Goal: Communication & Community: Answer question/provide support

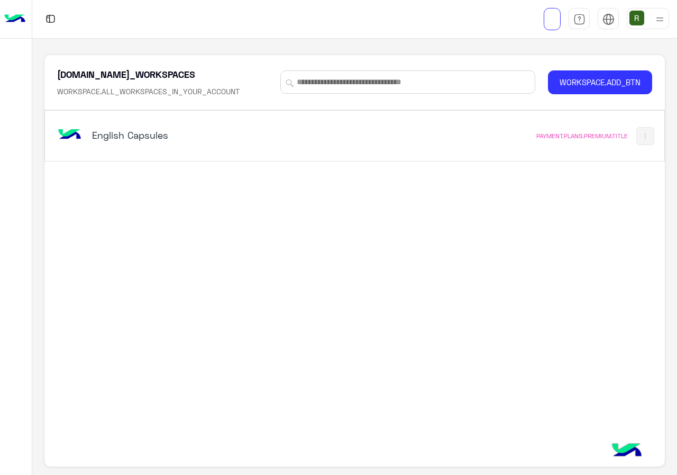
click at [345, 130] on div "English Capsules" at bounding box center [235, 136] width 360 height 31
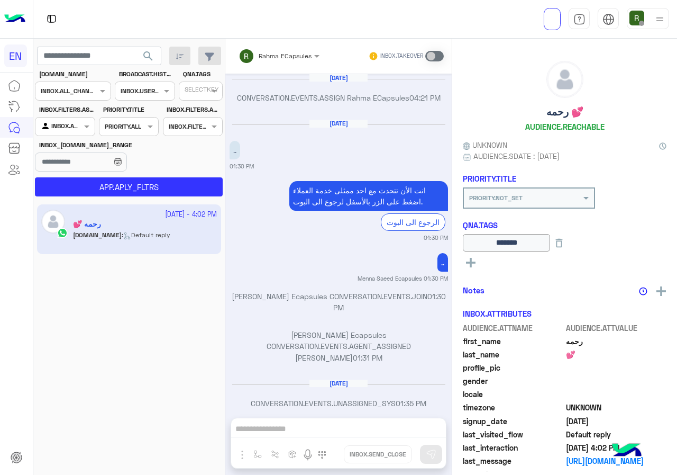
scroll to position [663, 0]
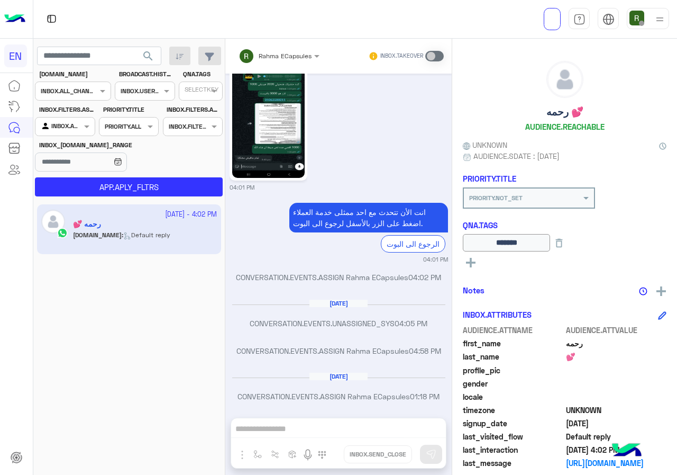
click at [70, 88] on input "text" at bounding box center [60, 90] width 39 height 10
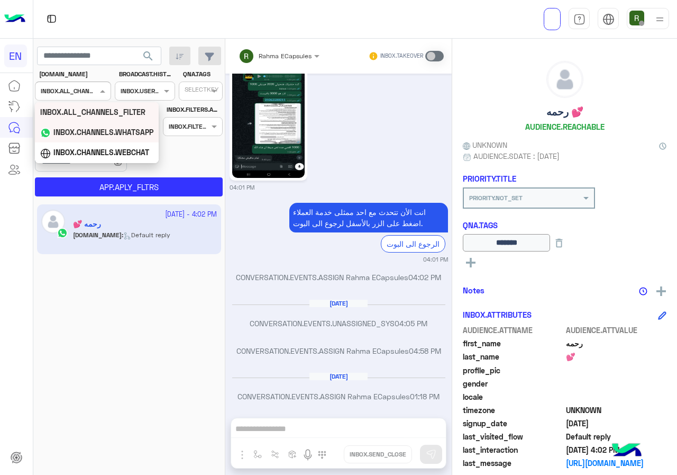
click at [79, 138] on div "INBOX.CHANNELS.WHATSAPP" at bounding box center [97, 132] width 124 height 21
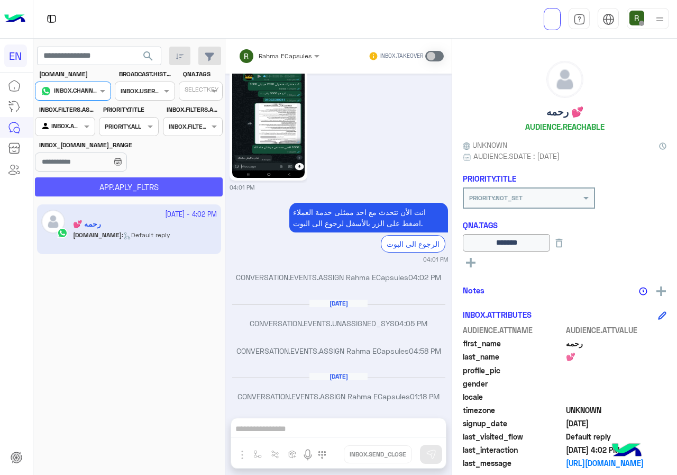
click at [82, 182] on button "APP.APLY_FLTRS" at bounding box center [129, 186] width 188 height 19
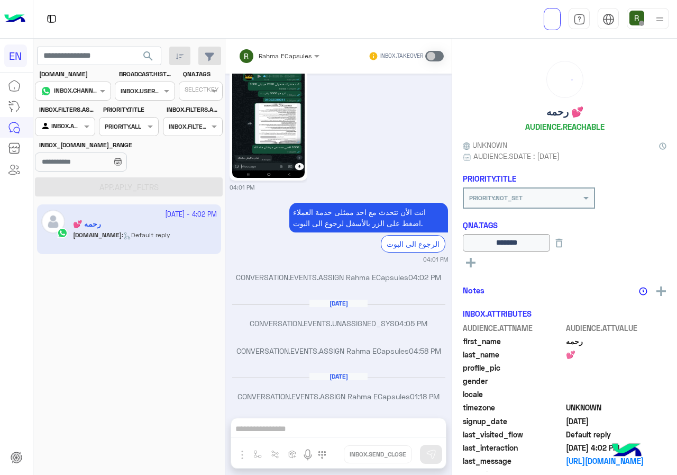
click at [79, 131] on div "INBOX.AGENTFILTER.YOURINBOX" at bounding box center [61, 126] width 40 height 11
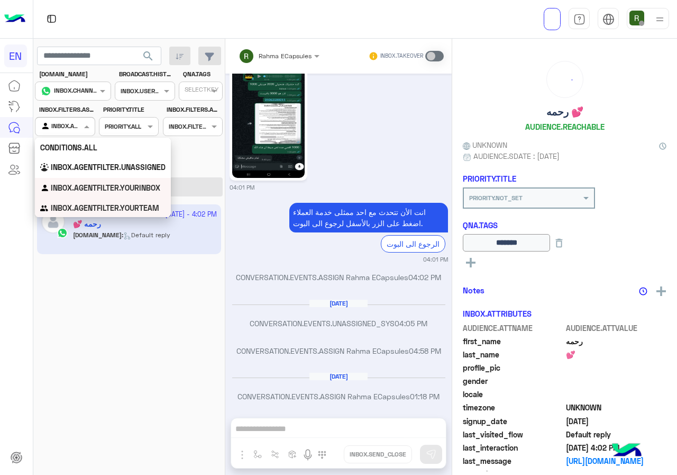
click at [87, 209] on b "INBOX.AGENTFILTER.YOURTEAM" at bounding box center [105, 207] width 108 height 9
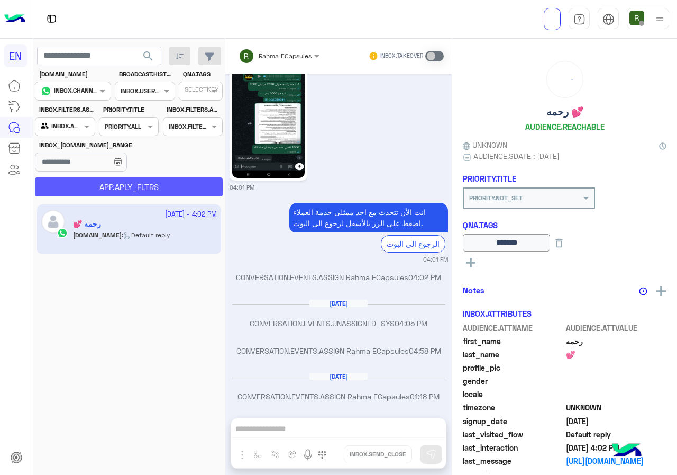
click at [94, 194] on button "APP.APLY_FLTRS" at bounding box center [129, 186] width 188 height 19
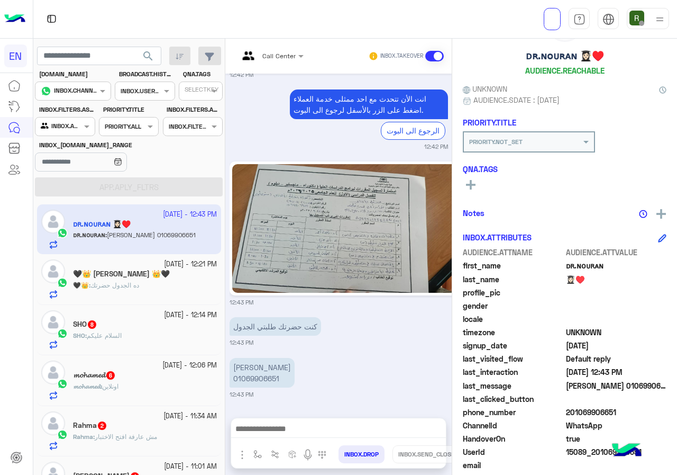
scroll to position [95, 0]
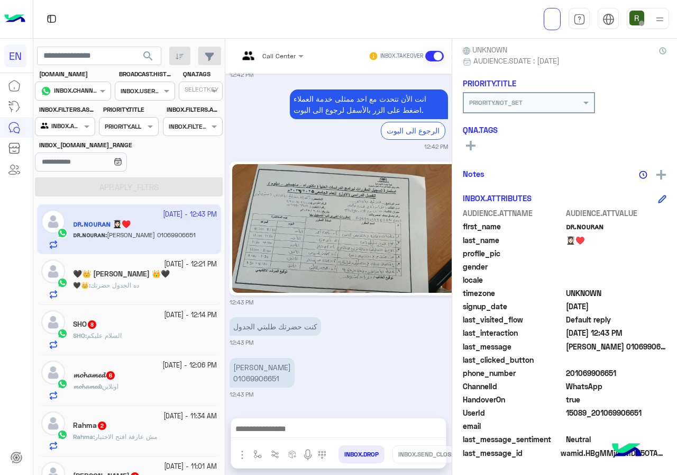
drag, startPoint x: 568, startPoint y: 375, endPoint x: 634, endPoint y: 377, distance: 66.1
click at [634, 377] on span "201069906651" at bounding box center [616, 372] width 101 height 11
copy span "01069906651"
click at [271, 208] on img at bounding box center [346, 228] width 229 height 129
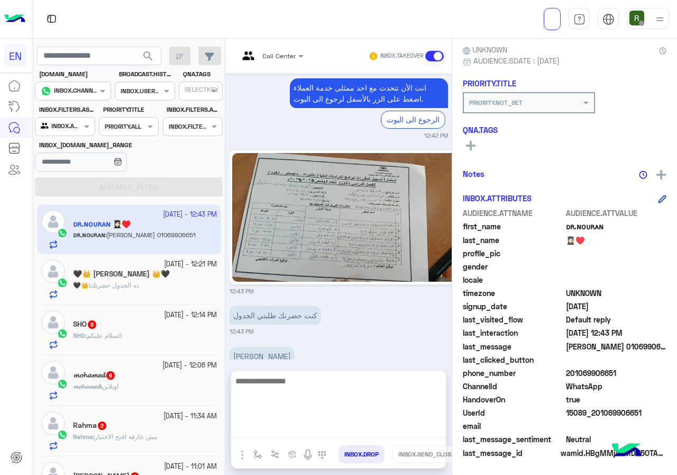
click at [341, 433] on textarea at bounding box center [338, 405] width 215 height 63
type textarea "*"
type textarea "**********"
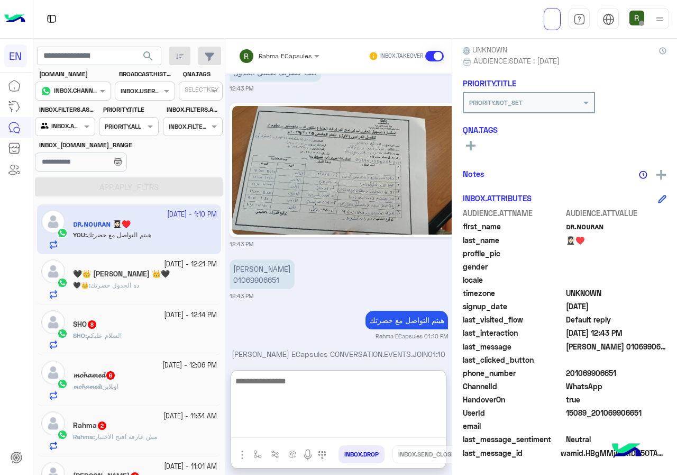
scroll to position [1496, 0]
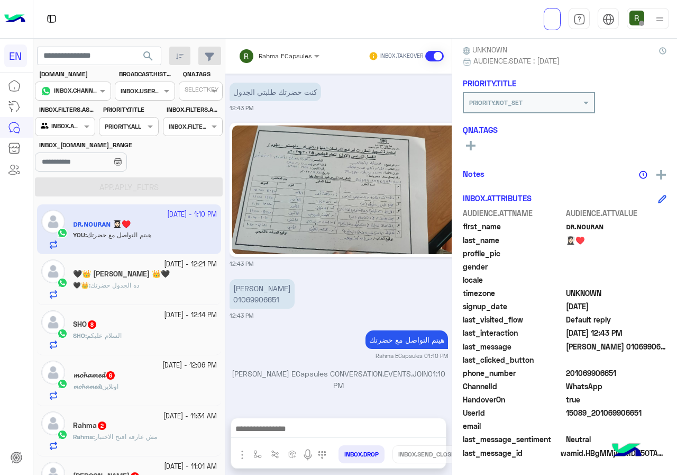
click at [114, 284] on span "ده الجدول حضرتك" at bounding box center [114, 285] width 49 height 8
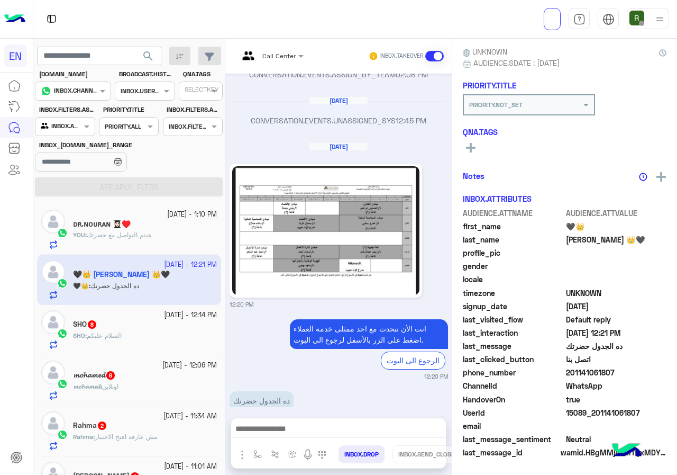
scroll to position [95, 0]
drag, startPoint x: 569, startPoint y: 369, endPoint x: 612, endPoint y: 367, distance: 42.9
click at [612, 367] on span "201141061807" at bounding box center [616, 372] width 101 height 11
copy span "01141061807"
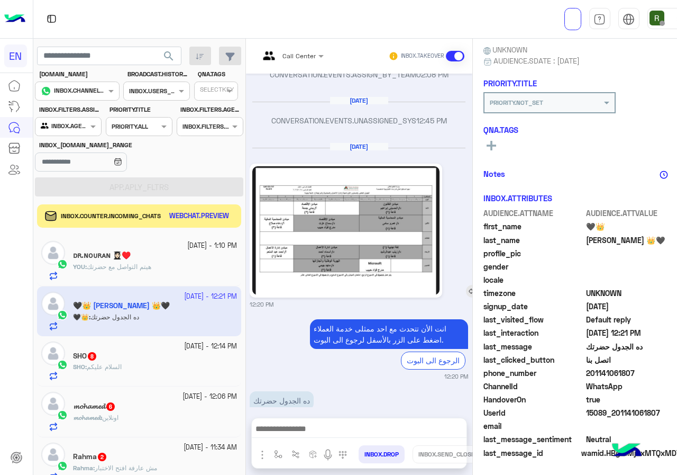
click at [305, 198] on img at bounding box center [345, 230] width 187 height 129
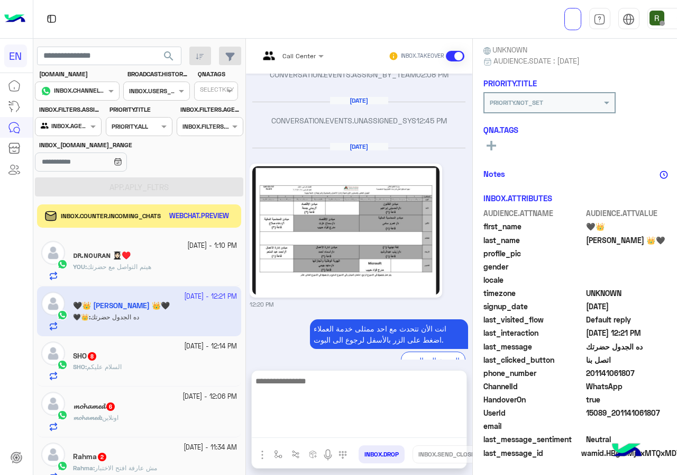
click at [304, 428] on textarea at bounding box center [359, 405] width 215 height 63
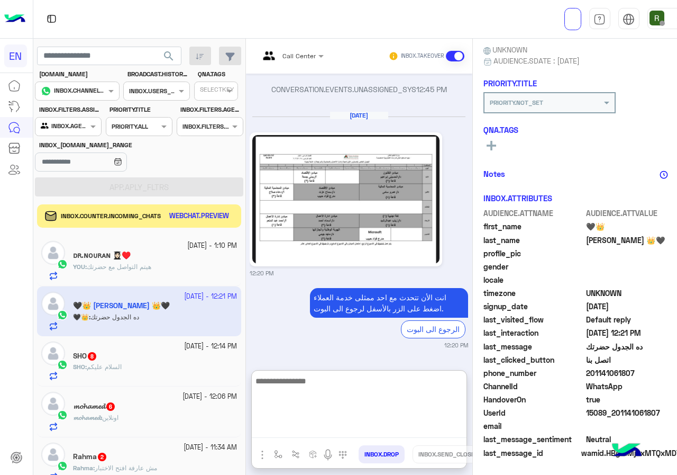
scroll to position [1209, 0]
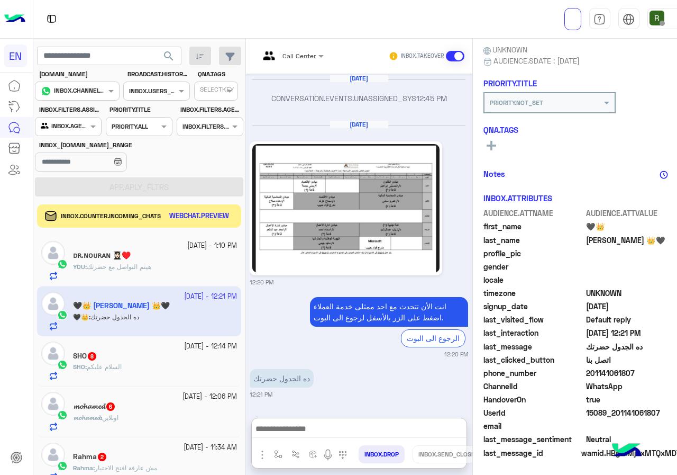
click at [493, 140] on button at bounding box center [492, 145] width 16 height 13
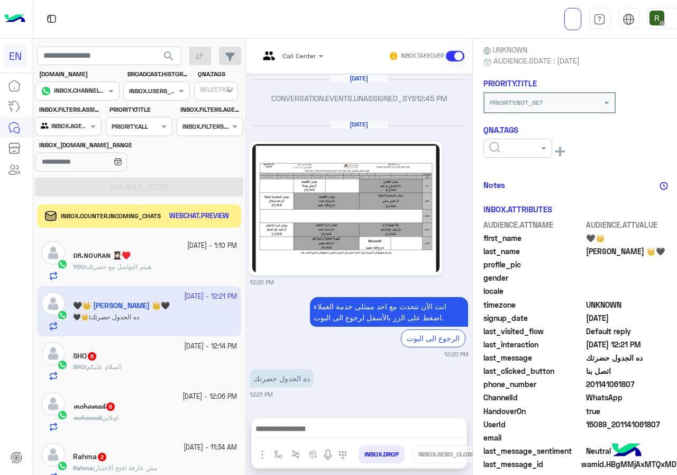
scroll to position [1162, 0]
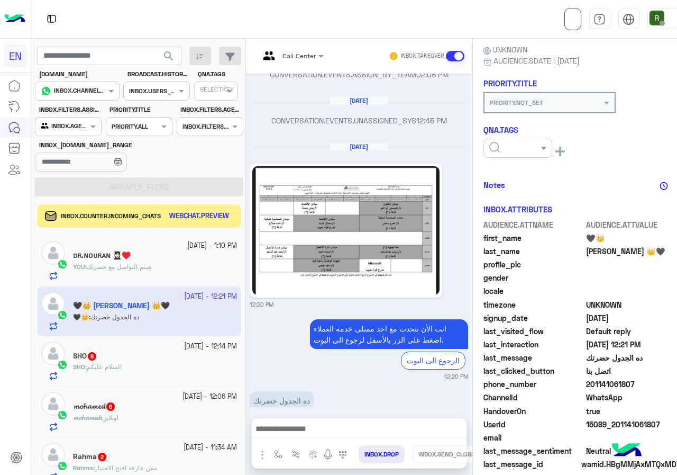
click at [489, 148] on div at bounding box center [489, 148] width 0 height 0
click at [513, 169] on div "Solved" at bounding box center [518, 174] width 69 height 20
click at [551, 177] on div "🖤👑 mohammed 👑🖤 AUDIENCE.REACHABLE UNKNOWN AUDIENCE.SDATE : 09/13/2025 PRIORITY.…" at bounding box center [585, 255] width 225 height 432
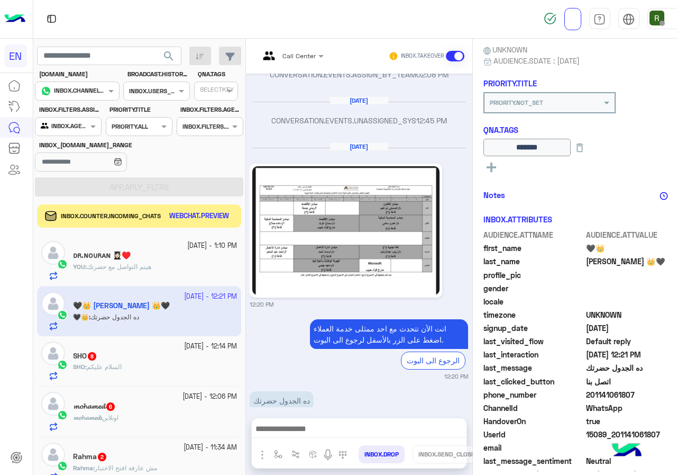
click at [190, 207] on div "INBOX.COUNTER.INCOMING_CHATS WEBCHAT.PREVIEW" at bounding box center [139, 215] width 204 height 23
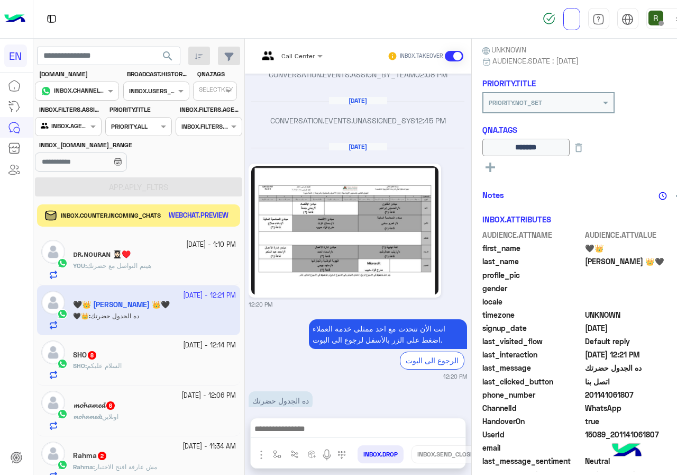
click at [192, 210] on button "WEBCHAT.PREVIEW" at bounding box center [199, 215] width 68 height 14
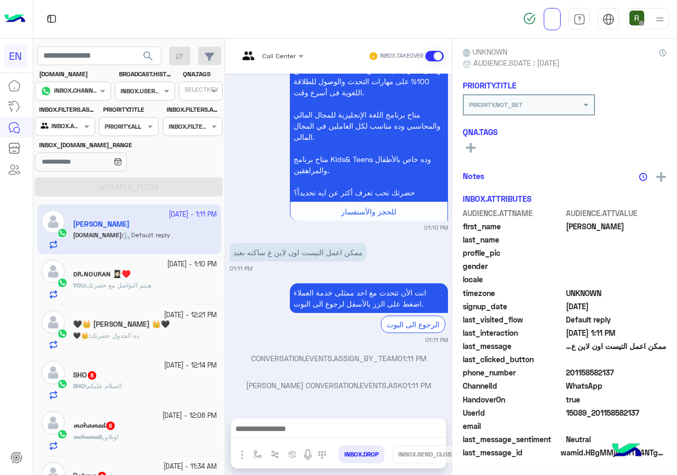
scroll to position [93, 0]
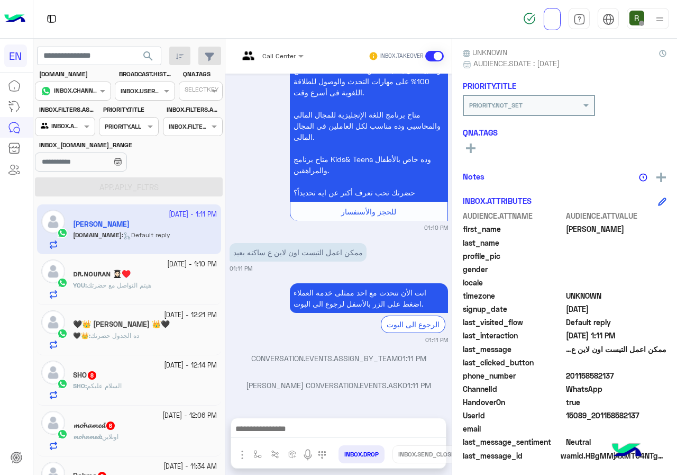
drag, startPoint x: 568, startPoint y: 373, endPoint x: 634, endPoint y: 372, distance: 66.1
click at [634, 372] on span "201158582137" at bounding box center [616, 375] width 101 height 11
copy span "01158582137"
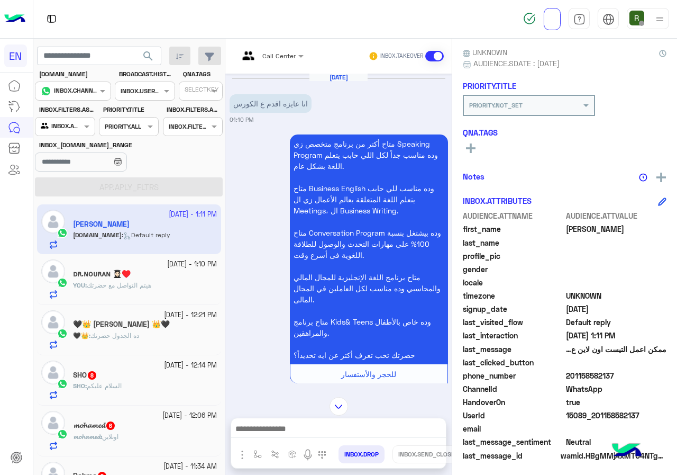
scroll to position [0, 0]
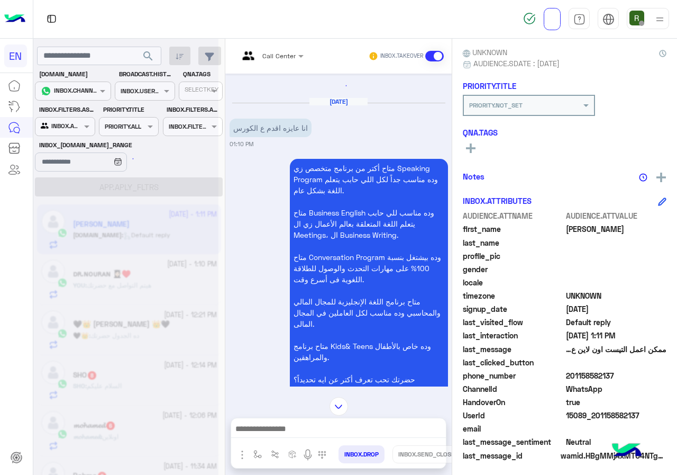
click at [280, 54] on div at bounding box center [271, 54] width 76 height 10
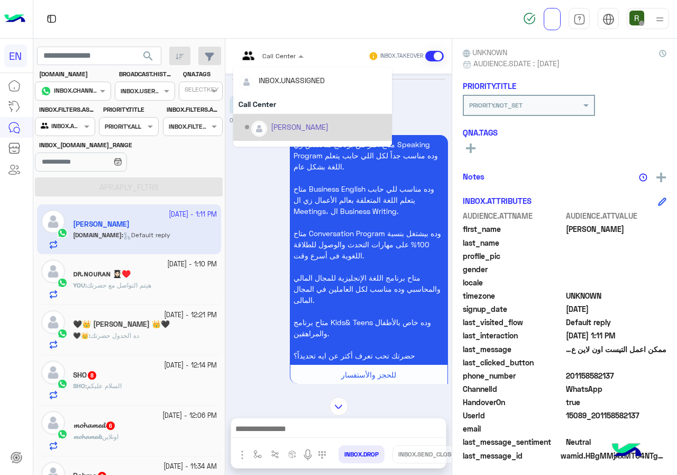
scroll to position [176, 0]
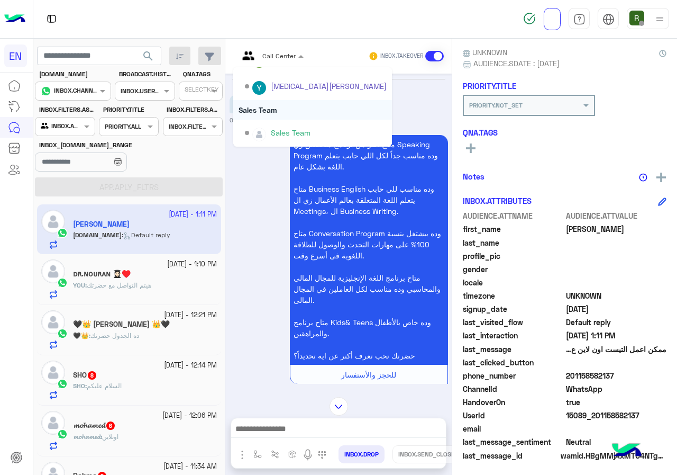
click at [289, 115] on div "Sales Team" at bounding box center [312, 110] width 159 height 20
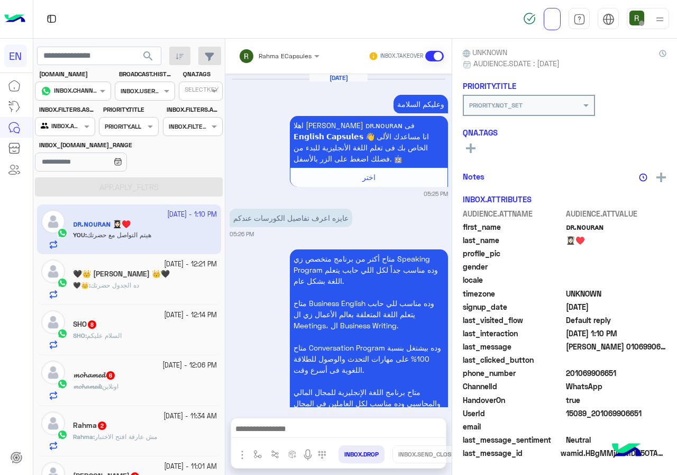
scroll to position [1351, 0]
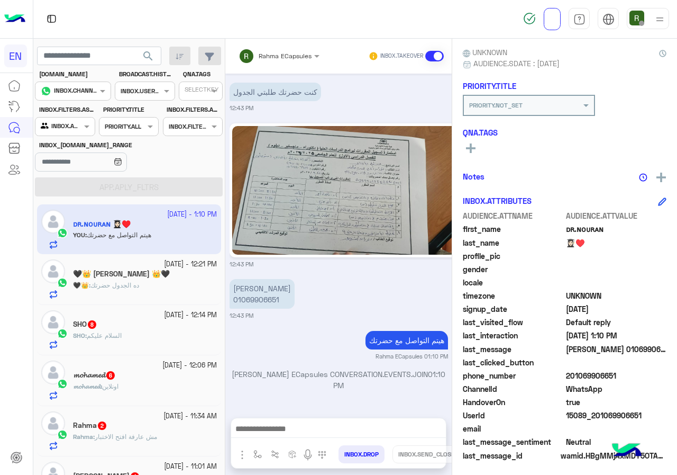
click at [149, 270] on h5 "🖤👑 [PERSON_NAME]" at bounding box center [121, 273] width 97 height 9
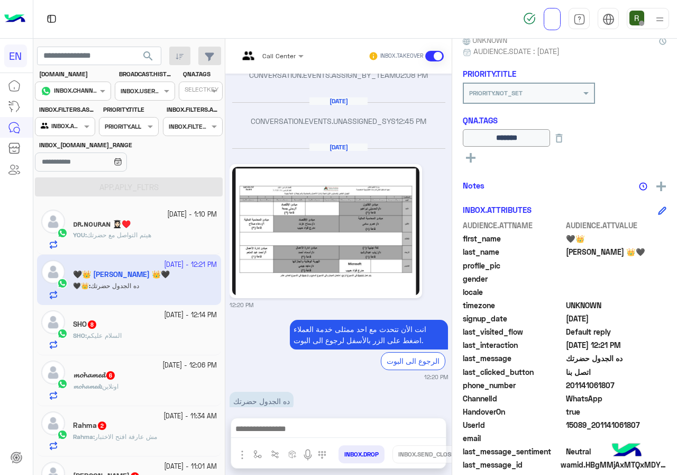
scroll to position [117, 0]
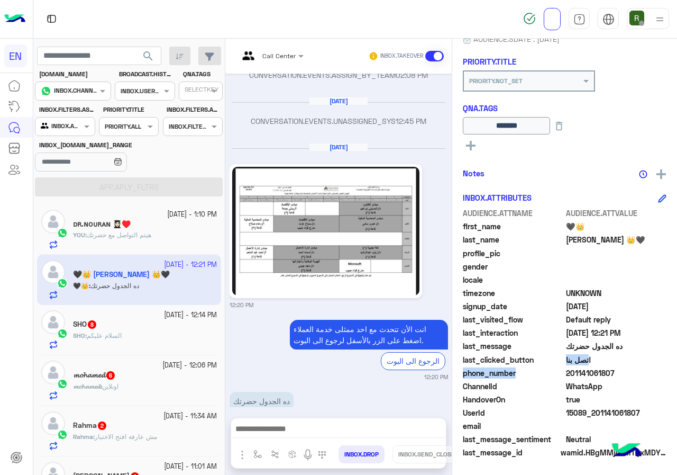
drag, startPoint x: 565, startPoint y: 369, endPoint x: 644, endPoint y: 365, distance: 79.5
click at [644, 365] on div "AUDIENCE.ATTNAME AUDIENCE.ATTVALUE first_name 🖤👑 last_name mohammed 👑🖤 profile_…" at bounding box center [565, 333] width 204 height 252
click at [599, 372] on span "201141061807" at bounding box center [616, 372] width 101 height 11
drag, startPoint x: 569, startPoint y: 372, endPoint x: 616, endPoint y: 369, distance: 47.2
click at [616, 369] on span "201141061807" at bounding box center [616, 372] width 101 height 11
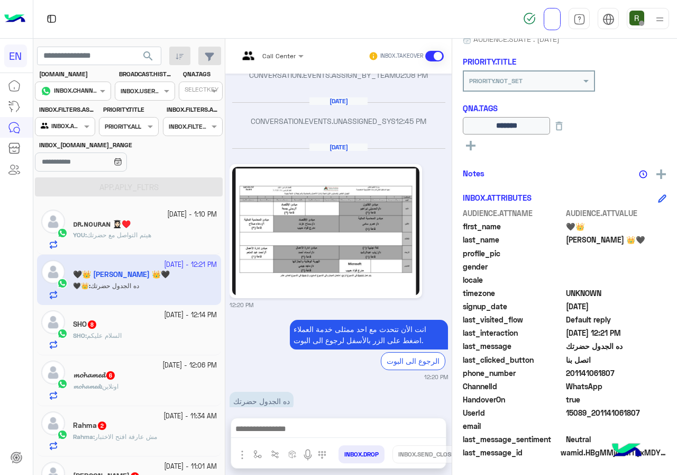
copy span "01141061807"
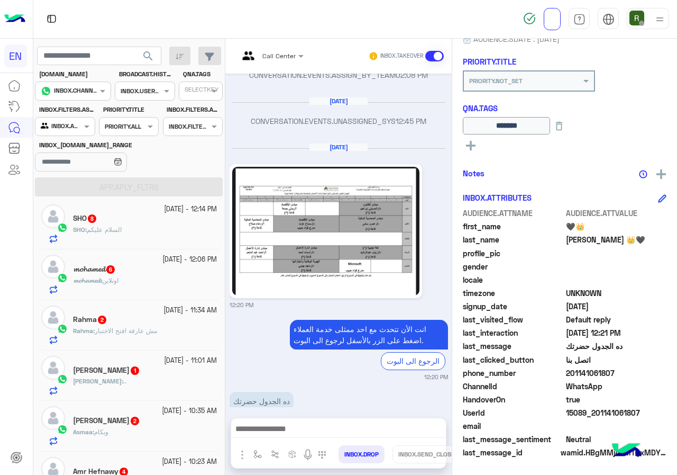
click at [146, 228] on div "SHO : السلام عليكم" at bounding box center [145, 234] width 144 height 19
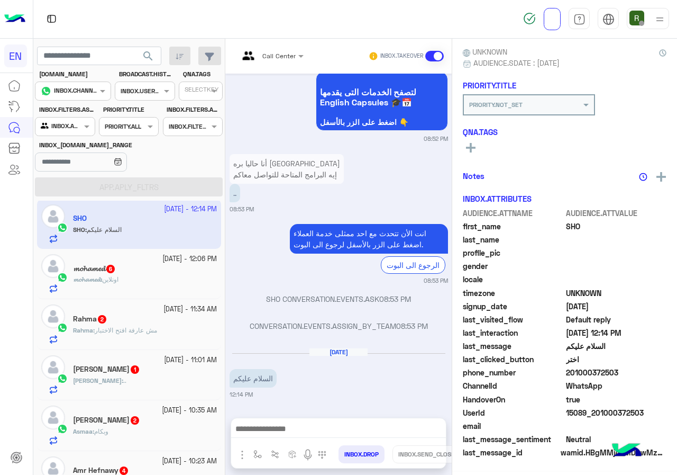
scroll to position [93, 0]
drag, startPoint x: 567, startPoint y: 371, endPoint x: 639, endPoint y: 368, distance: 72.0
click at [639, 368] on span "201000372503" at bounding box center [616, 372] width 101 height 11
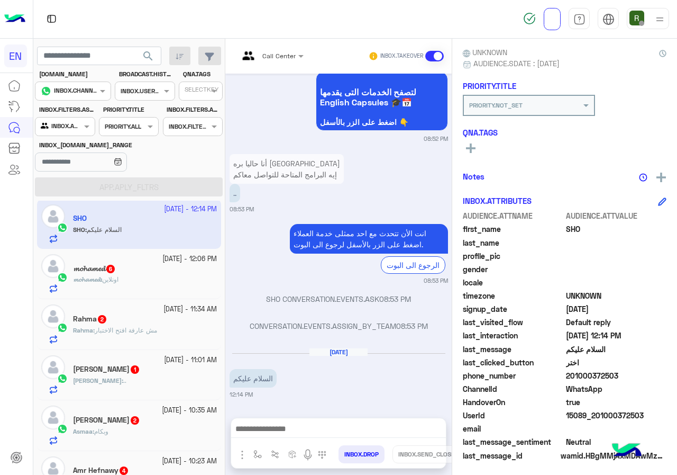
copy span "01000372503"
click at [358, 421] on div at bounding box center [338, 431] width 215 height 26
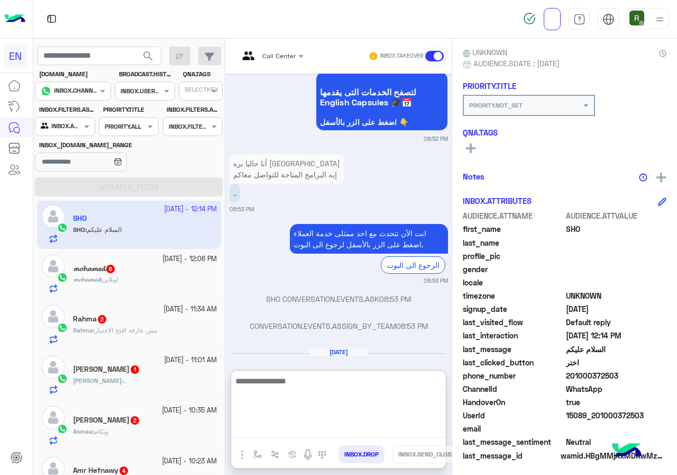
click at [354, 425] on textarea at bounding box center [338, 405] width 215 height 63
type textarea "**********"
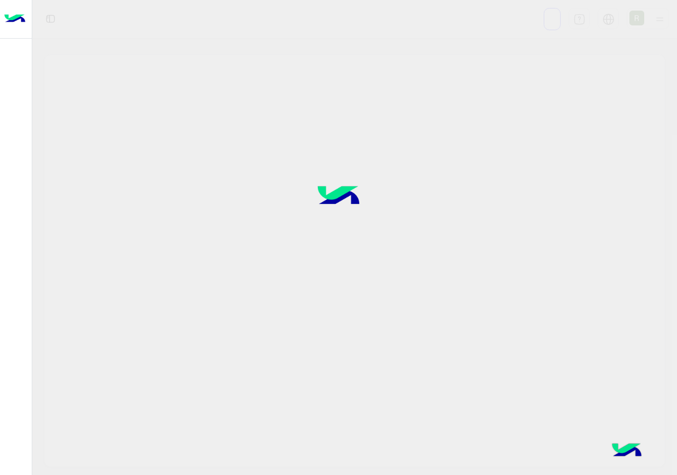
click at [336, 190] on img at bounding box center [339, 196] width 80 height 53
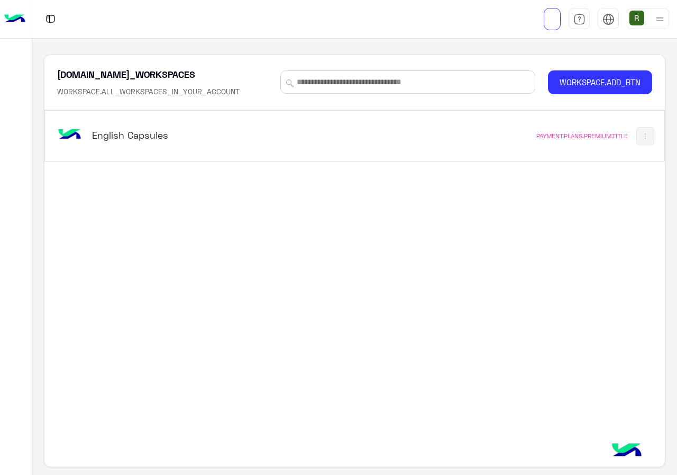
click at [339, 131] on div "English Capsules" at bounding box center [235, 136] width 360 height 31
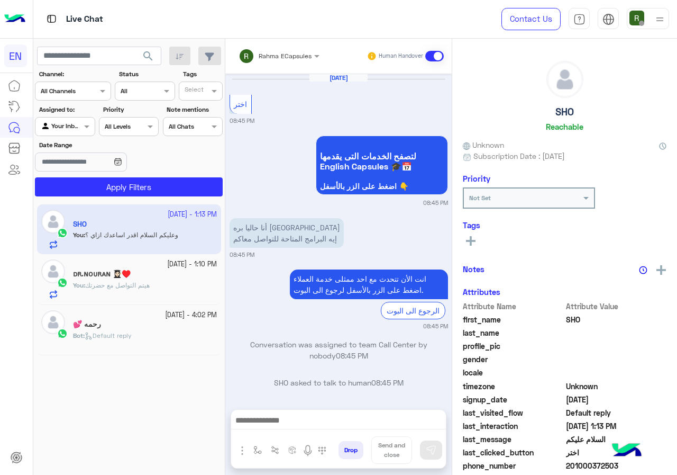
scroll to position [717, 0]
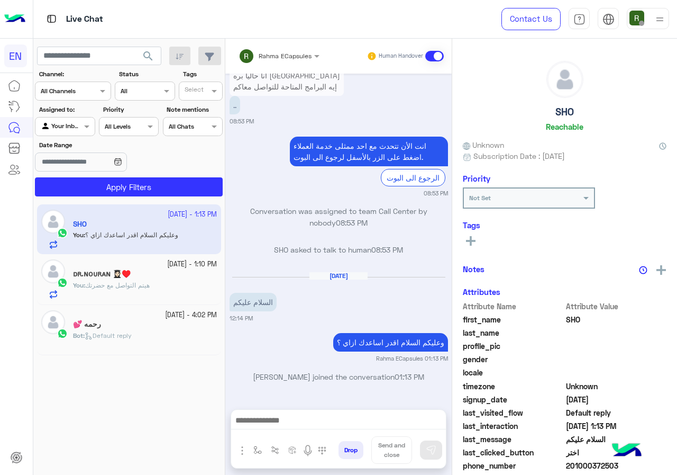
click at [51, 121] on input "text" at bounding box center [53, 126] width 24 height 10
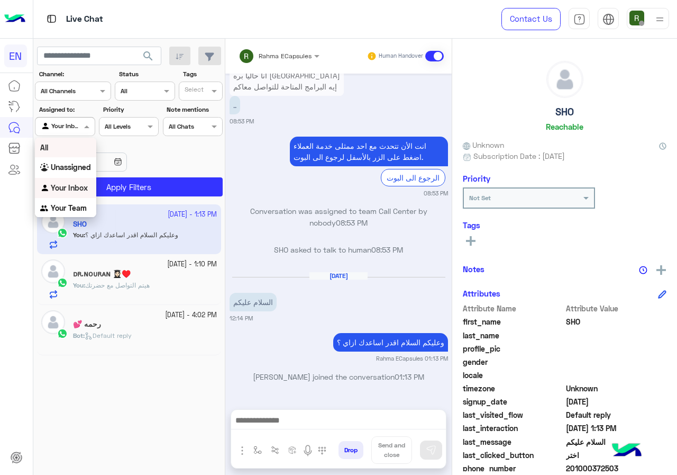
click at [87, 94] on div at bounding box center [72, 90] width 75 height 10
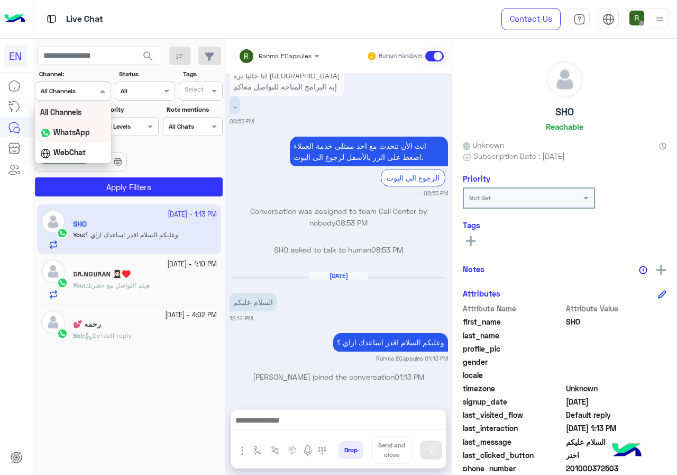
click at [85, 136] on b "WhatsApp" at bounding box center [71, 131] width 37 height 9
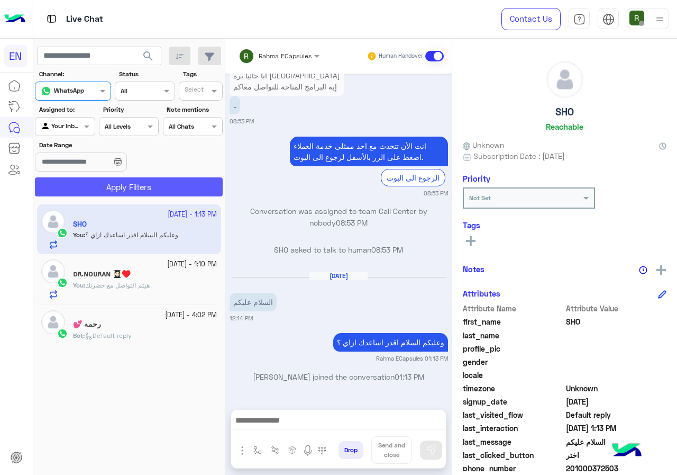
click at [100, 186] on button "Apply Filters" at bounding box center [129, 186] width 188 height 19
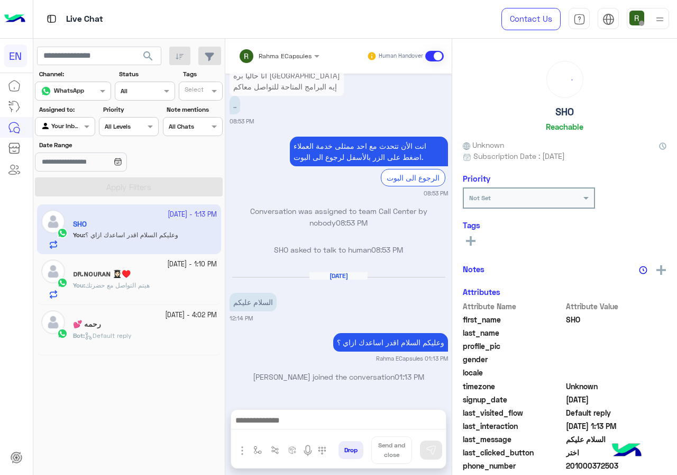
click at [80, 132] on div "Your Inbox" at bounding box center [61, 126] width 40 height 11
click at [72, 204] on b "Your Team" at bounding box center [69, 207] width 36 height 9
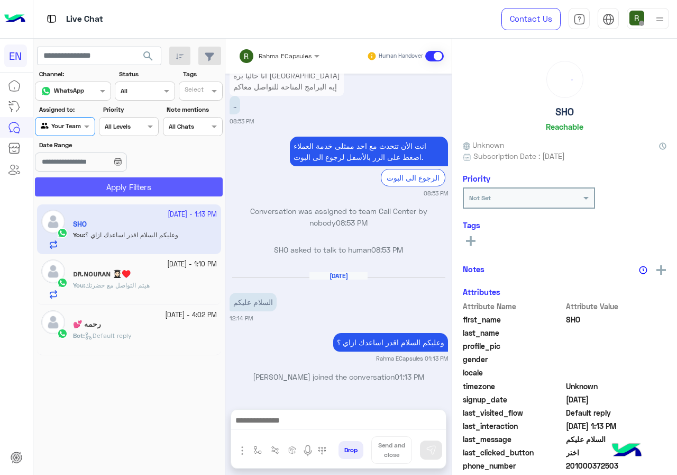
click at [87, 193] on button "Apply Filters" at bounding box center [129, 186] width 188 height 19
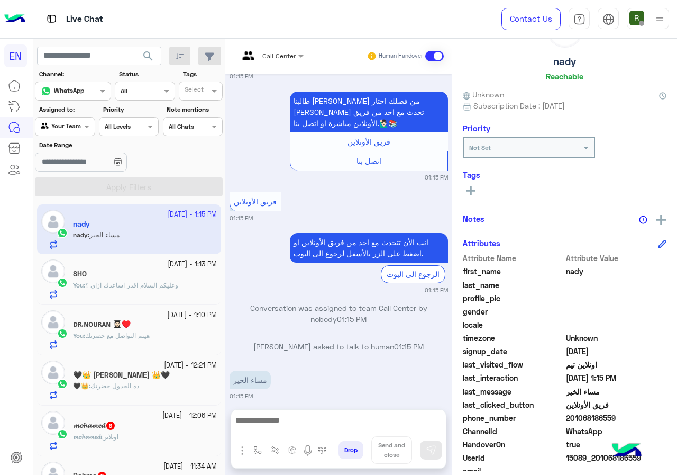
scroll to position [95, 0]
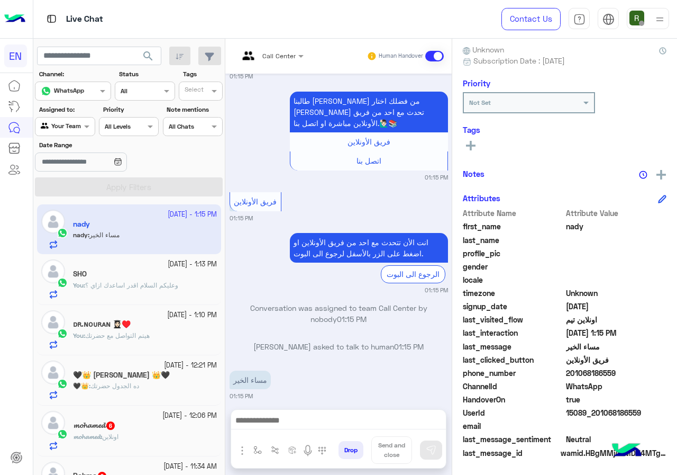
drag, startPoint x: 568, startPoint y: 372, endPoint x: 639, endPoint y: 368, distance: 71.0
click at [639, 368] on span "201068186559" at bounding box center [616, 372] width 101 height 11
copy span "01068186559"
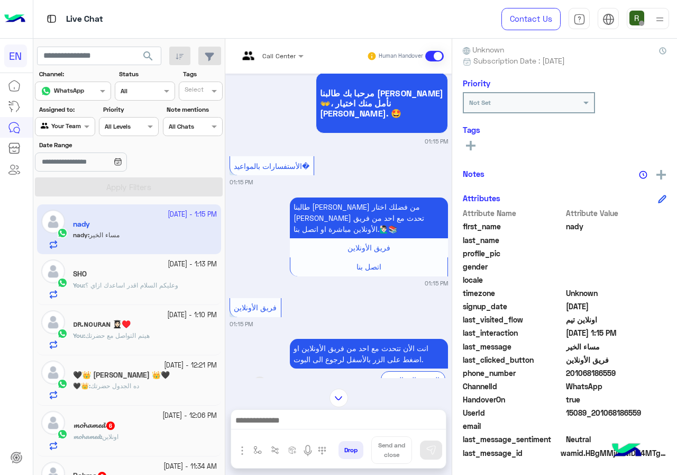
scroll to position [810, 0]
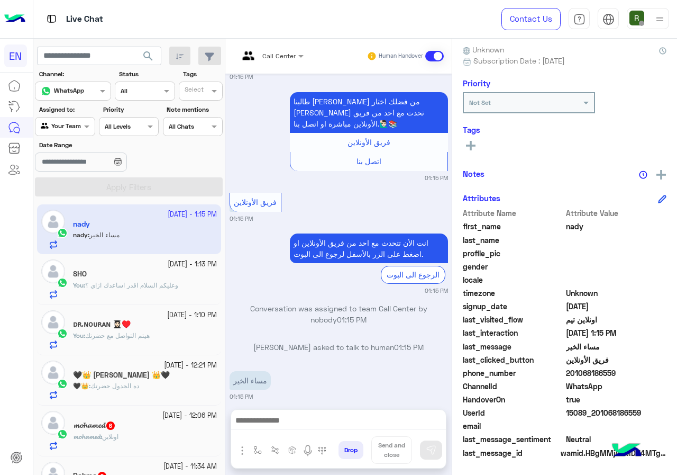
click at [348, 404] on div "Call Center Human Handover Jun 30, 2025 nady asked to talk to human 03:13 PM Co…" at bounding box center [338, 259] width 226 height 440
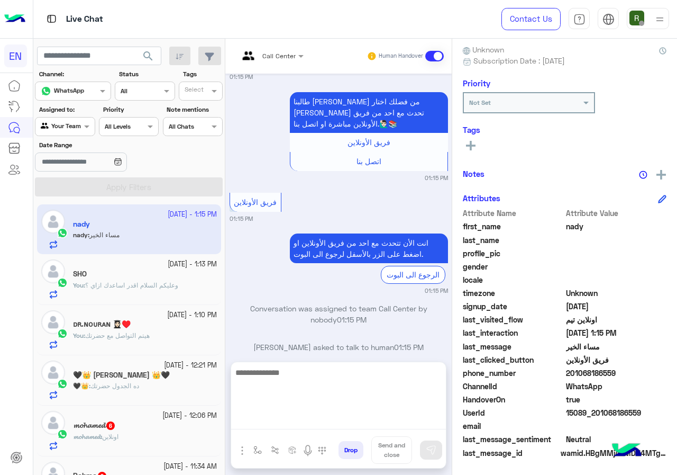
click at [344, 417] on textarea at bounding box center [338, 397] width 215 height 63
type textarea "**********"
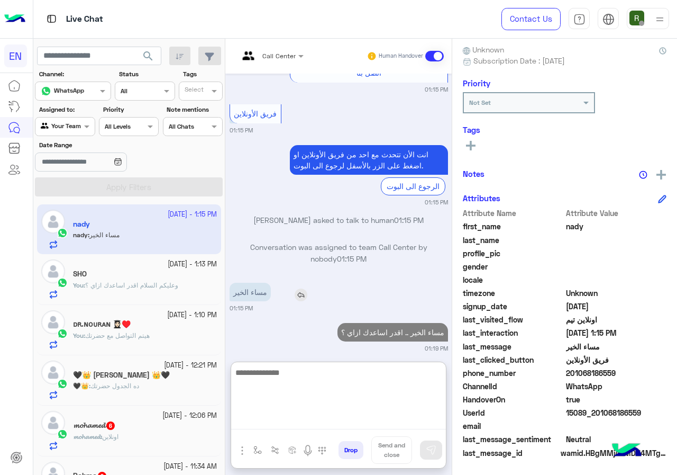
scroll to position [926, 0]
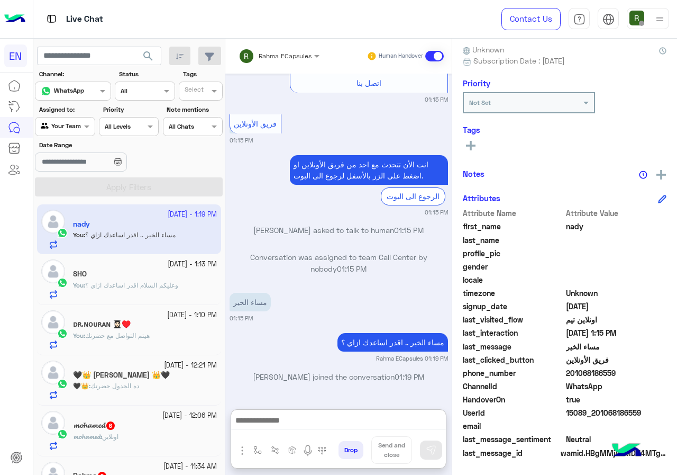
click at [163, 276] on div "SHO" at bounding box center [145, 274] width 144 height 11
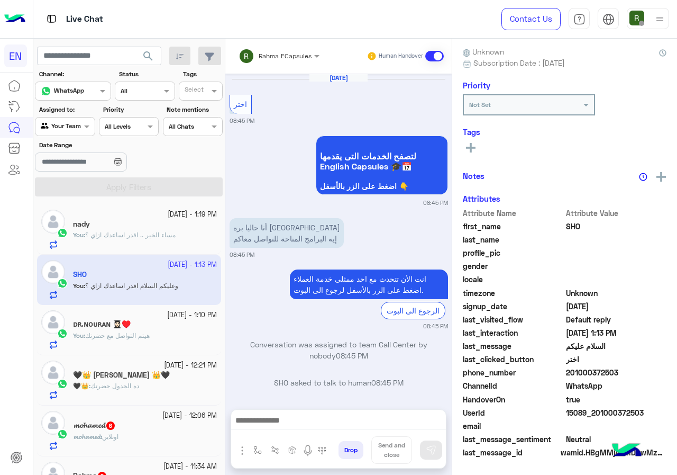
scroll to position [717, 0]
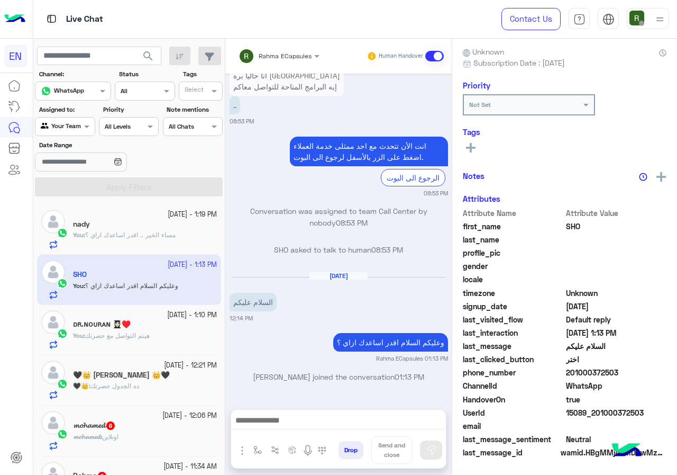
click at [103, 350] on div "6 October - 1:10 PM ᴅʀ.ɴᴏᴜʀᴀɴ 👩🏻‍🎓‍♥️ You : هيتم التواصل مع حضرتك" at bounding box center [129, 330] width 184 height 50
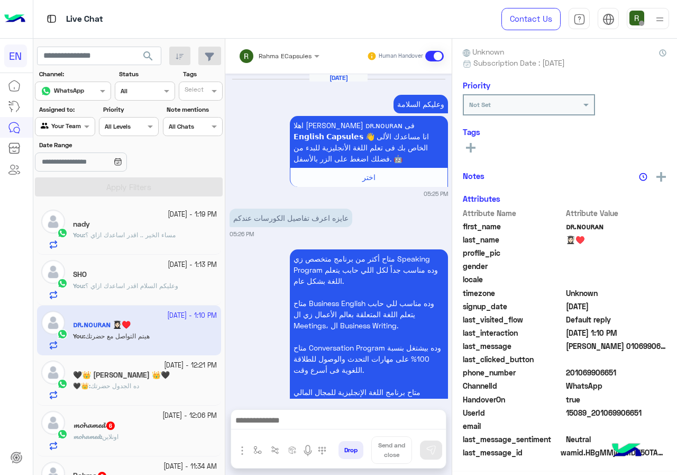
scroll to position [1393, 0]
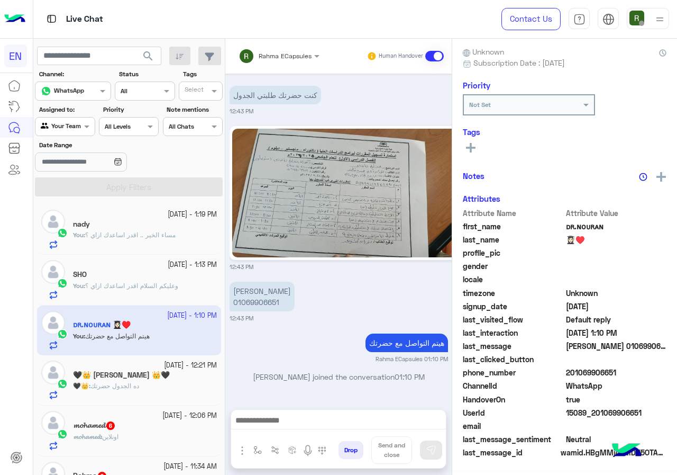
click at [144, 395] on div "🖤👑 : ده الجدول حضرتك" at bounding box center [145, 390] width 144 height 19
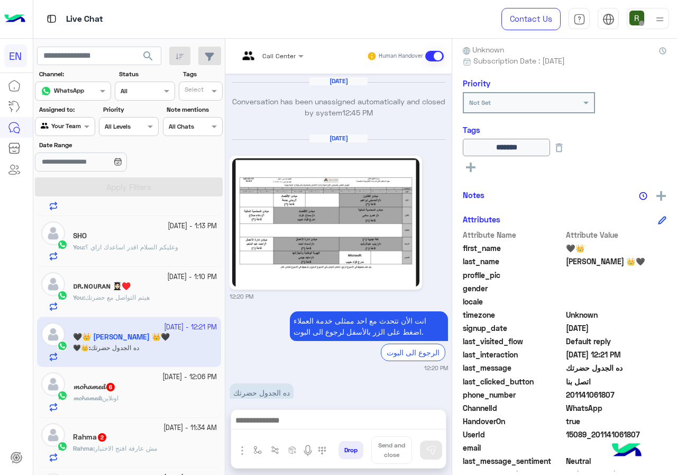
scroll to position [53, 0]
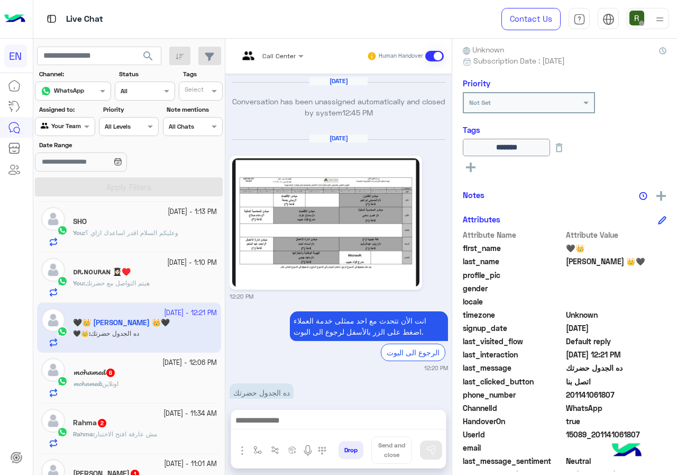
click at [154, 389] on div "𝓶𝓸𝓱𝓪𝓶𝓮𝓭 : اونلاين" at bounding box center [145, 388] width 144 height 19
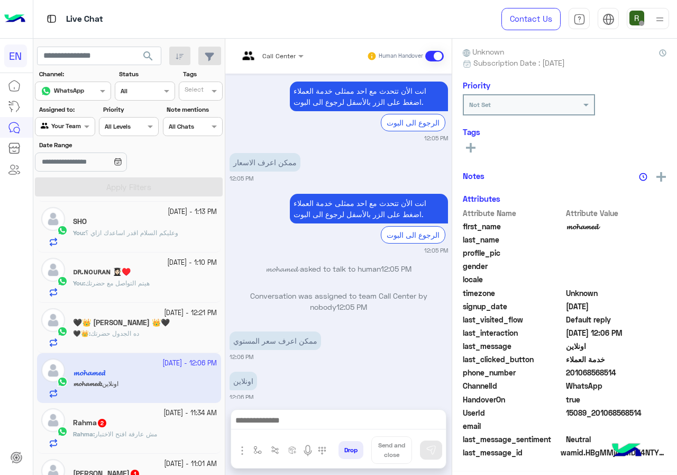
scroll to position [93, 0]
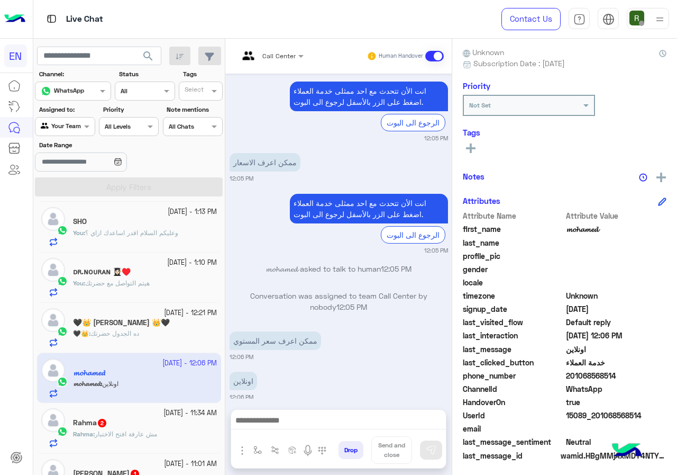
drag, startPoint x: 569, startPoint y: 377, endPoint x: 640, endPoint y: 373, distance: 70.5
click at [640, 373] on span "201068568514" at bounding box center [616, 375] width 101 height 11
copy span "01068568514"
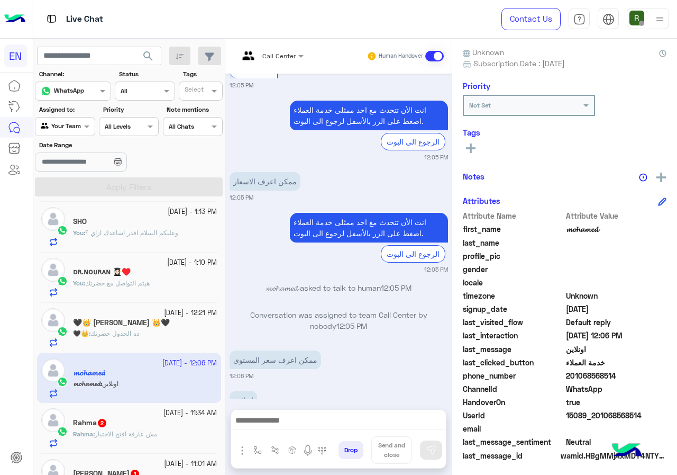
scroll to position [816, 0]
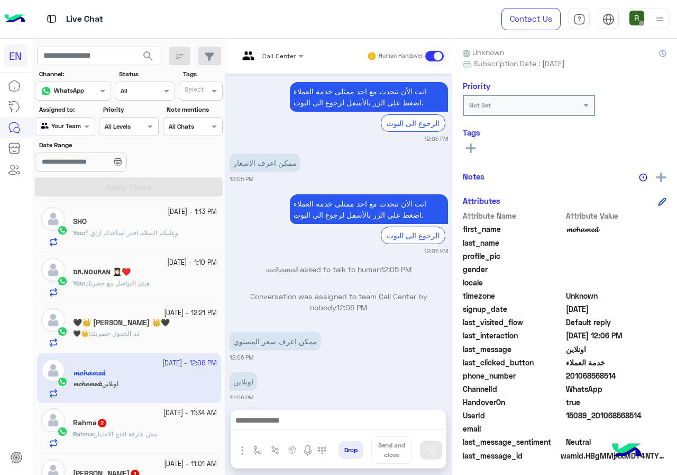
click at [268, 54] on input "text" at bounding box center [258, 55] width 39 height 10
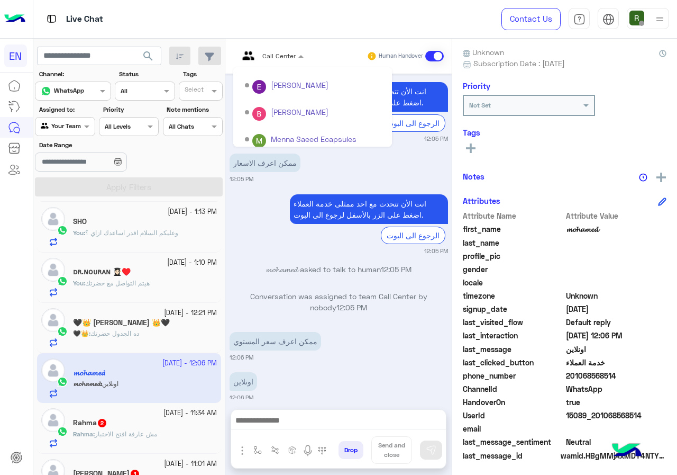
scroll to position [176, 0]
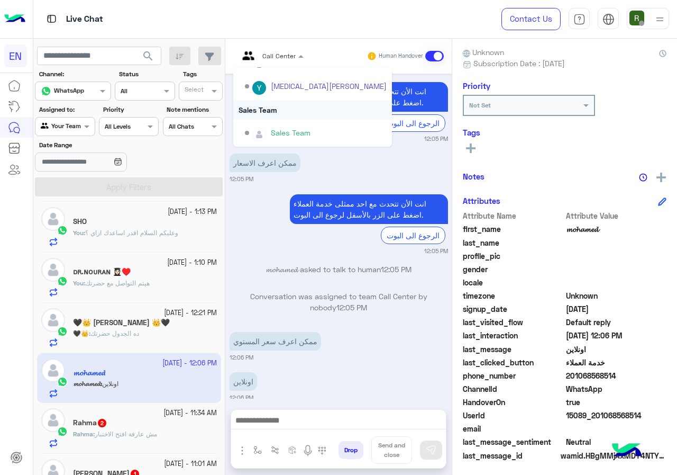
click at [278, 112] on div "Sales Team" at bounding box center [312, 110] width 159 height 20
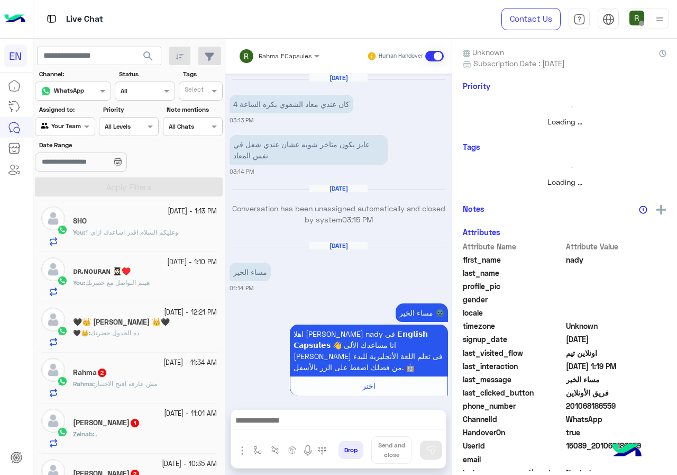
scroll to position [813, 0]
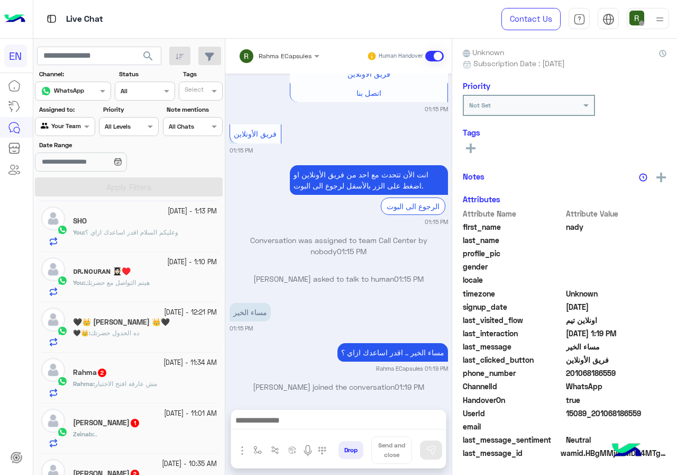
click at [135, 379] on span "مش عارفة افتح الاختبار" at bounding box center [126, 383] width 62 height 8
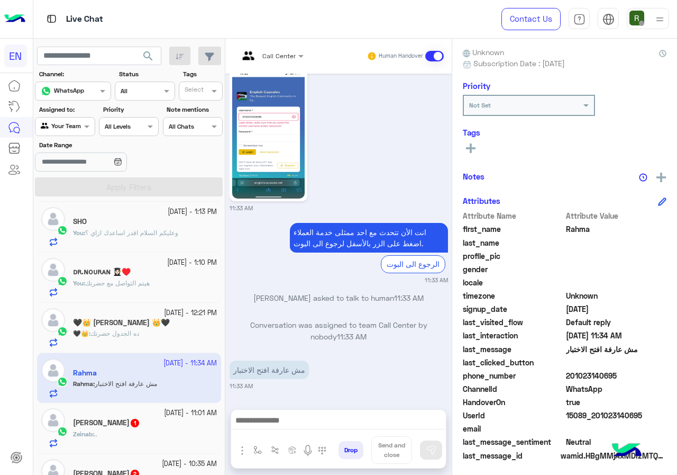
drag, startPoint x: 571, startPoint y: 376, endPoint x: 626, endPoint y: 373, distance: 55.6
click at [626, 373] on span "201023140695" at bounding box center [616, 375] width 101 height 11
click at [606, 381] on span "201023140695" at bounding box center [616, 375] width 101 height 11
drag, startPoint x: 568, startPoint y: 373, endPoint x: 623, endPoint y: 371, distance: 54.5
click at [623, 371] on span "201023140695" at bounding box center [616, 375] width 101 height 11
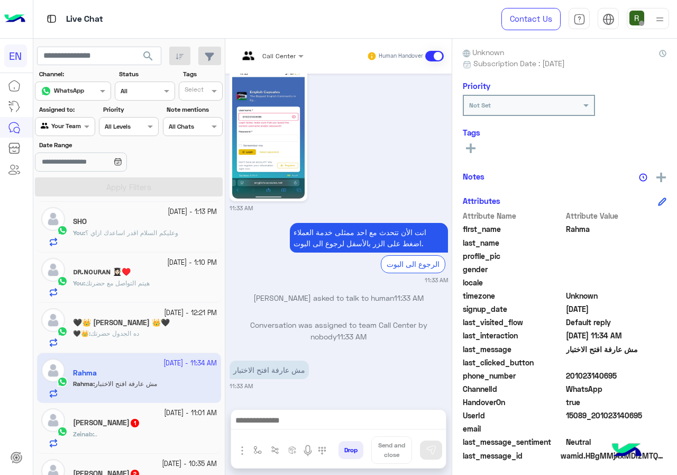
copy span "01023140695"
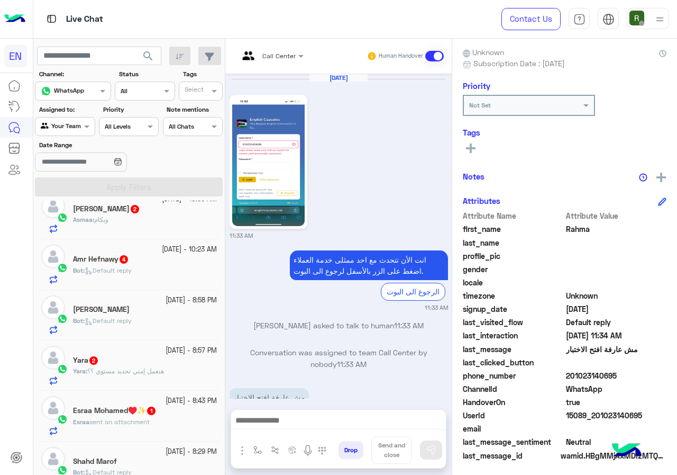
scroll to position [265, 0]
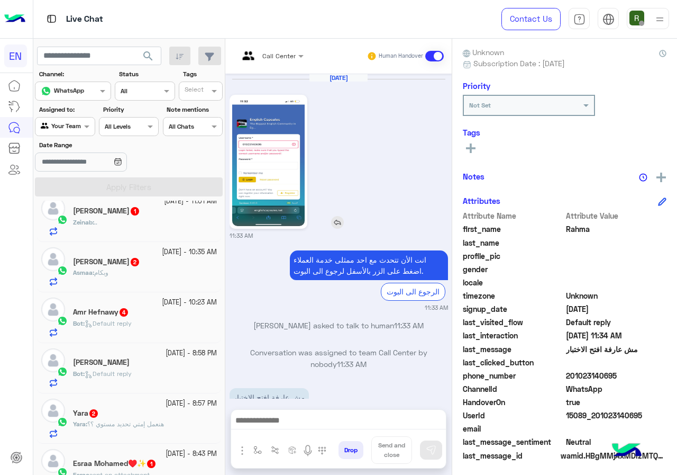
click at [284, 217] on img at bounding box center [268, 161] width 72 height 129
click at [251, 104] on img at bounding box center [268, 161] width 72 height 129
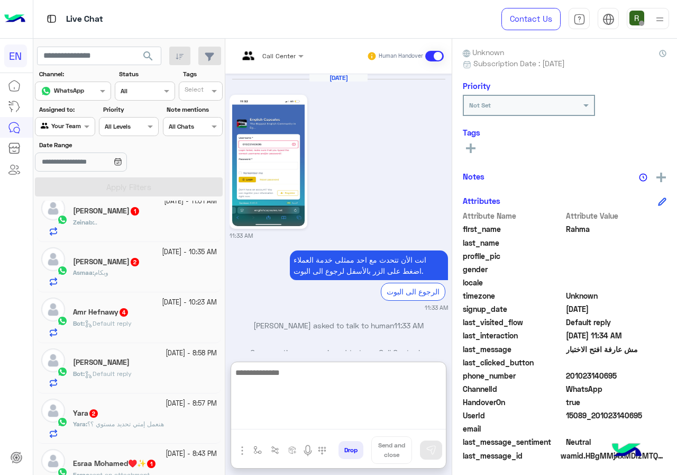
drag, startPoint x: 328, startPoint y: 432, endPoint x: 303, endPoint y: 422, distance: 27.1
paste textarea "**********"
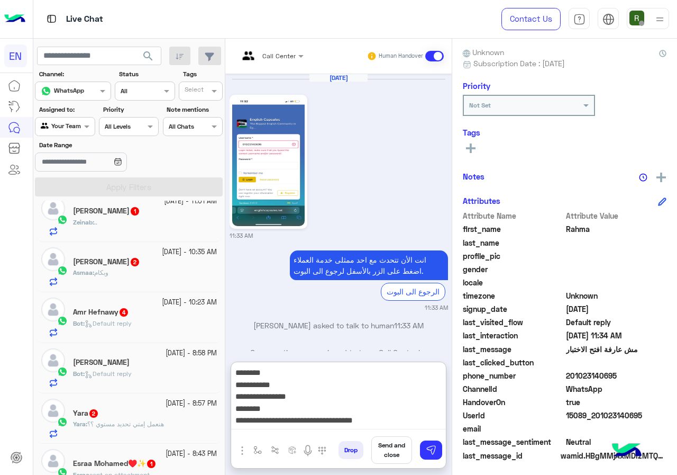
type textarea "**********"
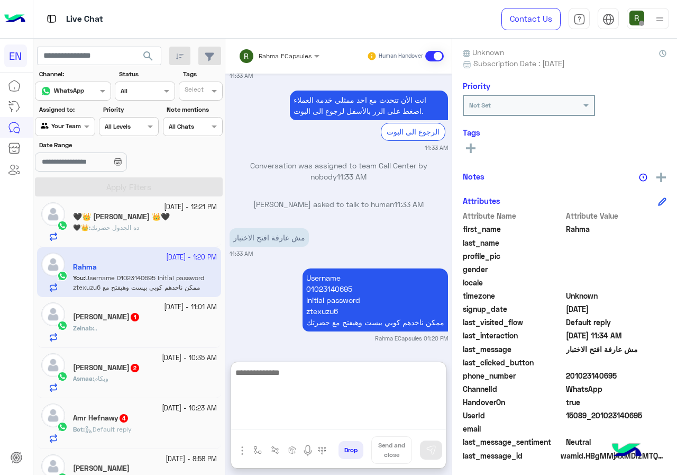
scroll to position [187, 0]
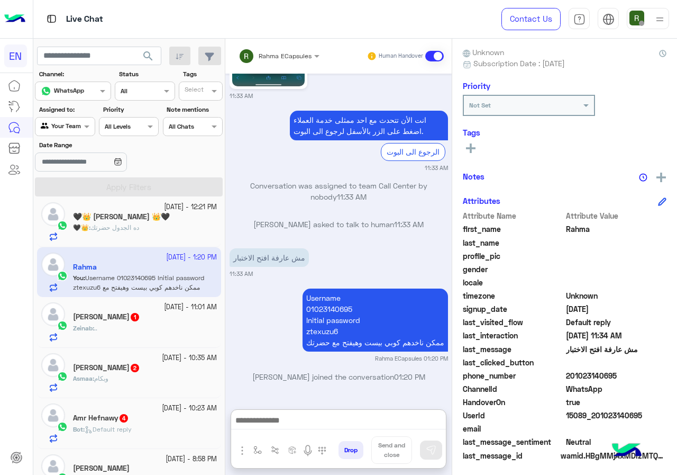
click at [138, 312] on div "Zeinab Osama 1" at bounding box center [145, 317] width 144 height 11
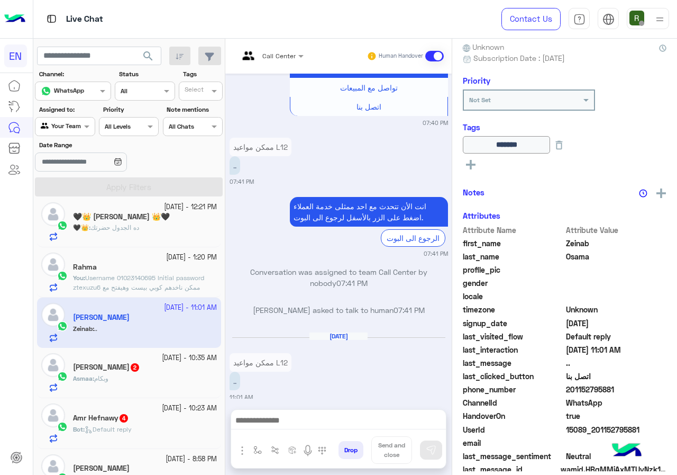
scroll to position [114, 0]
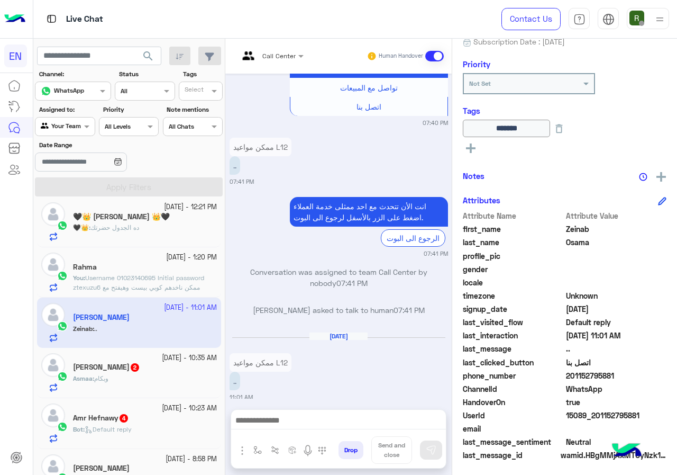
click at [566, 370] on span "201152795881" at bounding box center [616, 375] width 101 height 11
drag, startPoint x: 567, startPoint y: 372, endPoint x: 617, endPoint y: 375, distance: 50.9
click at [617, 375] on span "201152795881" at bounding box center [616, 375] width 101 height 11
copy span "01152795881"
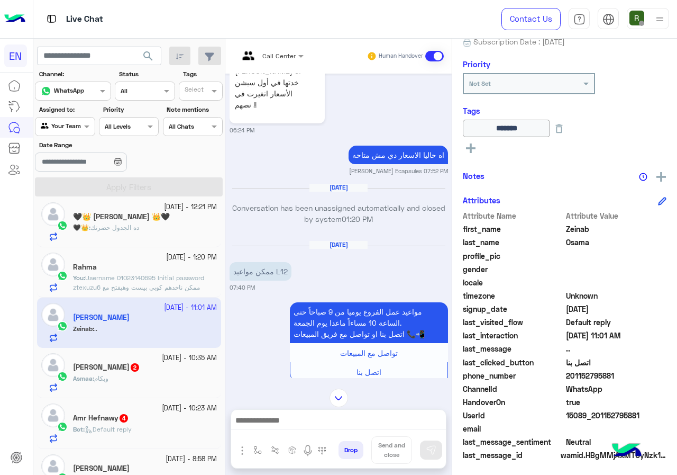
scroll to position [952, 0]
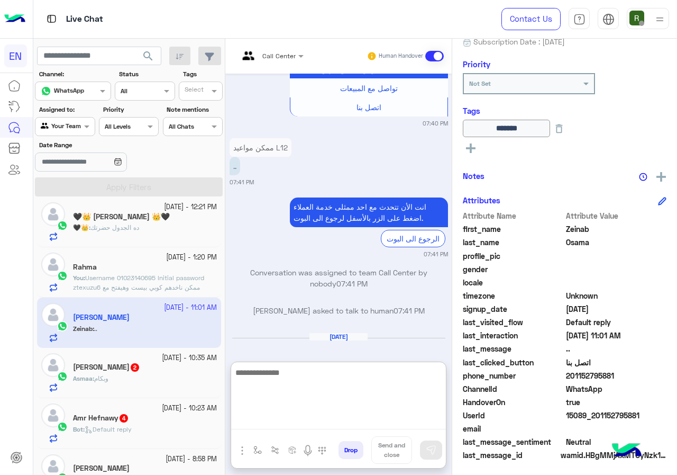
click at [294, 414] on textarea at bounding box center [338, 397] width 215 height 63
type textarea "**********"
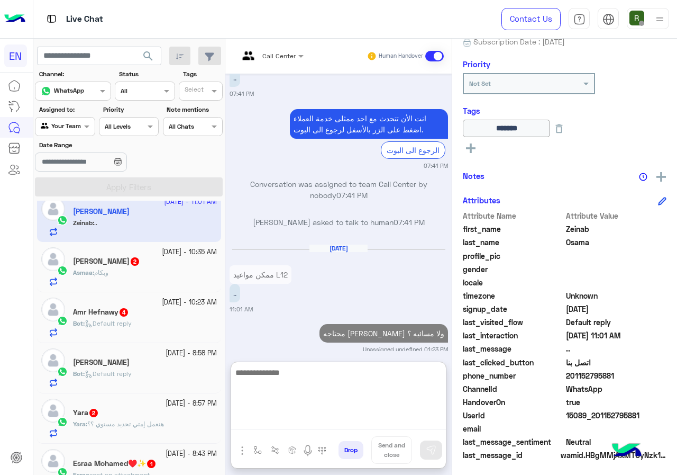
scroll to position [230, 0]
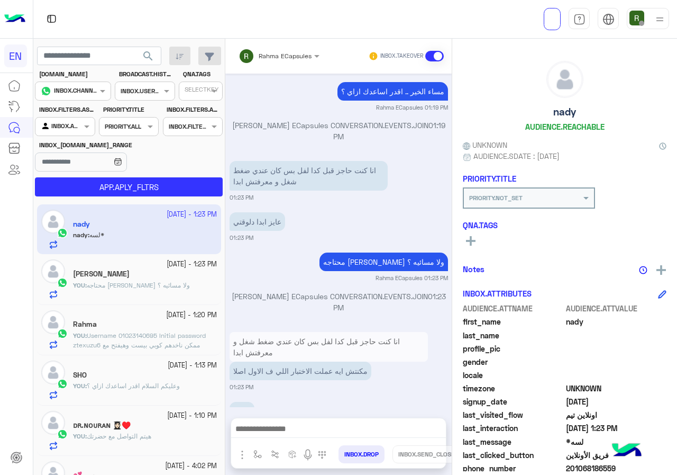
scroll to position [2027, 0]
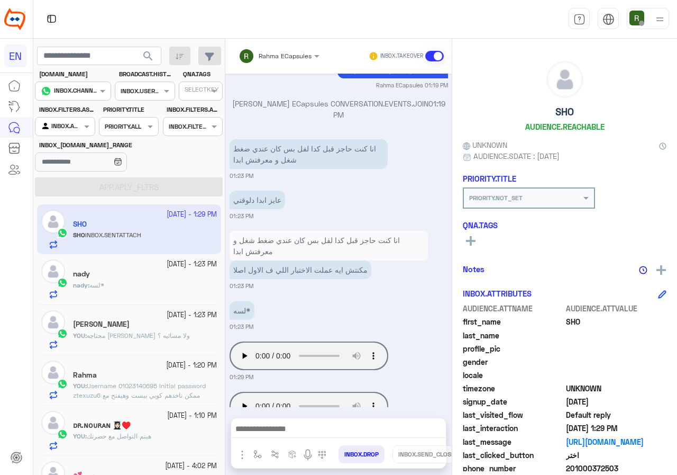
click at [283, 58] on input "text" at bounding box center [265, 55] width 53 height 10
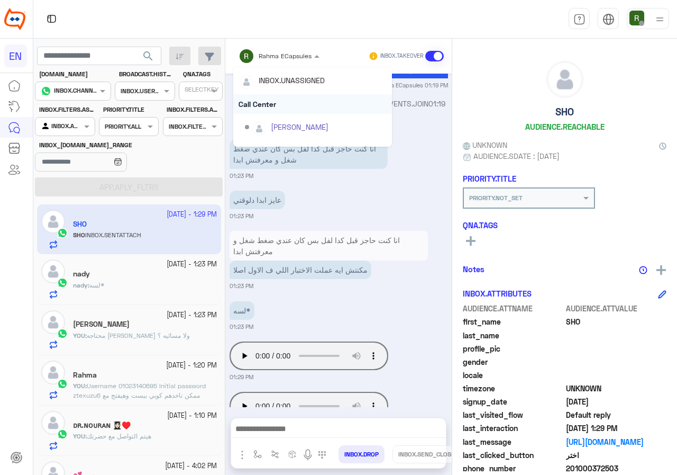
click at [283, 108] on div "Call Center" at bounding box center [312, 104] width 159 height 20
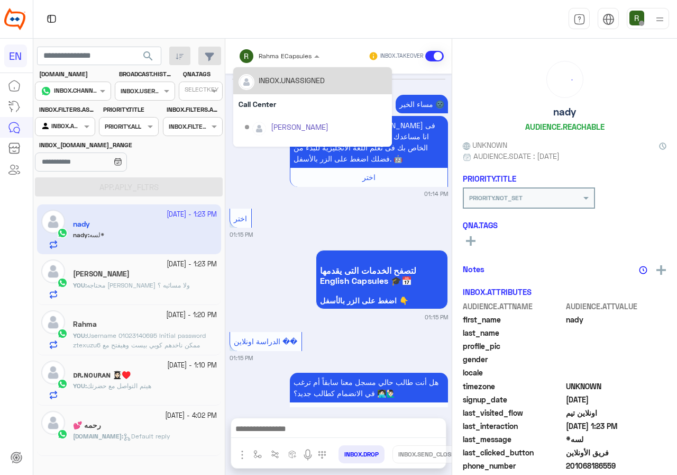
scroll to position [787, 0]
click at [278, 63] on div "Rahma ECapsules" at bounding box center [275, 55] width 73 height 21
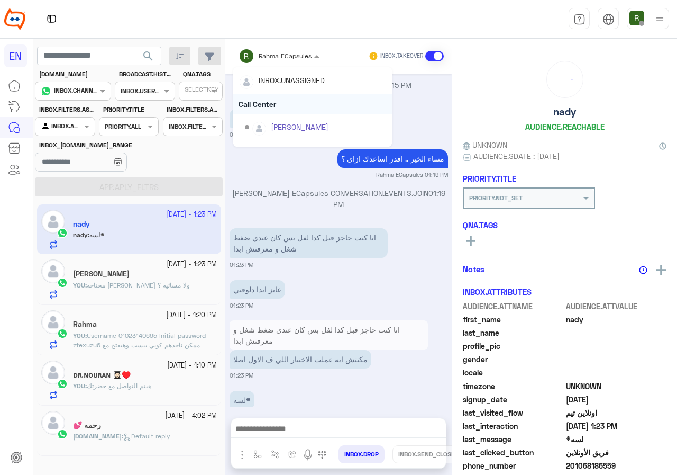
click at [278, 110] on div "Call Center" at bounding box center [312, 104] width 159 height 20
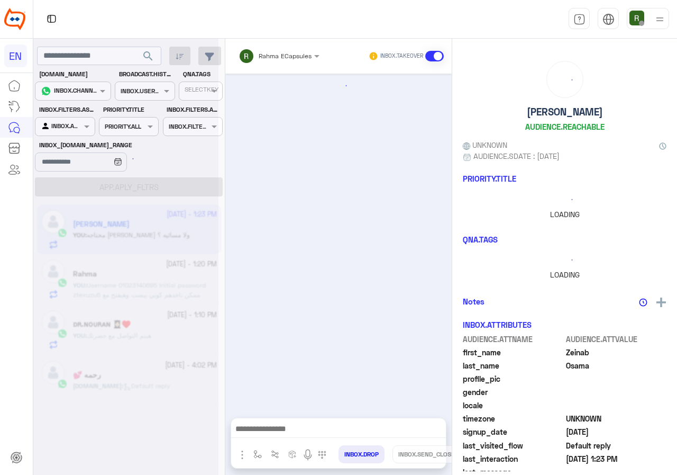
click at [278, 55] on input "text" at bounding box center [265, 55] width 53 height 10
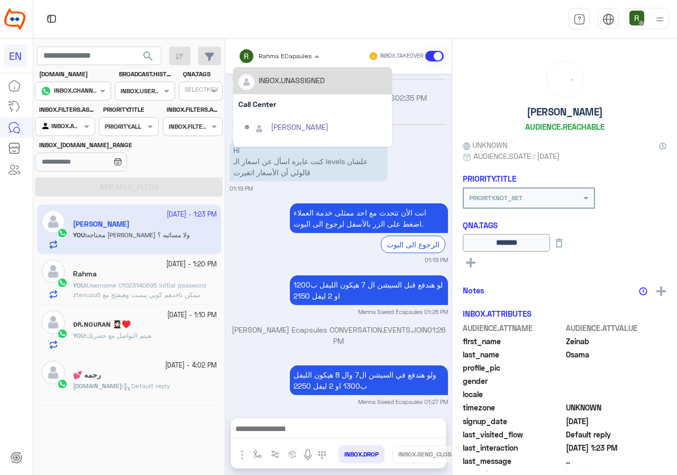
scroll to position [891, 0]
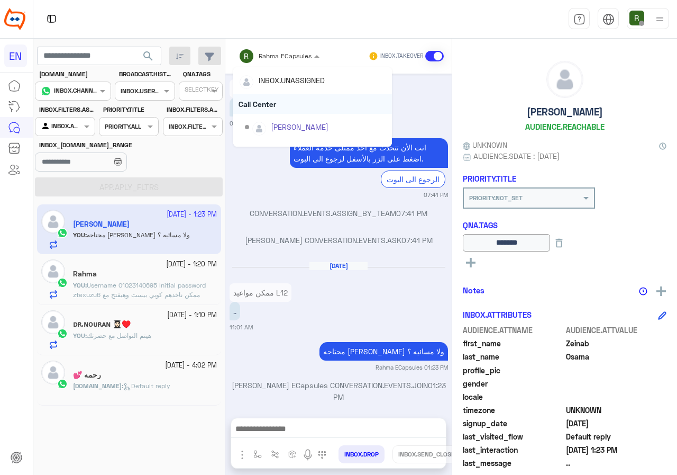
click at [278, 95] on div "Call Center" at bounding box center [312, 104] width 159 height 20
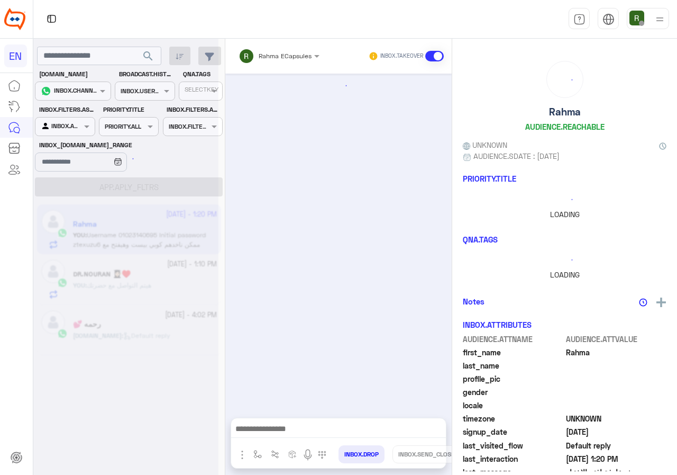
scroll to position [120, 0]
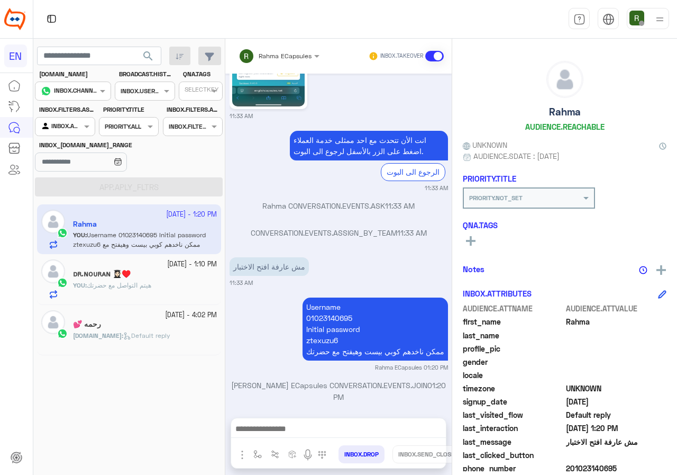
click at [287, 55] on input "text" at bounding box center [265, 55] width 53 height 10
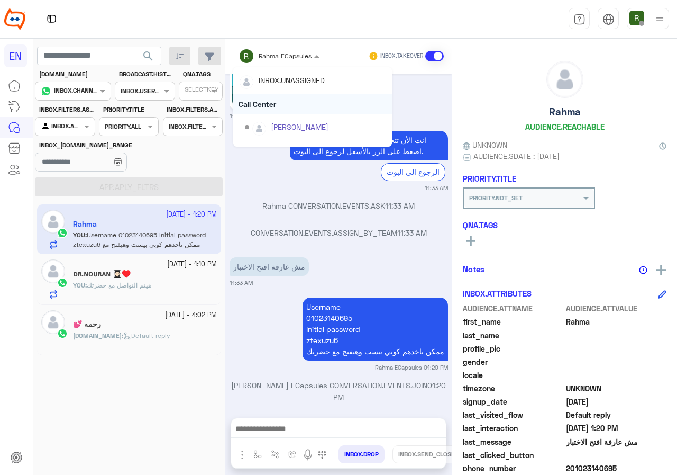
click at [281, 98] on div "Call Center" at bounding box center [312, 104] width 159 height 20
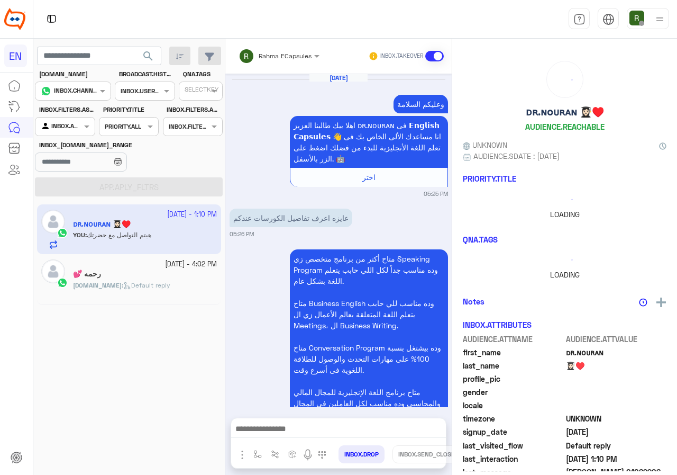
scroll to position [1351, 0]
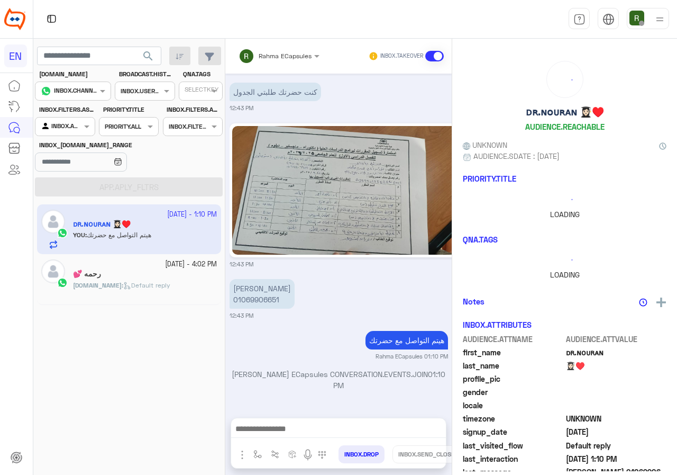
click at [281, 72] on div "Rahma ECapsules INBOX.TAKEOVER" at bounding box center [338, 56] width 226 height 35
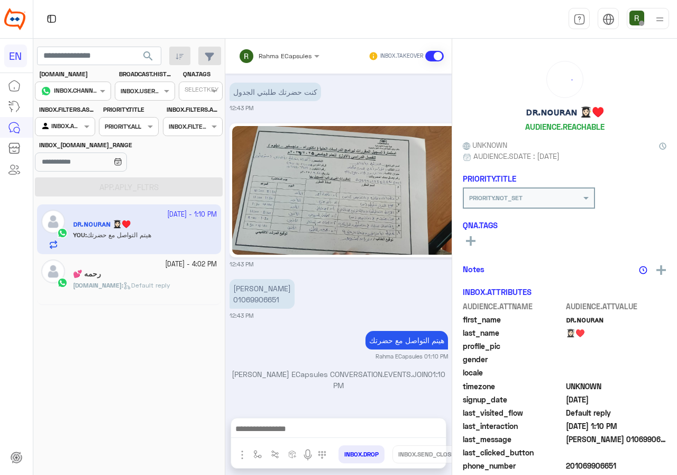
click at [284, 65] on div "Rahma ECapsules" at bounding box center [275, 55] width 73 height 21
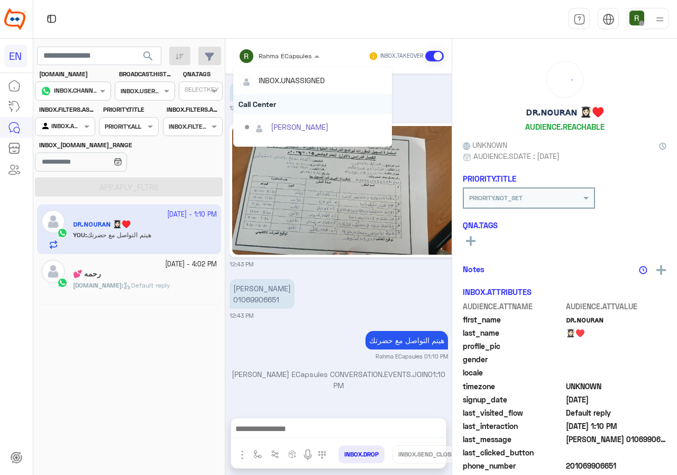
click at [284, 105] on div "Call Center" at bounding box center [312, 104] width 159 height 20
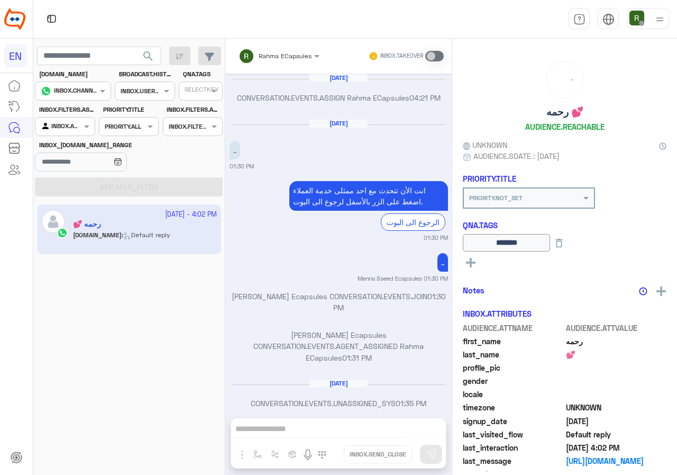
scroll to position [663, 0]
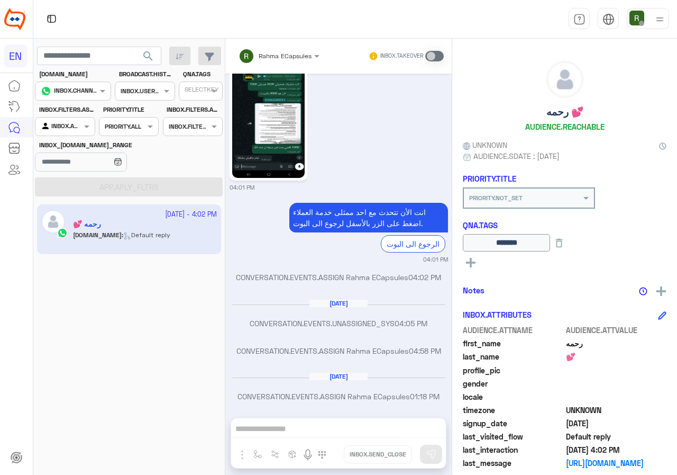
click at [78, 124] on div at bounding box center [64, 125] width 59 height 10
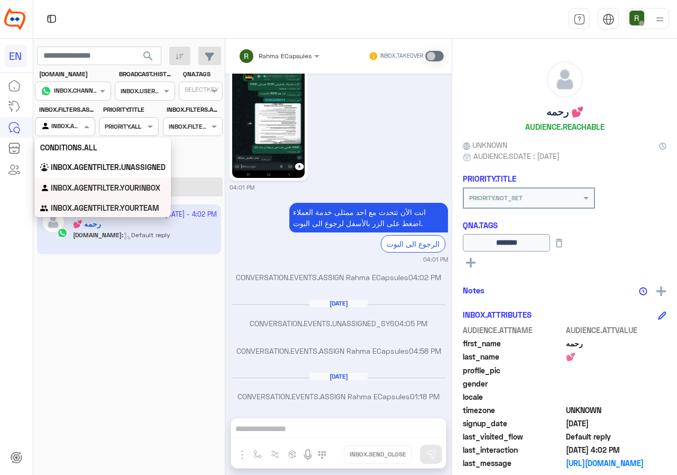
click at [80, 212] on b "INBOX.AGENTFILTER.YOURTEAM" at bounding box center [105, 207] width 108 height 9
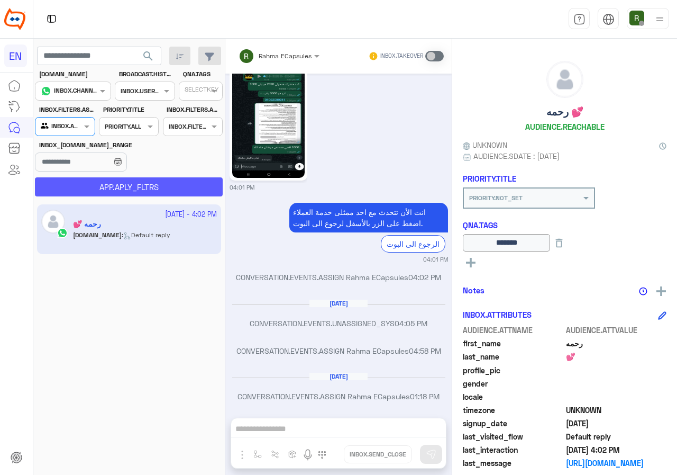
click at [92, 192] on button "APP.APLY_FLTRS" at bounding box center [129, 186] width 188 height 19
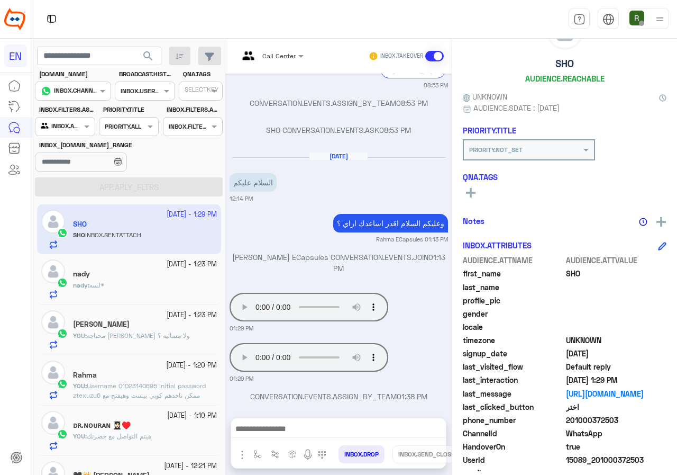
scroll to position [95, 0]
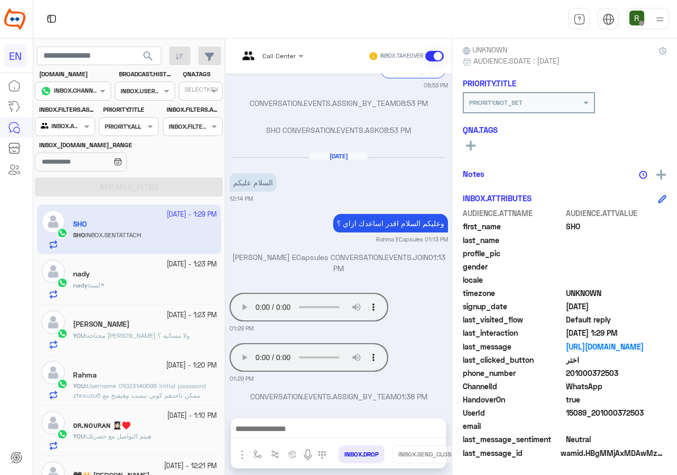
drag, startPoint x: 569, startPoint y: 371, endPoint x: 616, endPoint y: 371, distance: 47.1
click at [616, 371] on span "201000372503" at bounding box center [616, 372] width 101 height 11
copy span "01000372503"
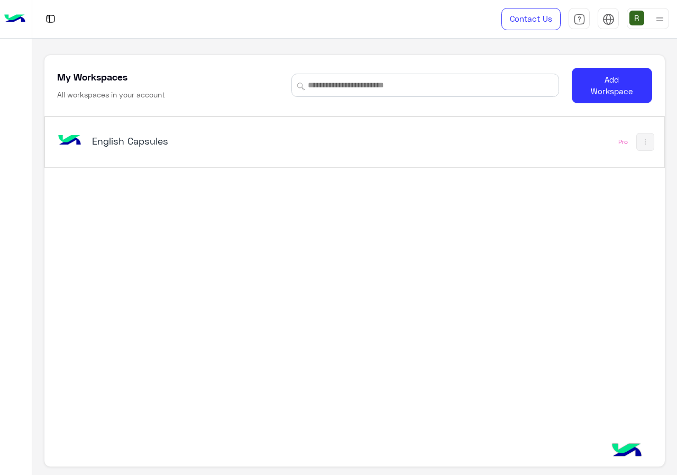
click at [266, 125] on div "English Capsules Pro" at bounding box center [354, 142] width 619 height 50
click at [312, 156] on div "English Capsules" at bounding box center [235, 141] width 360 height 31
click at [182, 160] on div "English Capsules Pro" at bounding box center [354, 142] width 619 height 50
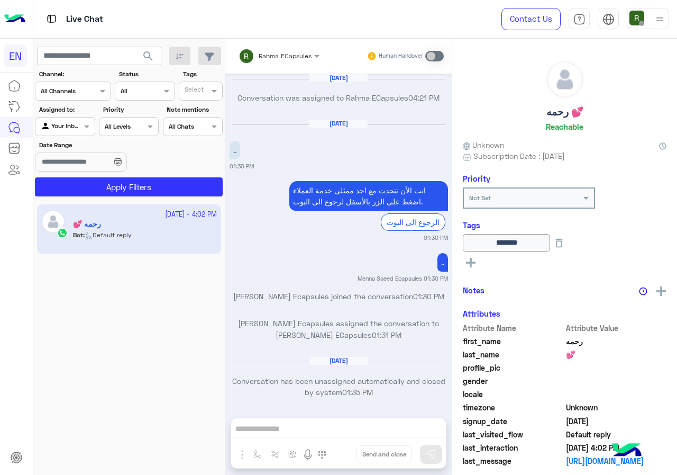
scroll to position [674, 0]
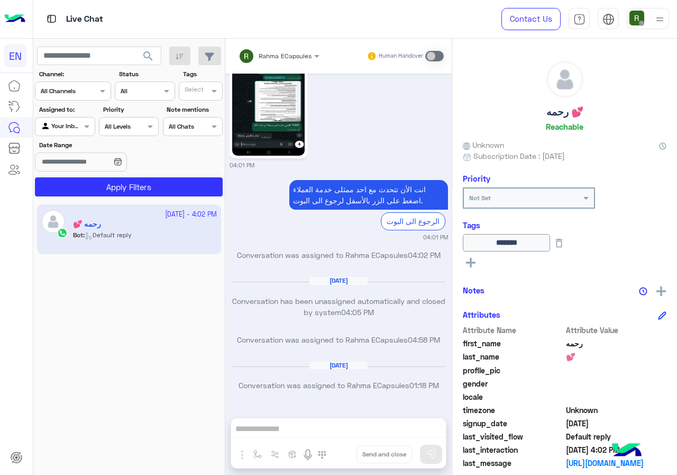
click at [65, 87] on input "text" at bounding box center [60, 90] width 39 height 10
click at [71, 123] on div "WhatsApp" at bounding box center [73, 132] width 76 height 21
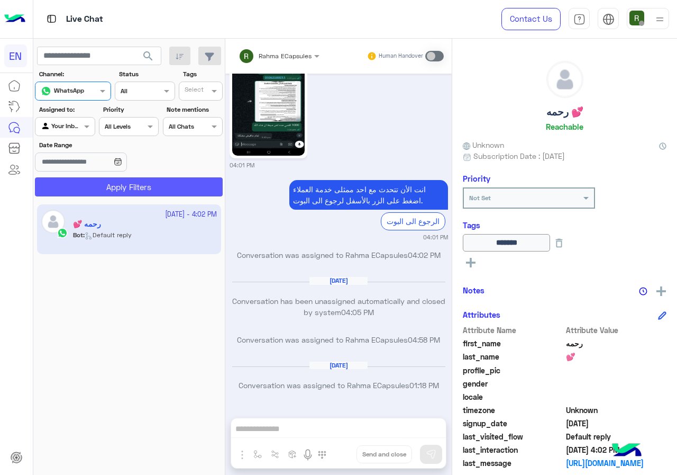
click at [76, 178] on button "Apply Filters" at bounding box center [129, 186] width 188 height 19
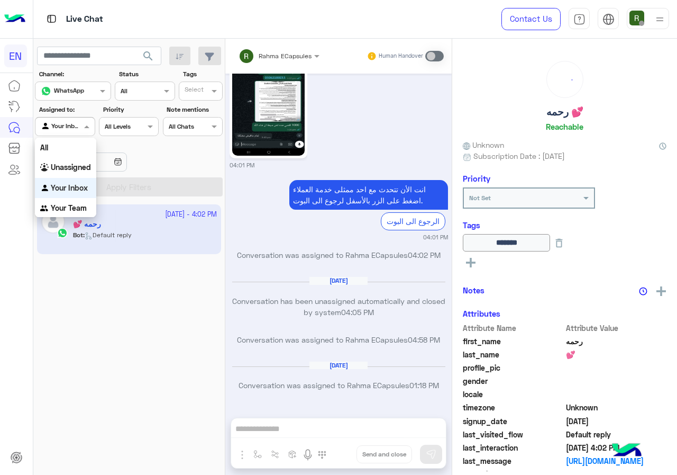
click at [65, 128] on input "text" at bounding box center [53, 126] width 24 height 10
click at [66, 200] on div "Your Team" at bounding box center [65, 208] width 61 height 21
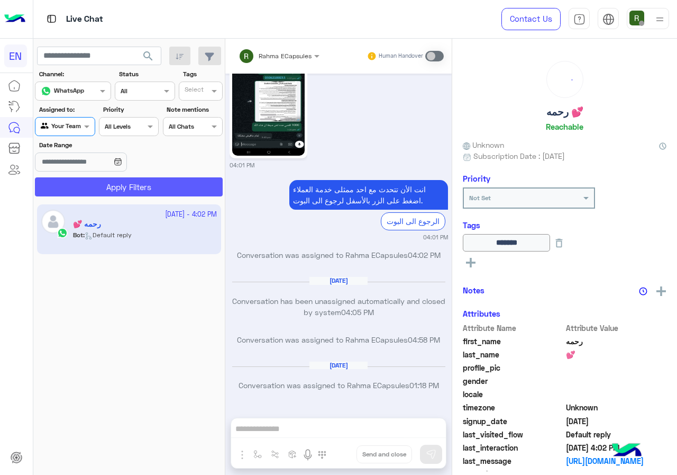
click at [72, 182] on button "Apply Filters" at bounding box center [129, 186] width 188 height 19
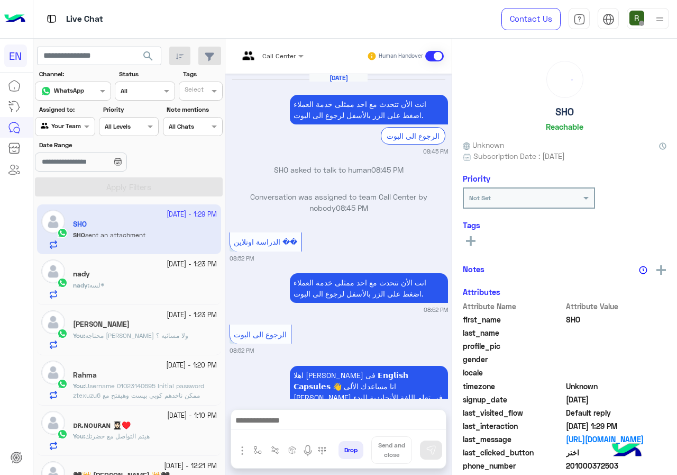
scroll to position [681, 0]
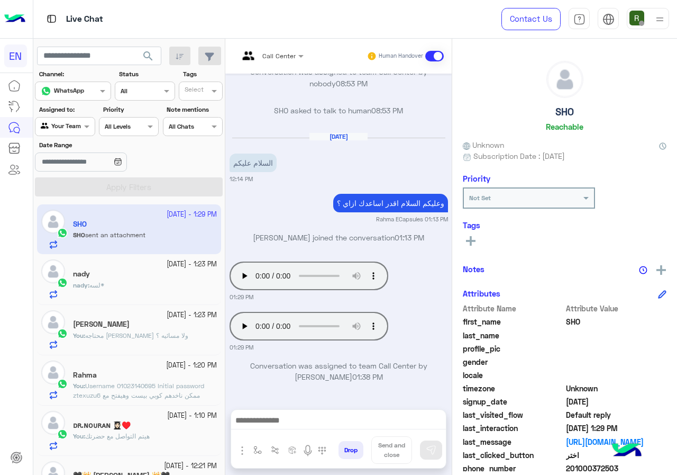
click at [290, 432] on div at bounding box center [338, 422] width 215 height 26
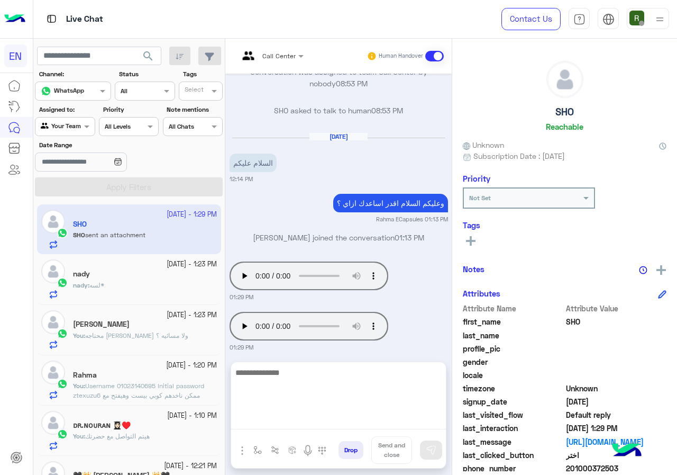
click at [294, 422] on textarea at bounding box center [338, 397] width 215 height 63
type textarea "*"
type textarea "**********"
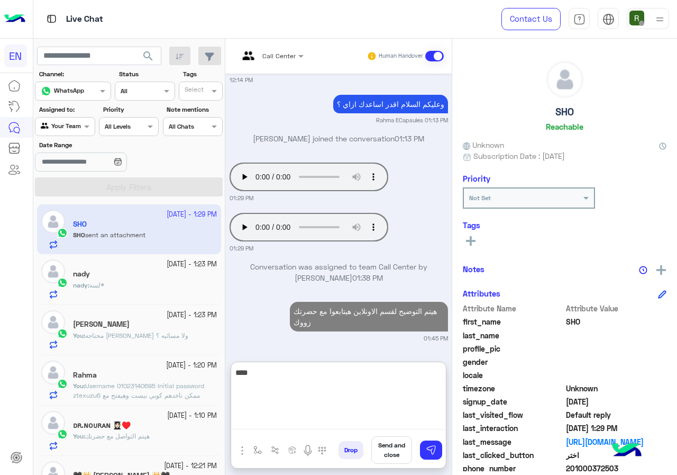
type textarea "****"
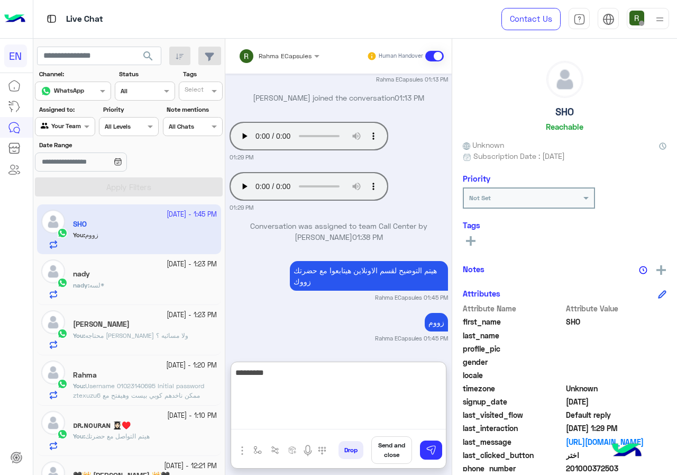
type textarea "*********"
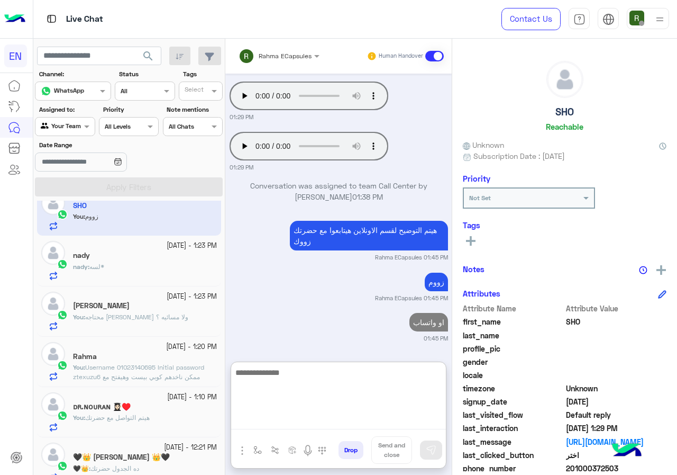
scroll to position [0, 0]
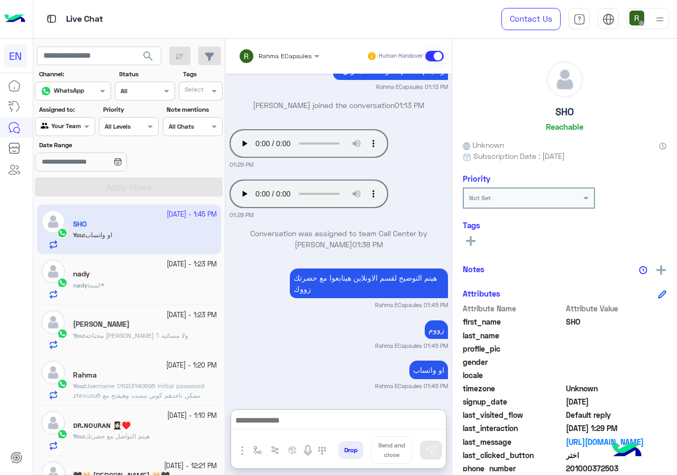
click at [139, 294] on div "nady : لسه*" at bounding box center [145, 289] width 144 height 19
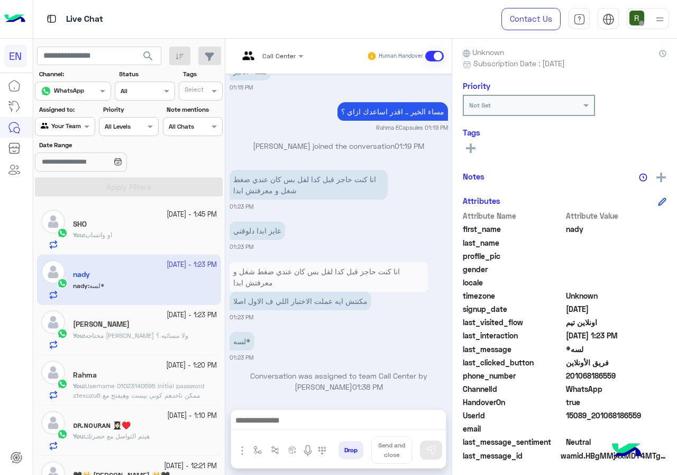
scroll to position [95, 0]
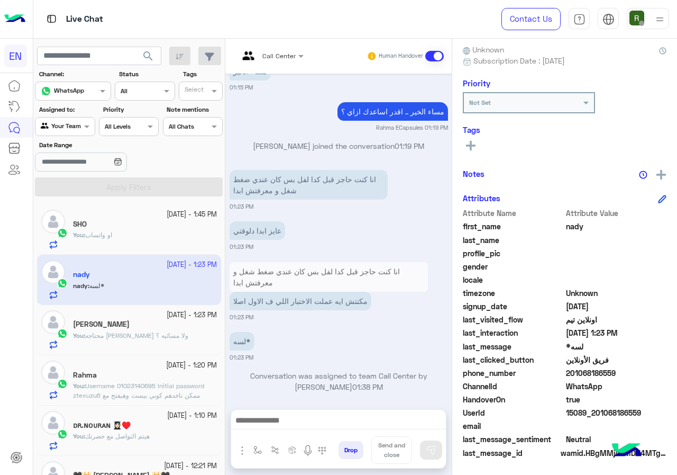
drag, startPoint x: 569, startPoint y: 371, endPoint x: 622, endPoint y: 371, distance: 52.4
click at [622, 371] on span "201068186559" at bounding box center [616, 372] width 101 height 11
copy span "01068186559"
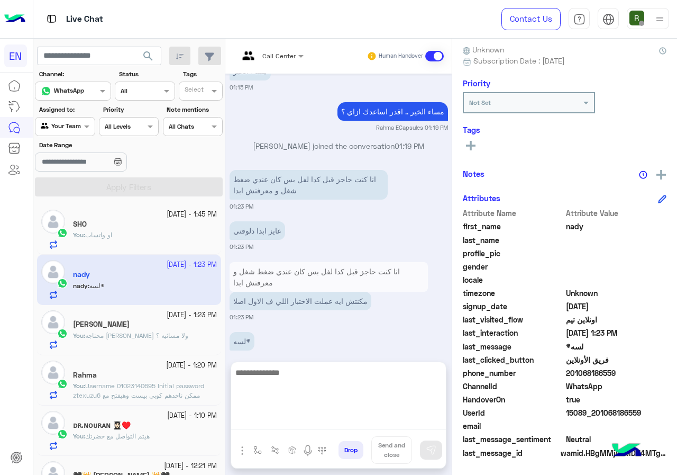
click at [288, 420] on textarea at bounding box center [338, 397] width 215 height 63
type textarea "**********"
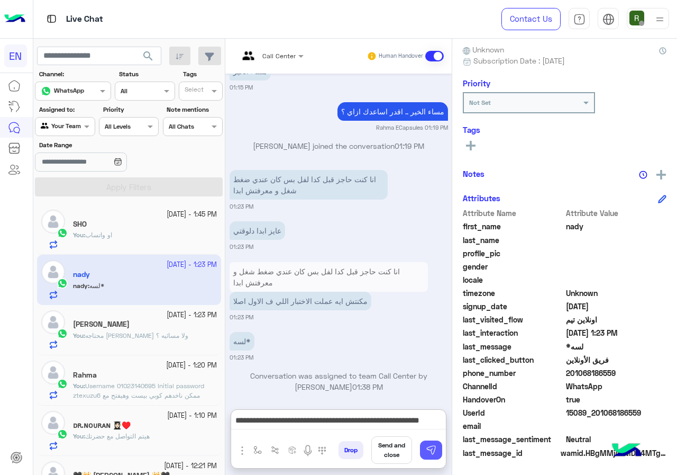
click at [435, 452] on img at bounding box center [431, 449] width 11 height 11
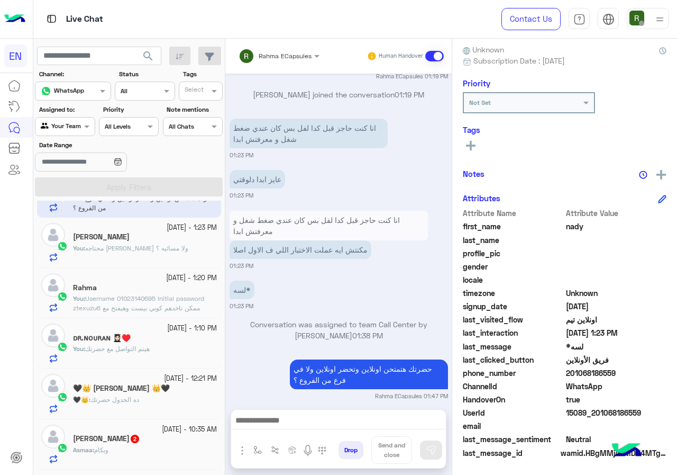
scroll to position [106, 0]
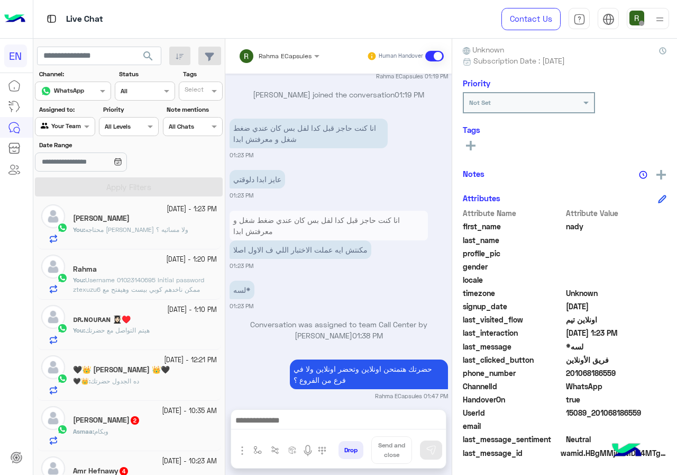
click at [133, 339] on div "You : هيتم التواصل مع حضرتك" at bounding box center [145, 334] width 144 height 19
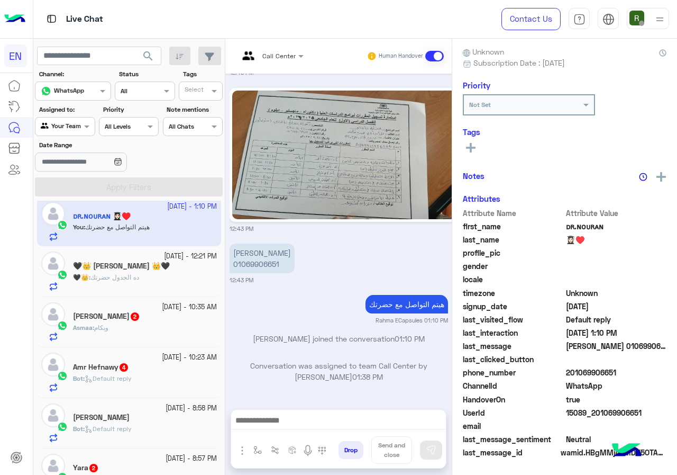
scroll to position [265, 0]
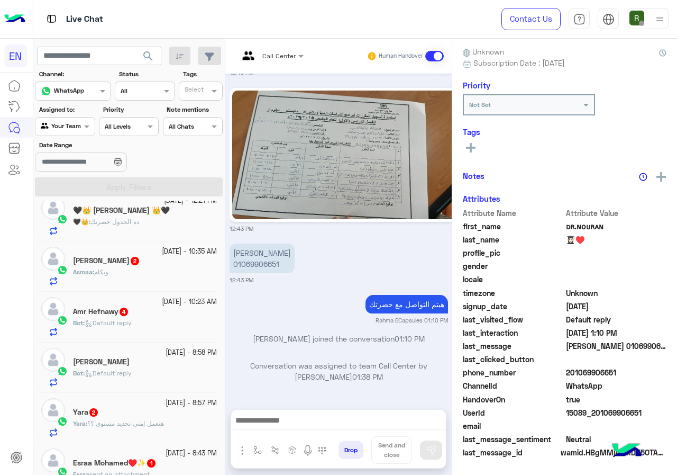
click at [150, 259] on div "Asmaa Hussain 2" at bounding box center [145, 261] width 144 height 11
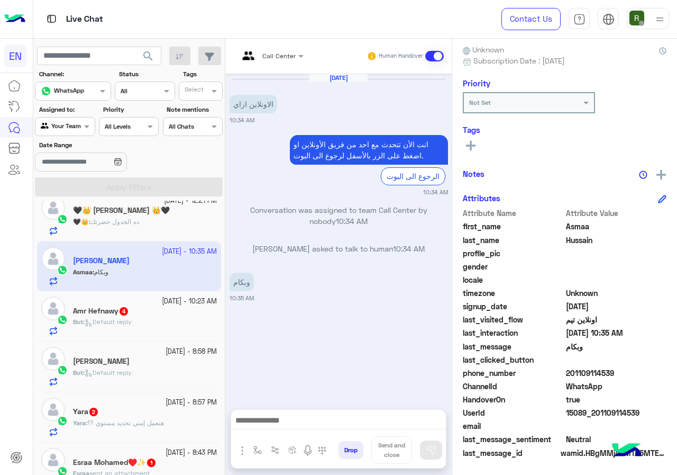
drag, startPoint x: 570, startPoint y: 371, endPoint x: 619, endPoint y: 371, distance: 49.7
click at [619, 371] on span "201109114539" at bounding box center [616, 372] width 101 height 11
copy span "01109114539"
click at [268, 54] on input "text" at bounding box center [258, 55] width 39 height 10
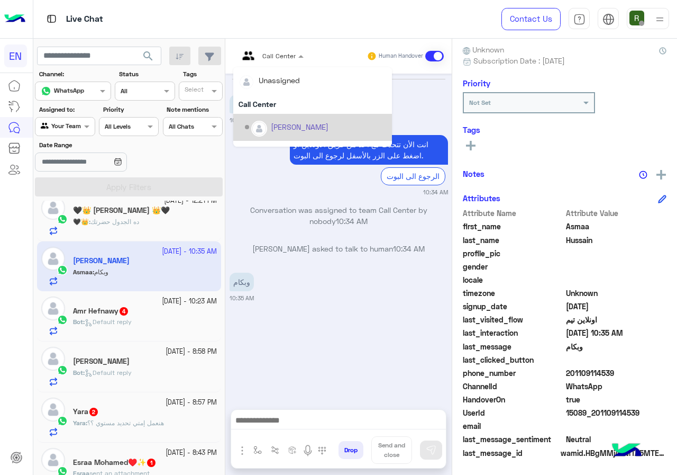
scroll to position [176, 0]
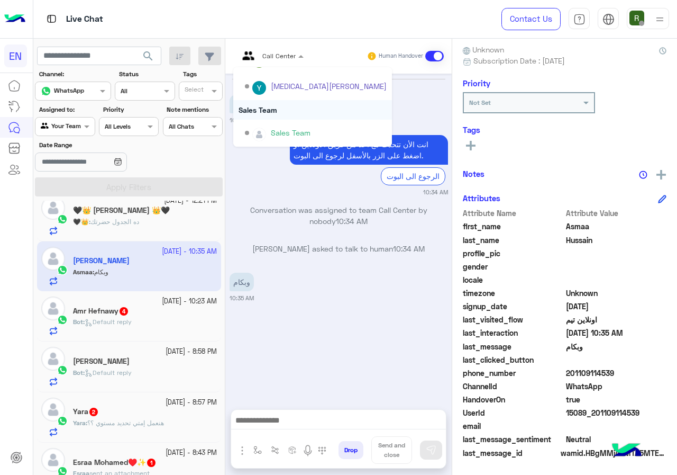
click at [300, 115] on div "Sales Team" at bounding box center [312, 110] width 159 height 20
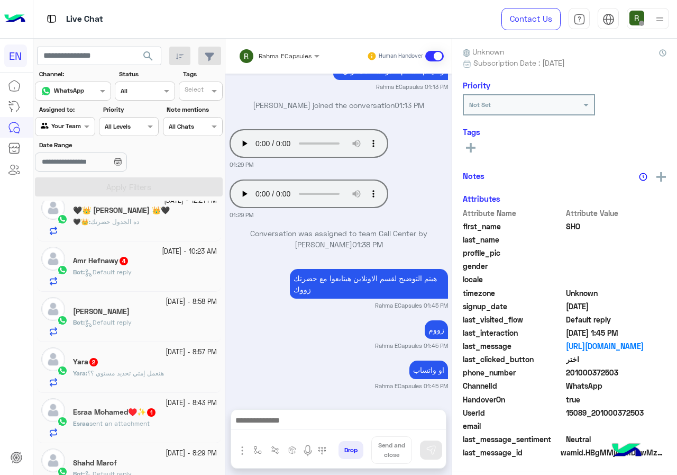
scroll to position [95, 0]
click at [148, 272] on div "Bot : Default reply" at bounding box center [145, 276] width 144 height 19
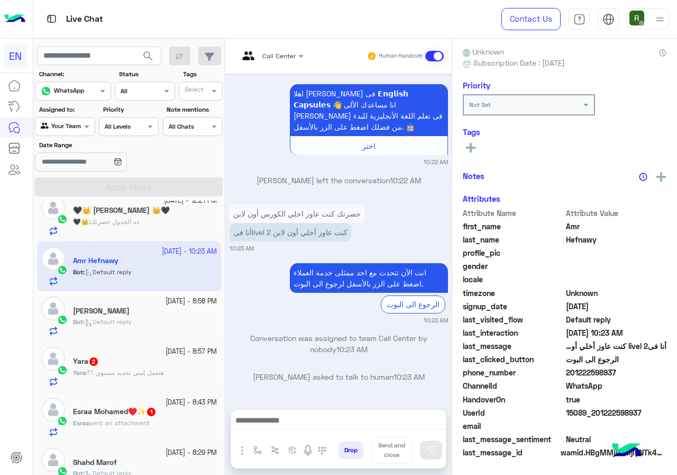
scroll to position [93, 0]
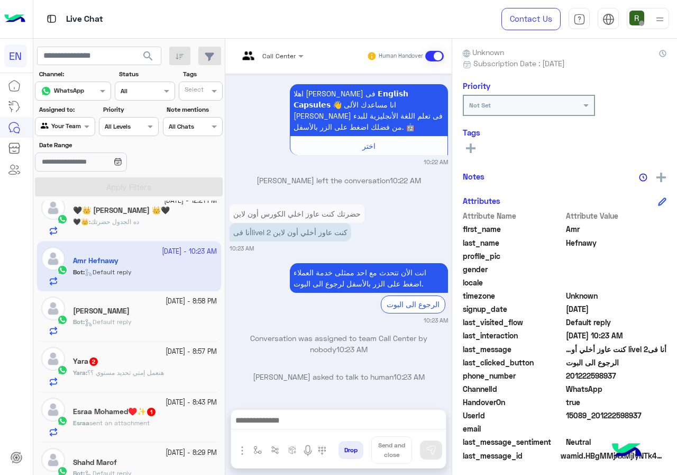
drag, startPoint x: 569, startPoint y: 371, endPoint x: 644, endPoint y: 371, distance: 75.1
click at [644, 371] on span "201222598937" at bounding box center [616, 375] width 101 height 11
copy span "01222598937"
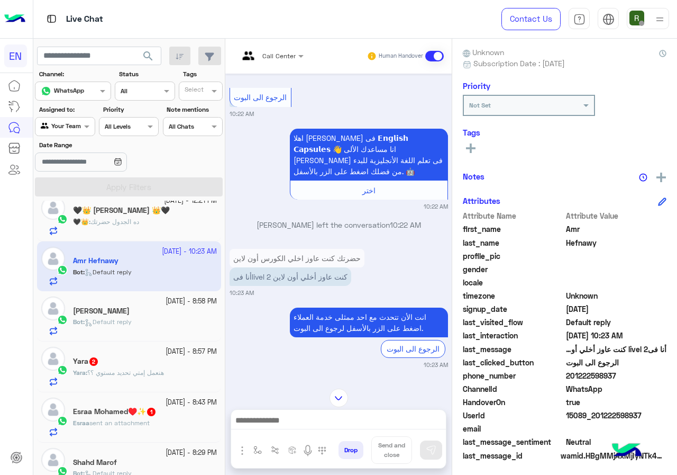
scroll to position [809, 0]
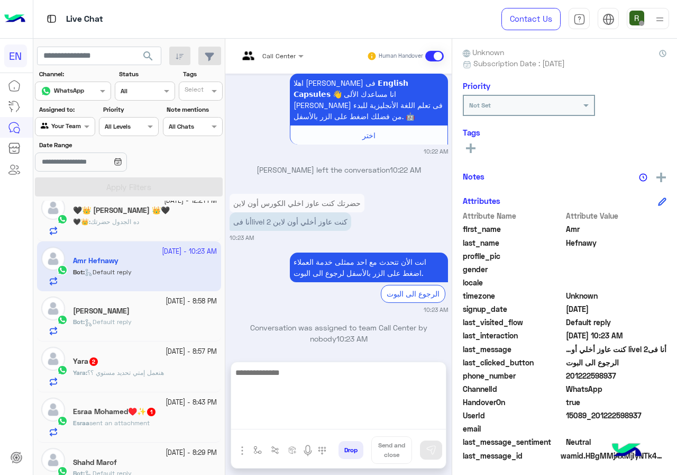
click at [306, 418] on textarea at bounding box center [338, 397] width 215 height 63
click at [295, 414] on textarea at bounding box center [338, 397] width 215 height 63
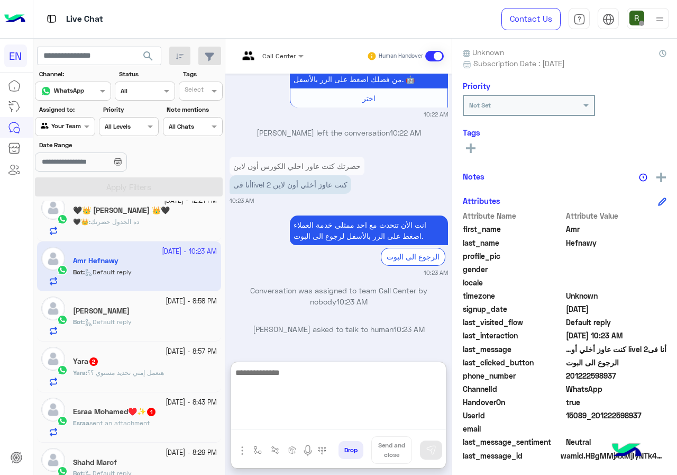
scroll to position [857, 0]
drag, startPoint x: 304, startPoint y: 392, endPoint x: 518, endPoint y: 226, distance: 271.5
click at [304, 392] on textarea at bounding box center [338, 397] width 215 height 63
type textarea "*"
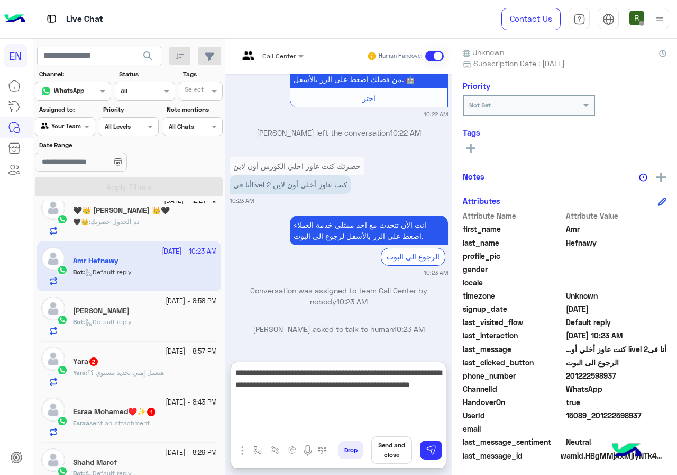
type textarea "**********"
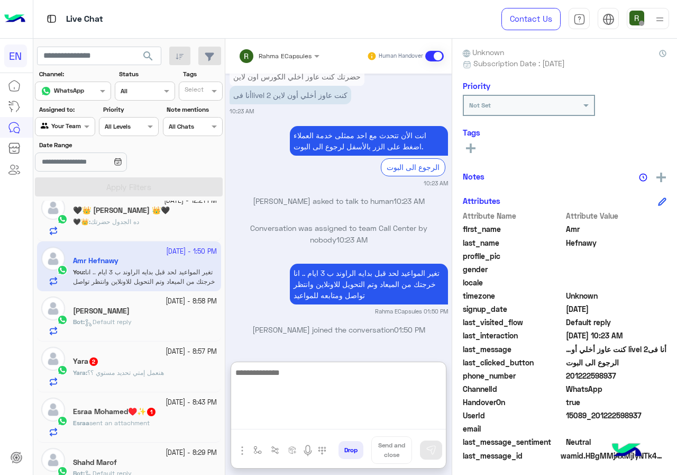
scroll to position [318, 0]
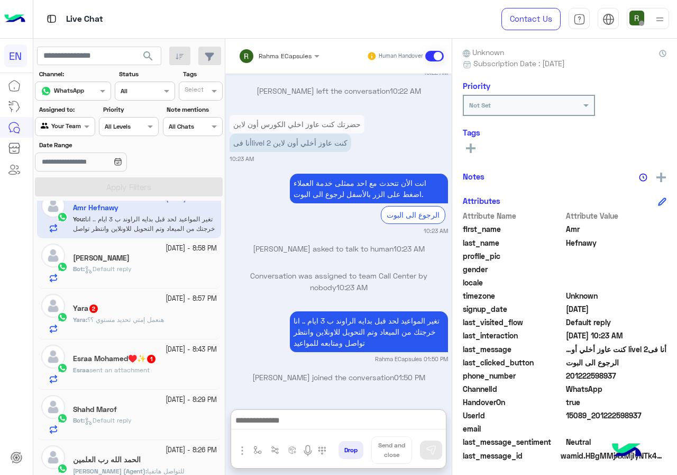
click at [160, 270] on div "Bot : Default reply" at bounding box center [145, 273] width 144 height 19
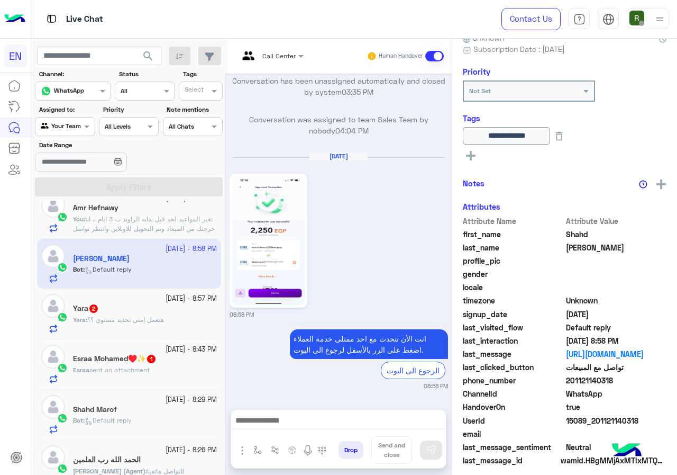
scroll to position [114, 0]
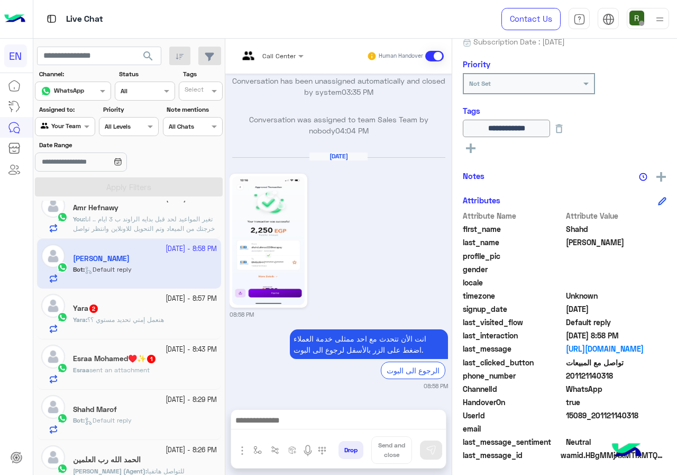
drag, startPoint x: 567, startPoint y: 375, endPoint x: 627, endPoint y: 371, distance: 59.9
click at [627, 371] on span "201121140318" at bounding box center [616, 375] width 101 height 11
copy span "01121140318"
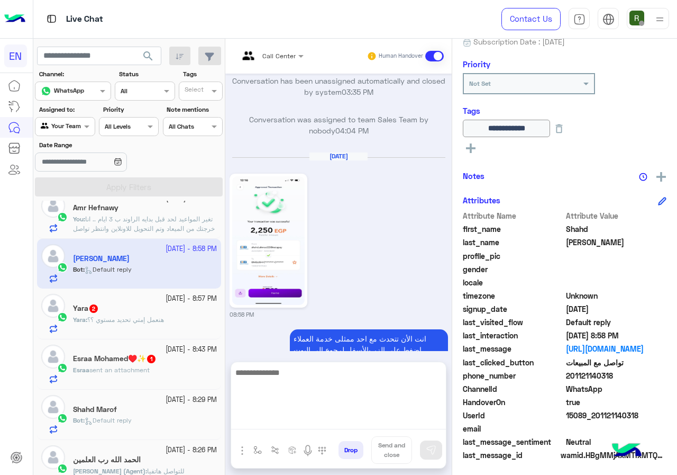
click at [299, 427] on textarea at bounding box center [338, 397] width 215 height 63
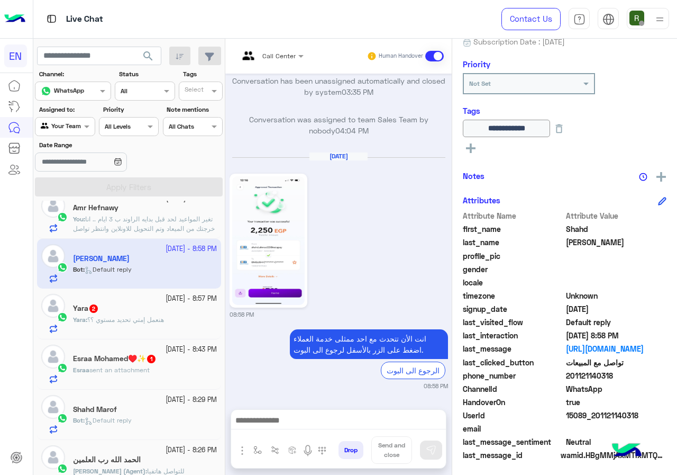
click at [477, 145] on button at bounding box center [471, 147] width 16 height 13
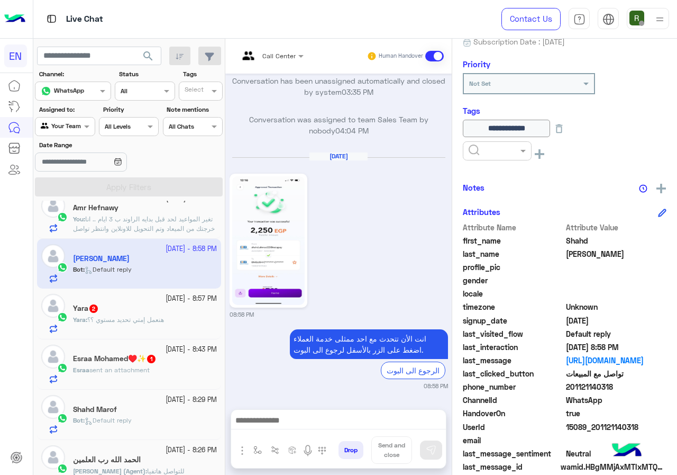
click at [492, 152] on input "text" at bounding box center [485, 150] width 32 height 10
click at [507, 170] on div "Solved" at bounding box center [497, 177] width 69 height 20
click at [518, 185] on div "Notes" at bounding box center [565, 187] width 204 height 13
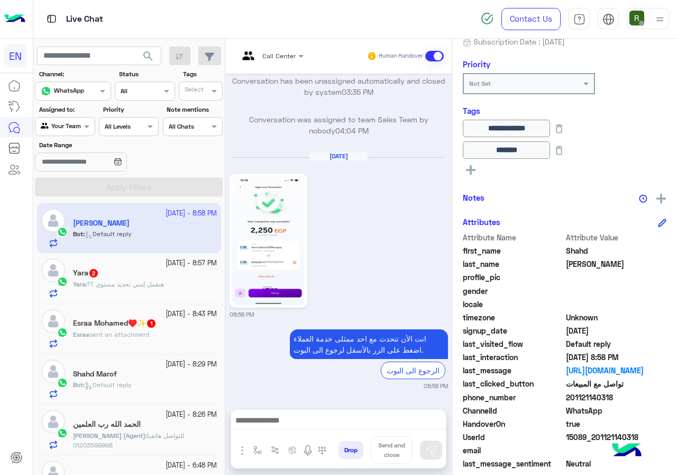
scroll to position [371, 0]
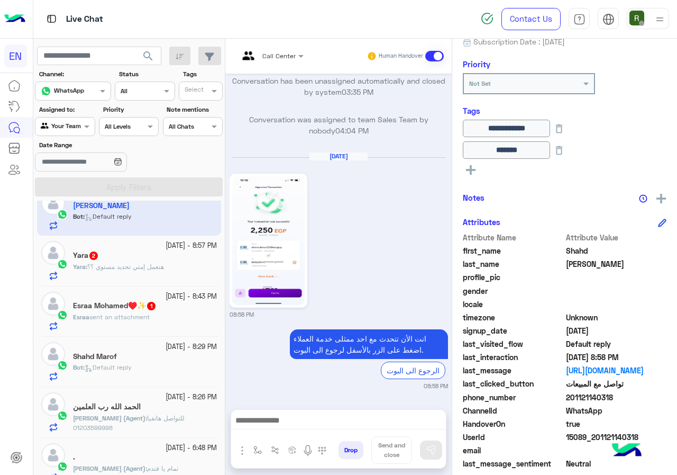
click at [161, 265] on span "هنعمل إمتي تحديد مستوي ؟؟" at bounding box center [125, 266] width 77 height 8
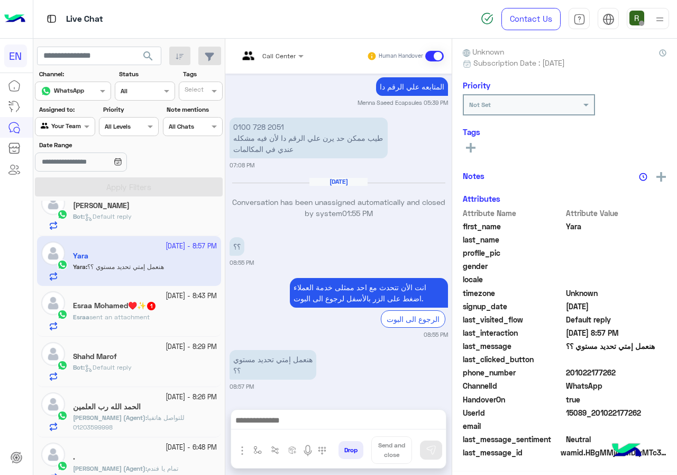
scroll to position [93, 0]
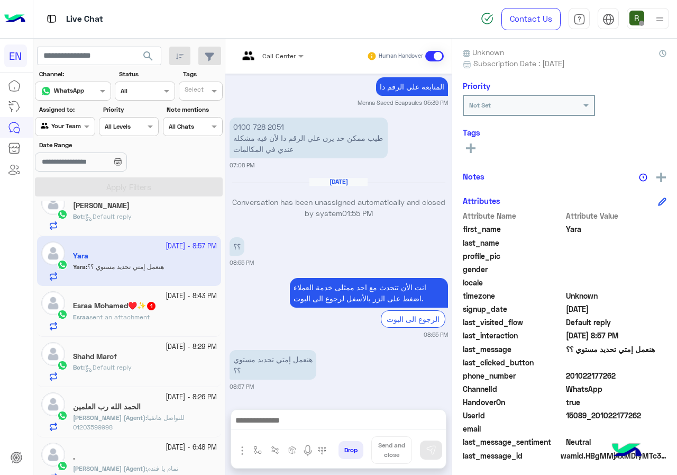
drag, startPoint x: 585, startPoint y: 374, endPoint x: 621, endPoint y: 374, distance: 36.0
click at [621, 374] on span "201022177262" at bounding box center [616, 375] width 101 height 11
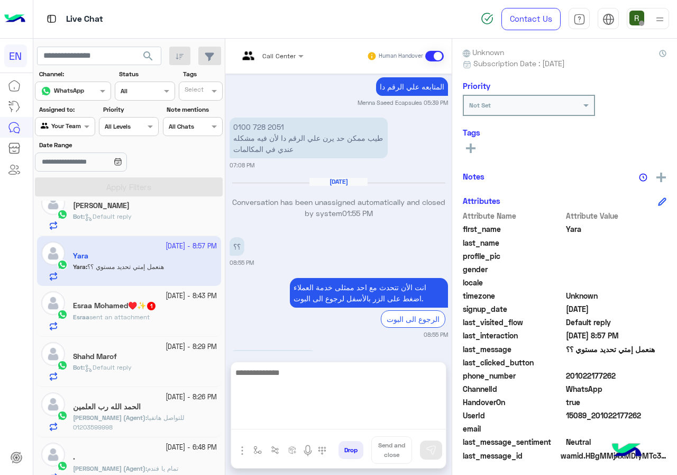
click at [271, 418] on textarea at bounding box center [338, 397] width 215 height 63
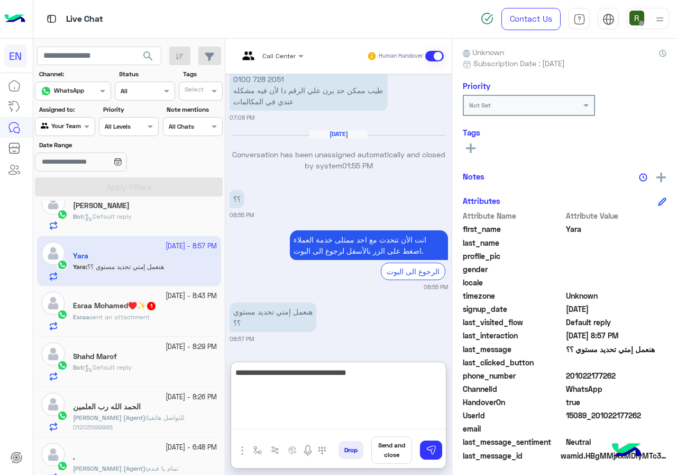
type textarea "**********"
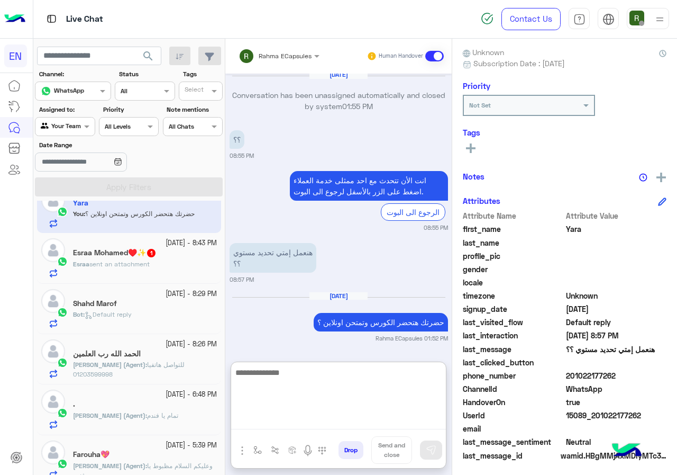
scroll to position [523, 0]
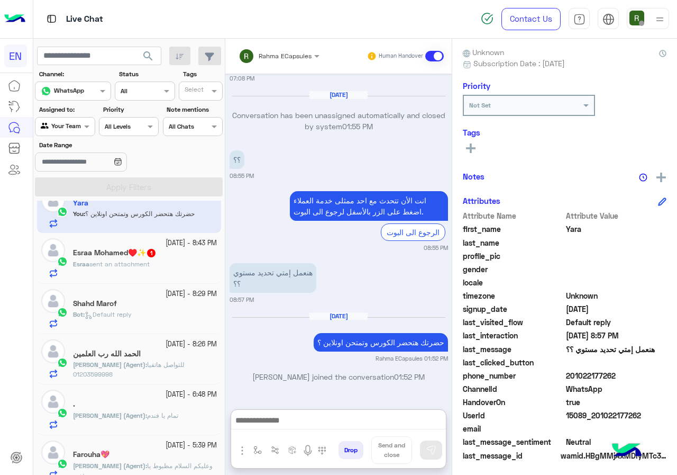
click at [141, 256] on h5 "Esraa Mohamed♥️✨ 1" at bounding box center [115, 252] width 84 height 9
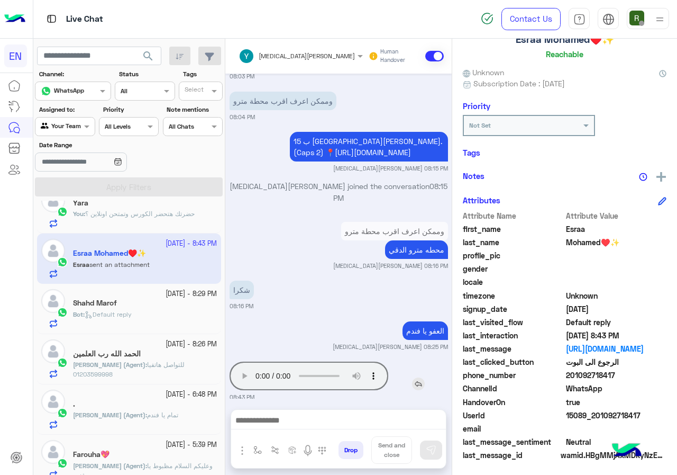
scroll to position [75, 0]
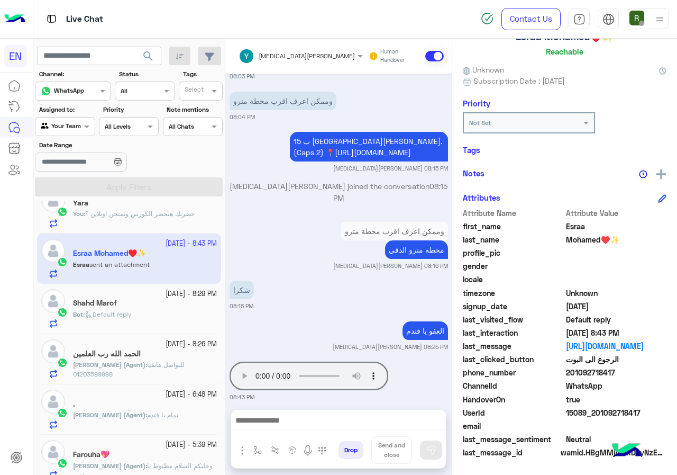
drag, startPoint x: 569, startPoint y: 372, endPoint x: 652, endPoint y: 376, distance: 83.7
click at [652, 376] on span "201092718417" at bounding box center [616, 372] width 101 height 11
copy span "01092718417"
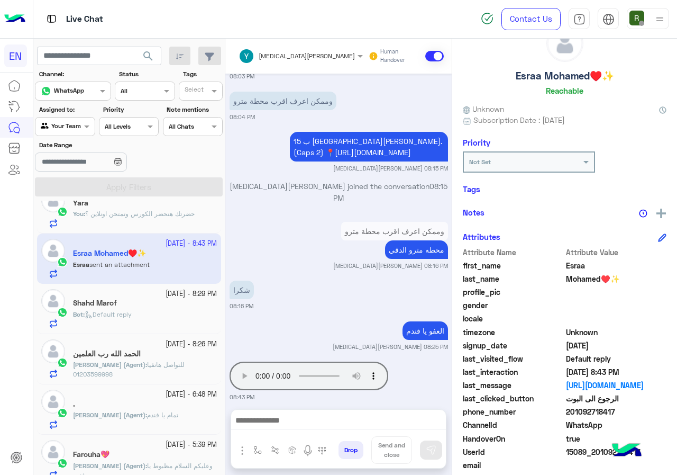
scroll to position [0, 0]
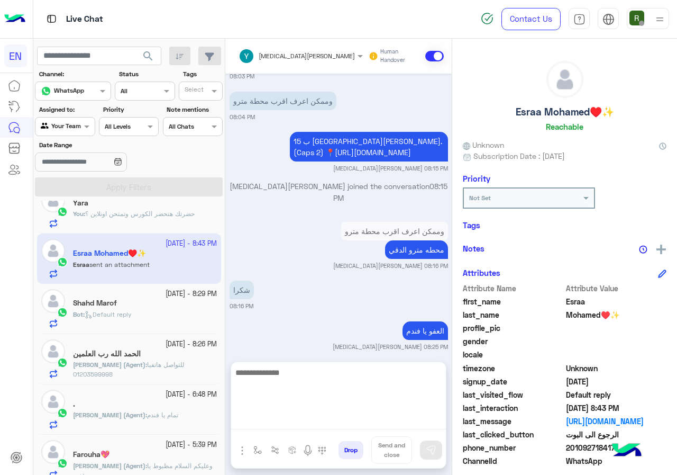
click at [289, 424] on textarea at bounding box center [338, 397] width 215 height 63
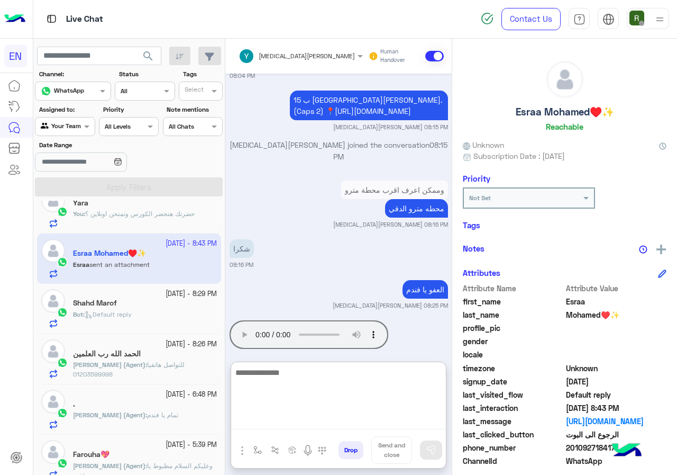
scroll to position [732, 0]
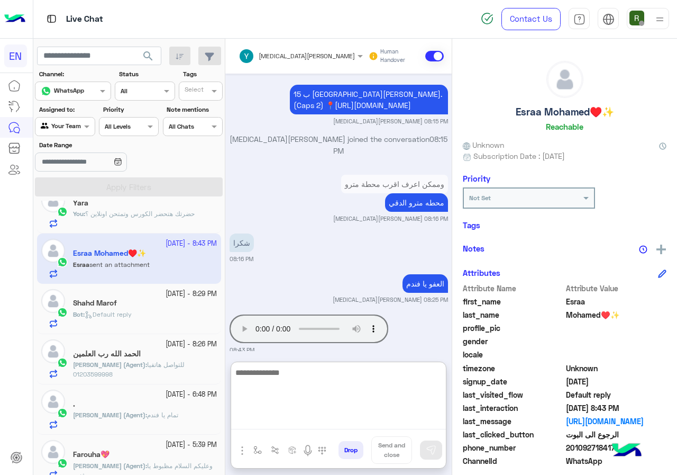
click at [328, 380] on textarea at bounding box center [338, 397] width 215 height 63
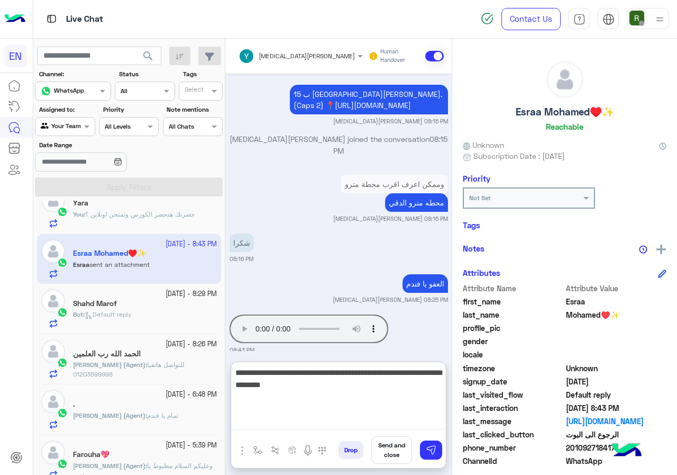
type textarea "**********"
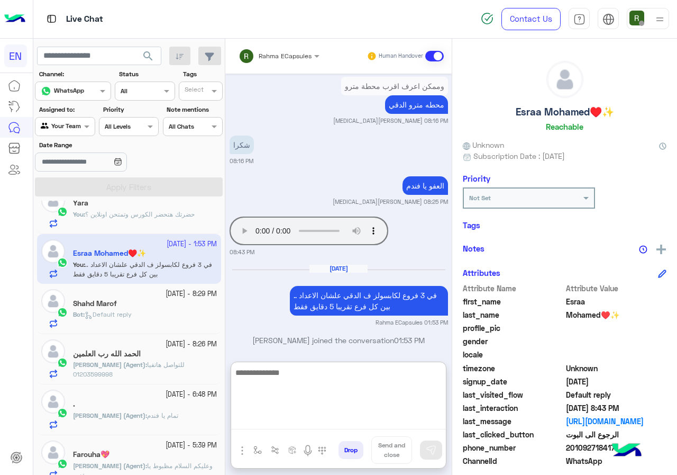
scroll to position [477, 0]
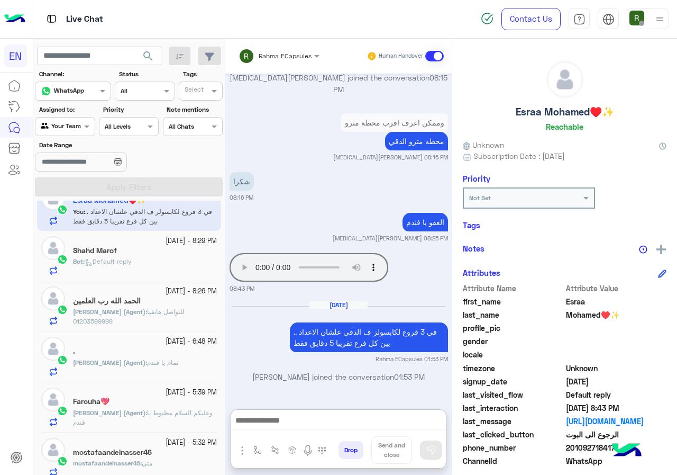
click at [133, 270] on div "Bot : Default reply" at bounding box center [145, 266] width 144 height 19
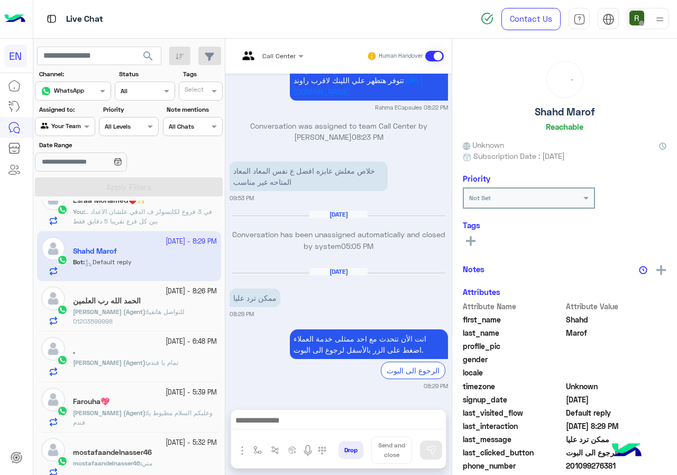
scroll to position [93, 0]
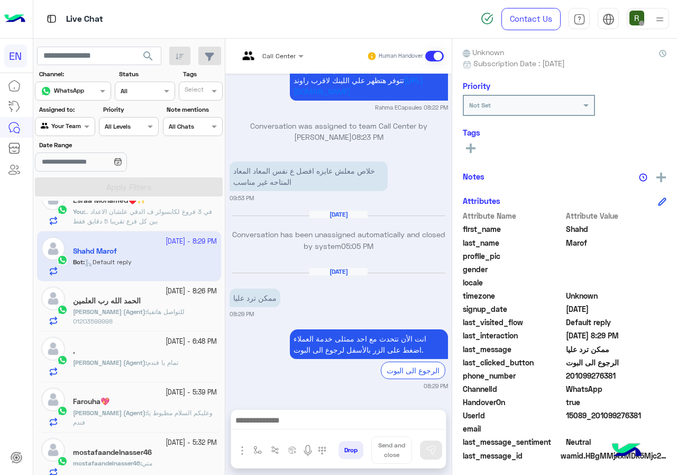
drag, startPoint x: 569, startPoint y: 375, endPoint x: 618, endPoint y: 375, distance: 49.2
click at [618, 375] on span "201099276381" at bounding box center [616, 375] width 101 height 11
copy span "01099276381"
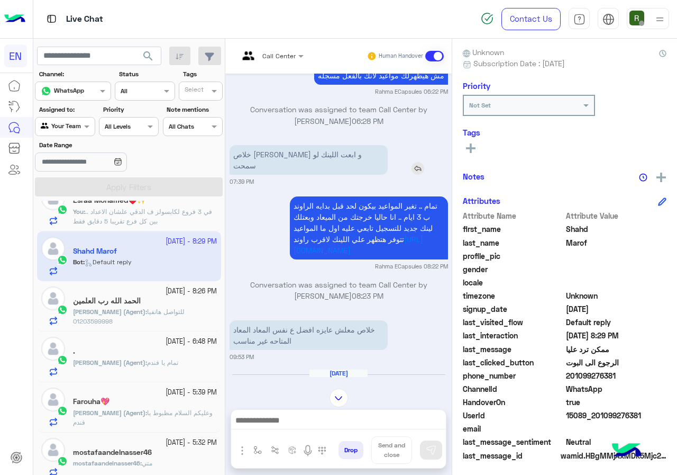
scroll to position [689, 0]
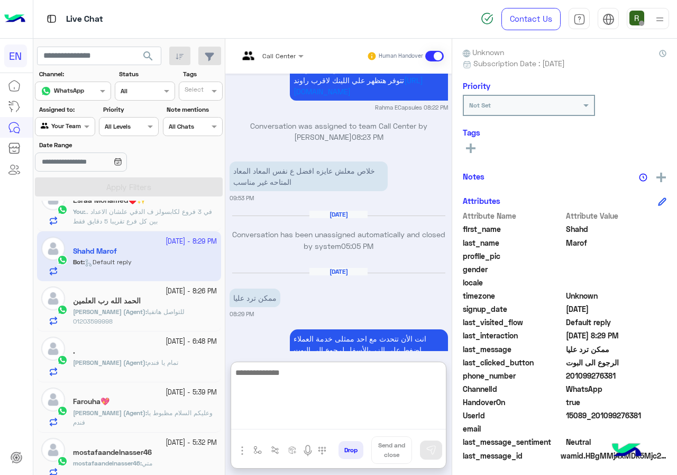
paste textarea "**********"
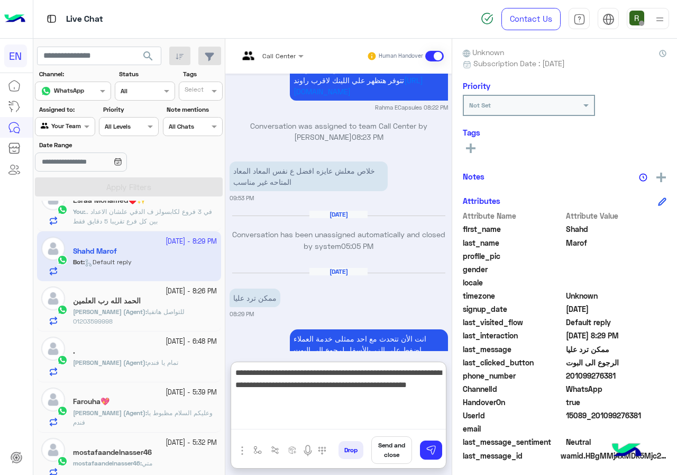
type textarea "**********"
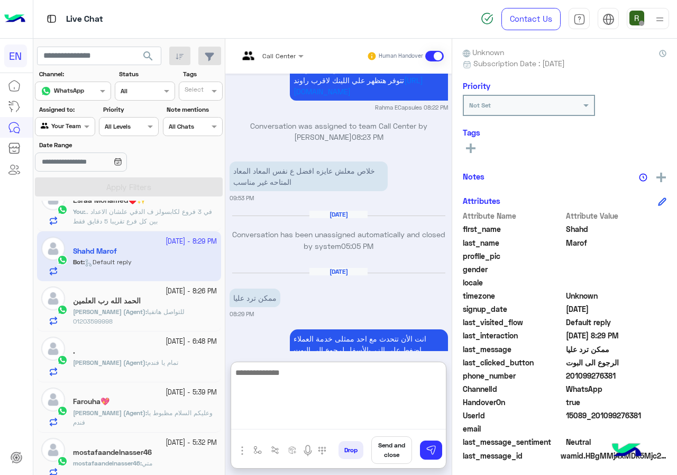
scroll to position [829, 0]
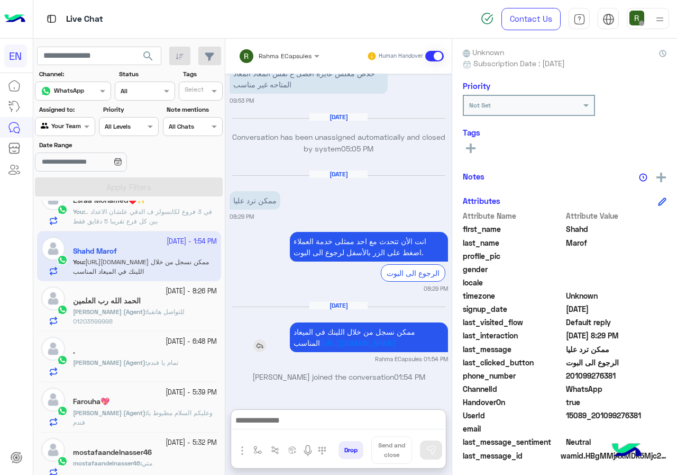
click at [249, 322] on div "ممكن نسجل من خلال اللينك في الميعاد المناسب https://englishcapsules.net/public/…" at bounding box center [339, 337] width 218 height 30
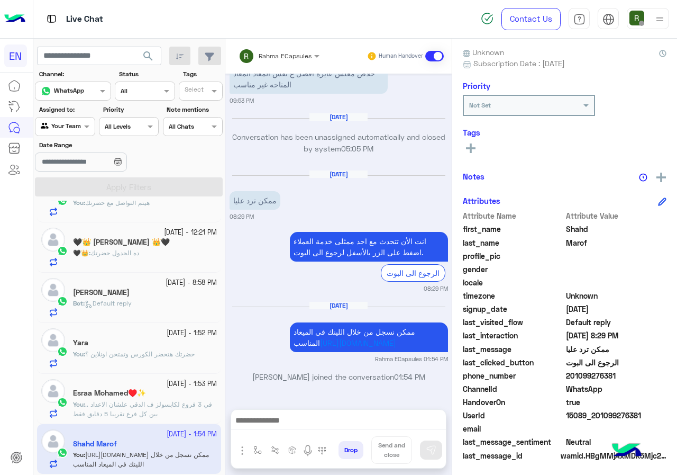
scroll to position [266, 0]
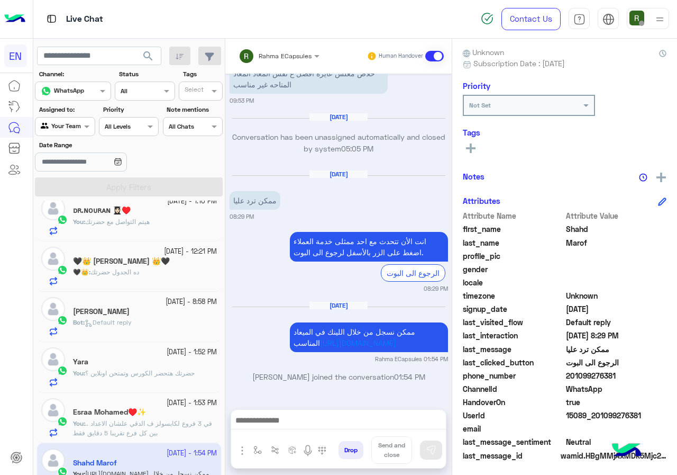
click at [160, 321] on div "Bot : Default reply" at bounding box center [145, 326] width 144 height 19
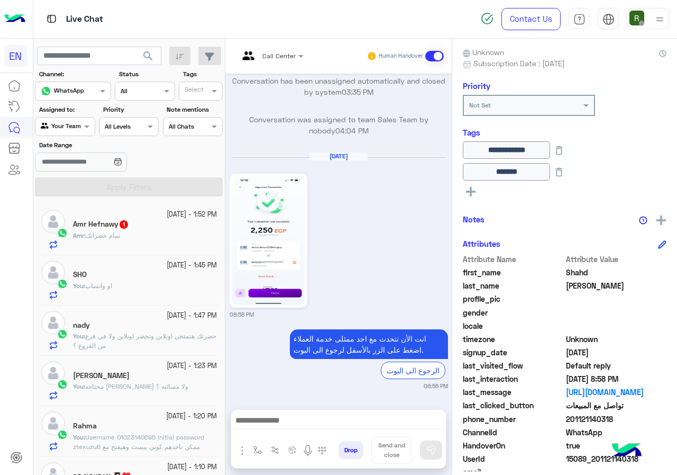
click at [160, 242] on div "Amr : تمام حضراتك" at bounding box center [145, 240] width 144 height 19
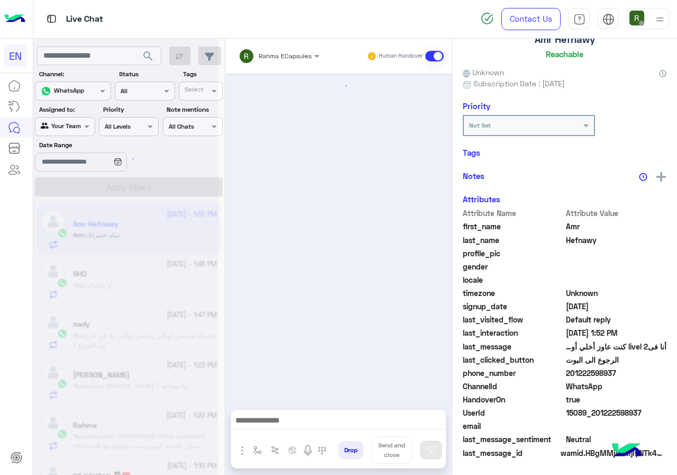
scroll to position [93, 0]
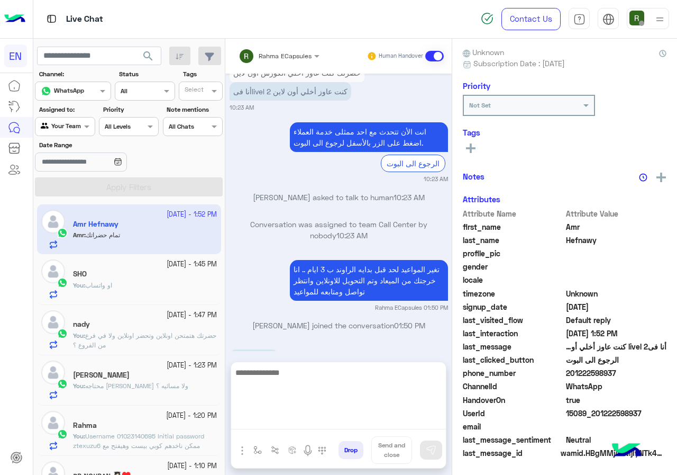
click at [325, 414] on textarea at bounding box center [338, 397] width 215 height 63
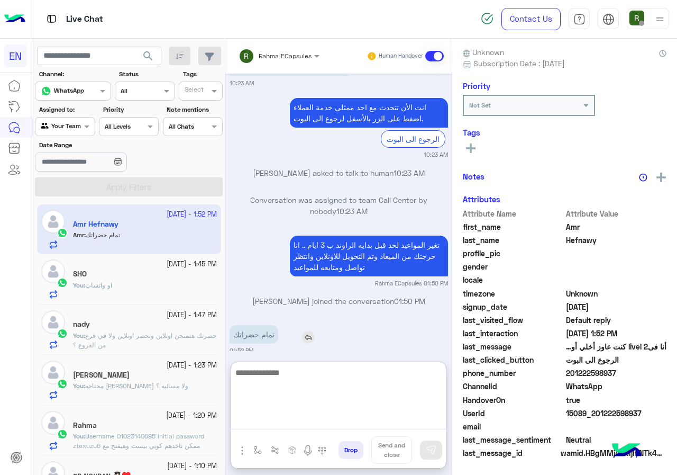
scroll to position [780, 0]
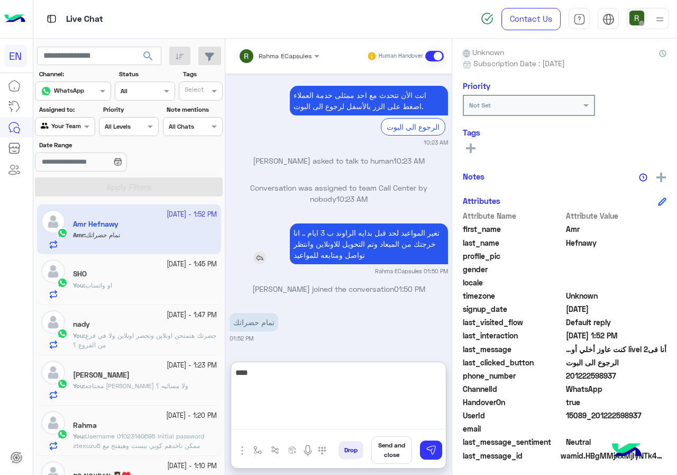
type textarea "****"
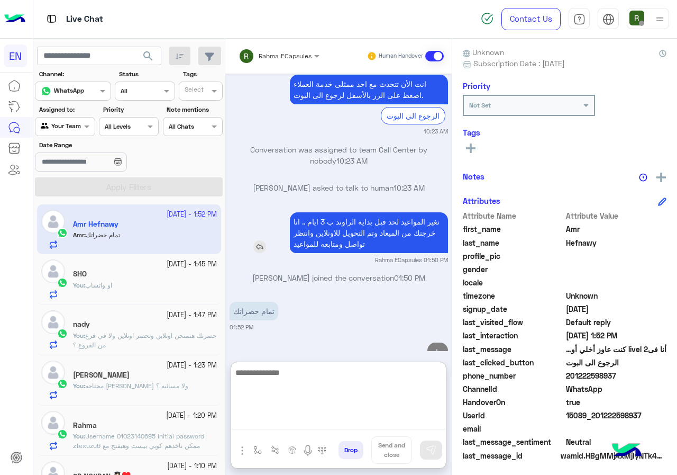
scroll to position [821, 0]
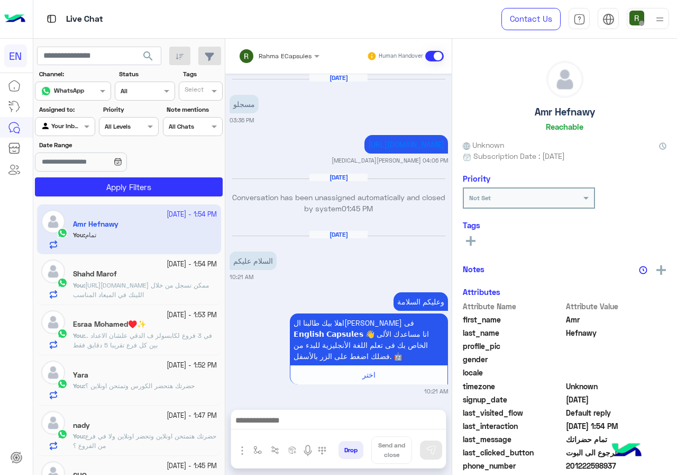
scroll to position [722, 0]
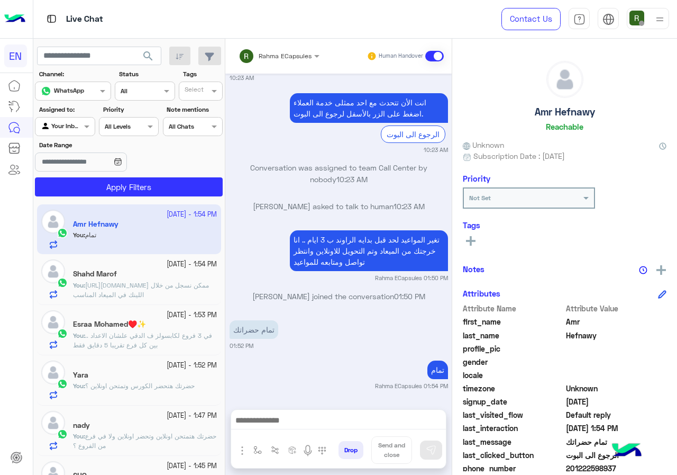
click at [275, 59] on span "Rahma ECapsules" at bounding box center [285, 56] width 53 height 8
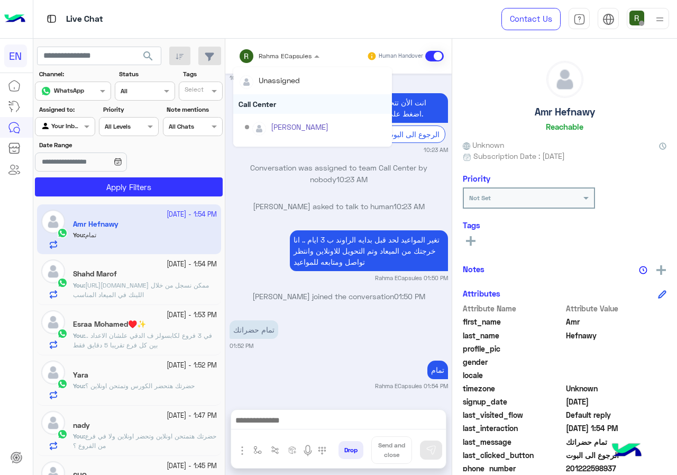
click at [279, 101] on div "Call Center" at bounding box center [312, 104] width 159 height 20
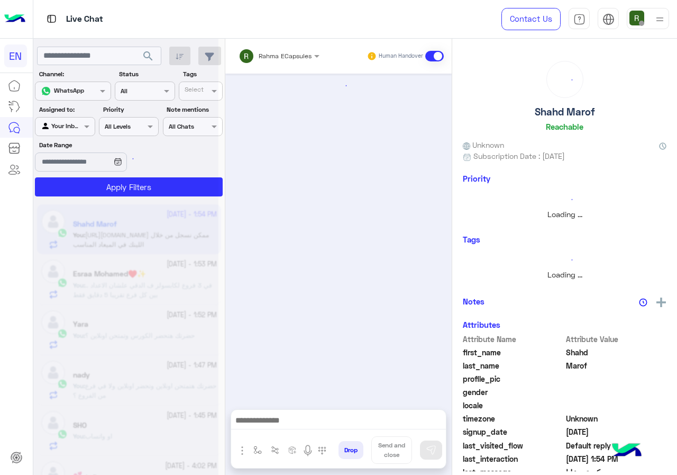
scroll to position [727, 0]
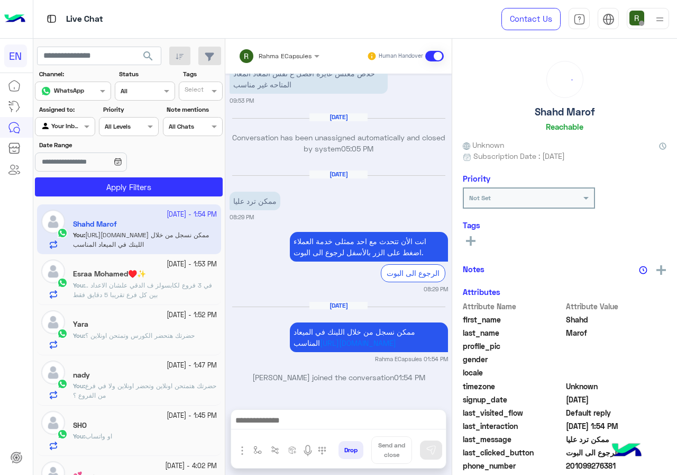
click at [289, 46] on div "Rahma ECapsules" at bounding box center [275, 55] width 73 height 21
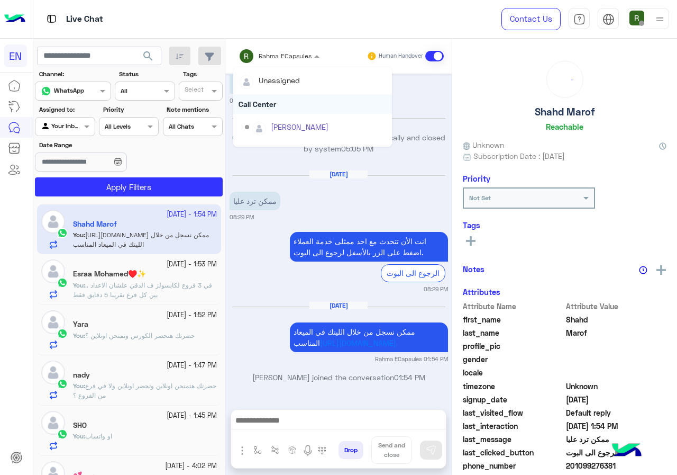
click at [285, 103] on div "Call Center" at bounding box center [312, 104] width 159 height 20
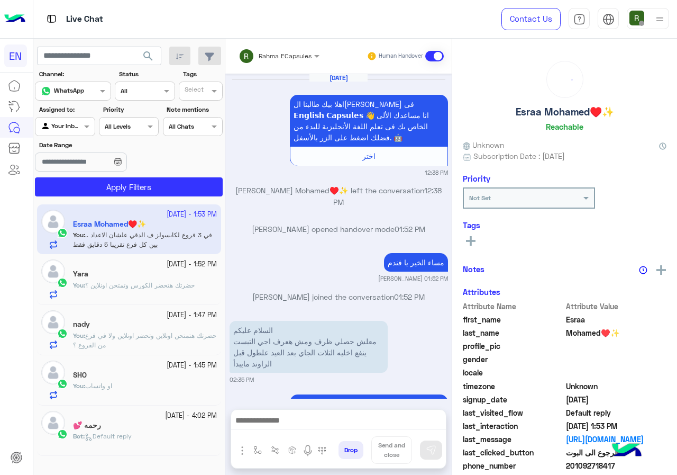
scroll to position [669, 0]
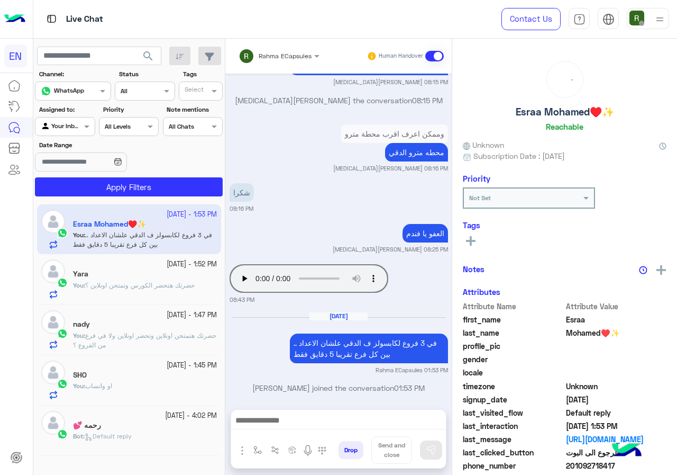
click at [289, 61] on div "Rahma ECapsules" at bounding box center [275, 55] width 73 height 21
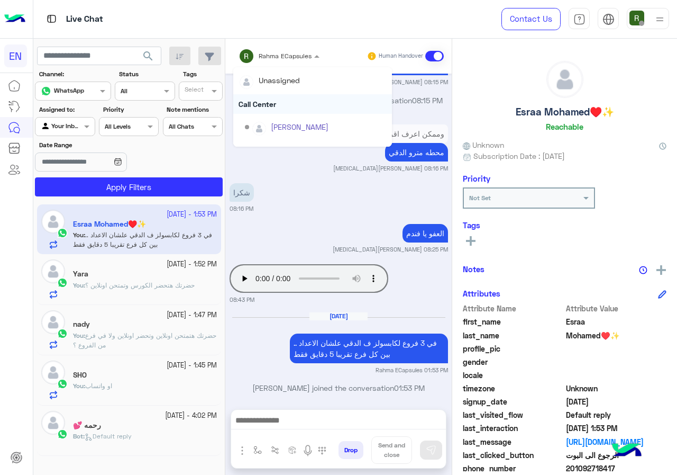
click at [286, 105] on div "Call Center" at bounding box center [312, 104] width 159 height 20
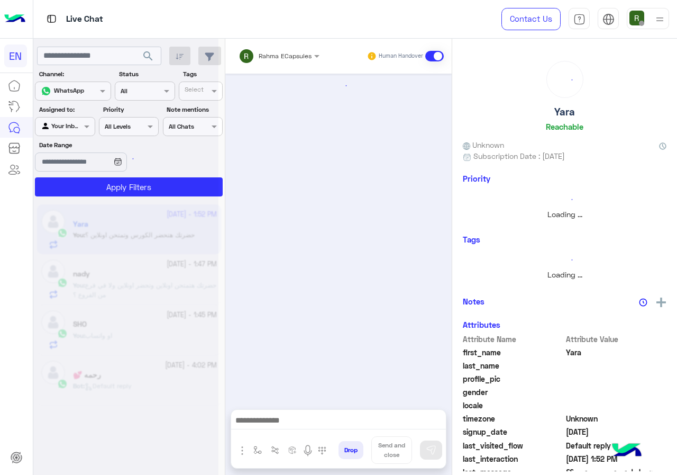
click at [289, 57] on input "text" at bounding box center [265, 55] width 53 height 10
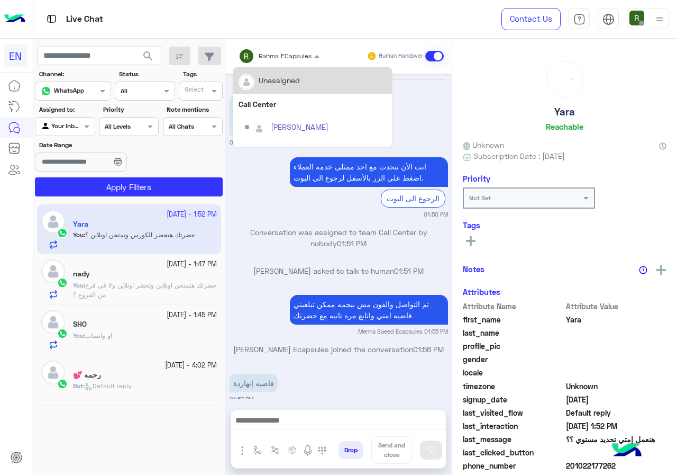
scroll to position [475, 0]
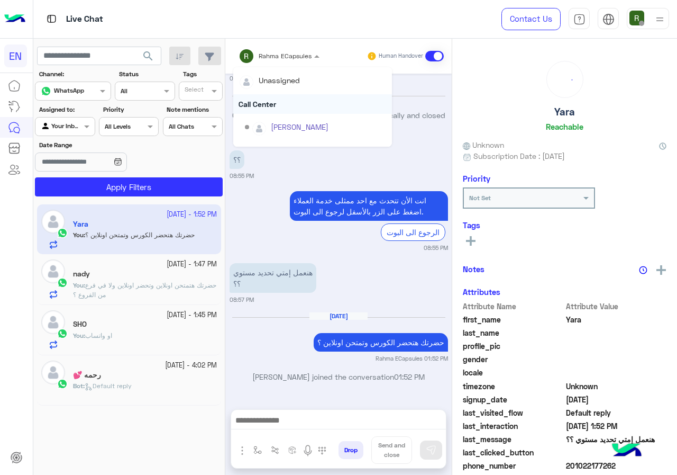
click at [287, 101] on div "Call Center" at bounding box center [312, 104] width 159 height 20
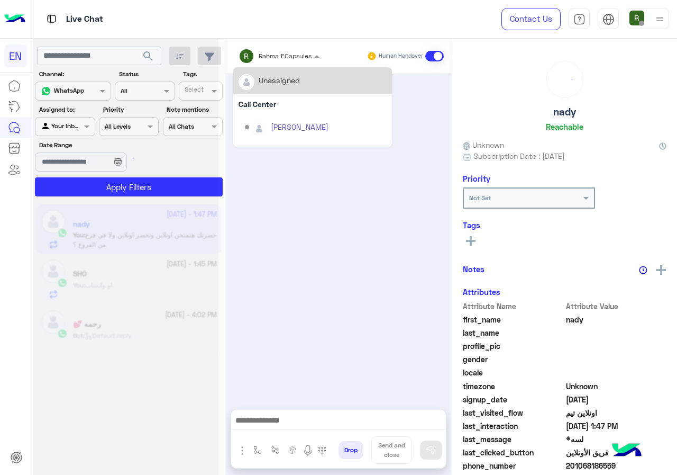
click at [280, 61] on div "Rahma ECapsules" at bounding box center [275, 55] width 73 height 21
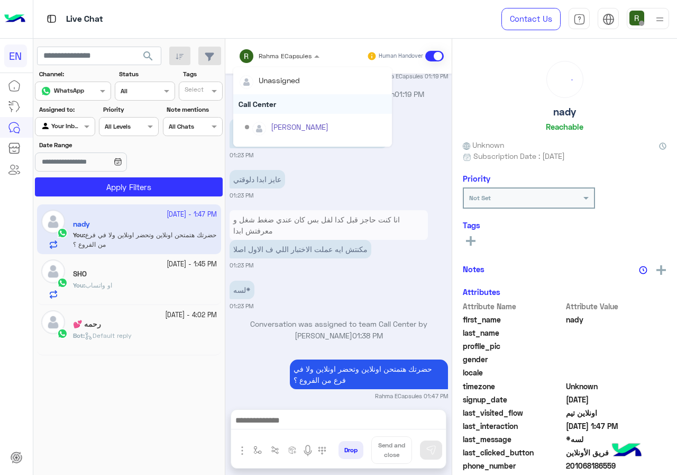
click at [275, 98] on div "Call Center" at bounding box center [312, 104] width 159 height 20
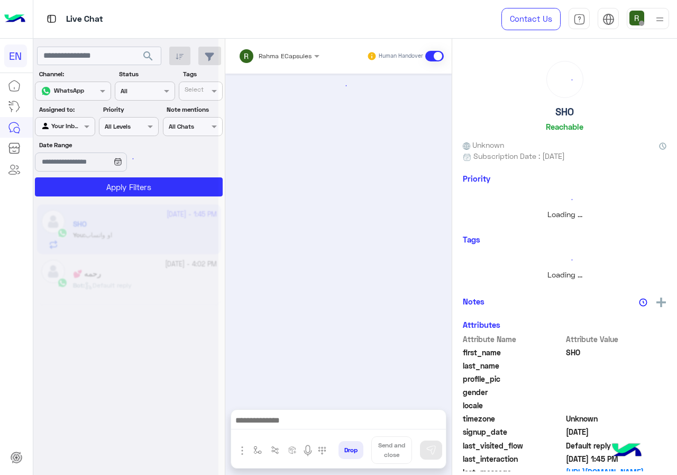
click at [276, 58] on input "text" at bounding box center [265, 55] width 53 height 10
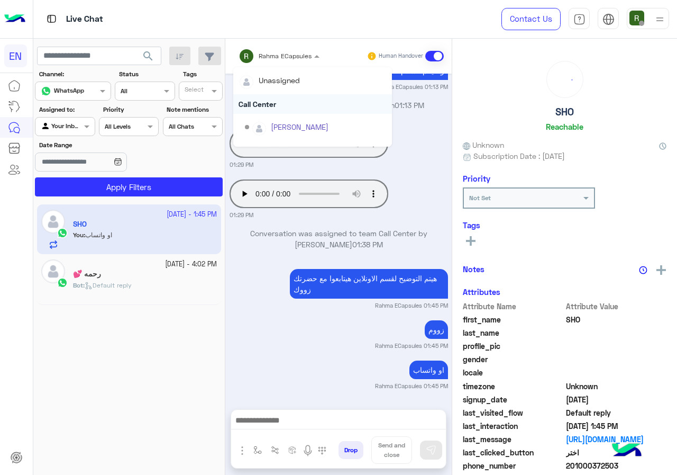
click at [277, 105] on div "Call Center" at bounding box center [312, 104] width 159 height 20
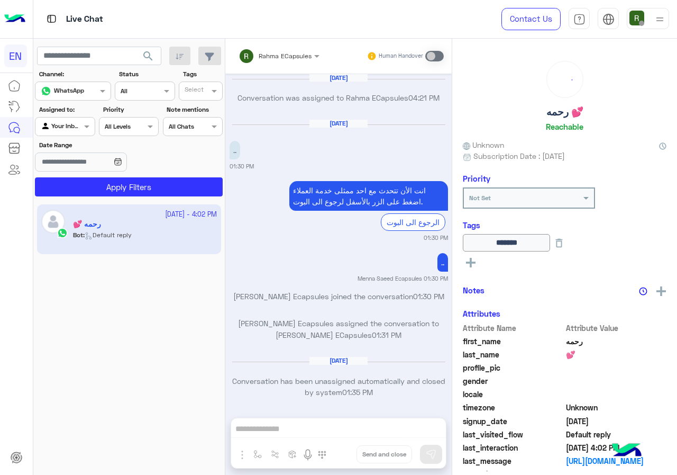
scroll to position [674, 0]
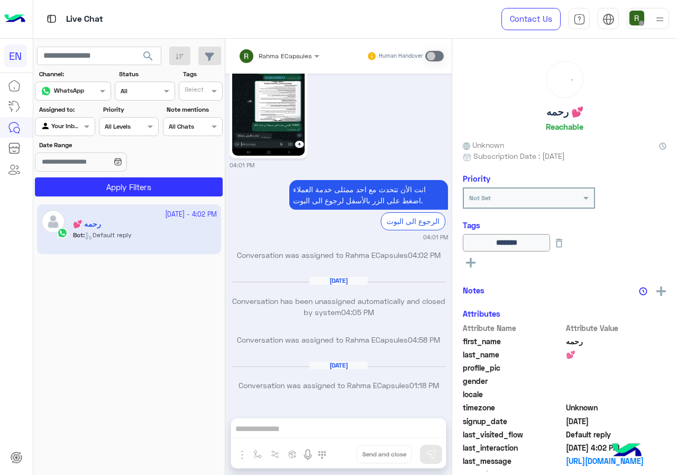
click at [78, 126] on div at bounding box center [64, 125] width 59 height 10
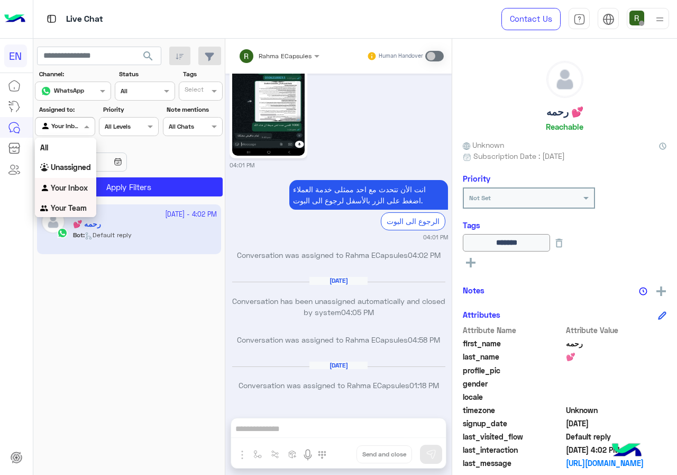
click at [72, 212] on b "Your Team" at bounding box center [69, 207] width 36 height 9
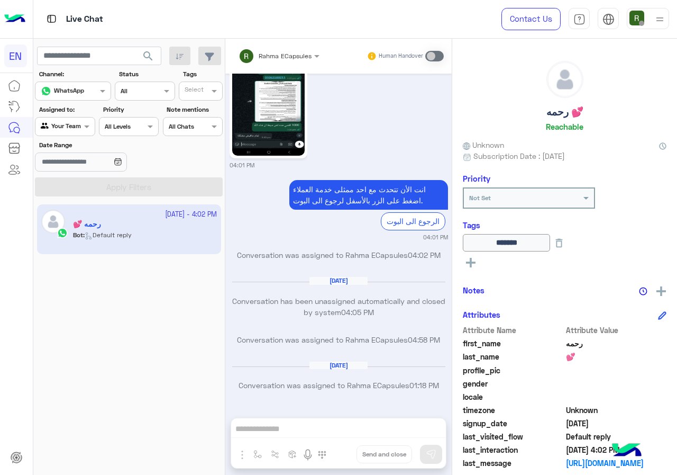
click at [158, 55] on button "search" at bounding box center [148, 58] width 26 height 23
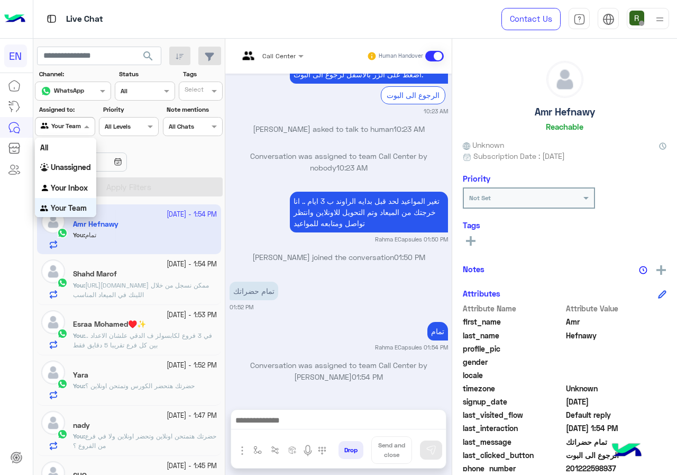
click at [67, 130] on div "Your Team" at bounding box center [61, 126] width 40 height 11
click at [68, 184] on b "Your Inbox" at bounding box center [69, 187] width 37 height 9
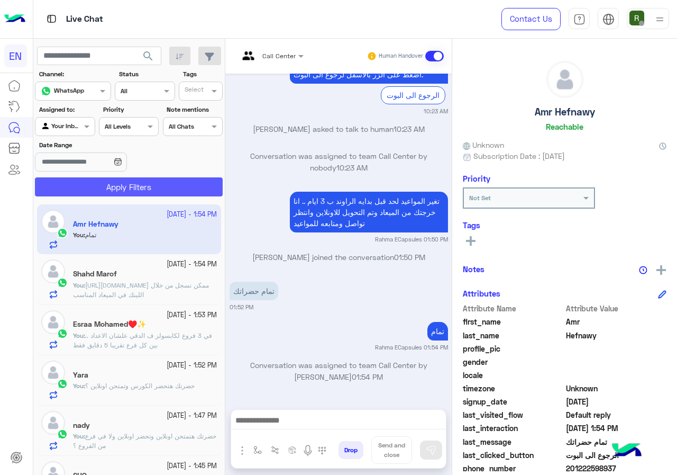
click at [75, 185] on button "Apply Filters" at bounding box center [129, 186] width 188 height 19
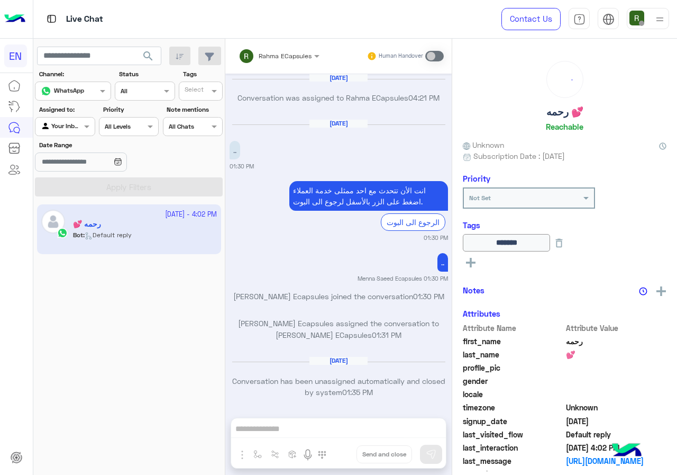
scroll to position [674, 0]
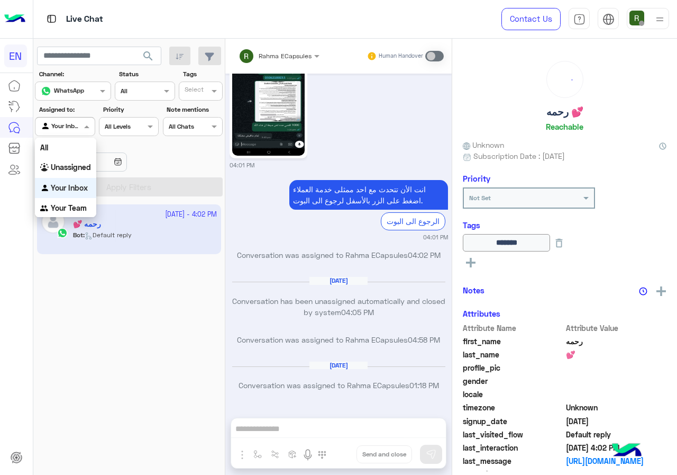
click at [71, 130] on div "Your Inbox" at bounding box center [61, 126] width 40 height 11
click at [70, 166] on b "Unassigned" at bounding box center [71, 166] width 40 height 9
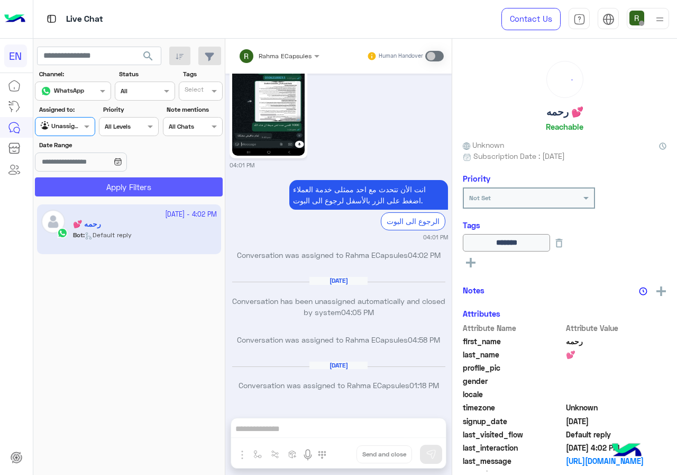
click at [88, 186] on button "Apply Filters" at bounding box center [129, 186] width 188 height 19
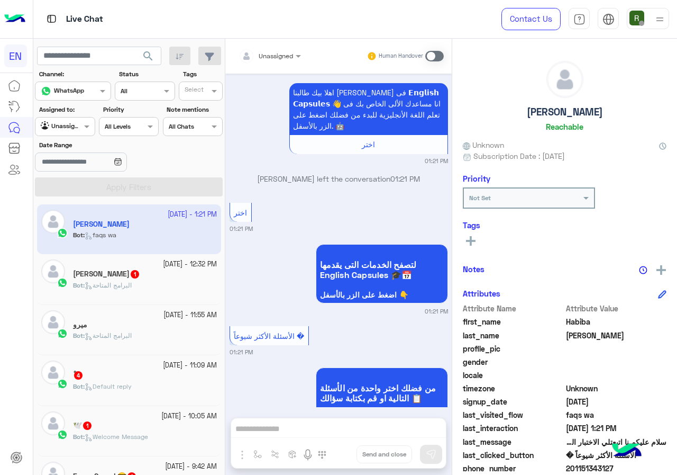
scroll to position [95, 0]
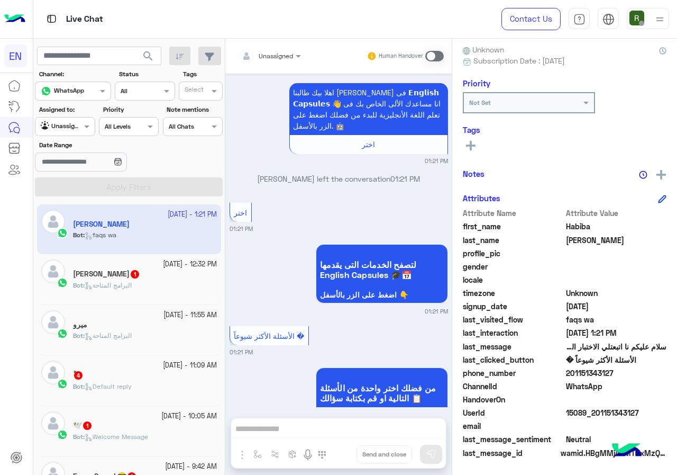
drag, startPoint x: 569, startPoint y: 372, endPoint x: 632, endPoint y: 377, distance: 63.1
click at [632, 377] on span "201151343127" at bounding box center [616, 372] width 101 height 11
copy span "01151343127"
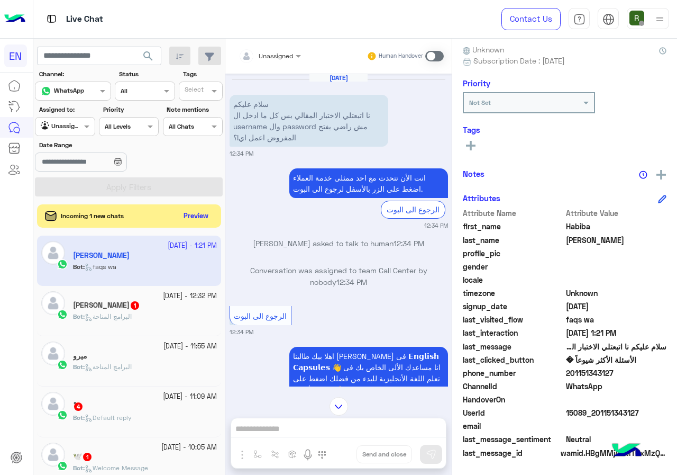
scroll to position [389, 0]
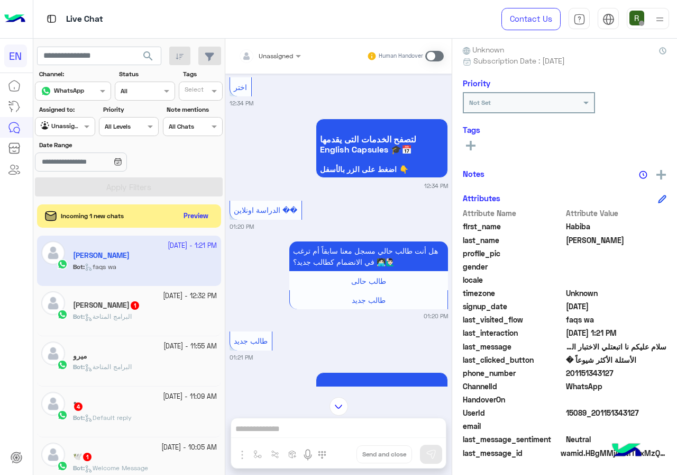
click at [437, 51] on span at bounding box center [434, 56] width 19 height 11
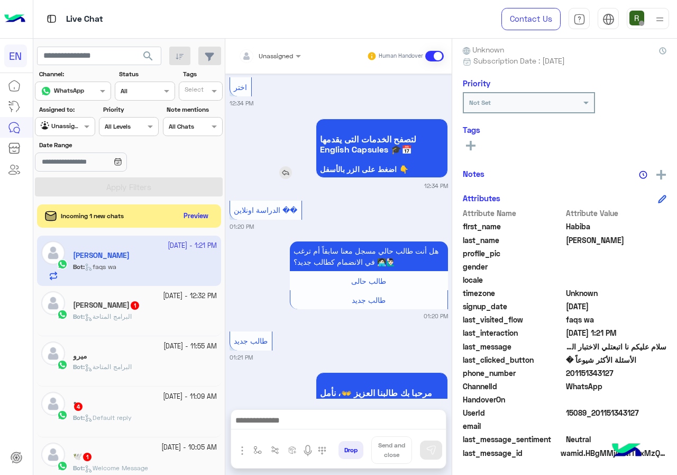
scroll to position [0, 0]
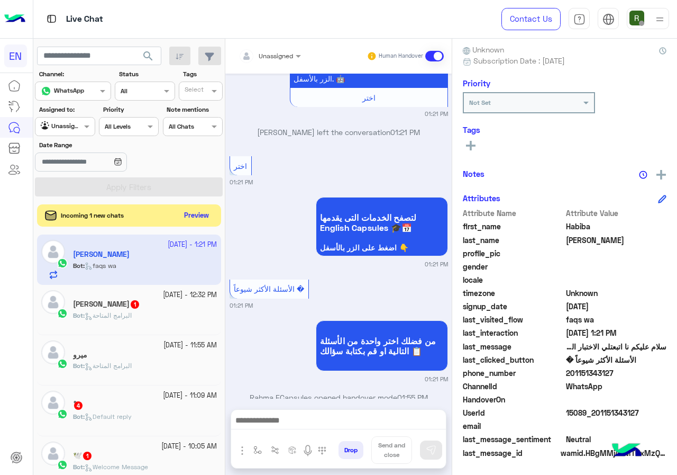
click at [192, 217] on button "Preview" at bounding box center [196, 215] width 33 height 14
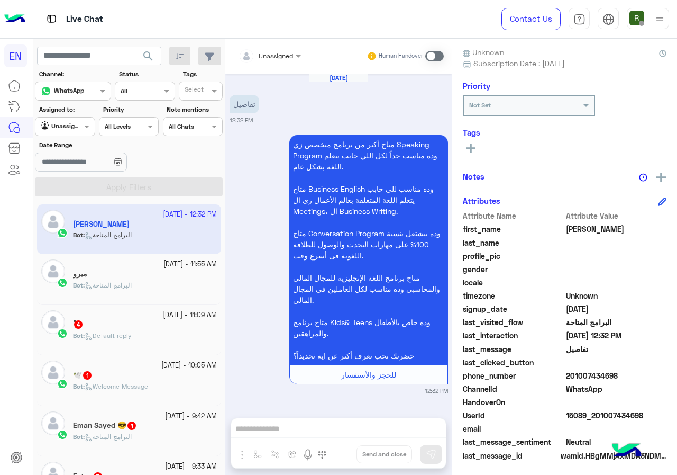
drag, startPoint x: 571, startPoint y: 375, endPoint x: 613, endPoint y: 373, distance: 42.4
click at [613, 373] on span "201007434698" at bounding box center [616, 375] width 101 height 11
click at [580, 375] on span "201007434698" at bounding box center [616, 375] width 101 height 11
drag, startPoint x: 595, startPoint y: 373, endPoint x: 616, endPoint y: 373, distance: 21.2
click at [616, 373] on span "201007434698" at bounding box center [616, 375] width 101 height 11
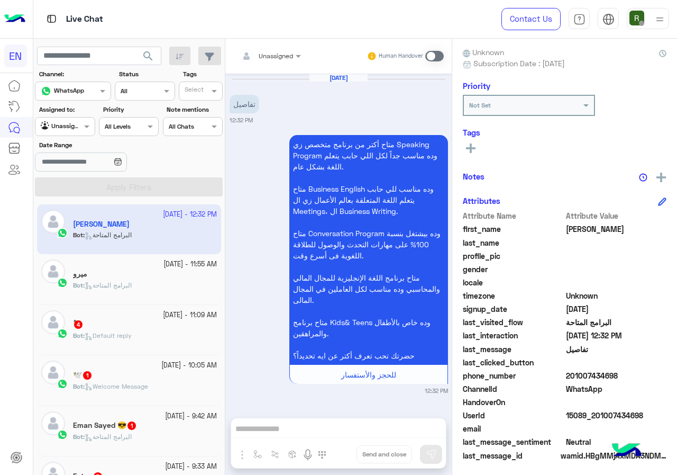
copy span "01007434698"
click at [270, 59] on span "Unassigned" at bounding box center [276, 56] width 34 height 8
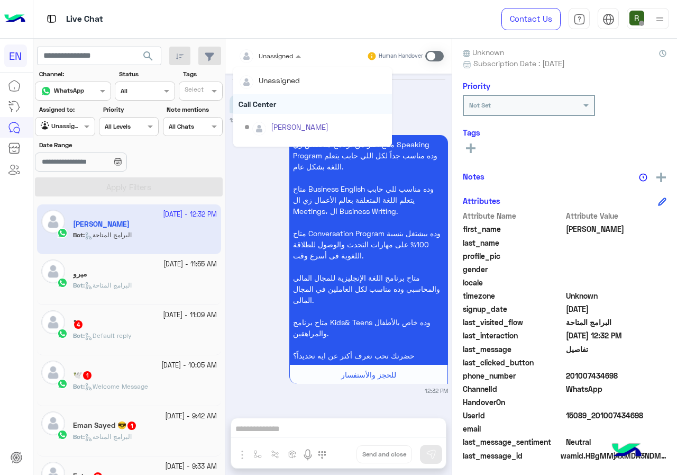
scroll to position [176, 0]
click at [278, 114] on div "Sales Team" at bounding box center [312, 110] width 159 height 20
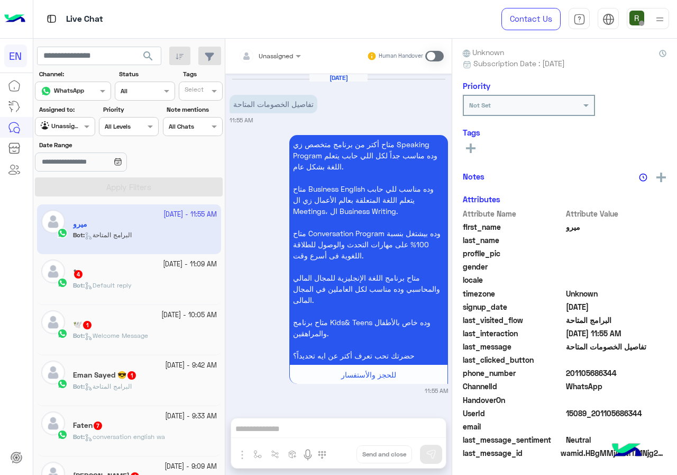
drag, startPoint x: 570, startPoint y: 369, endPoint x: 630, endPoint y: 375, distance: 60.1
click at [630, 375] on span "201105686344" at bounding box center [616, 372] width 101 height 11
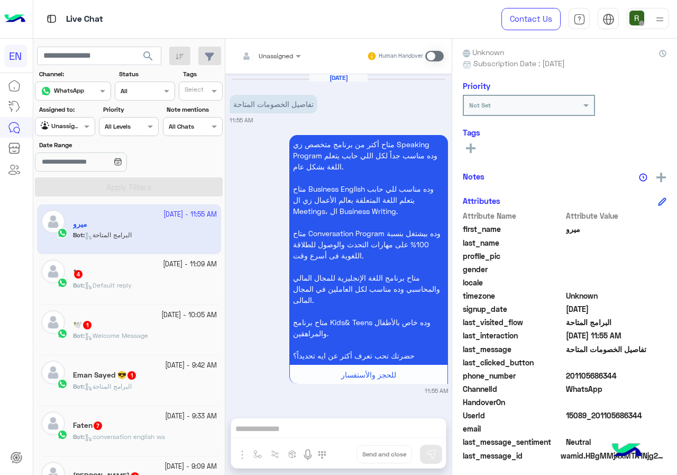
copy span "01105686344"
click at [266, 54] on input "text" at bounding box center [257, 55] width 37 height 10
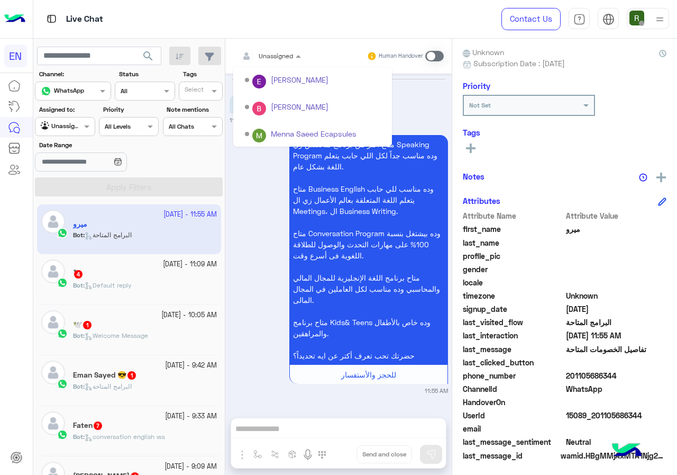
scroll to position [176, 0]
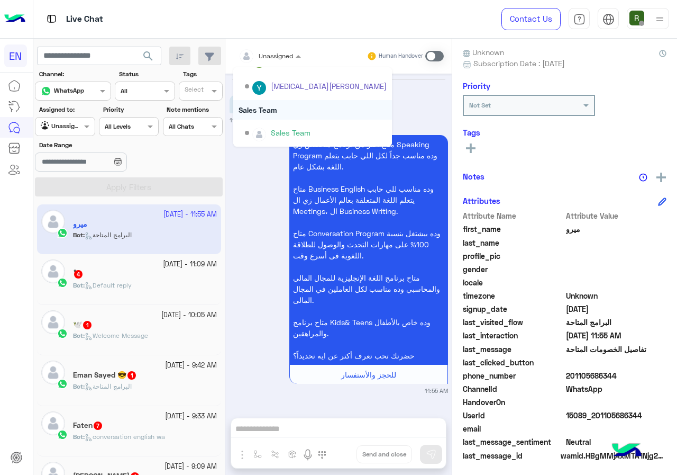
click at [280, 112] on div "Sales Team" at bounding box center [312, 110] width 159 height 20
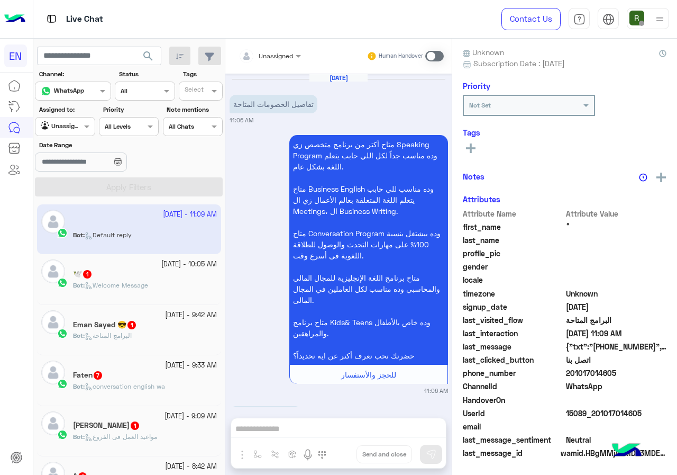
scroll to position [828, 0]
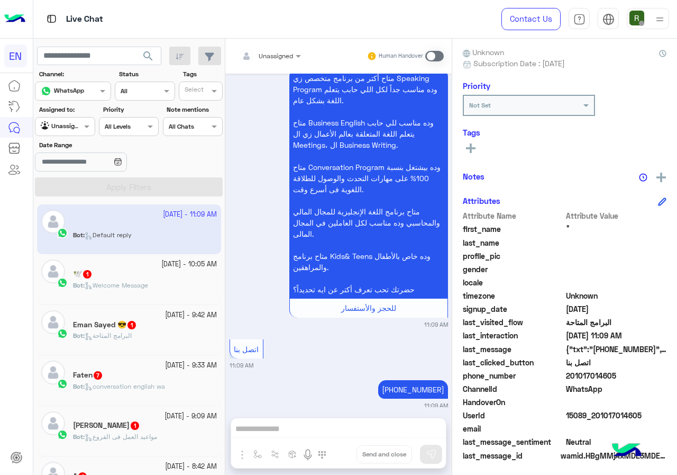
drag, startPoint x: 580, startPoint y: 370, endPoint x: 620, endPoint y: 370, distance: 39.7
click at [620, 370] on span "201017014605" at bounding box center [616, 375] width 101 height 11
copy span "01017014605"
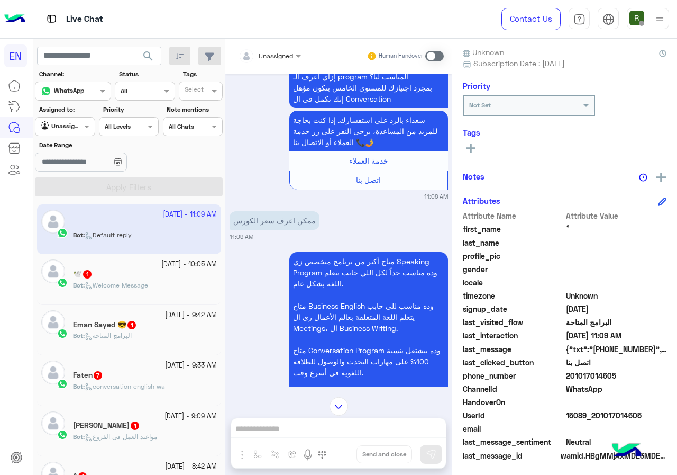
scroll to position [564, 0]
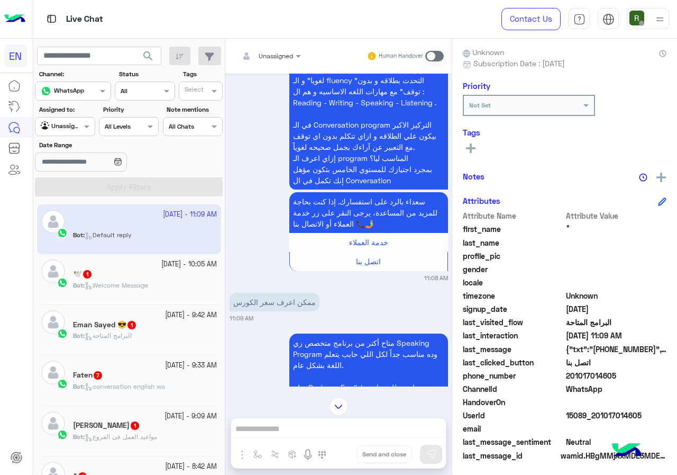
click at [278, 59] on span "Unassigned" at bounding box center [276, 56] width 34 height 8
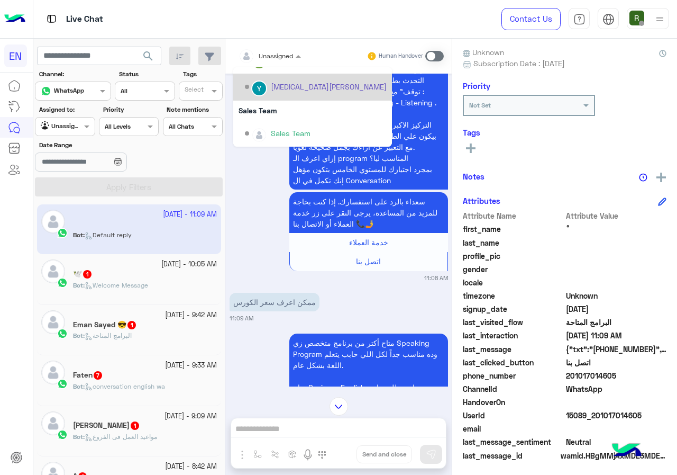
scroll to position [176, 0]
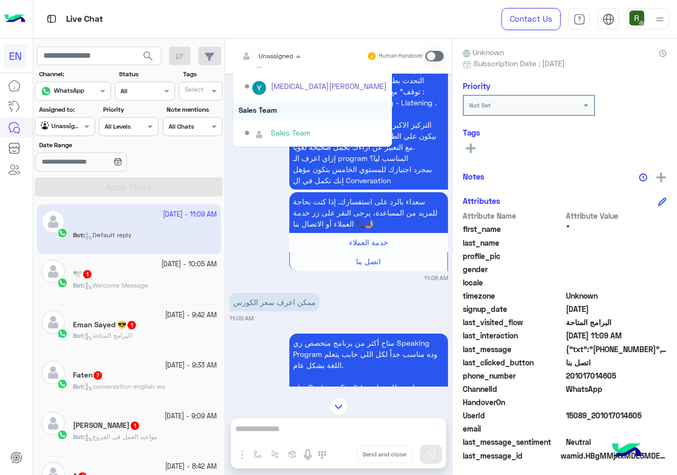
click at [288, 106] on div "Sales Team" at bounding box center [312, 110] width 159 height 20
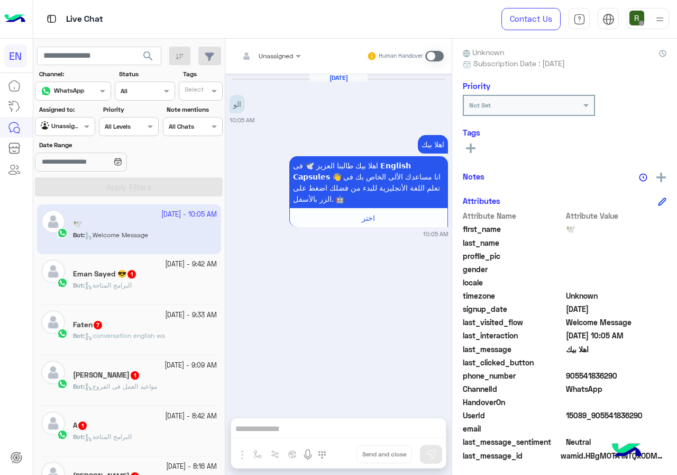
click at [566, 375] on span "905541836290" at bounding box center [616, 375] width 101 height 11
copy span "905541836290"
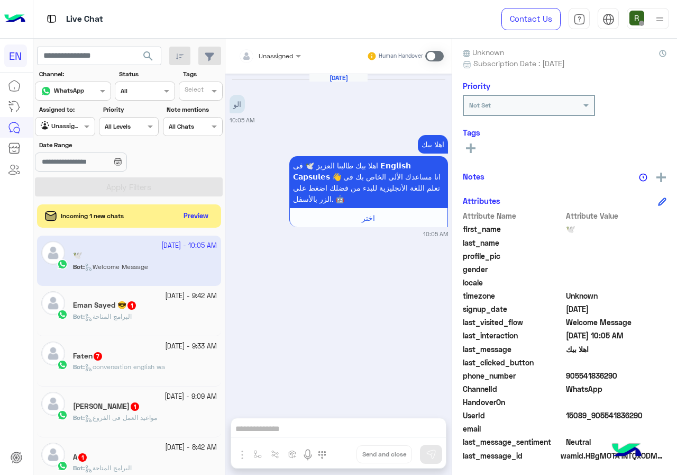
click at [254, 65] on div at bounding box center [249, 55] width 20 height 21
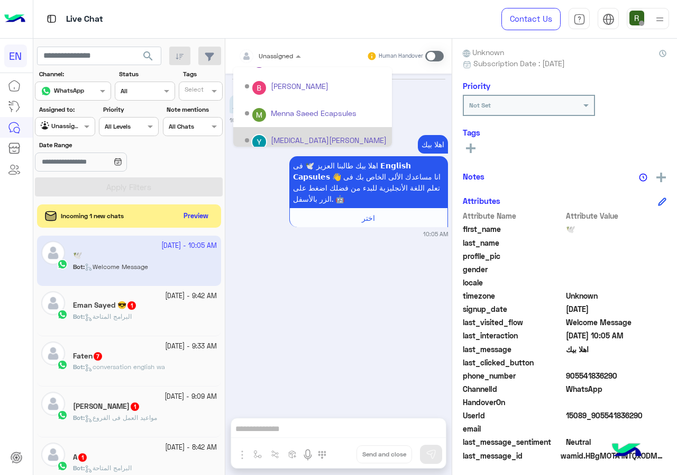
scroll to position [176, 0]
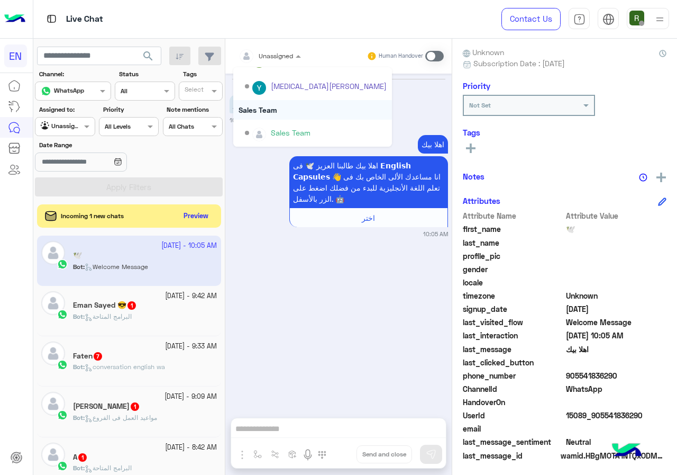
click at [267, 111] on div "Sales Team" at bounding box center [312, 110] width 159 height 20
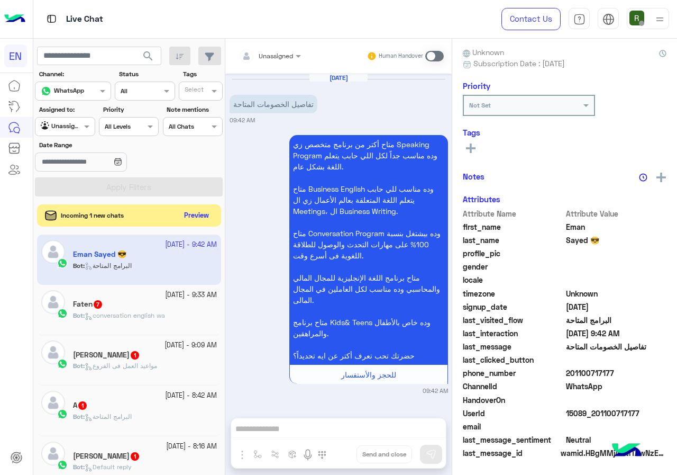
click at [200, 211] on button "Preview" at bounding box center [196, 215] width 33 height 14
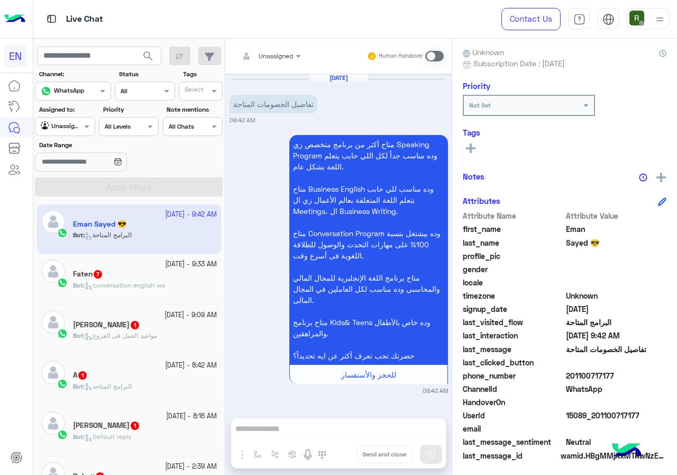
scroll to position [95, 0]
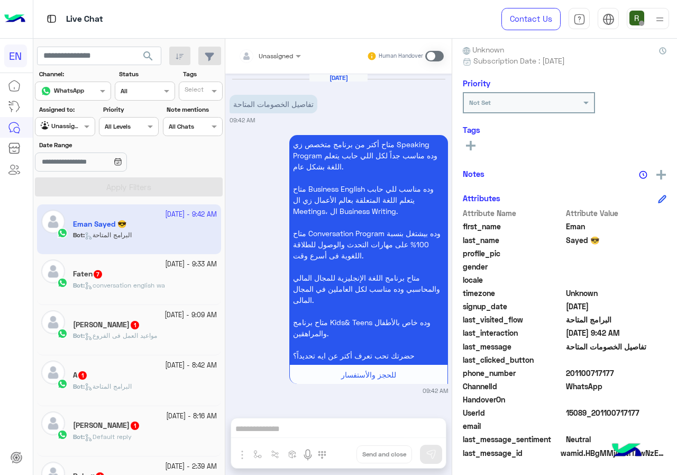
drag, startPoint x: 568, startPoint y: 374, endPoint x: 621, endPoint y: 376, distance: 53.5
click at [621, 376] on span "201100717177" at bounding box center [616, 372] width 101 height 11
copy span "01100717177"
click at [256, 62] on div at bounding box center [249, 55] width 20 height 21
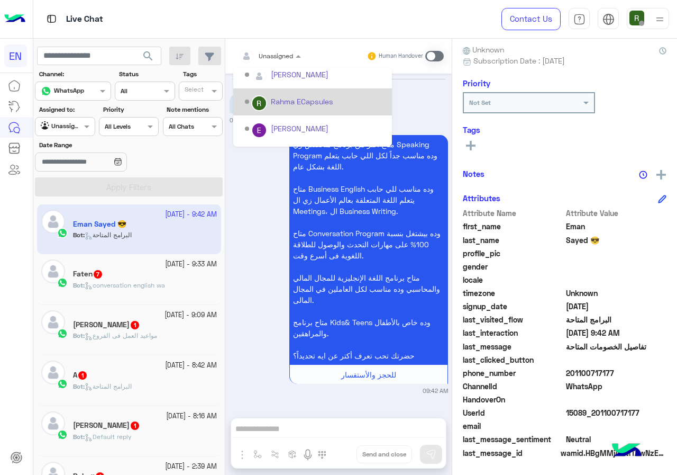
scroll to position [176, 0]
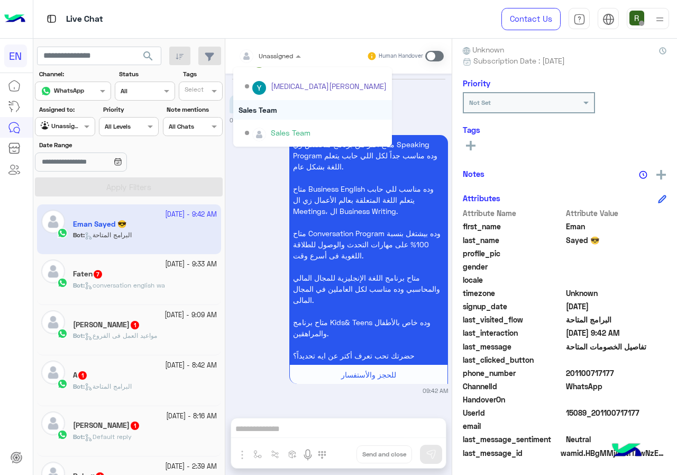
click at [295, 112] on div "Sales Team" at bounding box center [312, 110] width 159 height 20
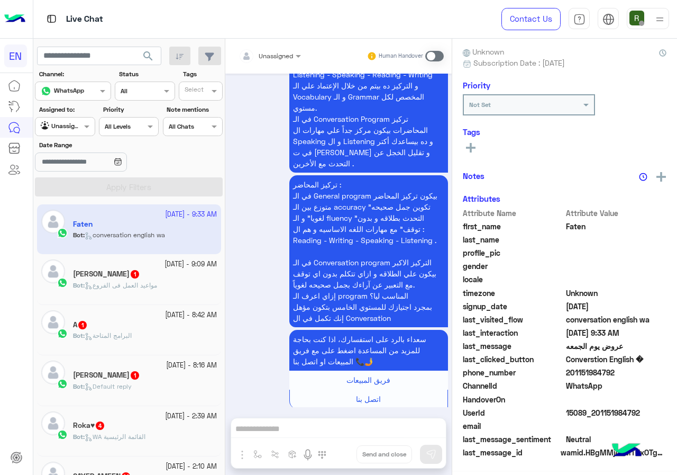
scroll to position [93, 0]
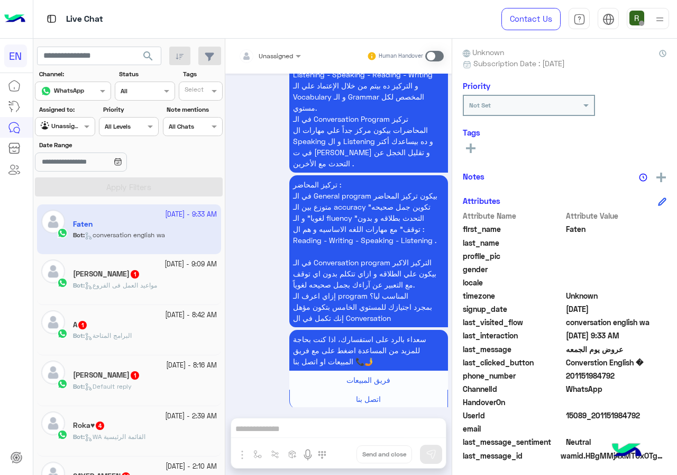
drag, startPoint x: 569, startPoint y: 374, endPoint x: 618, endPoint y: 376, distance: 49.8
click at [618, 376] on span "201151984792" at bounding box center [616, 375] width 101 height 11
copy span "01151984792"
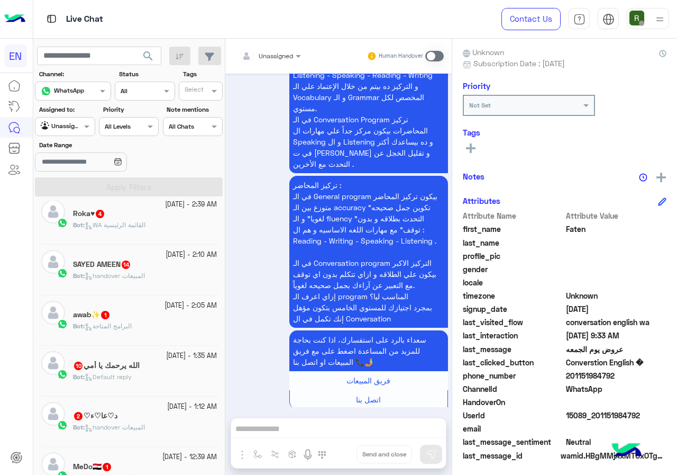
scroll to position [0, 0]
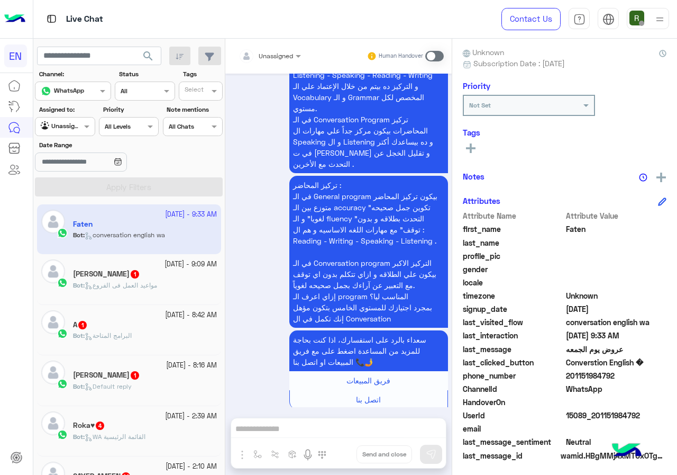
click at [271, 60] on div "Unassigned" at bounding box center [276, 56] width 34 height 10
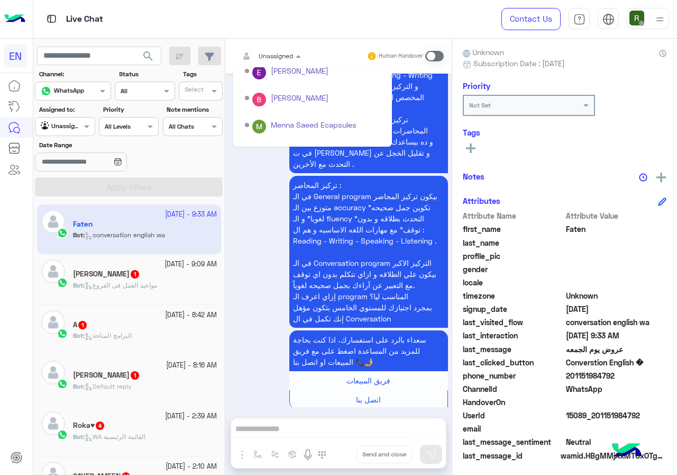
scroll to position [176, 0]
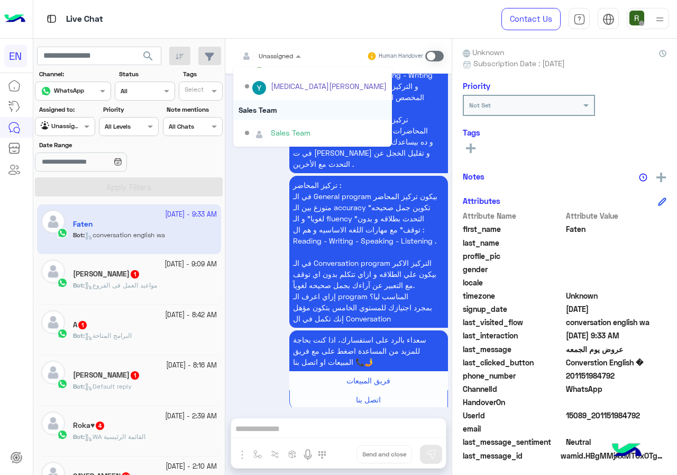
click at [282, 106] on div "Sales Team" at bounding box center [312, 110] width 159 height 20
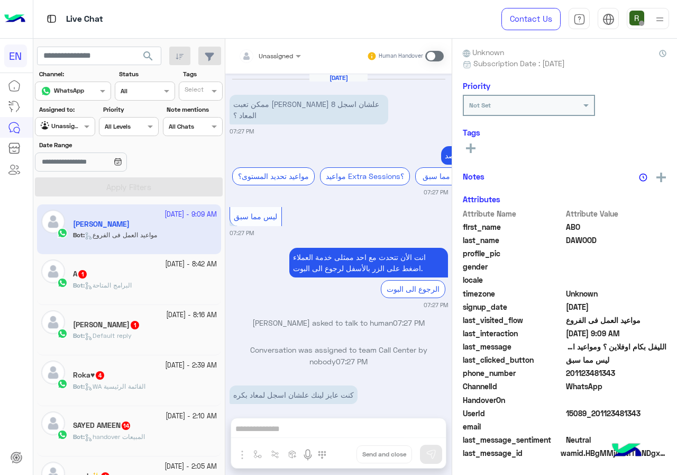
scroll to position [354, 0]
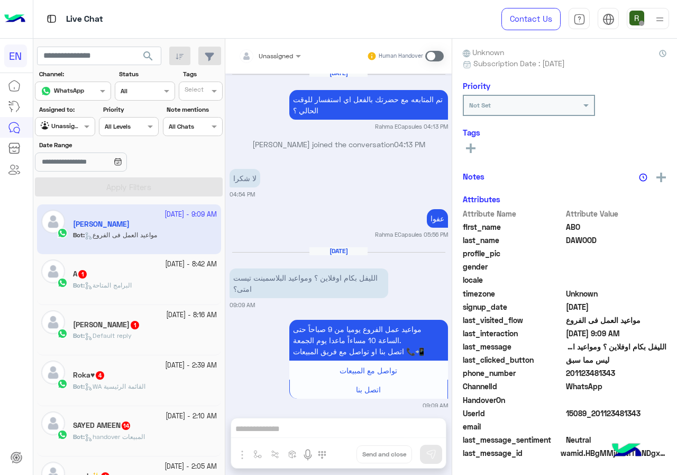
drag, startPoint x: 569, startPoint y: 372, endPoint x: 625, endPoint y: 378, distance: 57.0
click at [625, 378] on span "201123481343" at bounding box center [616, 372] width 101 height 11
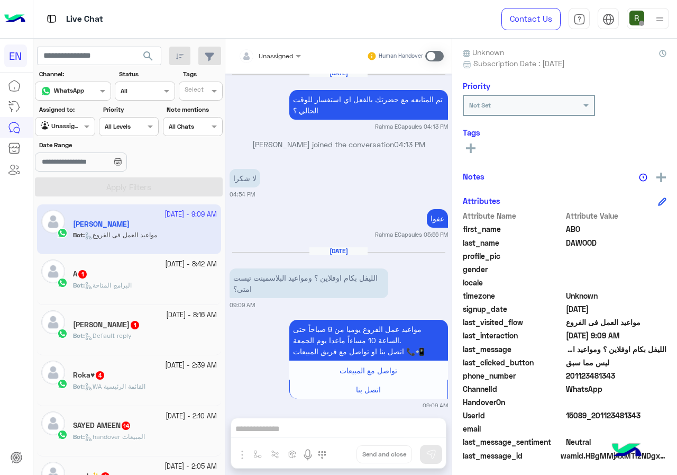
copy span "01123481343"
click at [308, 51] on div "Unassigned Human Handover" at bounding box center [338, 56] width 211 height 19
click at [286, 51] on div at bounding box center [269, 54] width 73 height 10
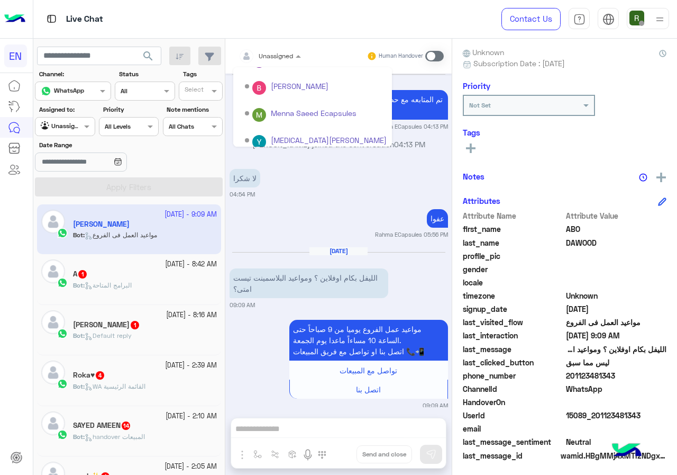
scroll to position [176, 0]
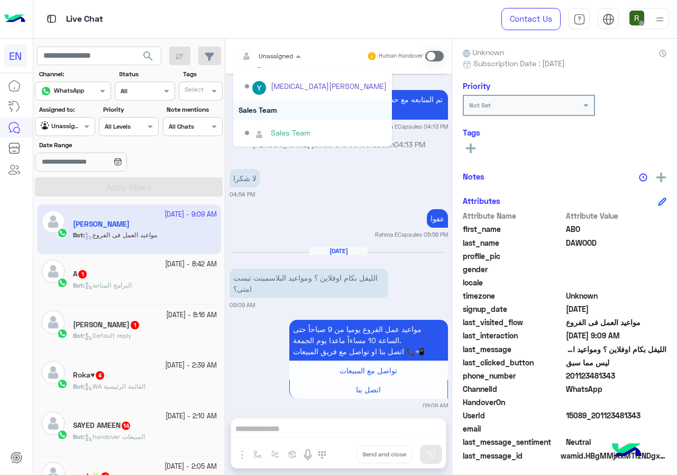
click at [299, 106] on div "Sales Team" at bounding box center [312, 110] width 159 height 20
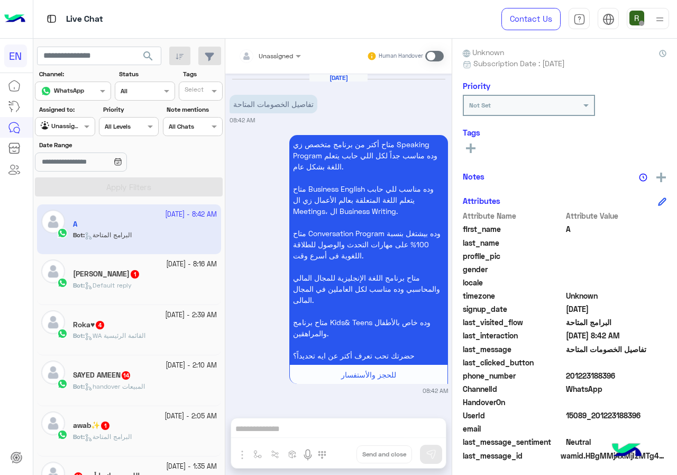
drag, startPoint x: 568, startPoint y: 373, endPoint x: 621, endPoint y: 372, distance: 52.4
click at [621, 372] on span "201223188396" at bounding box center [616, 375] width 101 height 11
click at [266, 46] on div "Unassigned" at bounding box center [266, 55] width 54 height 21
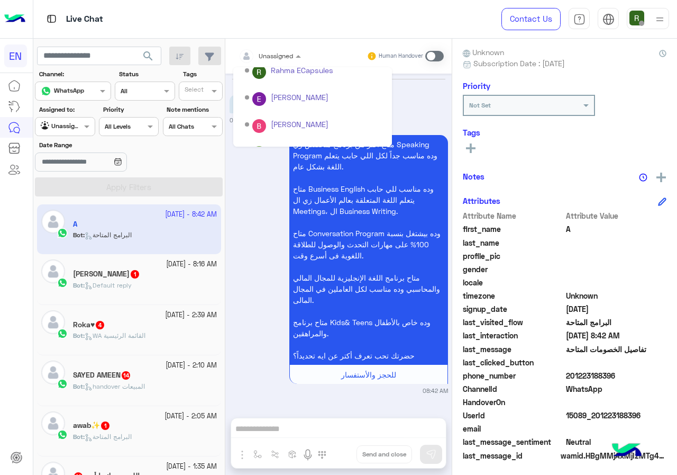
scroll to position [176, 0]
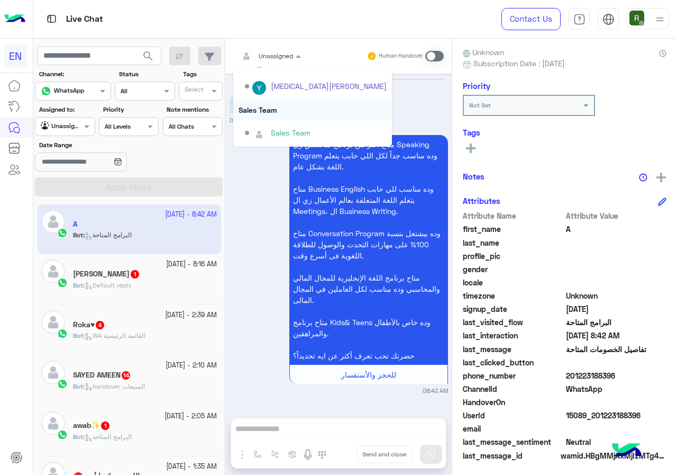
click at [293, 108] on div "Sales Team" at bounding box center [312, 110] width 159 height 20
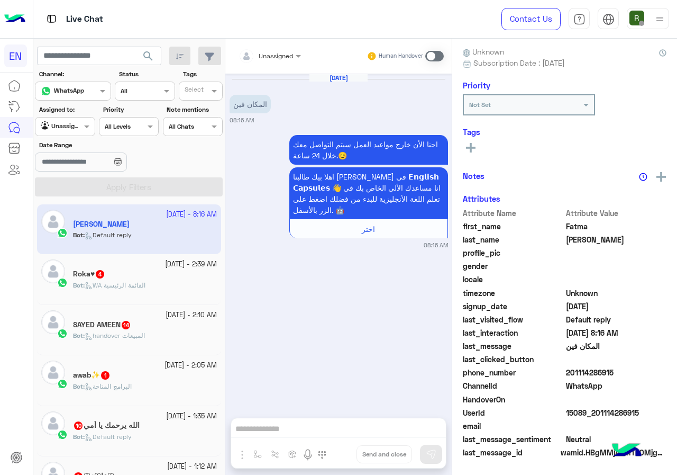
scroll to position [95, 0]
drag, startPoint x: 567, startPoint y: 376, endPoint x: 630, endPoint y: 374, distance: 62.5
click at [630, 374] on span "201114286915" at bounding box center [616, 372] width 101 height 11
copy span "01114286915"
click at [270, 61] on div "Unassigned" at bounding box center [266, 55] width 54 height 21
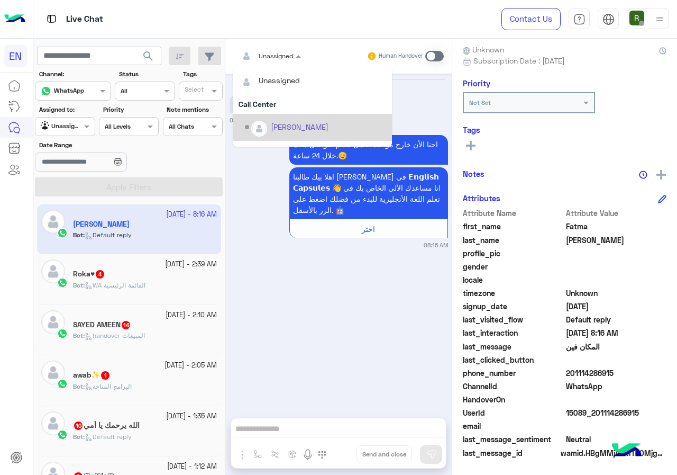
scroll to position [176, 0]
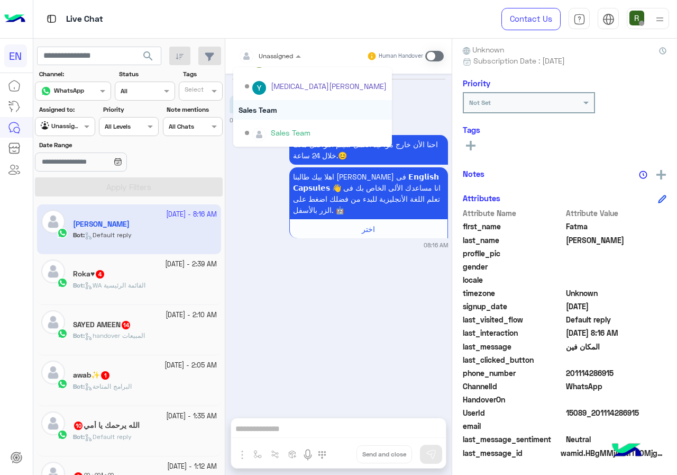
click at [294, 107] on div "Sales Team" at bounding box center [312, 110] width 159 height 20
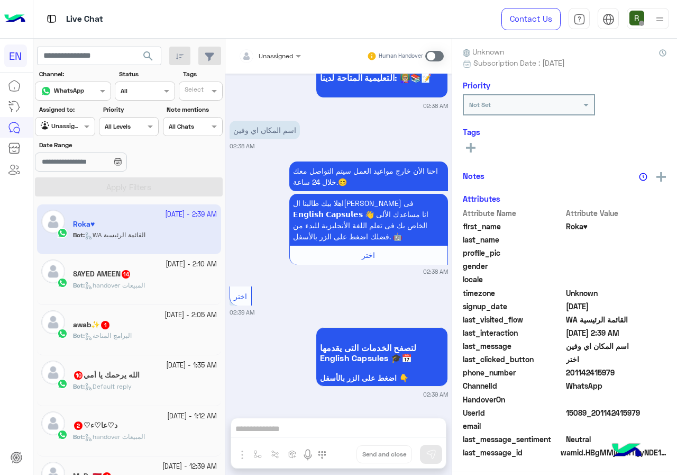
scroll to position [93, 0]
drag, startPoint x: 570, startPoint y: 372, endPoint x: 645, endPoint y: 372, distance: 75.1
click at [645, 372] on span "201142415979" at bounding box center [616, 372] width 101 height 11
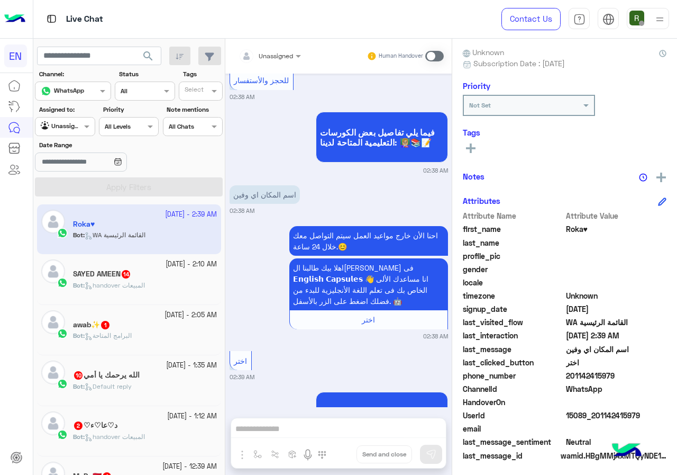
scroll to position [399, 0]
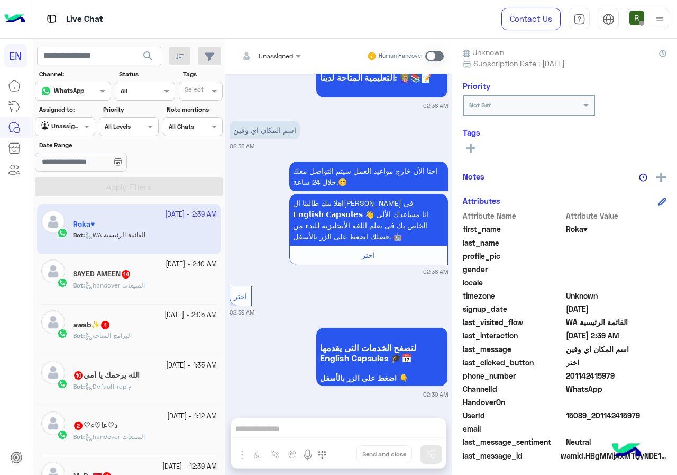
click at [263, 58] on input "text" at bounding box center [257, 55] width 37 height 10
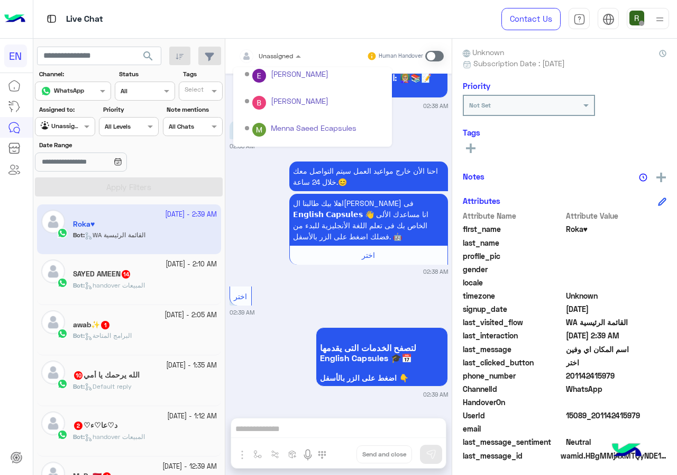
scroll to position [176, 0]
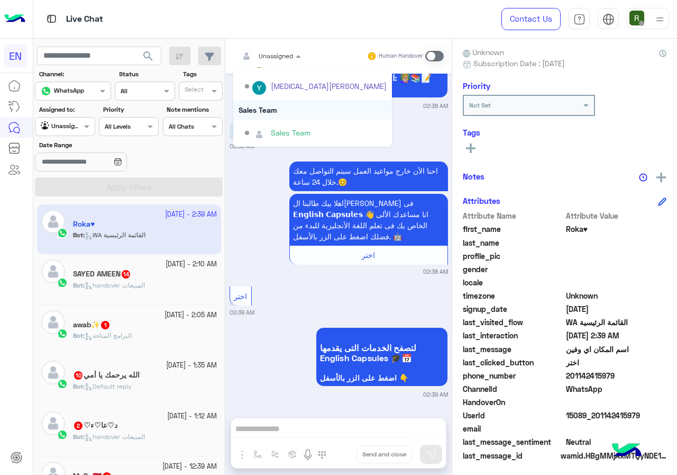
click at [278, 109] on div "Sales Team" at bounding box center [312, 110] width 159 height 20
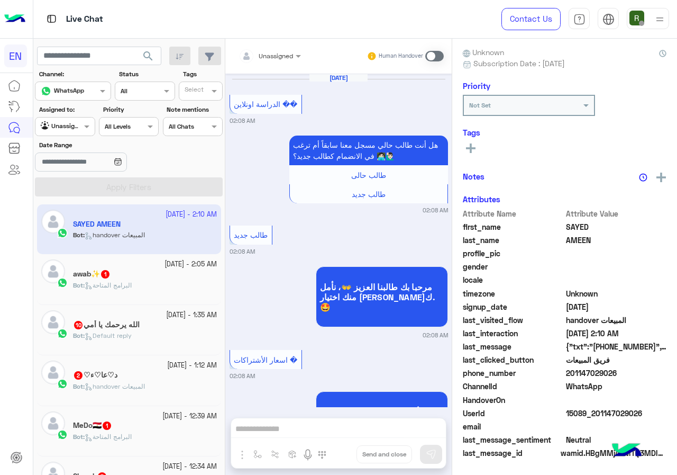
scroll to position [2330, 0]
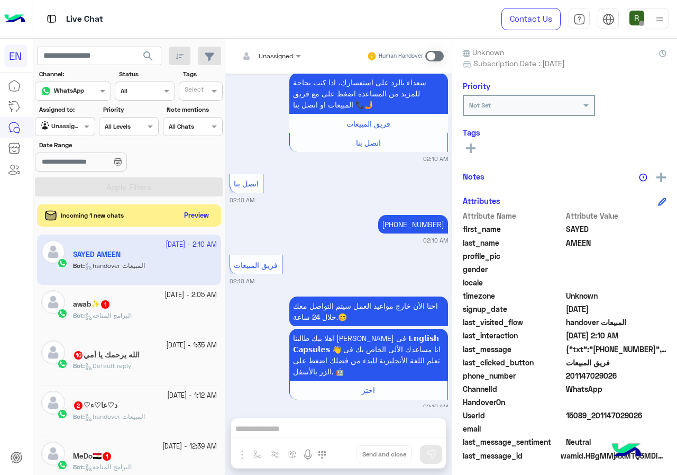
click at [203, 214] on button "Preview" at bounding box center [196, 215] width 33 height 14
click at [201, 213] on button "Preview" at bounding box center [196, 215] width 33 height 14
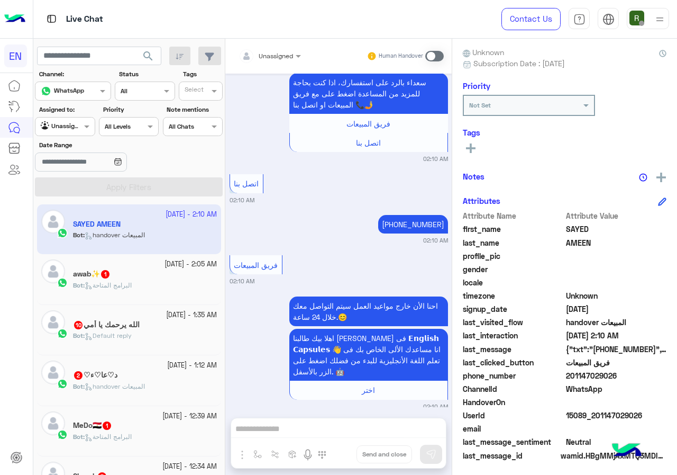
drag, startPoint x: 569, startPoint y: 376, endPoint x: 625, endPoint y: 376, distance: 56.6
click at [625, 376] on span "201147029026" at bounding box center [616, 375] width 101 height 11
copy span "01147029026"
click at [260, 52] on input "text" at bounding box center [257, 55] width 37 height 10
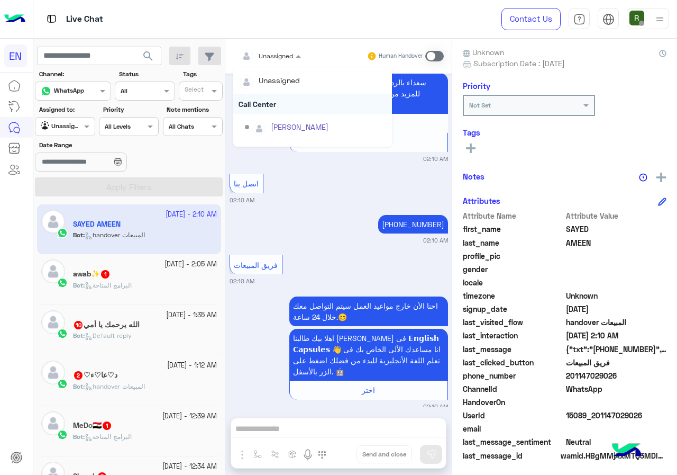
scroll to position [176, 0]
click at [281, 105] on div "Sales Team" at bounding box center [312, 110] width 159 height 20
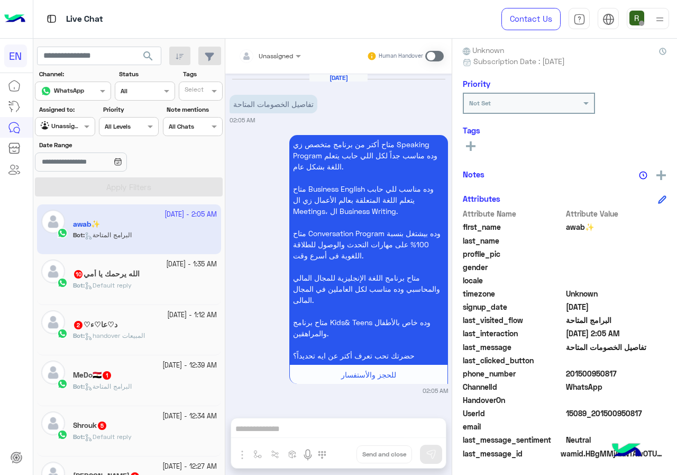
scroll to position [95, 0]
drag, startPoint x: 567, startPoint y: 371, endPoint x: 638, endPoint y: 371, distance: 70.9
click at [638, 371] on span "201500950817" at bounding box center [616, 372] width 101 height 11
click at [291, 47] on div "Unassigned" at bounding box center [266, 55] width 54 height 21
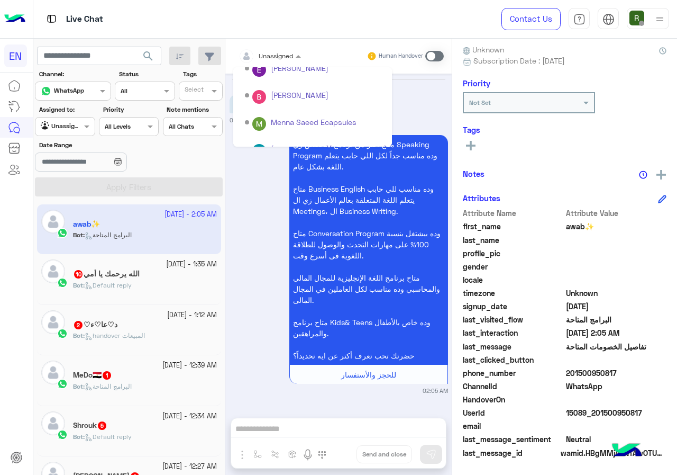
scroll to position [176, 0]
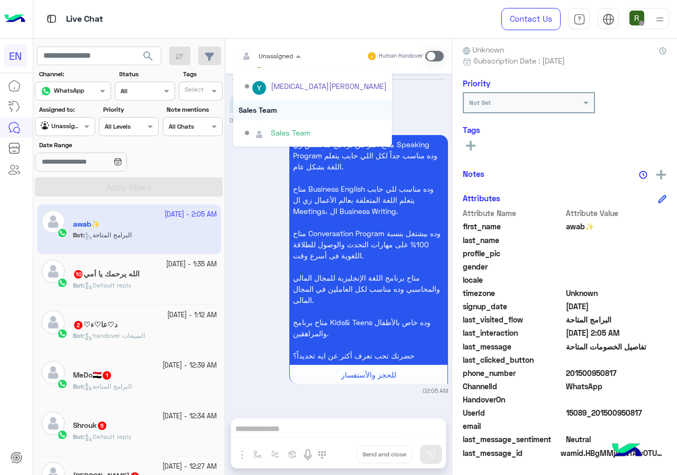
click at [285, 107] on div "Sales Team" at bounding box center [312, 110] width 159 height 20
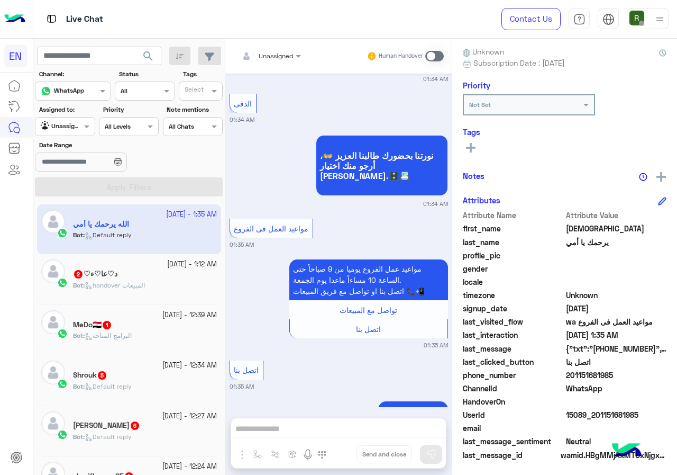
scroll to position [95, 0]
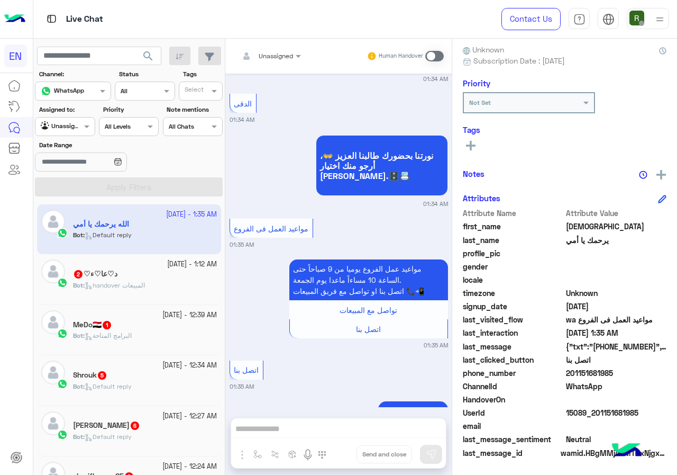
click at [270, 37] on div "Live Chat" at bounding box center [248, 19] width 430 height 38
click at [274, 52] on input "text" at bounding box center [257, 55] width 37 height 10
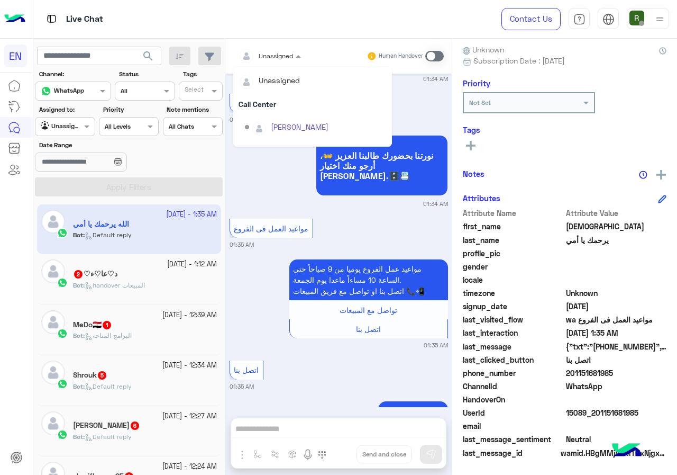
scroll to position [176, 0]
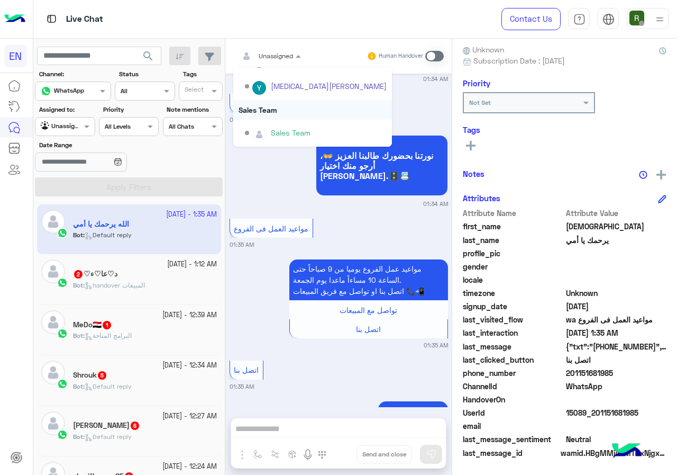
click at [288, 112] on div "Sales Team" at bounding box center [312, 110] width 159 height 20
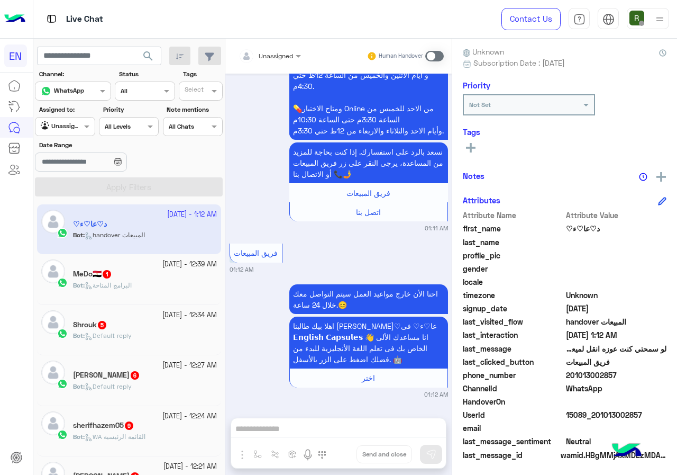
scroll to position [95, 0]
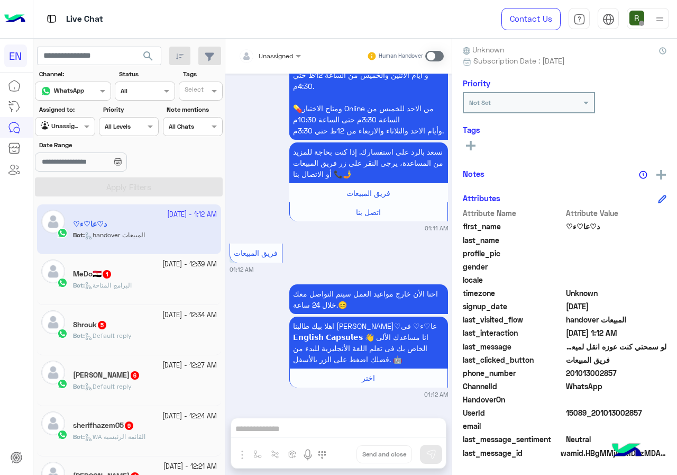
drag, startPoint x: 568, startPoint y: 371, endPoint x: 615, endPoint y: 371, distance: 47.1
click at [615, 371] on span "201013002857" at bounding box center [616, 372] width 101 height 11
click at [462, 137] on div "د♡عا♡ء♡ Reachable Unknown Subscription Date : [DATE] Priority Not Set Tags See …" at bounding box center [564, 255] width 225 height 432
click at [470, 135] on div "Tags See All" at bounding box center [565, 140] width 204 height 30
click at [494, 147] on div "See All" at bounding box center [565, 145] width 204 height 13
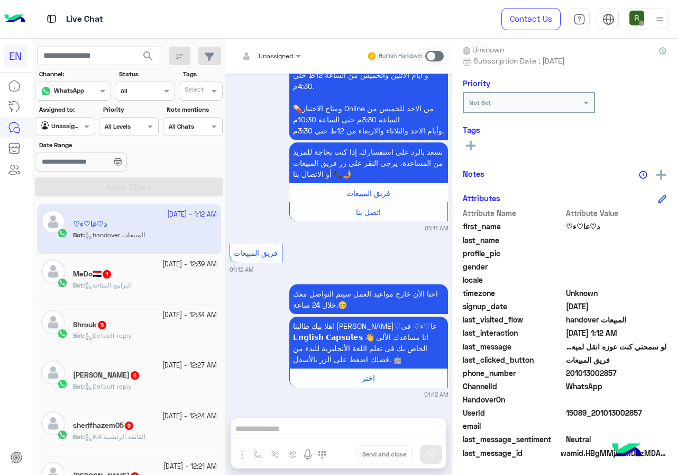
click at [471, 143] on rect at bounding box center [471, 146] width 2 height 10
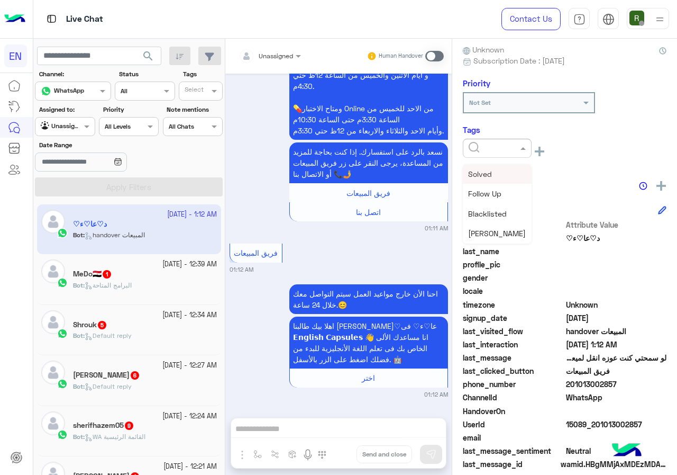
click at [497, 147] on input "text" at bounding box center [485, 147] width 32 height 10
click at [503, 167] on div "Solved" at bounding box center [497, 174] width 69 height 20
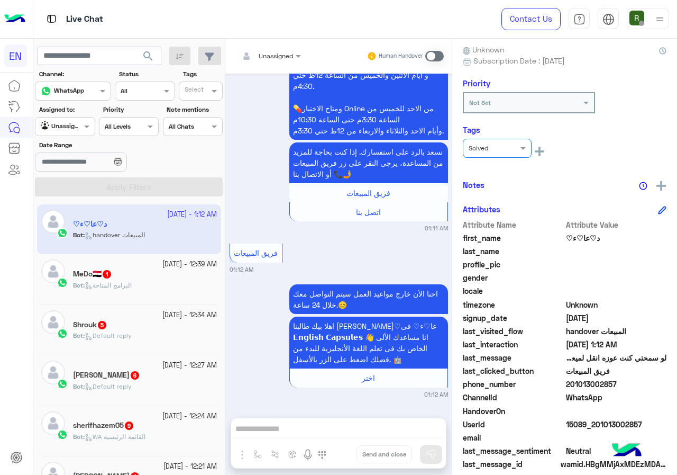
click at [515, 177] on div "د♡عا♡ء♡ Reachable Unknown Subscription Date : [DATE] Priority Not Set Tags × So…" at bounding box center [564, 255] width 225 height 432
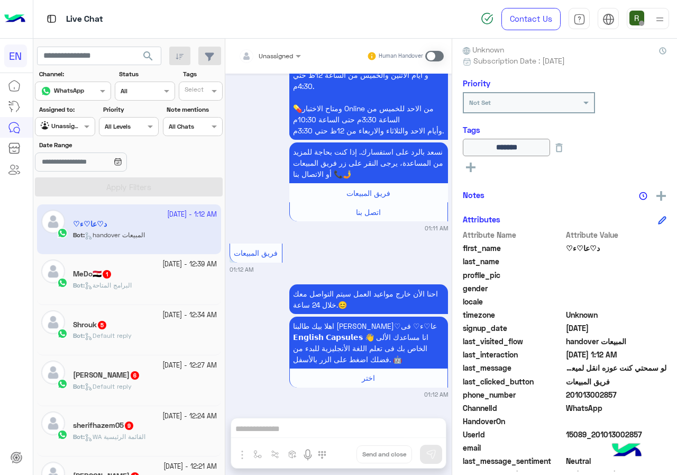
click at [276, 66] on div "Unassigned Human Handover" at bounding box center [338, 56] width 226 height 35
click at [273, 59] on span "Unassigned" at bounding box center [276, 56] width 34 height 8
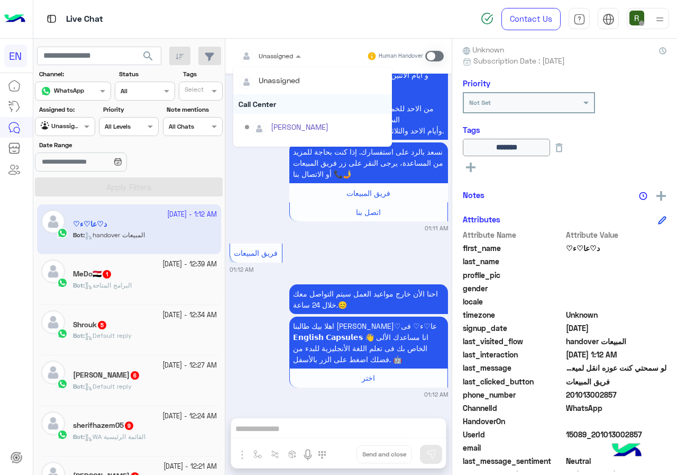
click at [273, 105] on div "Call Center" at bounding box center [312, 104] width 159 height 20
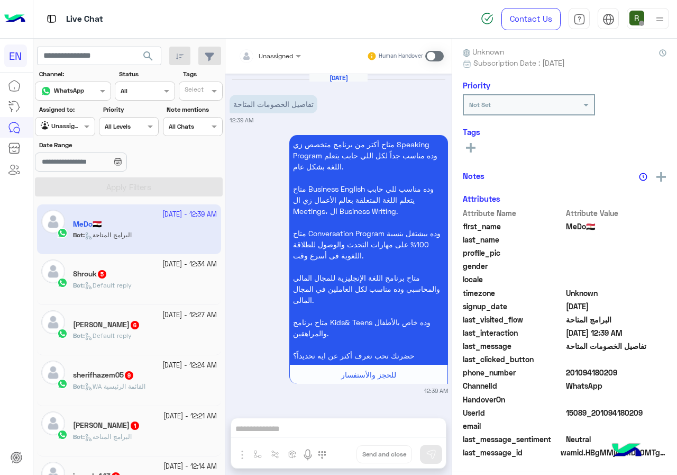
scroll to position [95, 0]
drag, startPoint x: 569, startPoint y: 370, endPoint x: 617, endPoint y: 369, distance: 47.6
click at [617, 369] on span "201094180209" at bounding box center [616, 372] width 101 height 11
click at [281, 77] on div "[DATE] تفاصيل الخصومات المتاحة 12:39 AM" at bounding box center [339, 99] width 218 height 51
click at [281, 58] on div at bounding box center [269, 54] width 73 height 10
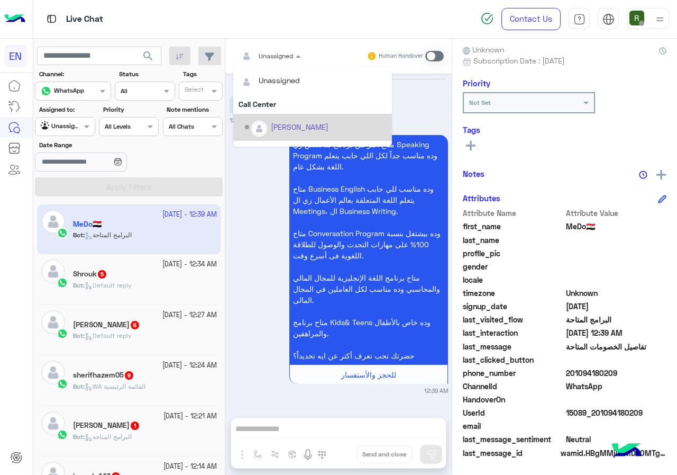
scroll to position [176, 0]
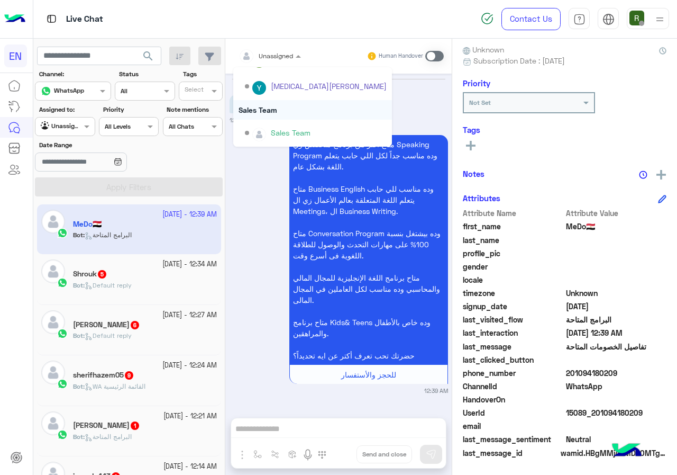
click at [299, 108] on div "Sales Team" at bounding box center [312, 110] width 159 height 20
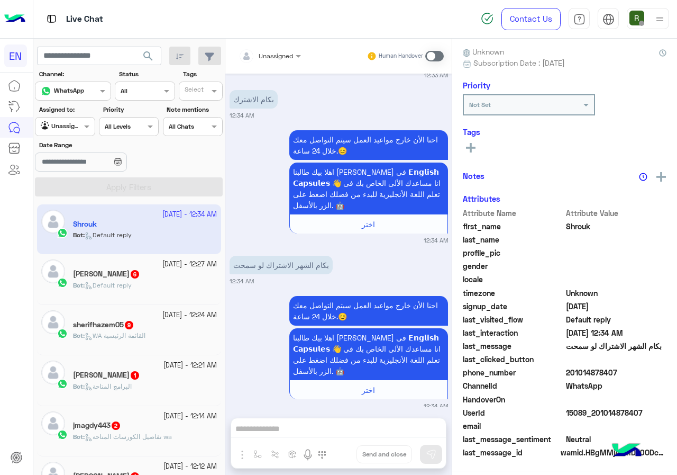
scroll to position [93, 0]
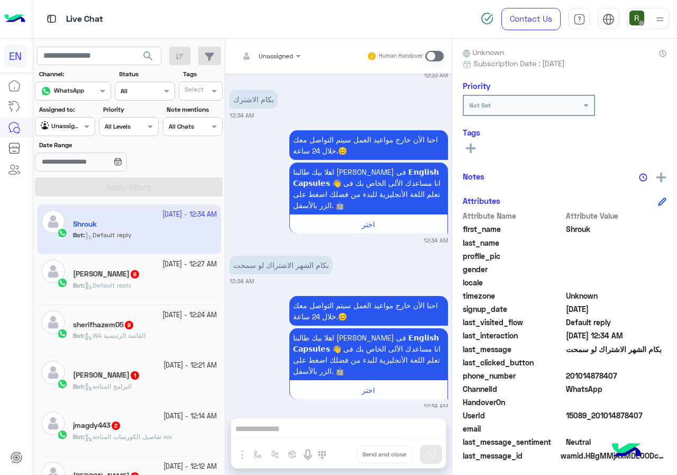
drag, startPoint x: 569, startPoint y: 375, endPoint x: 624, endPoint y: 377, distance: 55.6
click at [624, 377] on span "201014878407" at bounding box center [616, 375] width 101 height 11
click at [271, 57] on input "text" at bounding box center [257, 55] width 37 height 10
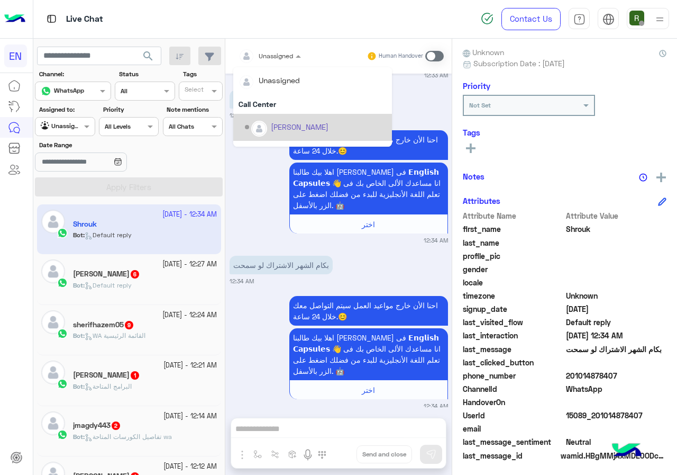
scroll to position [176, 0]
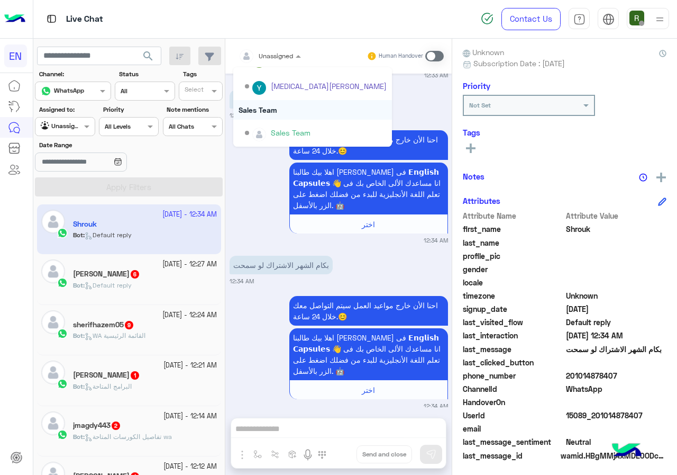
click at [277, 105] on div "Sales Team" at bounding box center [312, 110] width 159 height 20
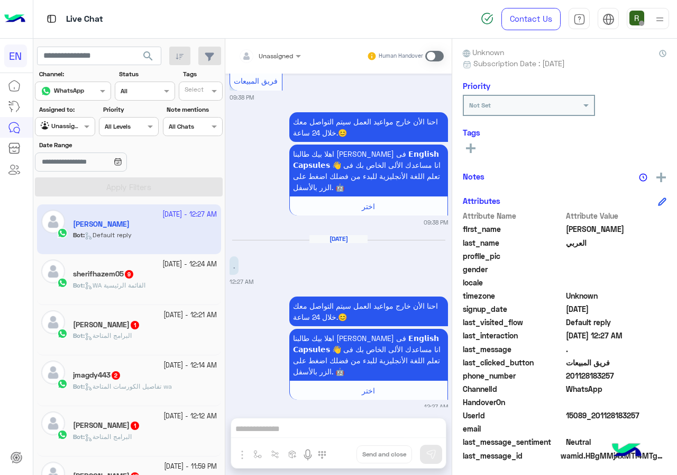
scroll to position [95, 0]
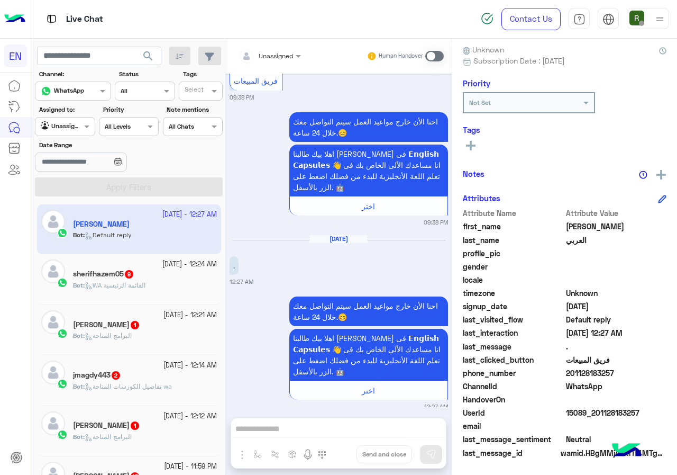
drag, startPoint x: 568, startPoint y: 371, endPoint x: 625, endPoint y: 376, distance: 57.8
click at [625, 376] on span "201128183257" at bounding box center [616, 372] width 101 height 11
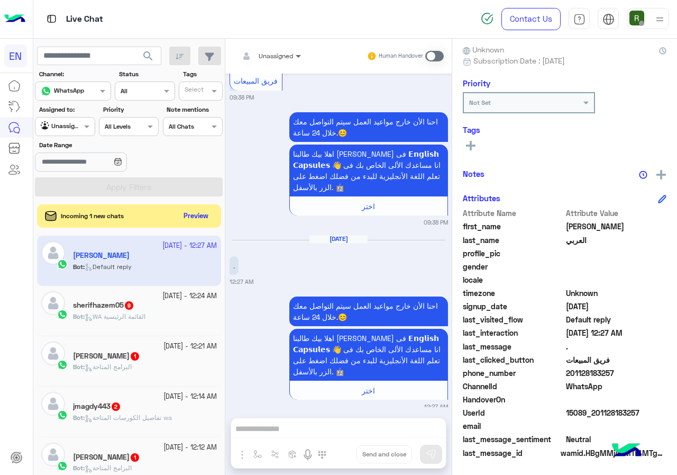
click at [297, 56] on span at bounding box center [299, 55] width 13 height 11
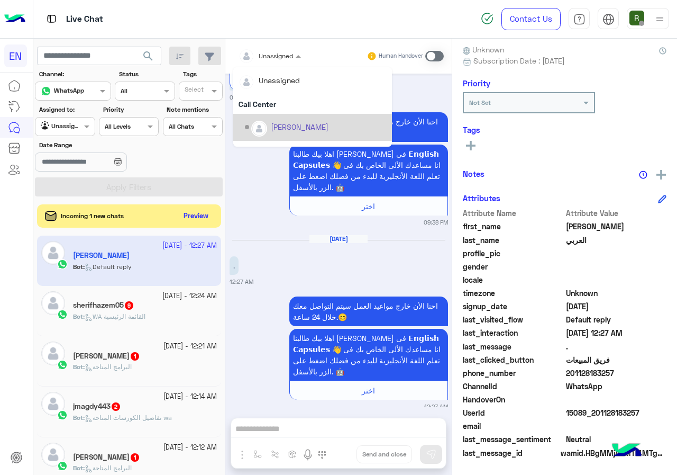
scroll to position [176, 0]
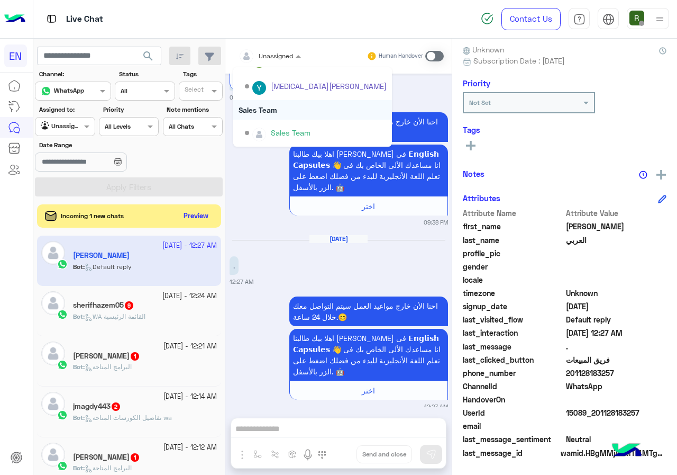
click at [294, 108] on div "Sales Team" at bounding box center [312, 110] width 159 height 20
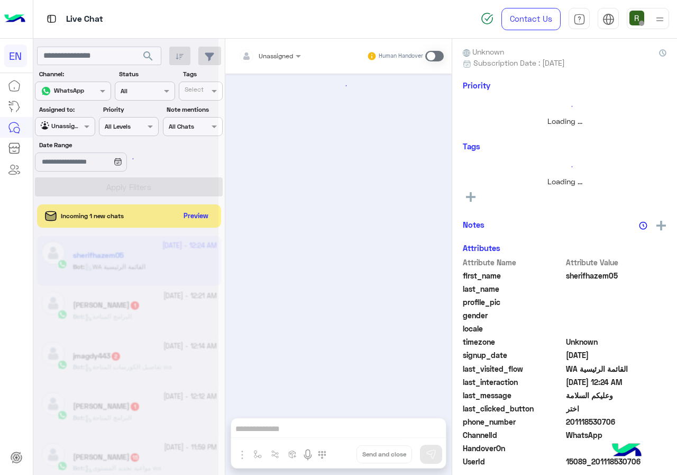
scroll to position [1421, 0]
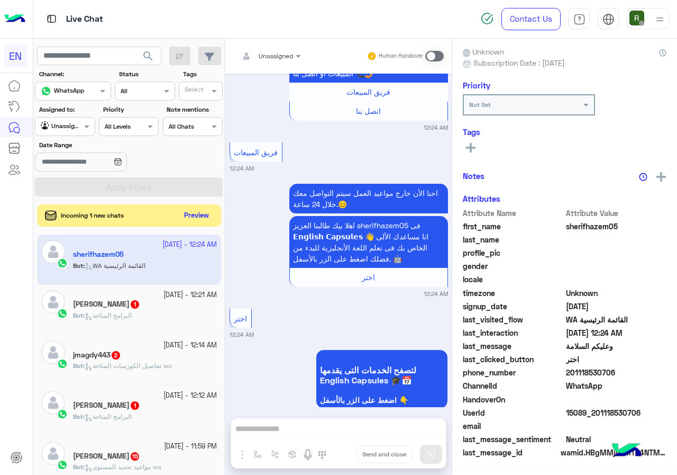
click at [187, 214] on button "Preview" at bounding box center [196, 215] width 33 height 14
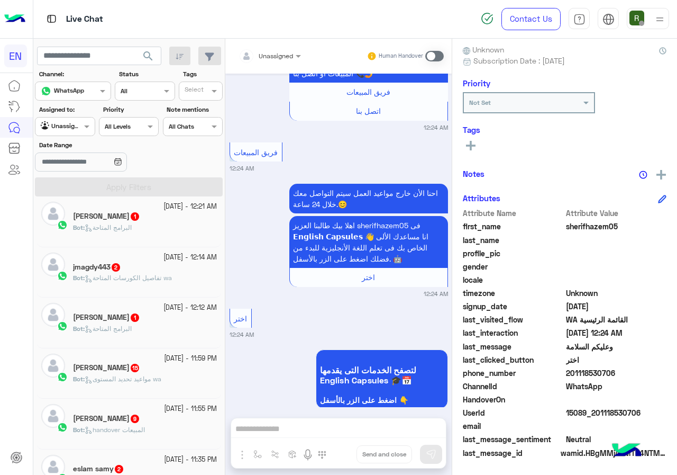
scroll to position [0, 0]
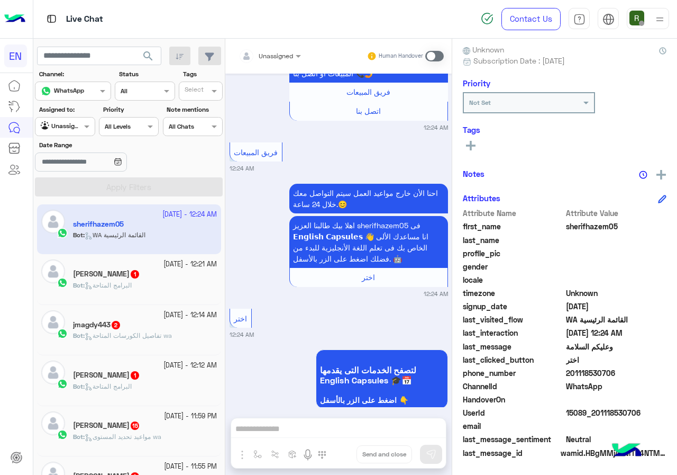
drag, startPoint x: 569, startPoint y: 372, endPoint x: 619, endPoint y: 372, distance: 50.3
click at [619, 372] on span "201118530706" at bounding box center [616, 372] width 101 height 11
click at [269, 54] on input "text" at bounding box center [257, 55] width 37 height 10
click at [279, 253] on div "احنا الأن خارج مواعيد العمل سيتم التواصل معك خلال 24 ساعة.😊 اهلا بيك طالبنا الع…" at bounding box center [339, 239] width 218 height 117
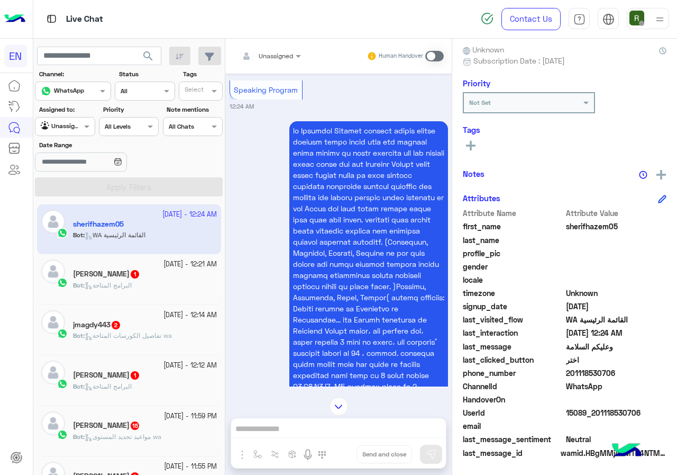
scroll to position [786, 0]
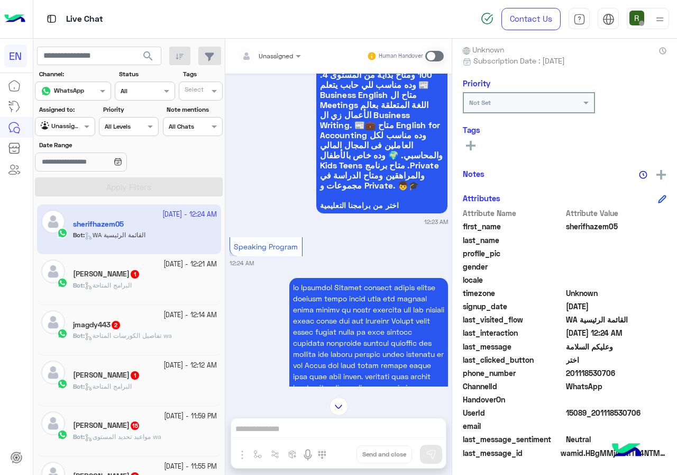
click at [288, 63] on div "Unassigned" at bounding box center [266, 55] width 54 height 21
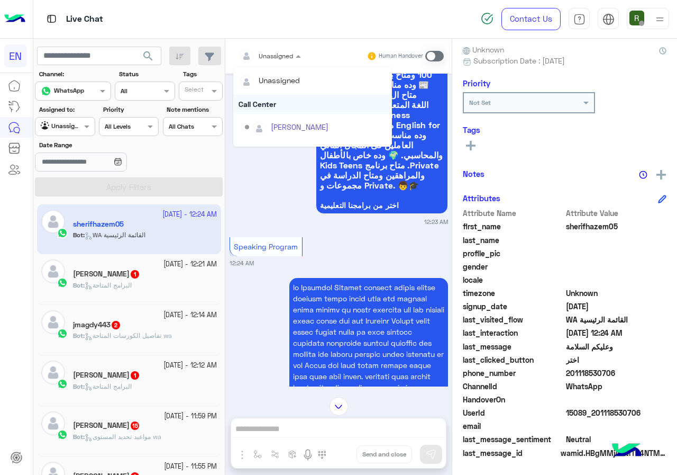
scroll to position [176, 0]
click at [288, 108] on div "Sales Team" at bounding box center [312, 110] width 159 height 20
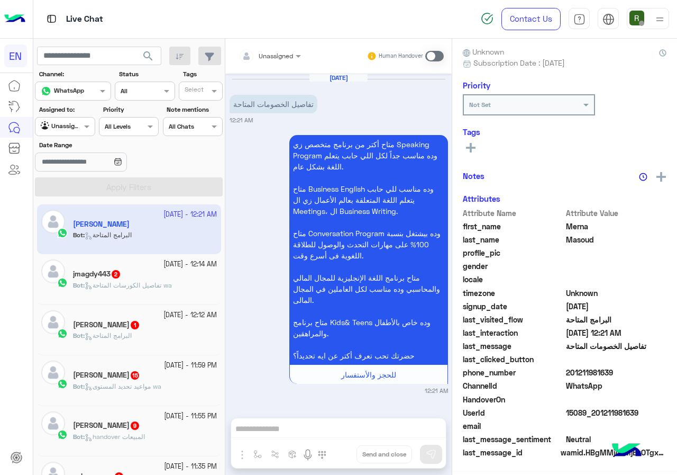
scroll to position [93, 0]
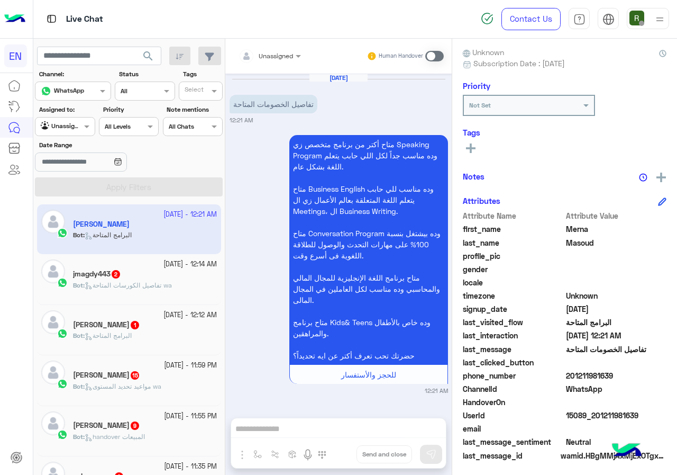
drag, startPoint x: 567, startPoint y: 372, endPoint x: 610, endPoint y: 370, distance: 42.9
click at [610, 370] on span "201211981639" at bounding box center [616, 375] width 101 height 11
click at [261, 55] on input "text" at bounding box center [257, 55] width 37 height 10
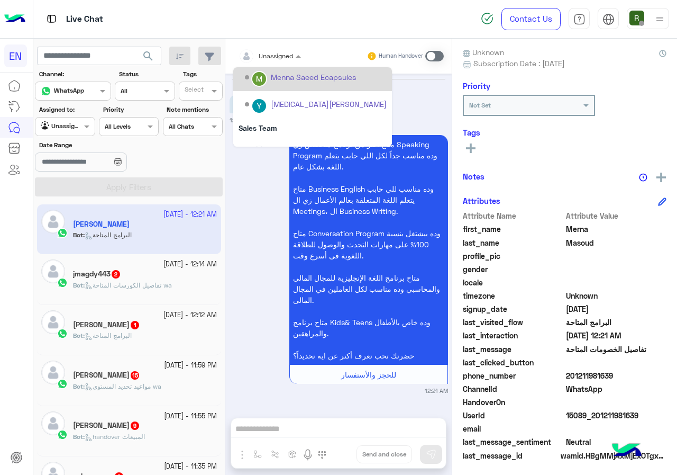
scroll to position [176, 0]
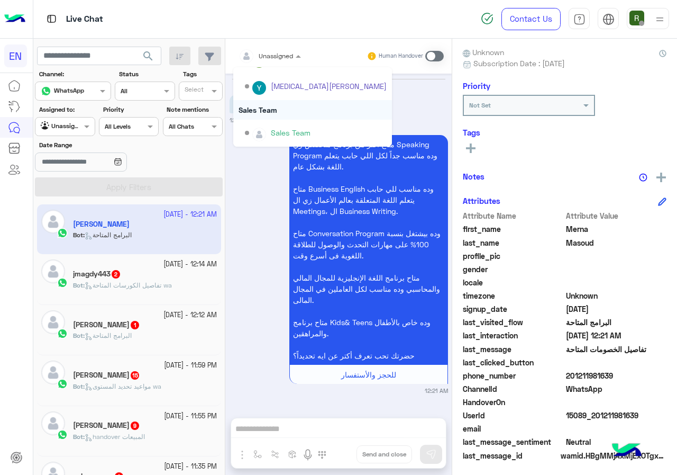
click at [273, 106] on div "Sales Team" at bounding box center [312, 110] width 159 height 20
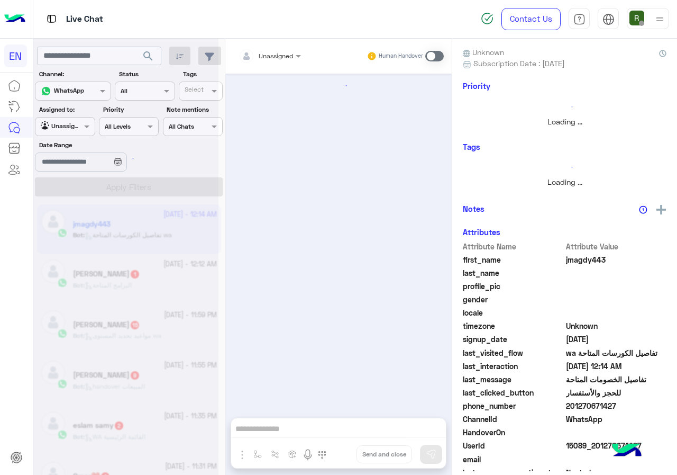
scroll to position [111, 0]
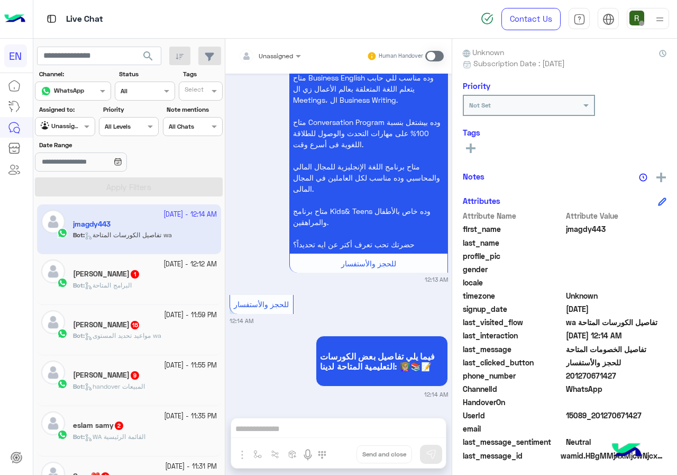
drag, startPoint x: 567, startPoint y: 373, endPoint x: 619, endPoint y: 370, distance: 51.9
click at [619, 370] on span "201270671427" at bounding box center [616, 375] width 101 height 11
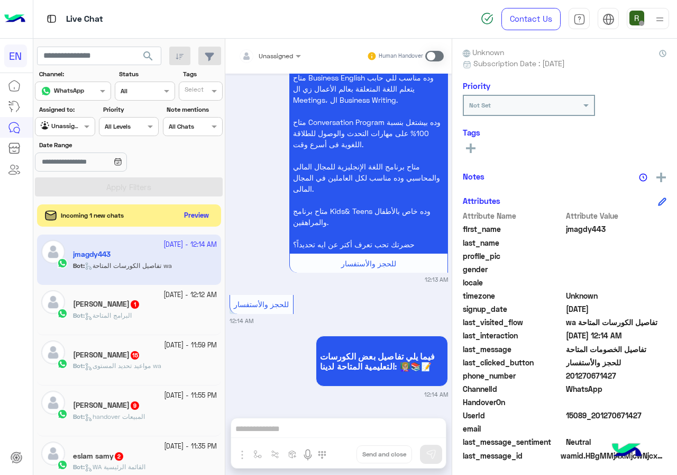
click at [182, 218] on button "Preview" at bounding box center [196, 215] width 33 height 14
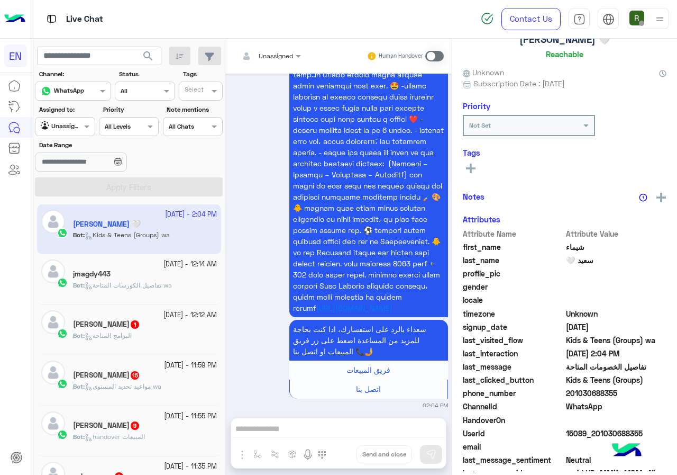
scroll to position [93, 0]
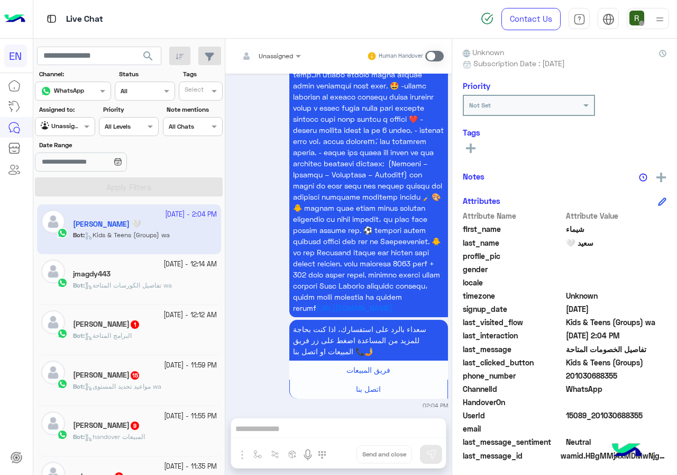
drag, startPoint x: 569, startPoint y: 375, endPoint x: 614, endPoint y: 372, distance: 45.0
click at [614, 372] on span "201030688355" at bounding box center [616, 375] width 101 height 11
click at [273, 54] on input "text" at bounding box center [257, 55] width 37 height 10
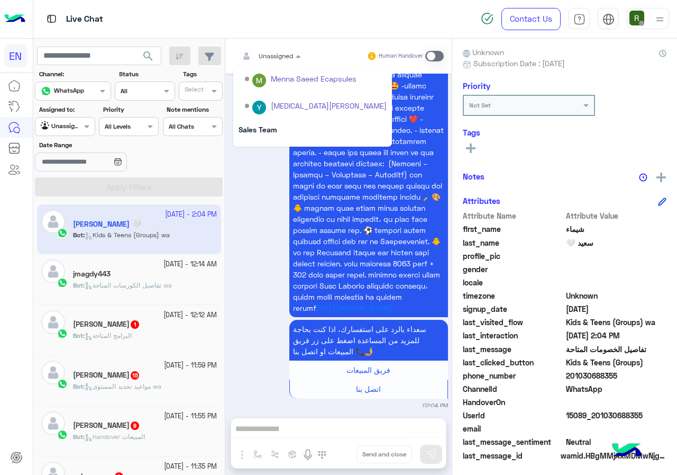
scroll to position [176, 0]
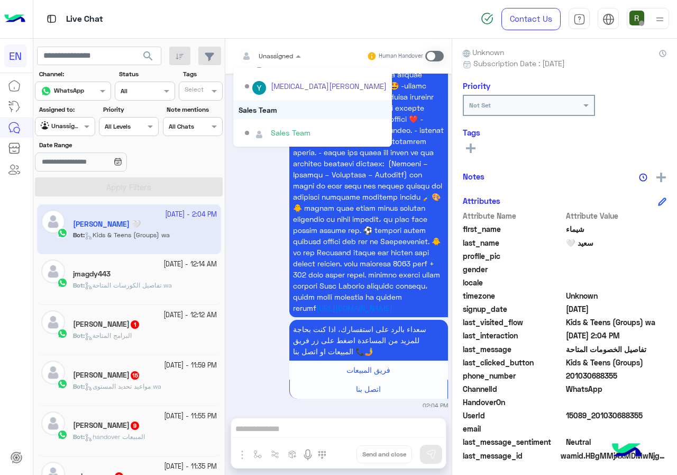
click at [287, 106] on div "Sales Team" at bounding box center [312, 110] width 159 height 20
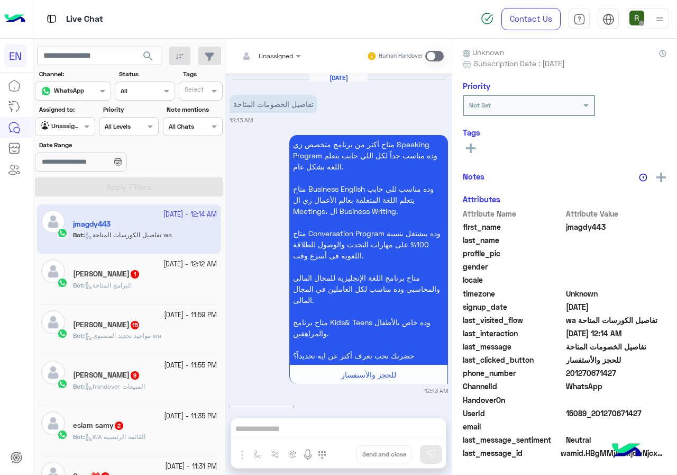
scroll to position [111, 0]
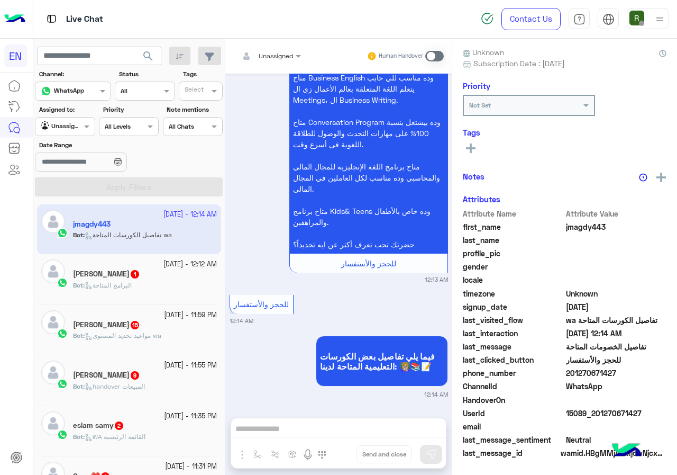
drag, startPoint x: 569, startPoint y: 376, endPoint x: 631, endPoint y: 369, distance: 62.3
click at [631, 369] on div "Attribute Name Attribute Value first_name jmagdy443 last_name profile_pic gende…" at bounding box center [565, 334] width 204 height 252
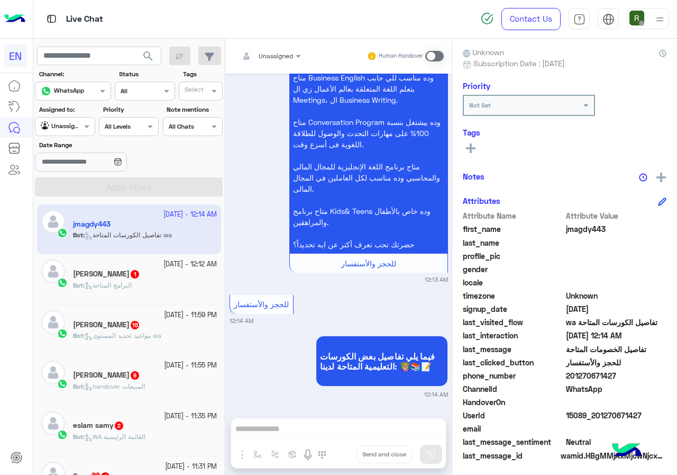
drag, startPoint x: 597, startPoint y: 373, endPoint x: 584, endPoint y: 378, distance: 13.6
click at [596, 375] on span "201270671427" at bounding box center [616, 375] width 101 height 11
drag, startPoint x: 567, startPoint y: 376, endPoint x: 616, endPoint y: 376, distance: 49.2
click at [616, 376] on span "201270671427" at bounding box center [616, 375] width 101 height 11
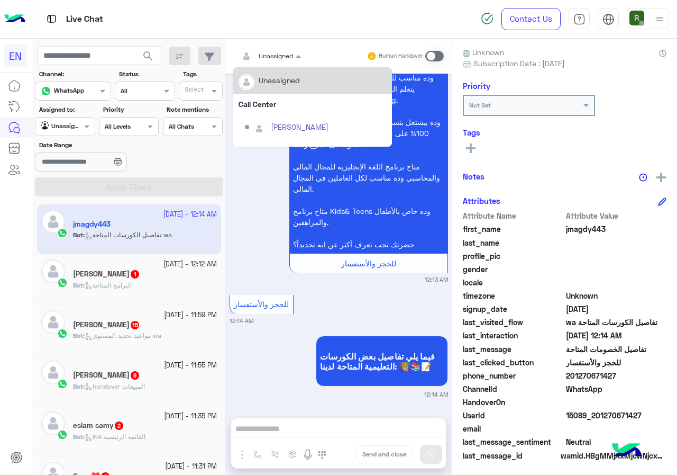
click at [281, 63] on div "Unassigned" at bounding box center [266, 55] width 54 height 21
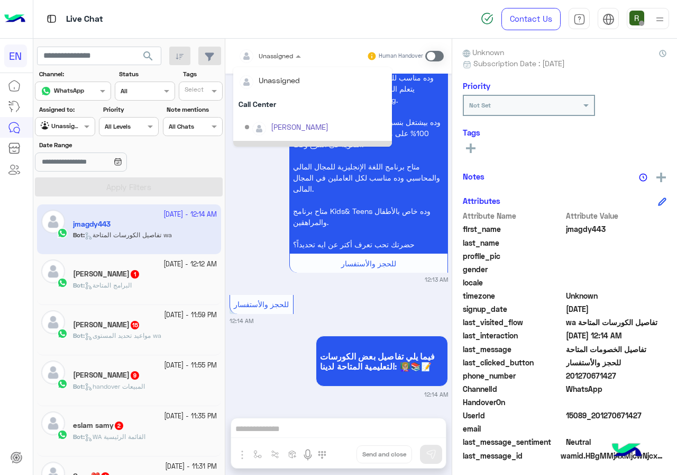
scroll to position [176, 0]
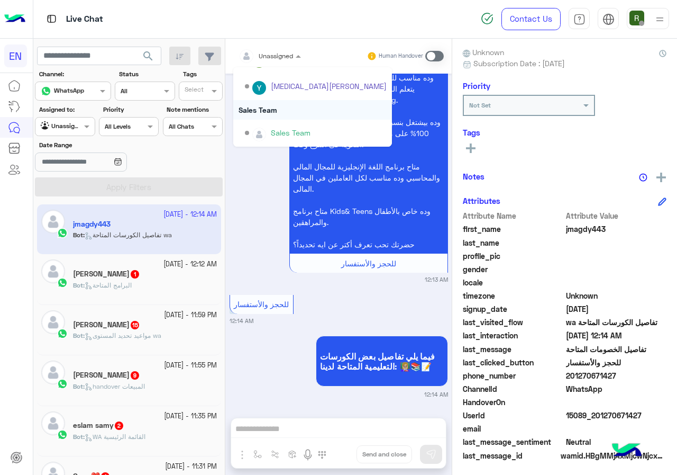
click at [294, 112] on div "Sales Team" at bounding box center [312, 110] width 159 height 20
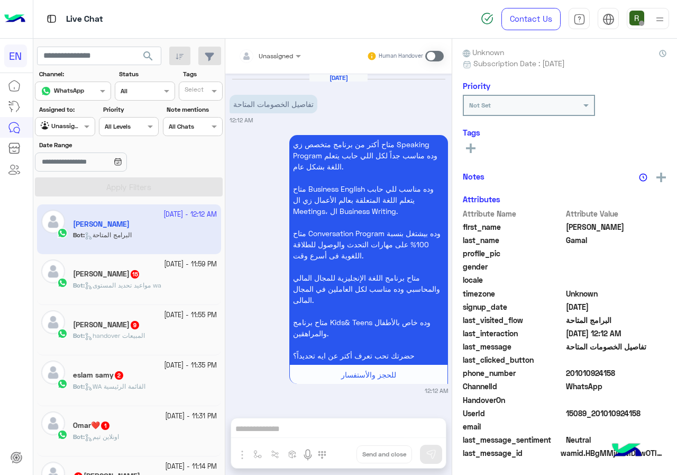
drag, startPoint x: 570, startPoint y: 376, endPoint x: 651, endPoint y: 371, distance: 81.6
click at [651, 371] on span "201010924158" at bounding box center [616, 372] width 101 height 11
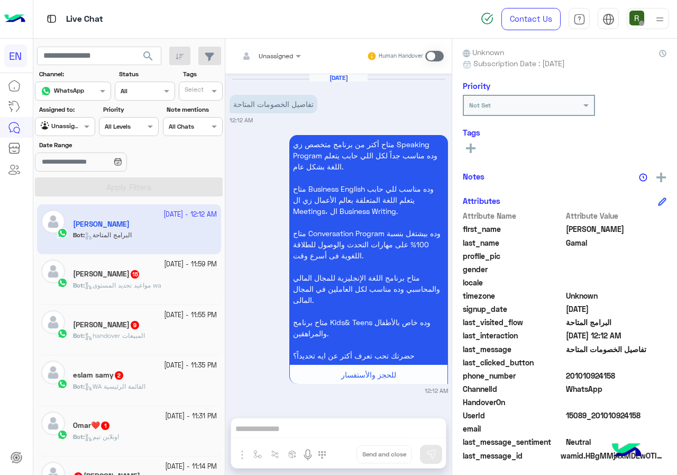
click at [260, 47] on div "Unassigned" at bounding box center [266, 55] width 54 height 21
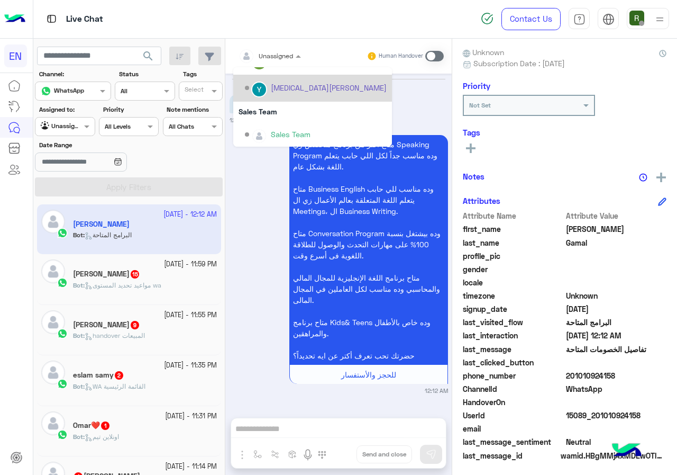
scroll to position [176, 0]
click at [279, 53] on div at bounding box center [269, 54] width 73 height 10
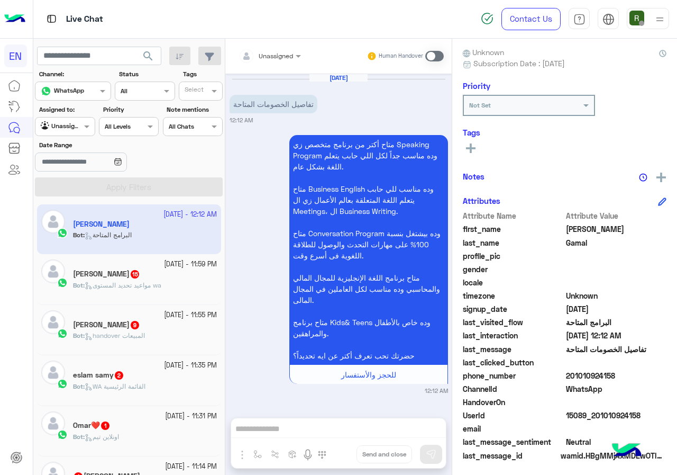
click at [279, 53] on div at bounding box center [269, 54] width 73 height 10
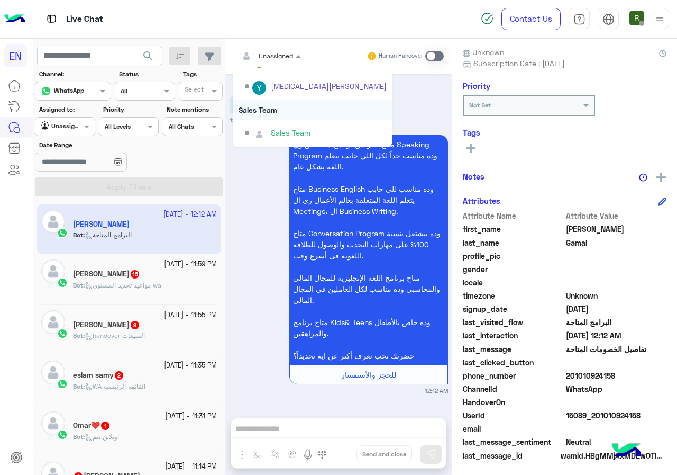
click at [291, 105] on div "Sales Team" at bounding box center [312, 110] width 159 height 20
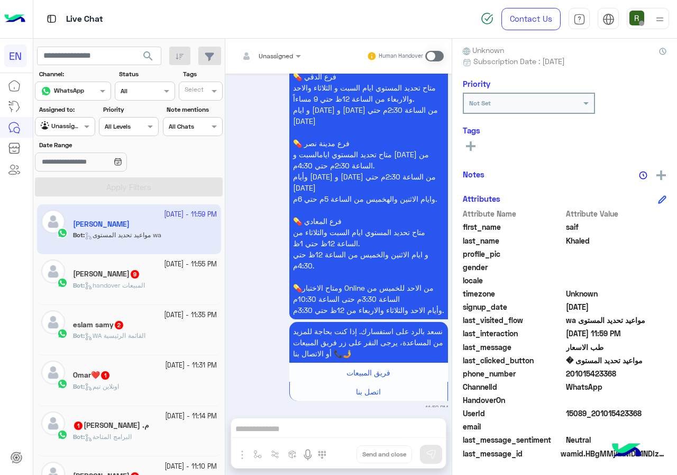
scroll to position [95, 0]
drag, startPoint x: 568, startPoint y: 372, endPoint x: 637, endPoint y: 376, distance: 68.9
click at [637, 376] on span "201015423368" at bounding box center [616, 372] width 101 height 11
click at [263, 57] on input "text" at bounding box center [257, 55] width 37 height 10
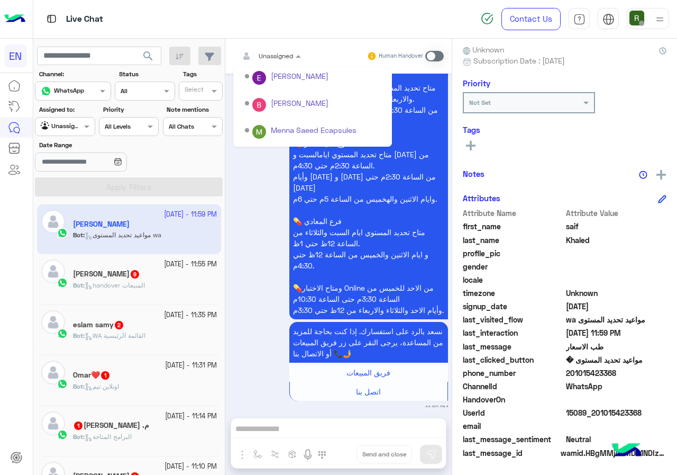
scroll to position [176, 0]
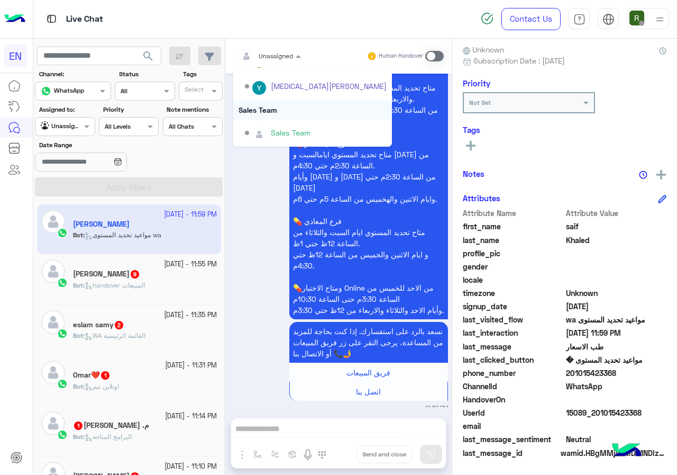
click at [280, 111] on div "Sales Team" at bounding box center [312, 110] width 159 height 20
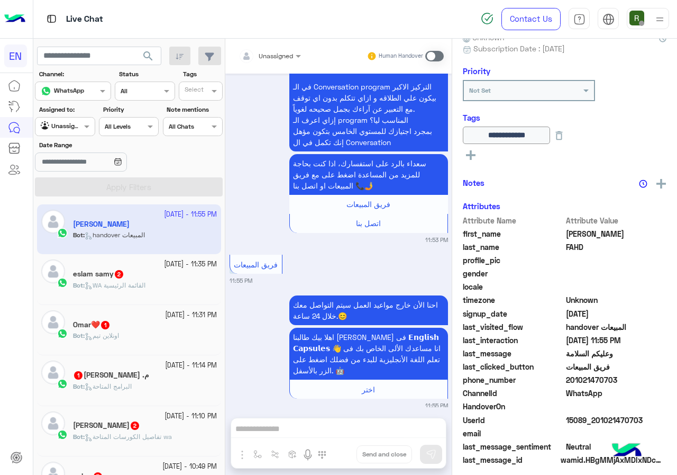
scroll to position [114, 0]
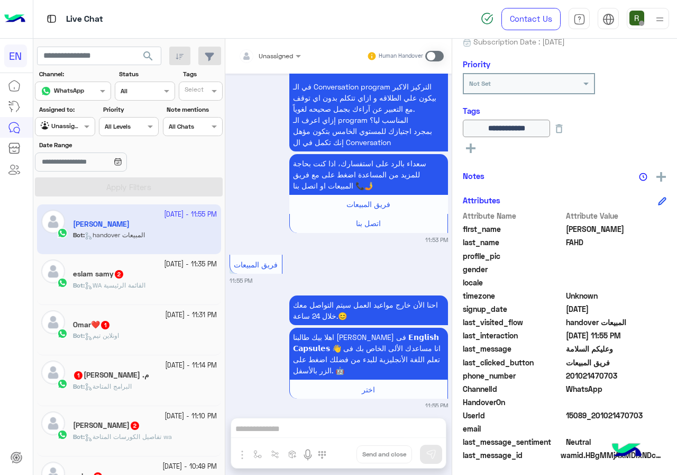
drag, startPoint x: 568, startPoint y: 372, endPoint x: 625, endPoint y: 371, distance: 57.1
click at [625, 371] on span "201021470703" at bounding box center [616, 375] width 101 height 11
drag, startPoint x: 583, startPoint y: 368, endPoint x: 587, endPoint y: 377, distance: 9.7
click at [587, 377] on span "201021470703" at bounding box center [616, 375] width 101 height 11
click at [567, 375] on span "201021470703" at bounding box center [616, 375] width 101 height 11
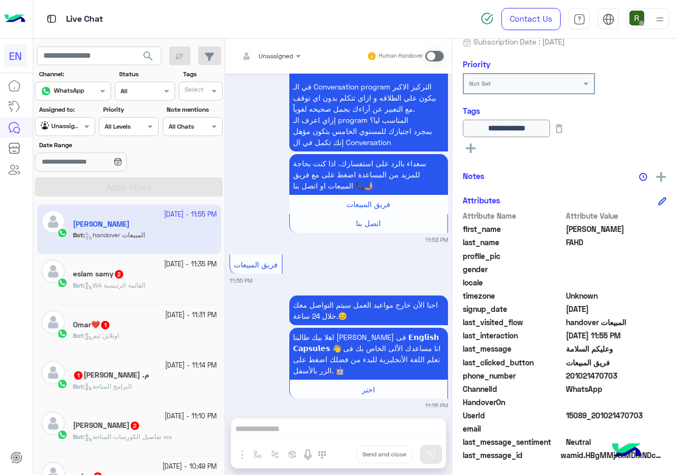
click at [573, 373] on span "201021470703" at bounding box center [616, 375] width 101 height 11
drag, startPoint x: 566, startPoint y: 373, endPoint x: 627, endPoint y: 372, distance: 60.8
click at [627, 372] on span "201021470703" at bounding box center [616, 375] width 101 height 11
click at [605, 376] on span "201021470703" at bounding box center [616, 375] width 101 height 11
drag, startPoint x: 570, startPoint y: 372, endPoint x: 630, endPoint y: 372, distance: 59.2
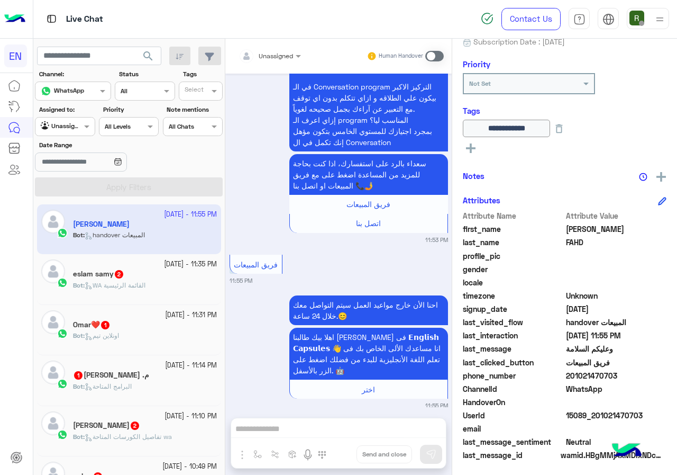
click at [630, 372] on span "201021470703" at bounding box center [616, 375] width 101 height 11
click at [261, 56] on input "text" at bounding box center [257, 55] width 37 height 10
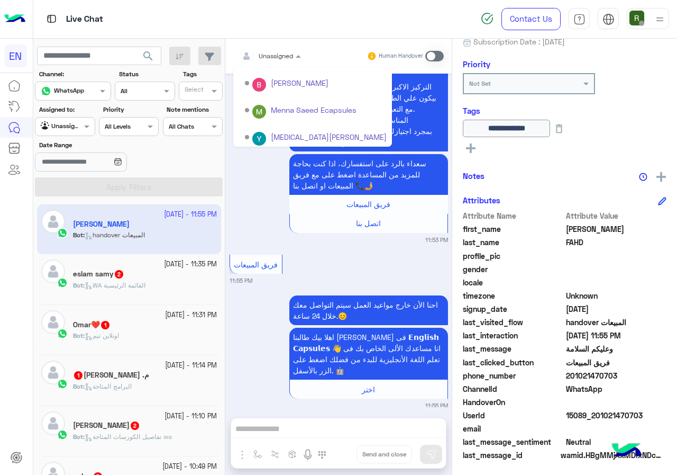
scroll to position [176, 0]
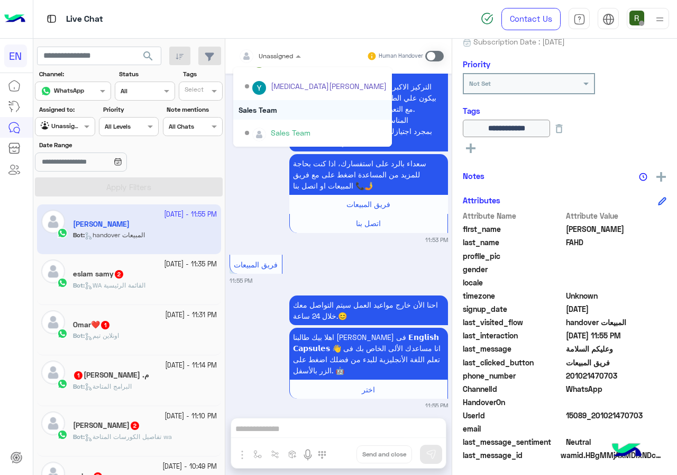
click at [298, 114] on div "Sales Team" at bounding box center [312, 110] width 159 height 20
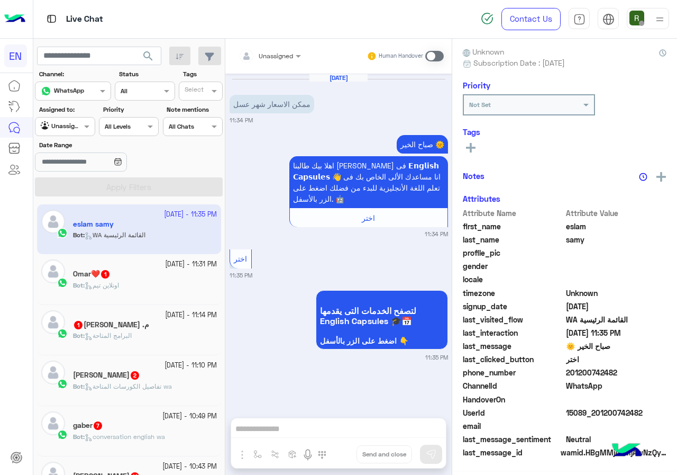
scroll to position [95, 0]
drag, startPoint x: 569, startPoint y: 371, endPoint x: 645, endPoint y: 370, distance: 76.2
click at [645, 370] on span "201200742482" at bounding box center [616, 372] width 101 height 11
click at [294, 63] on div "Unassigned" at bounding box center [269, 56] width 73 height 19
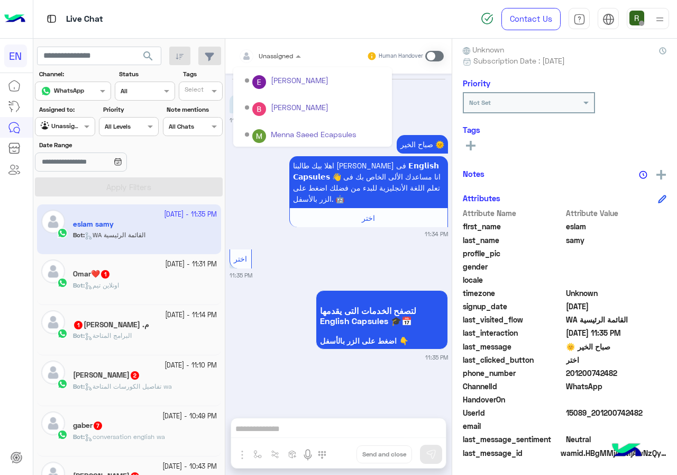
scroll to position [176, 0]
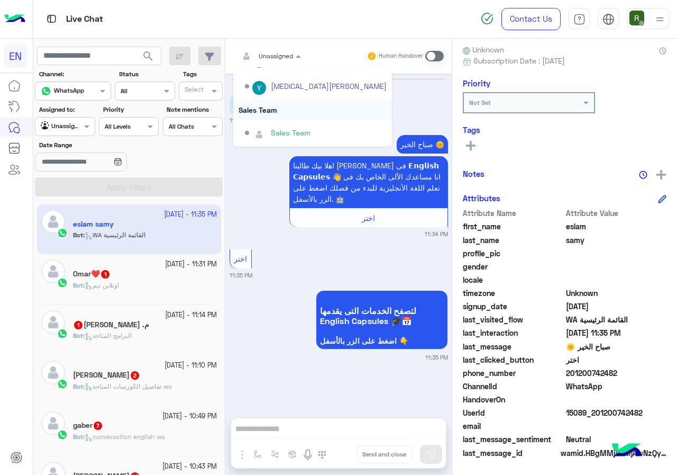
click at [291, 116] on div "Sales Team" at bounding box center [312, 110] width 159 height 20
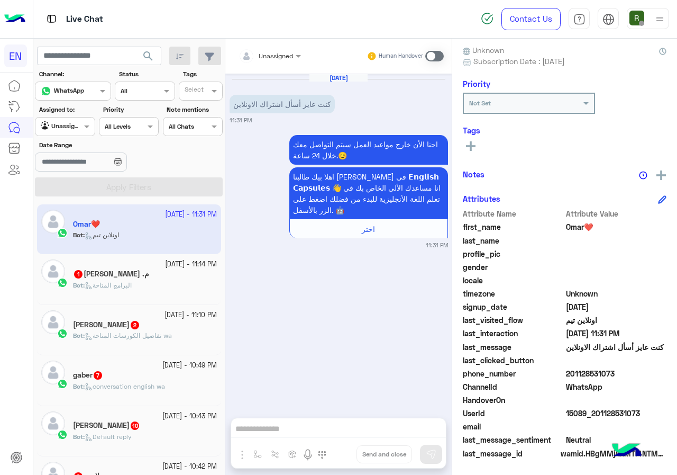
scroll to position [95, 0]
drag, startPoint x: 567, startPoint y: 371, endPoint x: 635, endPoint y: 370, distance: 68.3
click at [635, 370] on span "201128531073" at bounding box center [616, 372] width 101 height 11
click at [278, 41] on div "Unassigned Human Handover" at bounding box center [338, 56] width 226 height 35
click at [278, 51] on div at bounding box center [269, 54] width 73 height 10
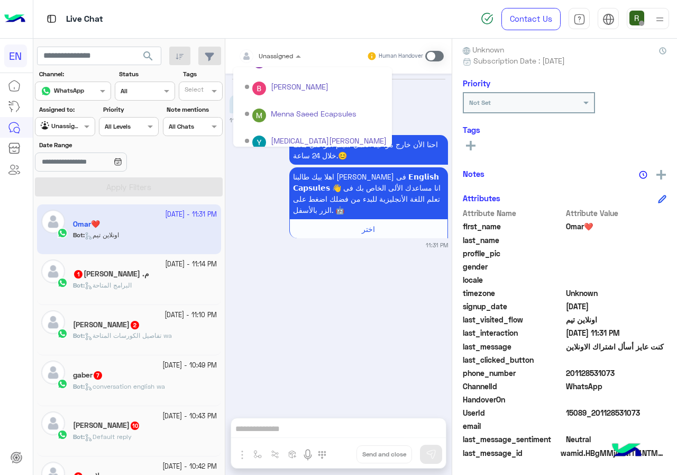
scroll to position [176, 0]
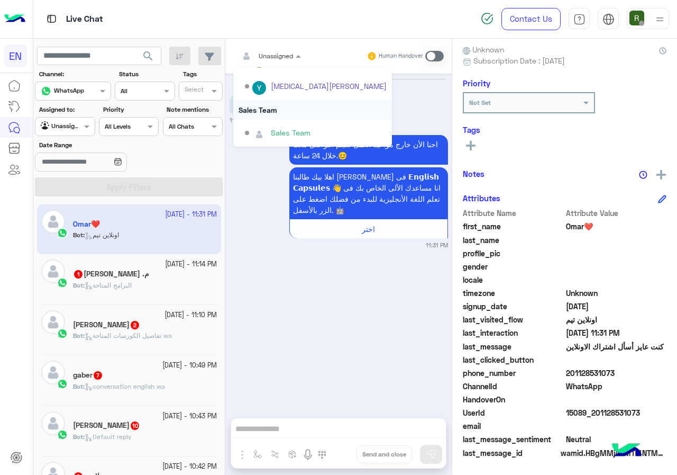
click at [285, 108] on div "Sales Team" at bounding box center [312, 110] width 159 height 20
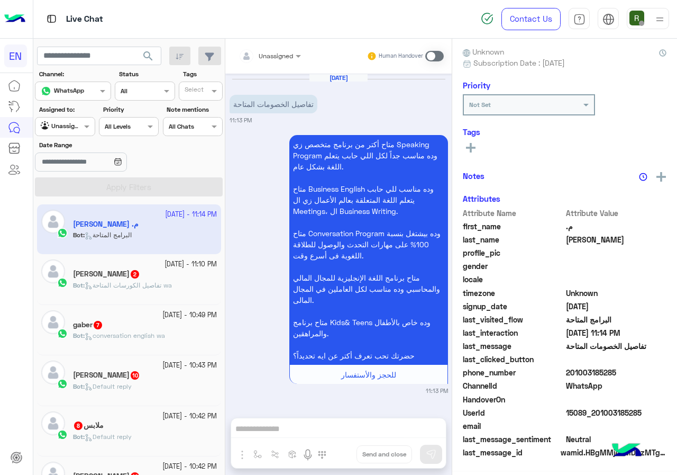
scroll to position [93, 0]
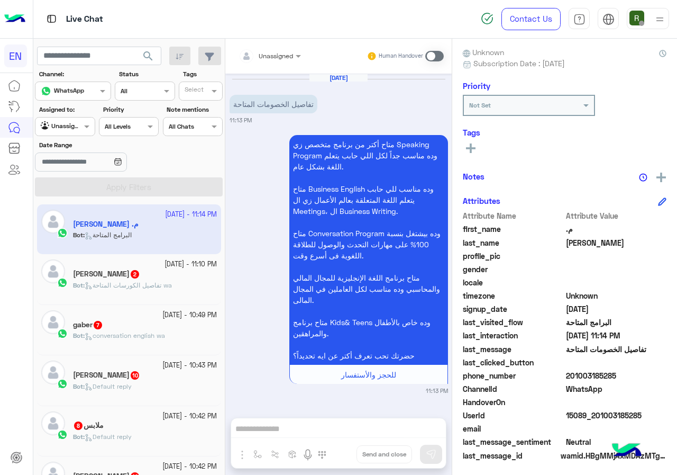
drag, startPoint x: 569, startPoint y: 375, endPoint x: 619, endPoint y: 379, distance: 50.4
click at [619, 379] on span "201003185285" at bounding box center [616, 375] width 101 height 11
click at [278, 53] on div at bounding box center [269, 54] width 73 height 10
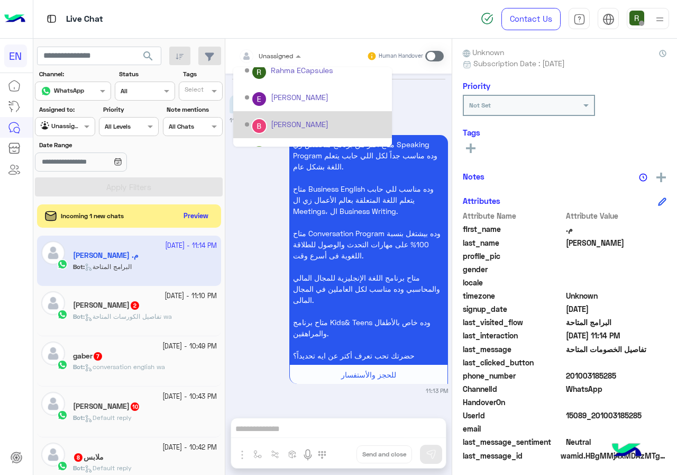
scroll to position [176, 0]
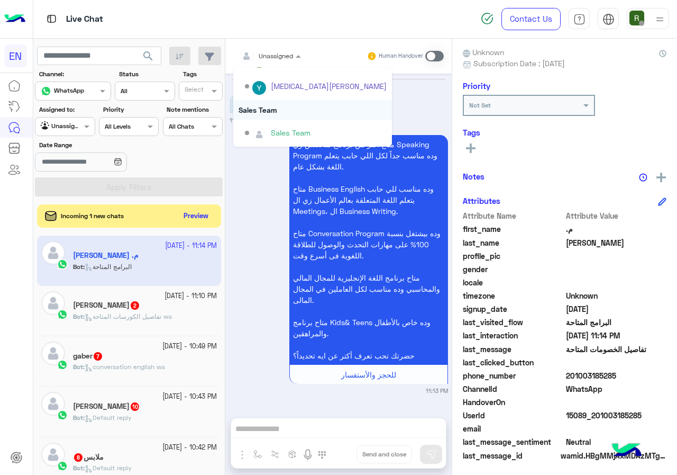
click at [301, 112] on div "Sales Team" at bounding box center [312, 110] width 159 height 20
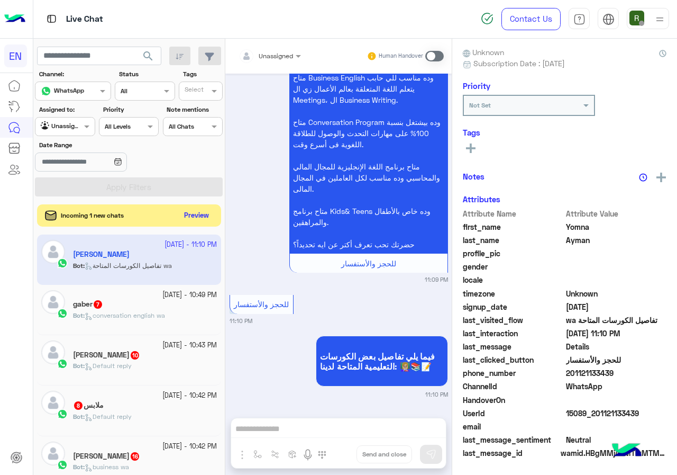
click at [202, 215] on button "Preview" at bounding box center [196, 215] width 33 height 14
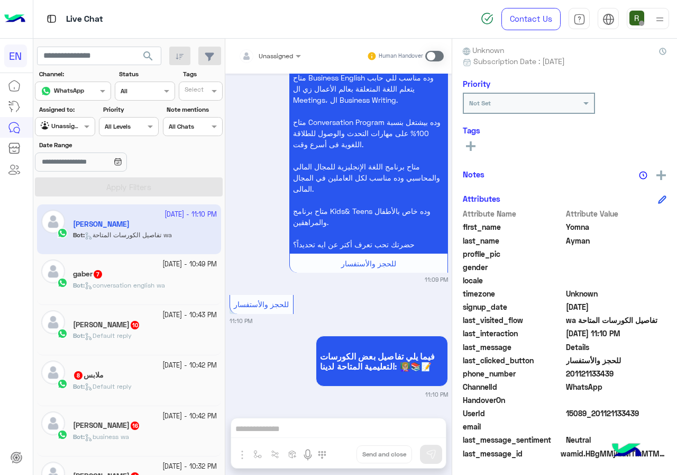
scroll to position [95, 0]
drag, startPoint x: 569, startPoint y: 375, endPoint x: 616, endPoint y: 375, distance: 47.1
click at [616, 375] on span "201121133439" at bounding box center [616, 372] width 101 height 11
click at [271, 52] on input "text" at bounding box center [257, 55] width 37 height 10
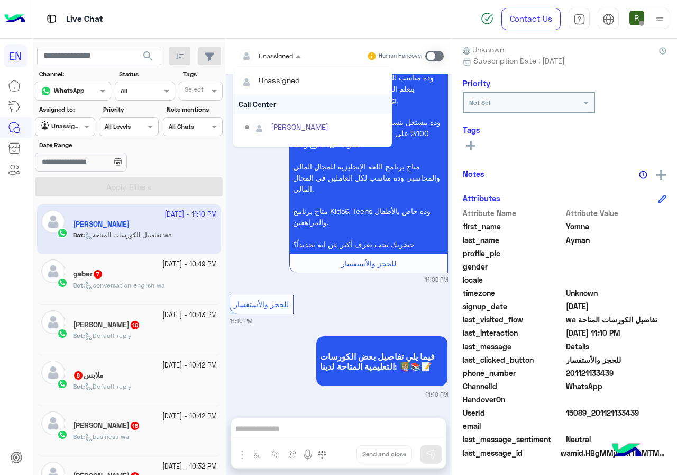
scroll to position [176, 0]
click at [279, 105] on div "Sales Team" at bounding box center [312, 110] width 159 height 20
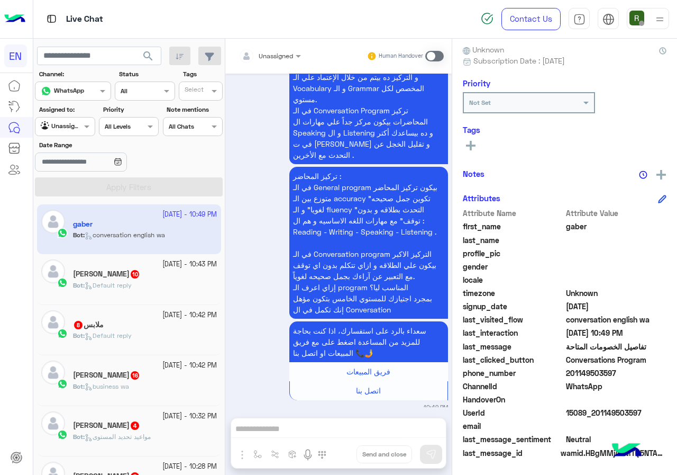
drag, startPoint x: 569, startPoint y: 370, endPoint x: 628, endPoint y: 368, distance: 59.3
click at [628, 368] on span "201149503597" at bounding box center [616, 372] width 101 height 11
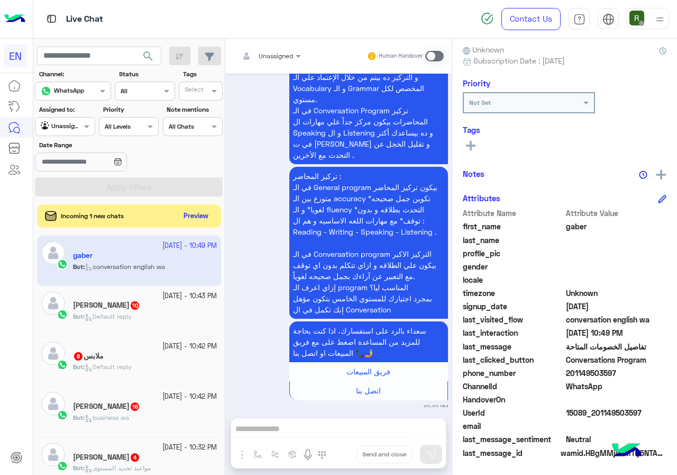
click at [277, 61] on div "Unassigned" at bounding box center [266, 55] width 54 height 21
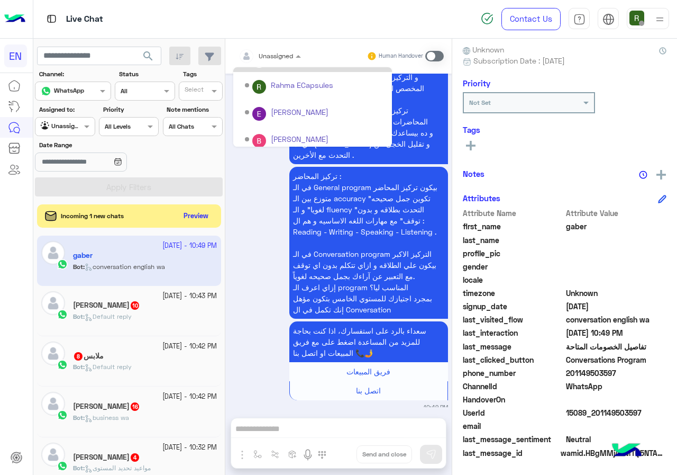
scroll to position [176, 0]
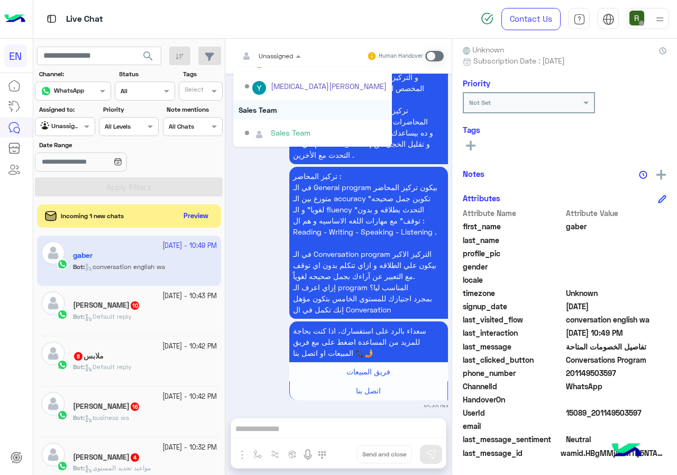
click at [283, 105] on div "Sales Team" at bounding box center [312, 110] width 159 height 20
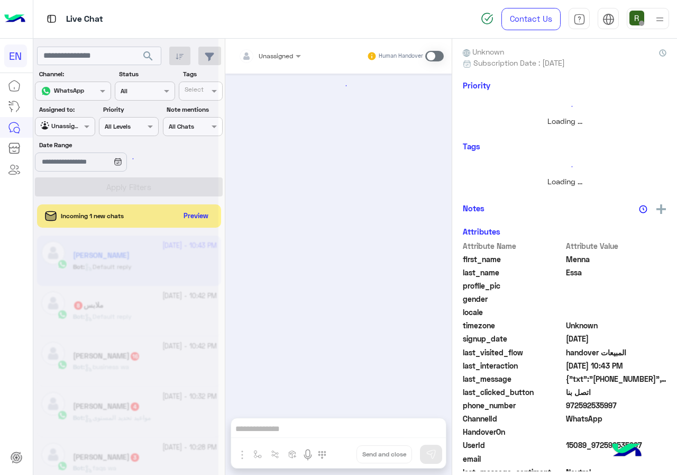
scroll to position [2149, 0]
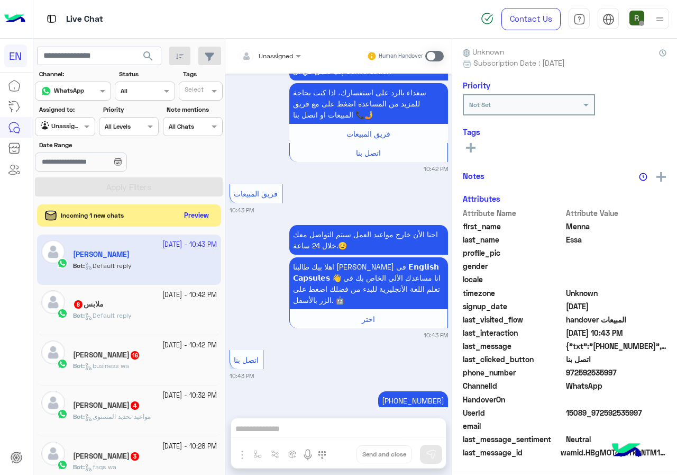
click at [204, 214] on button "Preview" at bounding box center [196, 215] width 33 height 14
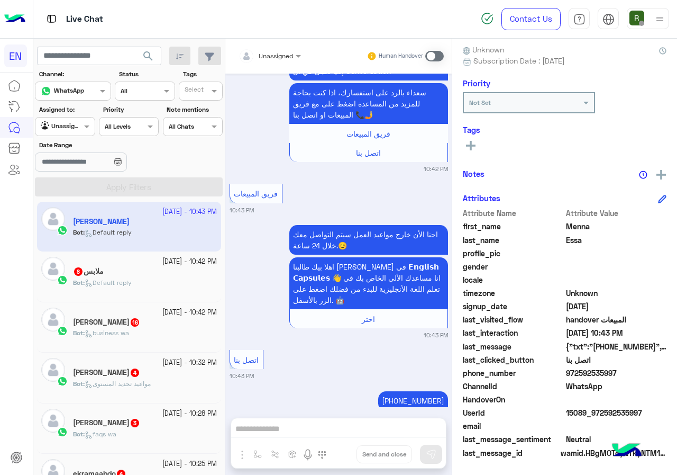
scroll to position [0, 0]
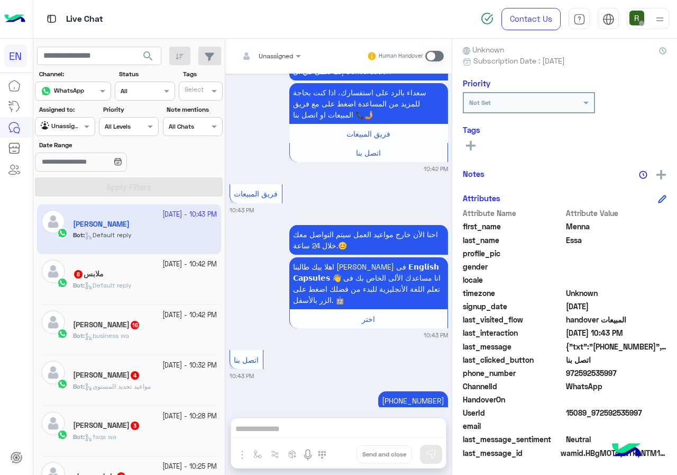
click at [570, 376] on span "972592535997" at bounding box center [616, 372] width 101 height 11
click at [256, 65] on div at bounding box center [249, 55] width 20 height 21
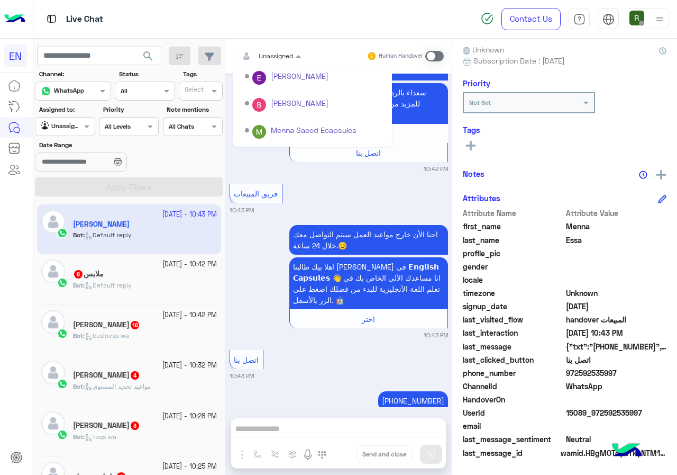
scroll to position [176, 0]
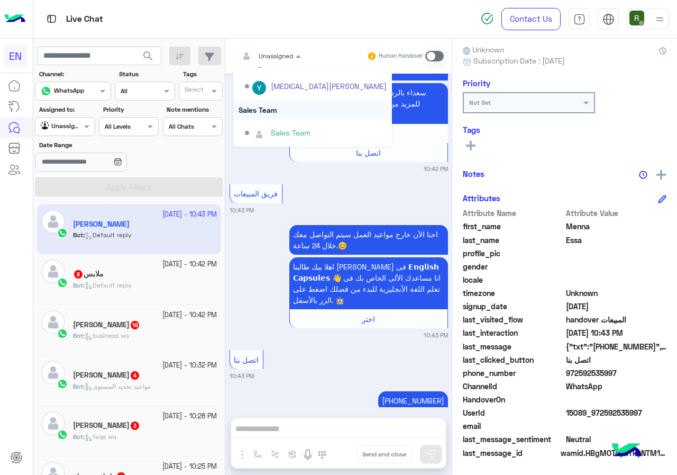
click at [277, 111] on div "Sales Team" at bounding box center [312, 110] width 159 height 20
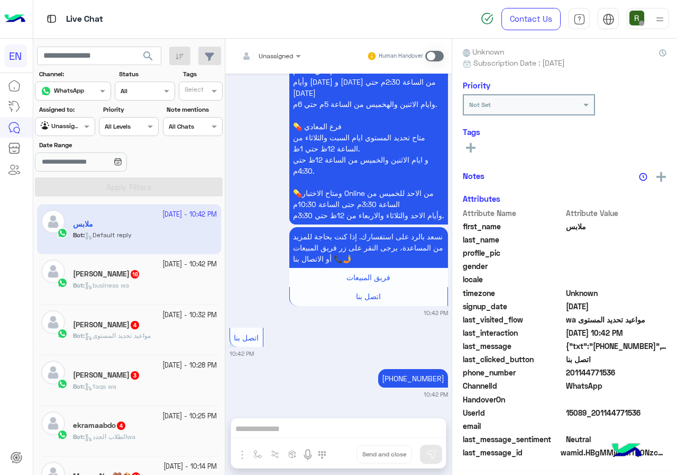
scroll to position [93, 0]
drag, startPoint x: 570, startPoint y: 372, endPoint x: 658, endPoint y: 371, distance: 87.8
click at [658, 371] on span "201144771536" at bounding box center [616, 372] width 101 height 11
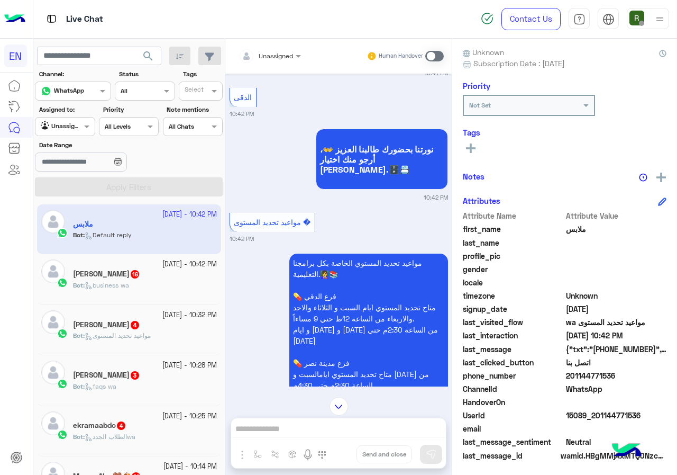
scroll to position [807, 0]
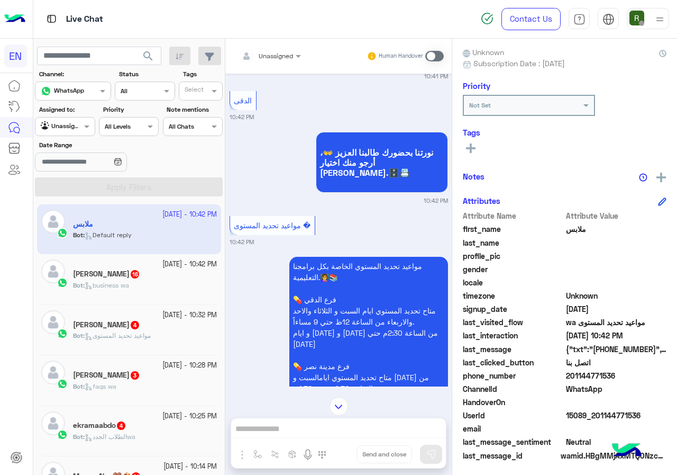
click at [268, 45] on div "Unassigned Human Handover" at bounding box center [338, 56] width 226 height 35
click at [269, 50] on input "text" at bounding box center [257, 55] width 37 height 10
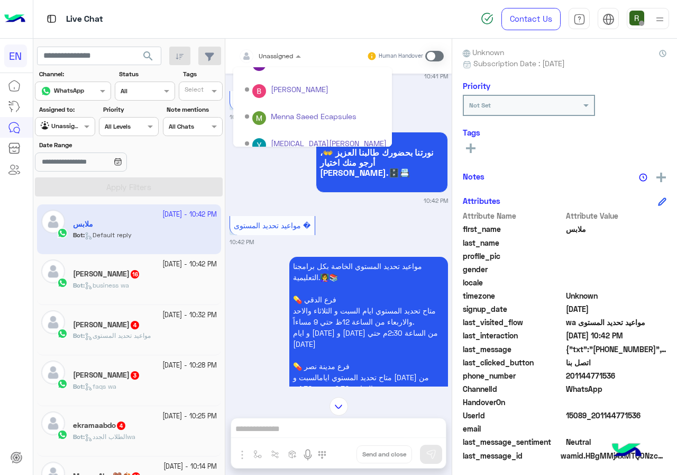
scroll to position [176, 0]
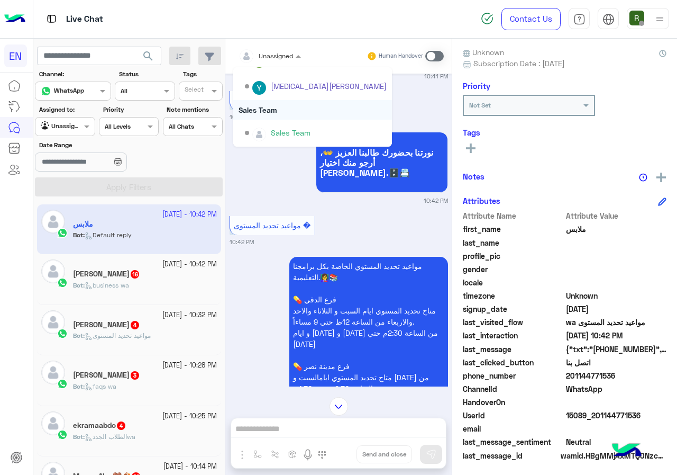
click at [284, 108] on div "Sales Team" at bounding box center [312, 110] width 159 height 20
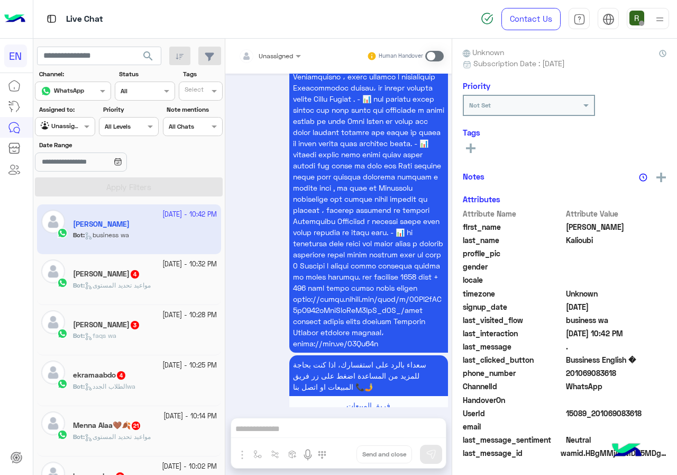
drag, startPoint x: 567, startPoint y: 369, endPoint x: 637, endPoint y: 371, distance: 70.4
click at [637, 371] on span "201069083618" at bounding box center [616, 372] width 101 height 11
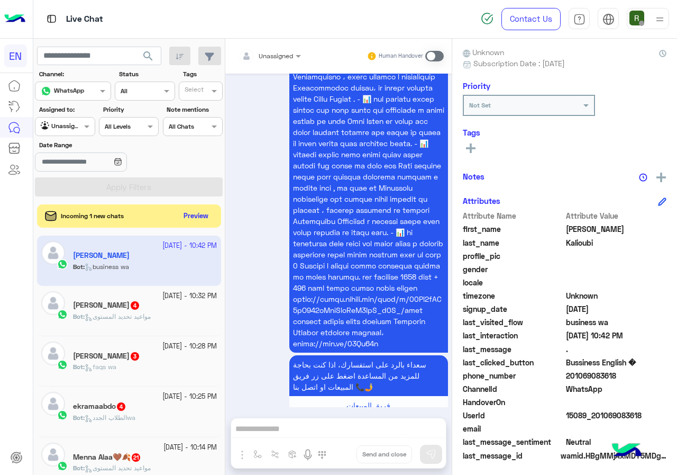
click at [269, 72] on div "Unassigned Human Handover" at bounding box center [338, 56] width 226 height 35
click at [271, 59] on span "Unassigned" at bounding box center [276, 56] width 34 height 8
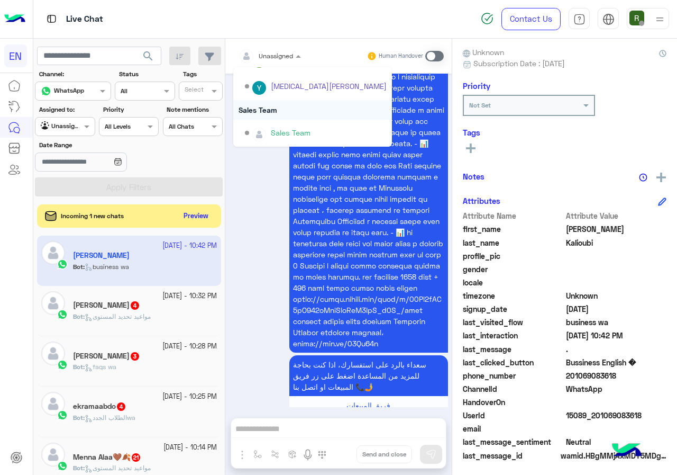
click at [276, 107] on div "Sales Team" at bounding box center [312, 110] width 159 height 20
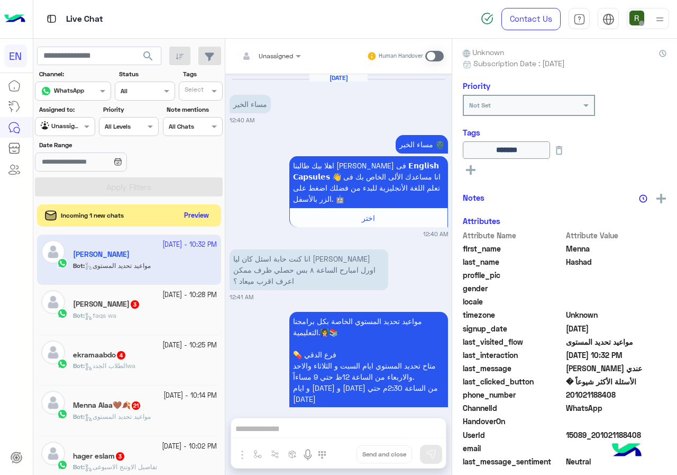
click at [204, 214] on button "Preview" at bounding box center [196, 215] width 33 height 14
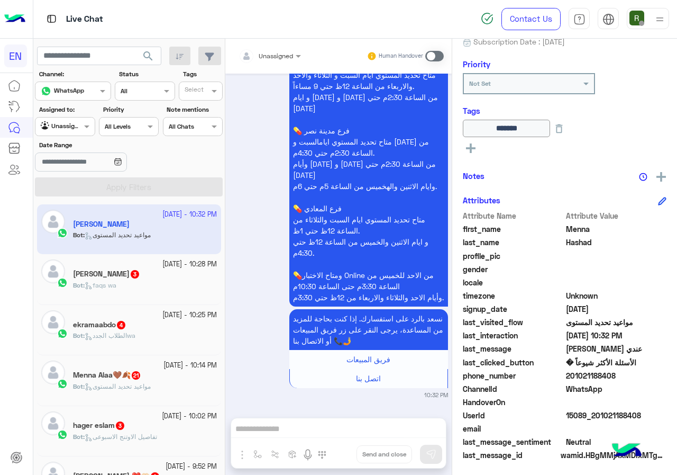
drag, startPoint x: 567, startPoint y: 376, endPoint x: 640, endPoint y: 376, distance: 73.5
click at [640, 376] on span "201021188408" at bounding box center [616, 375] width 101 height 11
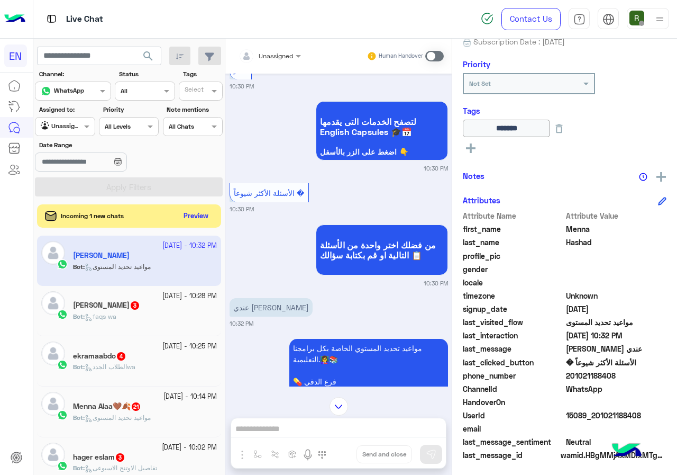
click at [267, 50] on input "text" at bounding box center [257, 55] width 37 height 10
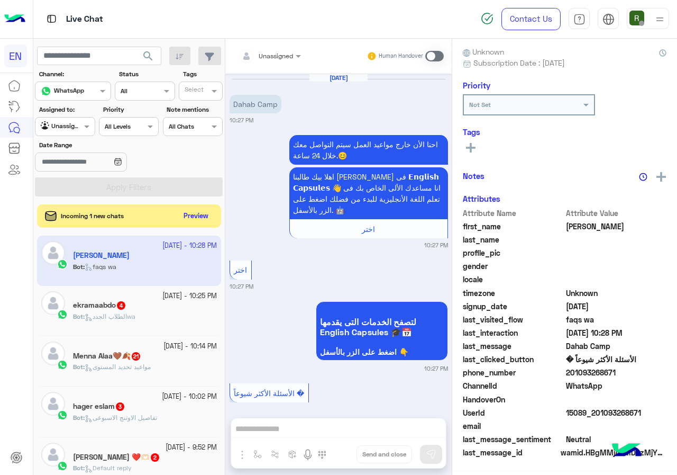
scroll to position [89, 0]
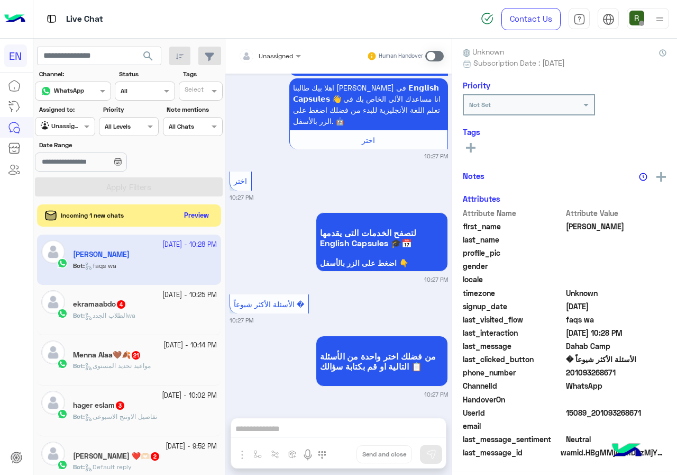
click at [203, 214] on button "Preview" at bounding box center [196, 215] width 33 height 14
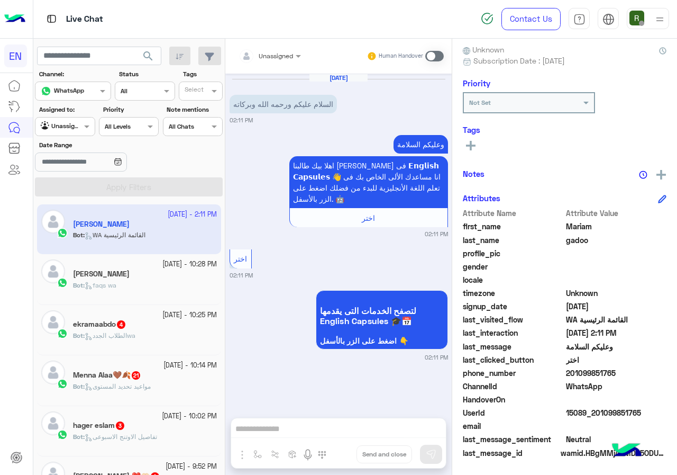
drag, startPoint x: 568, startPoint y: 370, endPoint x: 658, endPoint y: 369, distance: 89.4
click at [658, 369] on span "201099851765" at bounding box center [616, 372] width 101 height 11
click at [275, 57] on input "text" at bounding box center [257, 55] width 37 height 10
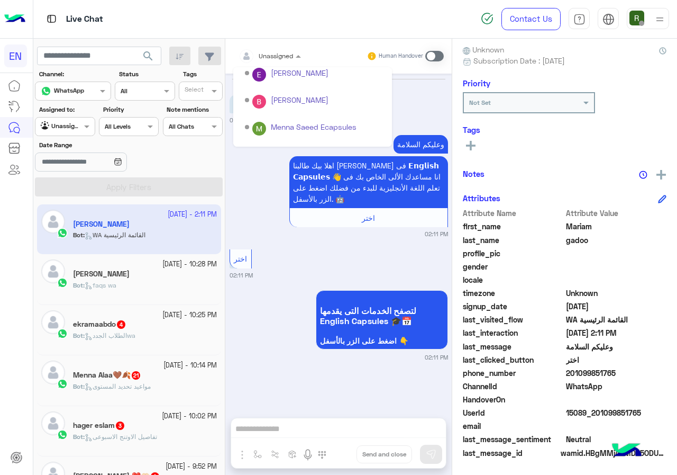
scroll to position [176, 0]
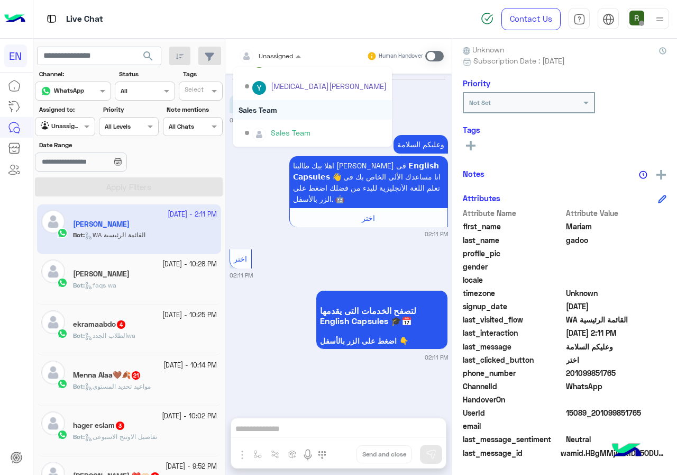
click at [287, 105] on div "Sales Team" at bounding box center [312, 110] width 159 height 20
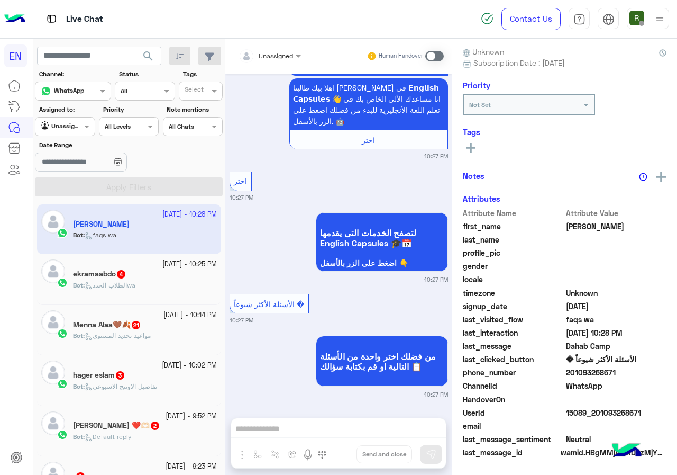
scroll to position [93, 0]
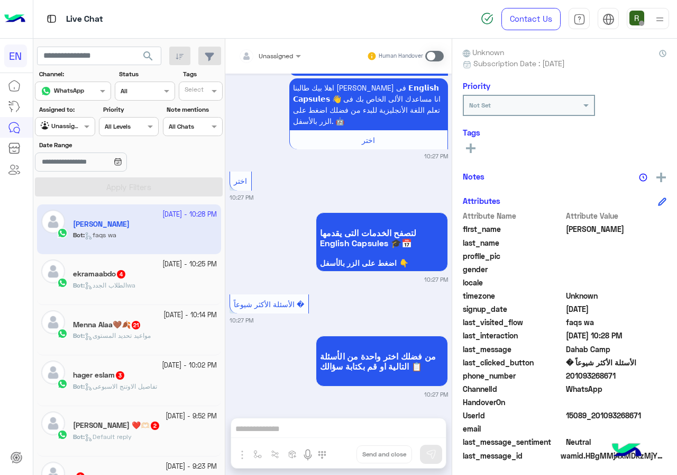
drag, startPoint x: 568, startPoint y: 374, endPoint x: 636, endPoint y: 379, distance: 68.4
click at [636, 379] on span "201093268671" at bounding box center [616, 375] width 101 height 11
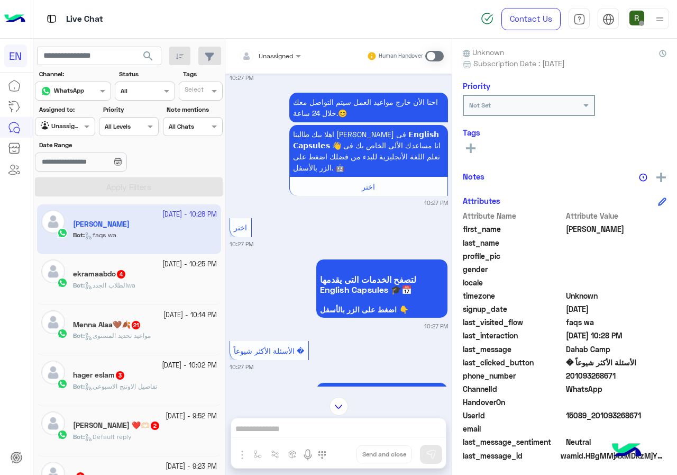
scroll to position [0, 0]
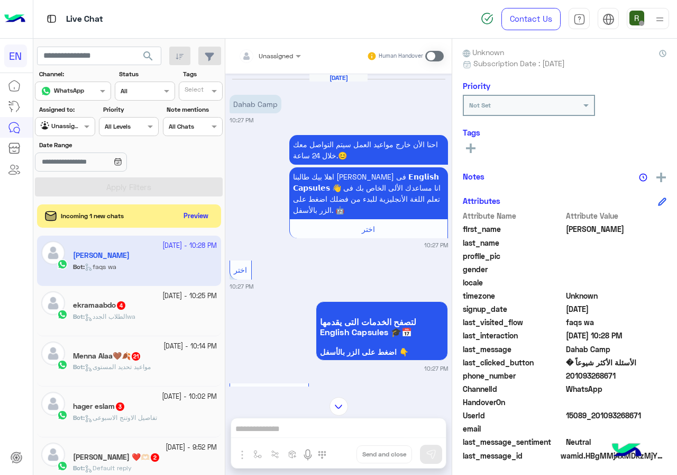
click at [432, 56] on span at bounding box center [434, 56] width 19 height 11
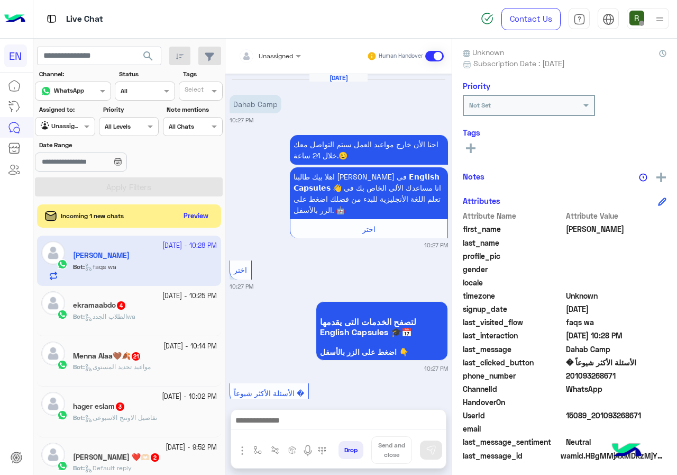
scroll to position [143, 0]
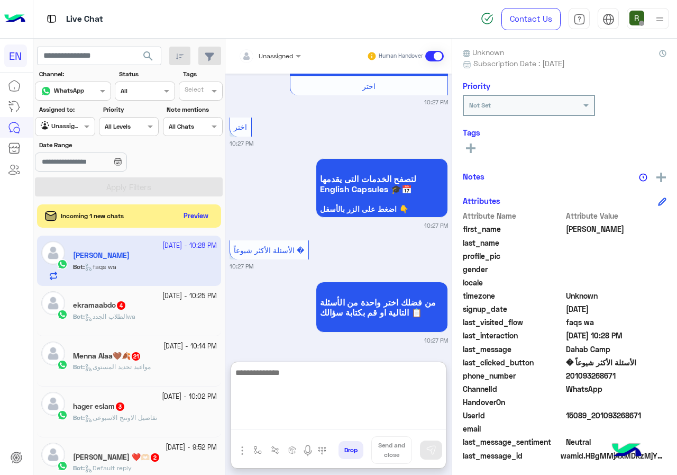
click at [315, 427] on textarea at bounding box center [338, 397] width 215 height 63
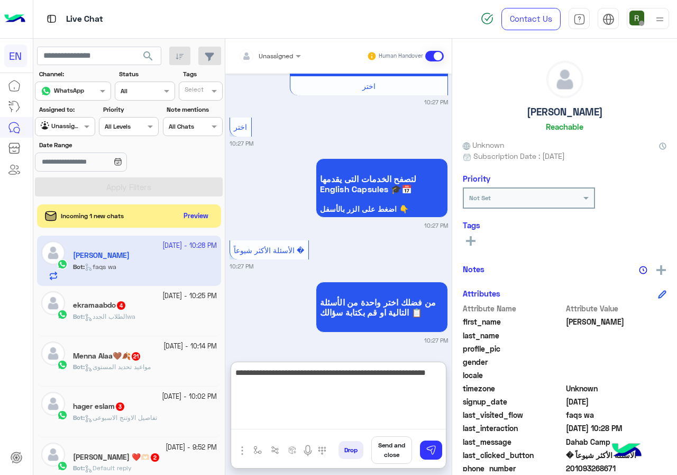
type textarea "**********"
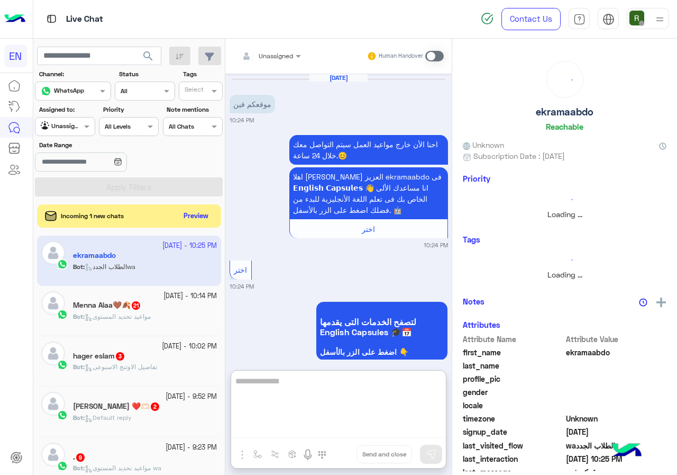
scroll to position [254, 0]
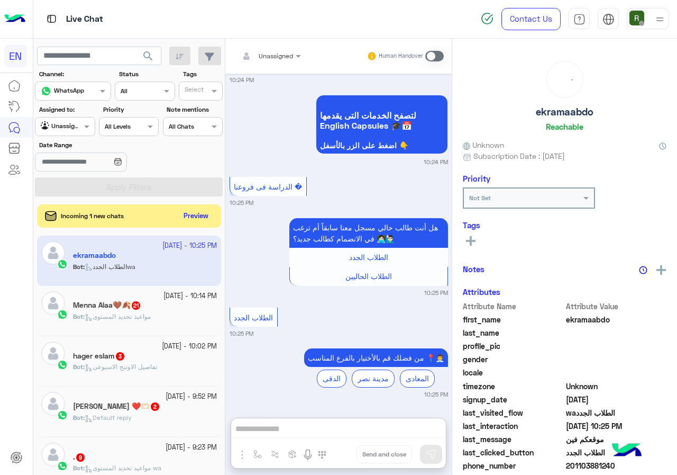
click at [176, 211] on div "Incoming 1 new chats Preview" at bounding box center [129, 215] width 184 height 23
click at [202, 209] on button "Preview" at bounding box center [196, 215] width 33 height 14
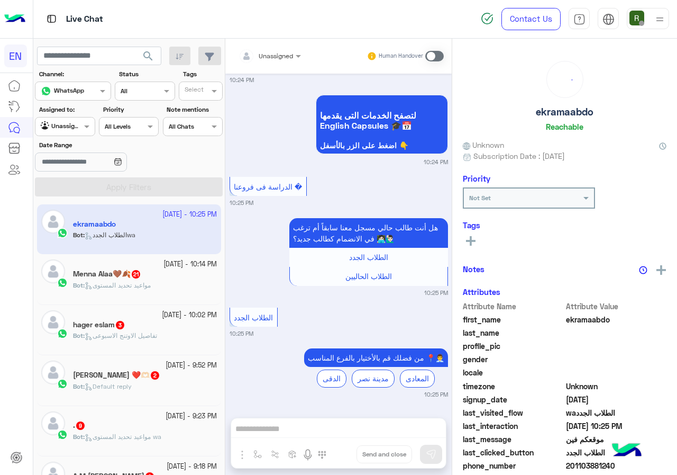
scroll to position [93, 0]
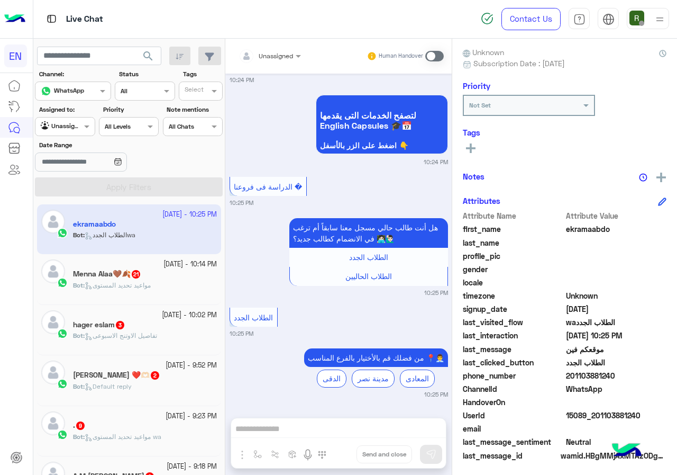
drag, startPoint x: 568, startPoint y: 371, endPoint x: 617, endPoint y: 370, distance: 49.7
click at [617, 370] on span "201103881240" at bounding box center [616, 375] width 101 height 11
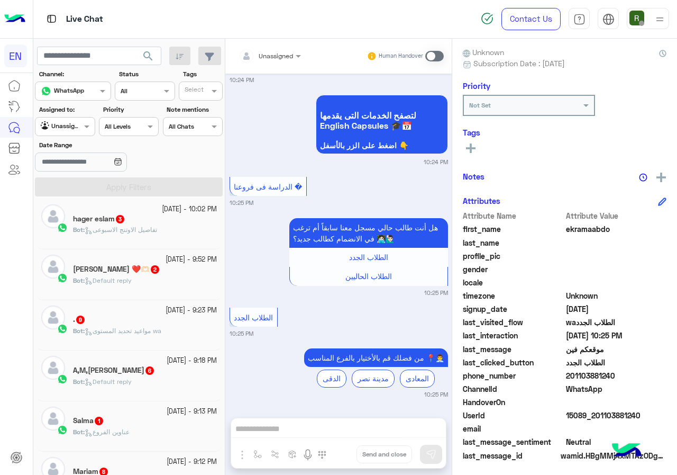
scroll to position [0, 0]
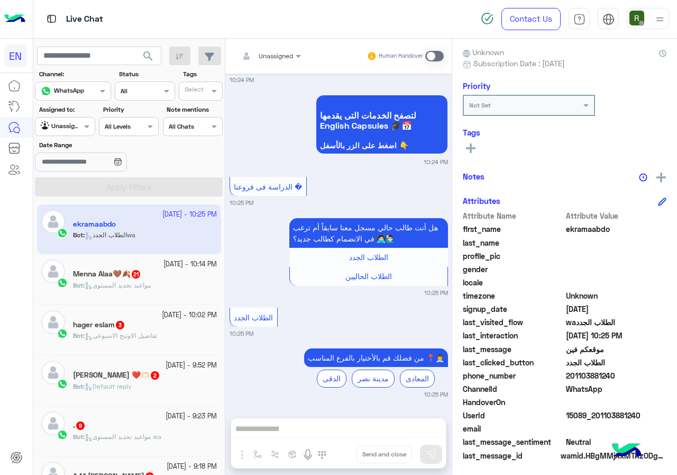
click at [279, 59] on span "Unassigned" at bounding box center [276, 56] width 34 height 8
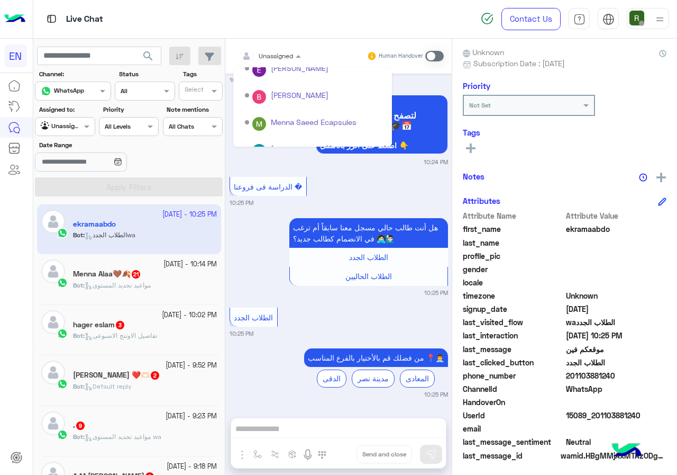
scroll to position [176, 0]
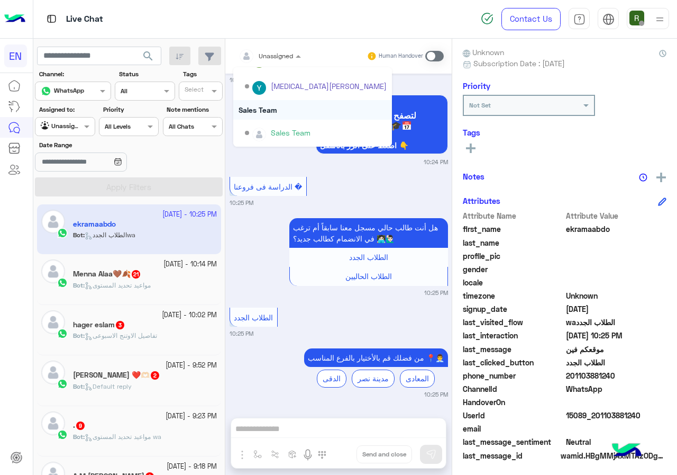
click at [290, 110] on div "Sales Team" at bounding box center [312, 110] width 159 height 20
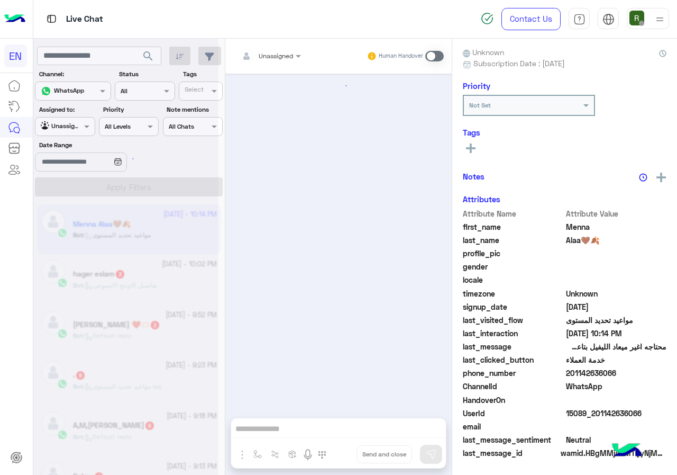
scroll to position [2140, 0]
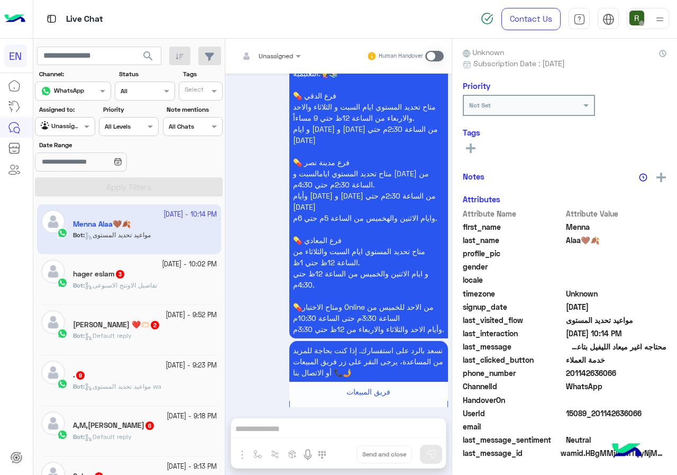
drag, startPoint x: 568, startPoint y: 375, endPoint x: 653, endPoint y: 373, distance: 85.2
click at [653, 373] on span "201142636066" at bounding box center [616, 372] width 101 height 11
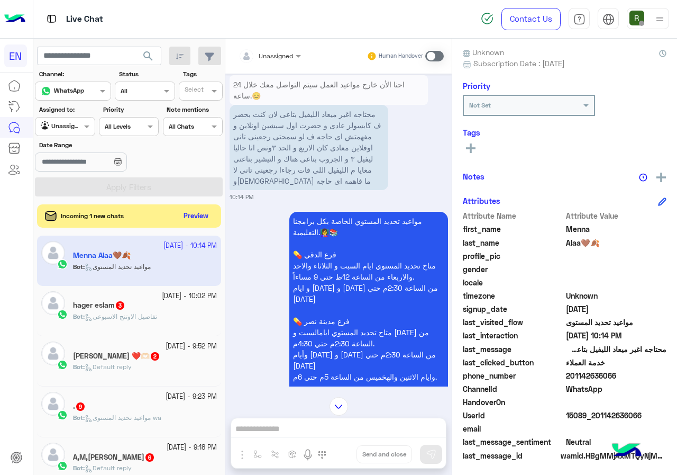
scroll to position [1875, 0]
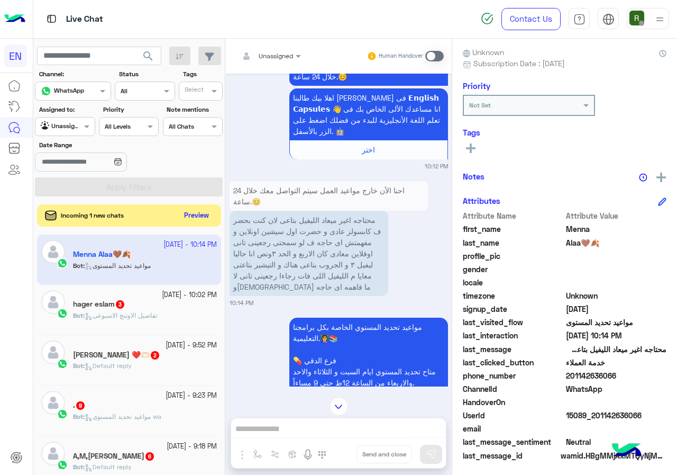
click at [201, 214] on button "Preview" at bounding box center [196, 215] width 33 height 14
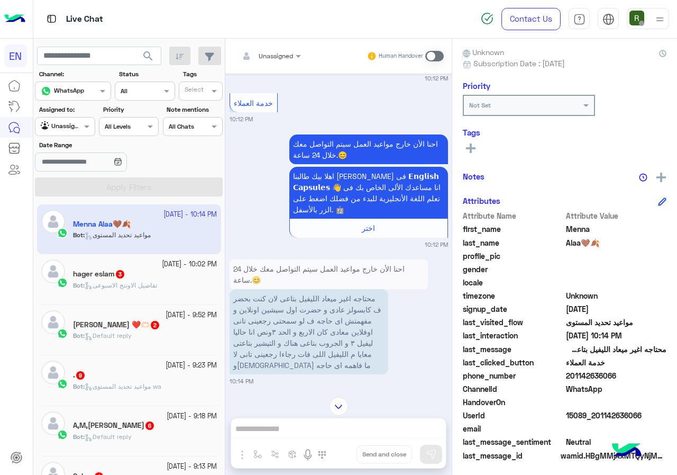
scroll to position [1822, 0]
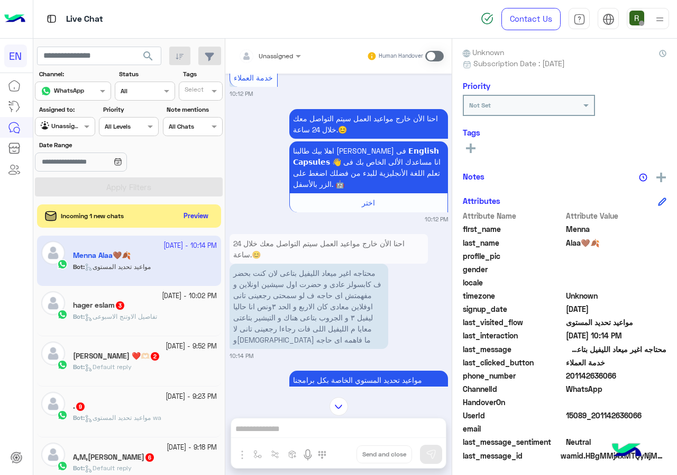
click at [172, 217] on div "Incoming 1 new chats Preview" at bounding box center [129, 215] width 184 height 23
click at [190, 220] on button "Preview" at bounding box center [196, 215] width 33 height 14
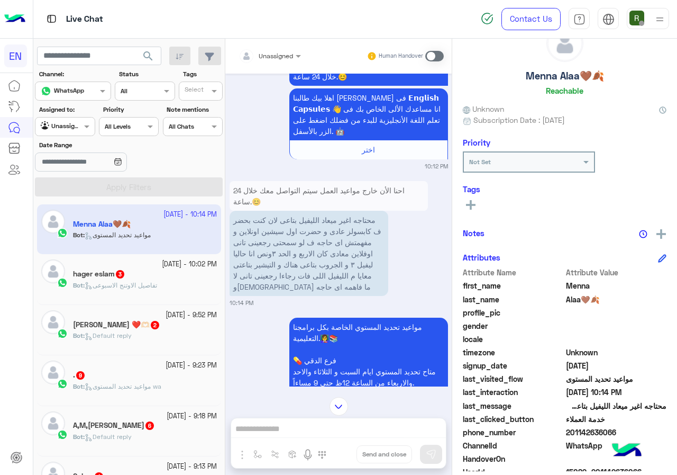
scroll to position [0, 0]
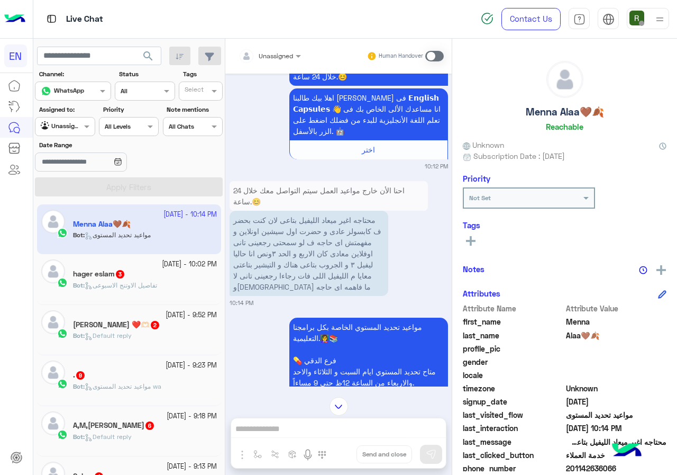
click at [474, 230] on div "Tags See All" at bounding box center [565, 235] width 204 height 30
click at [474, 241] on rect at bounding box center [471, 241] width 10 height 2
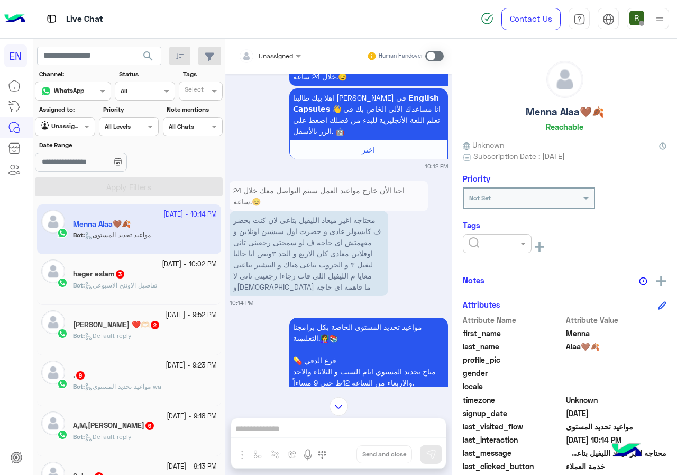
click at [491, 242] on input "text" at bounding box center [485, 243] width 32 height 10
click at [500, 263] on div "Solved" at bounding box center [497, 269] width 69 height 20
click at [520, 266] on div "Menna Alaa🤎🍂 Reachable Unknown Subscription Date : 07/11/2024 Priority Not Set …" at bounding box center [564, 255] width 225 height 432
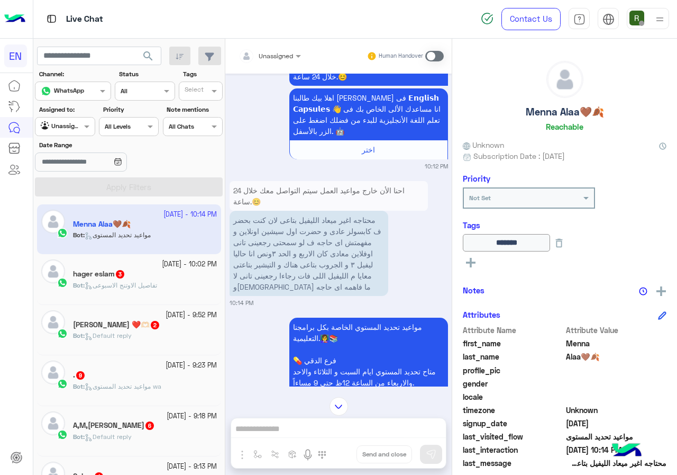
click at [278, 58] on div at bounding box center [269, 54] width 73 height 10
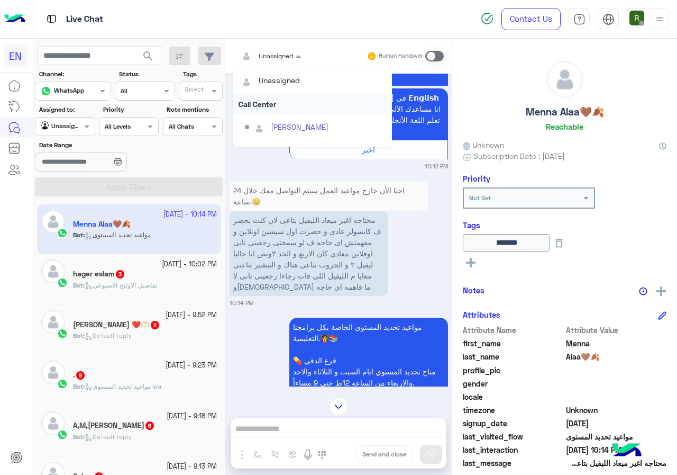
click at [278, 99] on div "Call Center" at bounding box center [312, 104] width 159 height 20
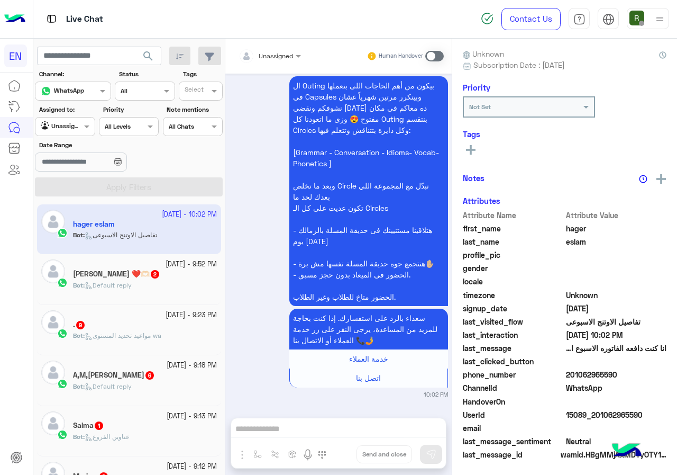
scroll to position [93, 0]
drag, startPoint x: 569, startPoint y: 370, endPoint x: 623, endPoint y: 376, distance: 53.7
click at [623, 376] on span "201062965590" at bounding box center [616, 375] width 101 height 11
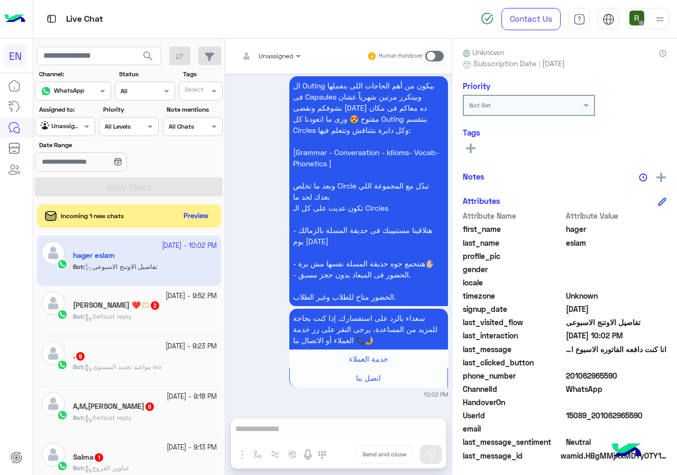
scroll to position [196, 0]
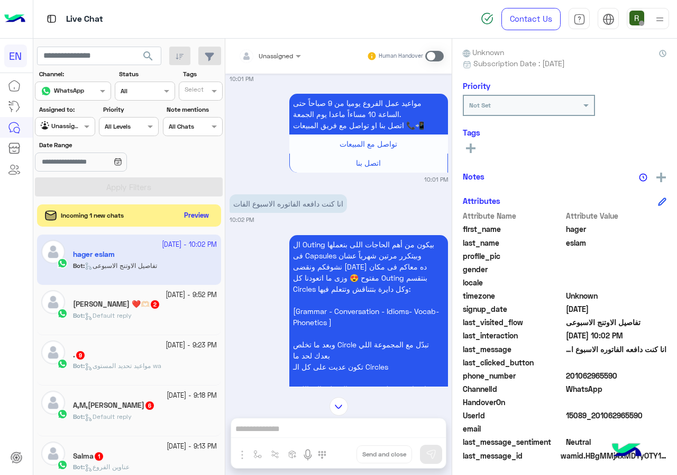
click at [189, 209] on button "Preview" at bounding box center [196, 215] width 33 height 14
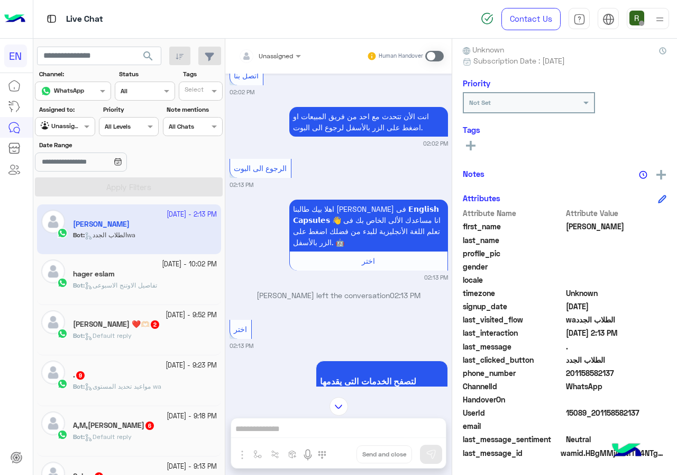
scroll to position [1577, 0]
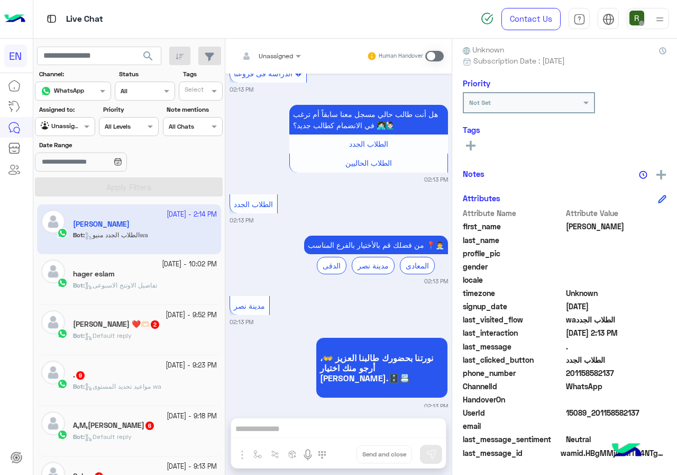
drag, startPoint x: 568, startPoint y: 373, endPoint x: 623, endPoint y: 373, distance: 55.5
click at [623, 373] on span "201158582137" at bounding box center [616, 372] width 101 height 11
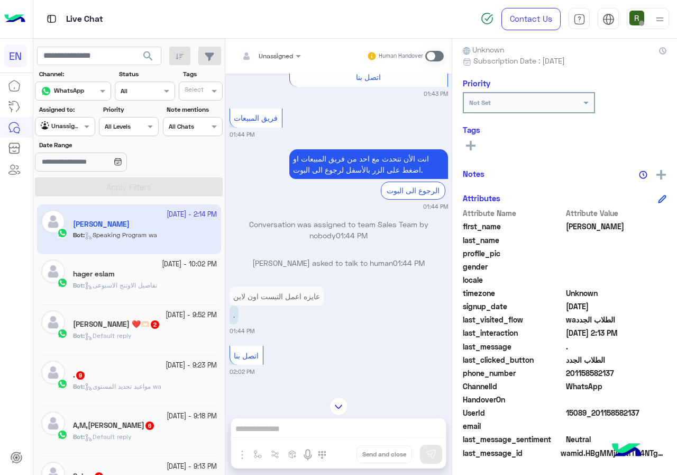
scroll to position [2026, 0]
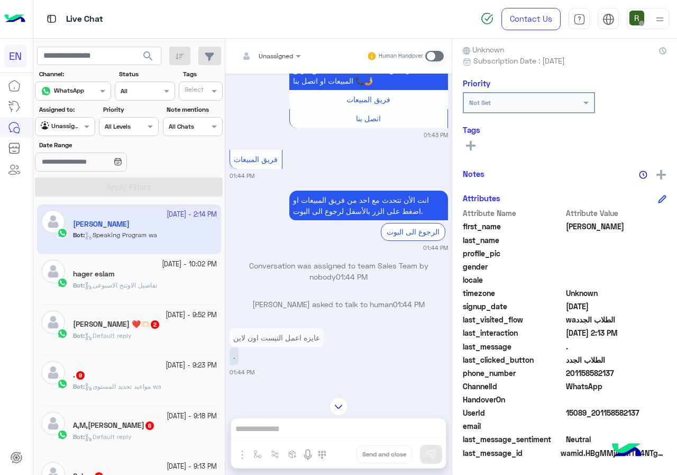
click at [257, 58] on input "text" at bounding box center [257, 55] width 37 height 10
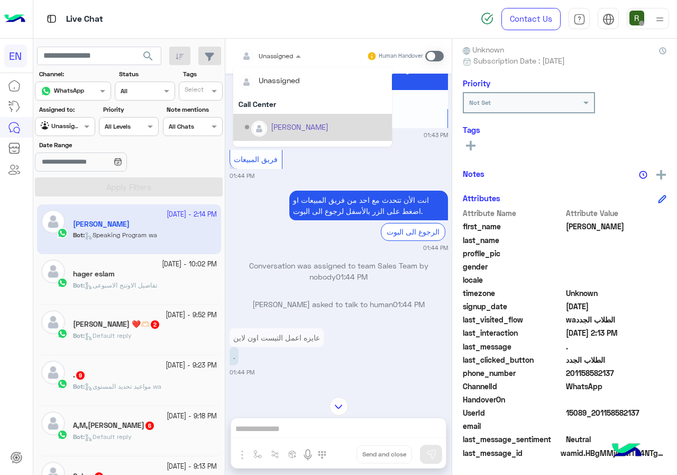
scroll to position [176, 0]
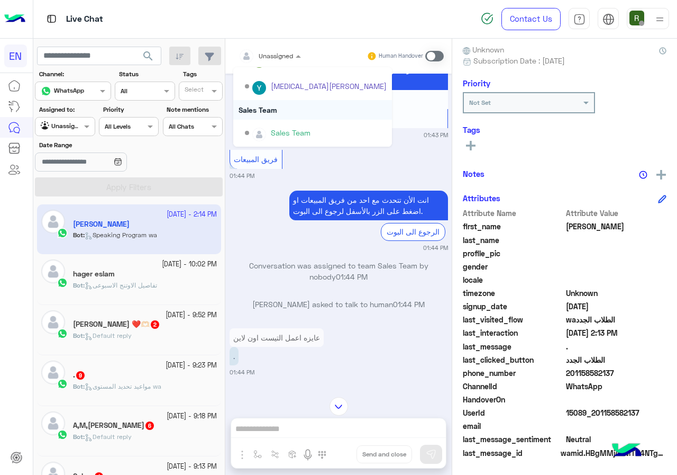
click at [318, 117] on div "Sales Team" at bounding box center [312, 110] width 159 height 20
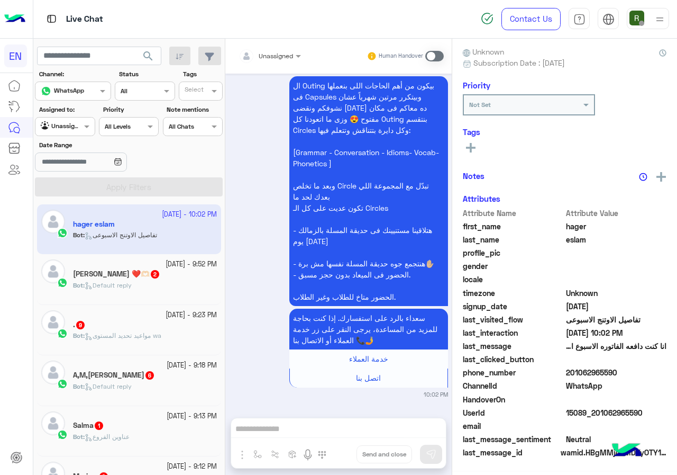
scroll to position [93, 0]
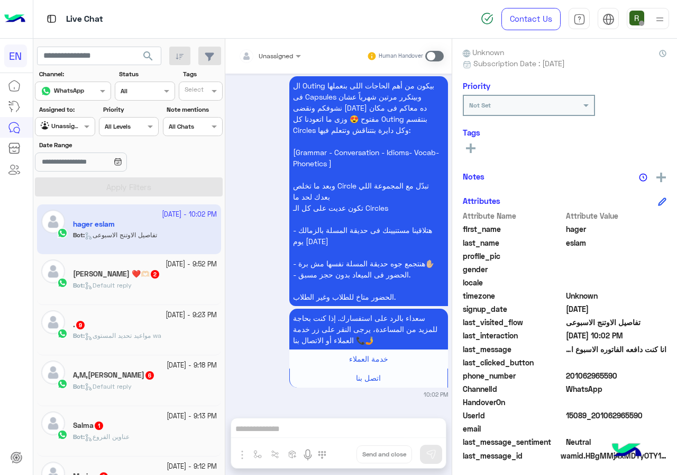
drag, startPoint x: 568, startPoint y: 371, endPoint x: 659, endPoint y: 379, distance: 91.3
click at [659, 379] on span "201062965590" at bounding box center [616, 375] width 101 height 11
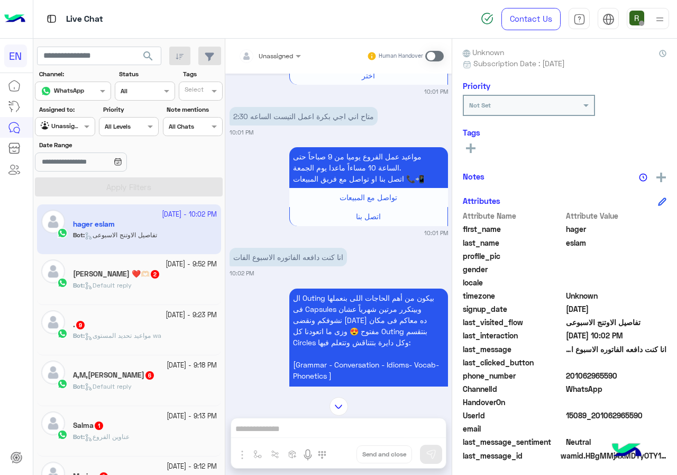
click at [432, 60] on span at bounding box center [434, 56] width 19 height 11
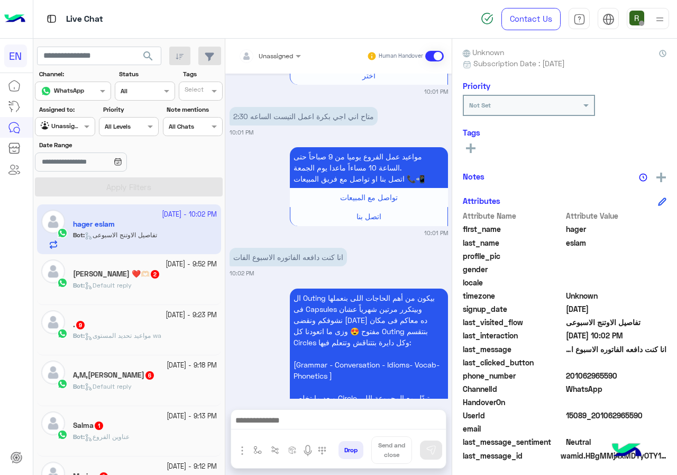
scroll to position [400, 0]
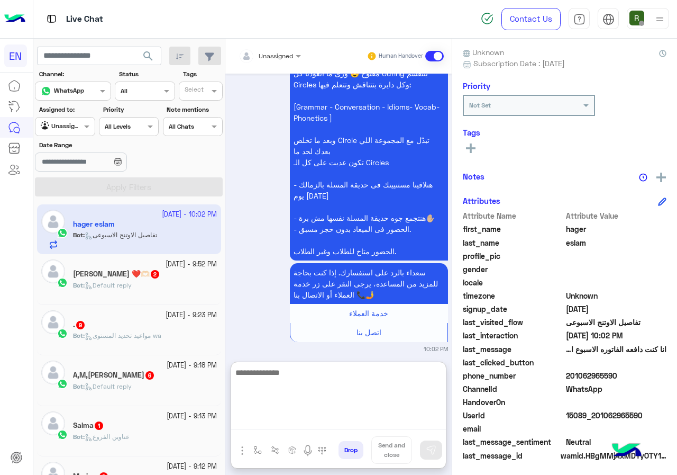
paste textarea "**********"
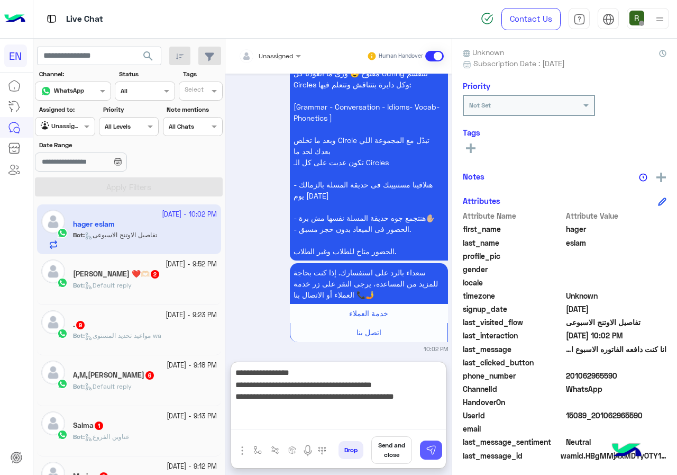
type textarea "**********"
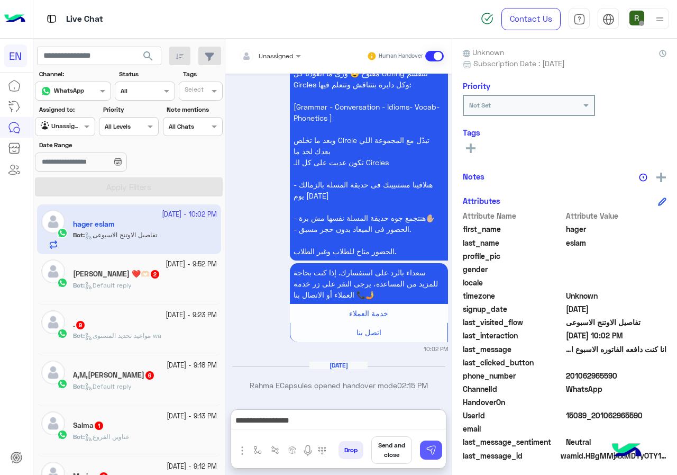
click at [428, 440] on button at bounding box center [431, 449] width 22 height 19
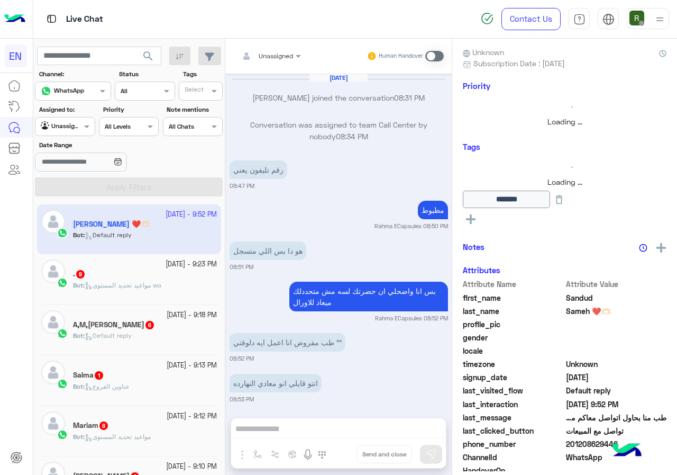
scroll to position [770, 0]
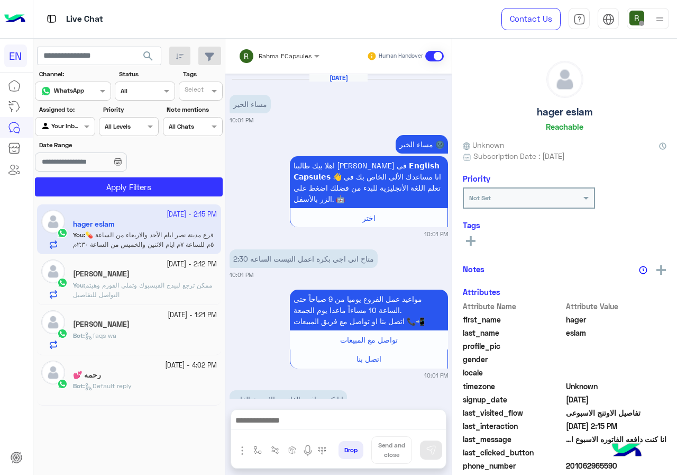
scroll to position [521, 0]
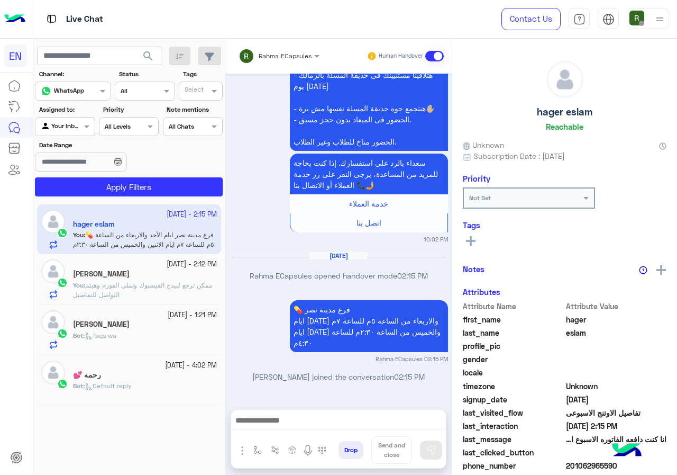
click at [70, 121] on div at bounding box center [64, 125] width 59 height 10
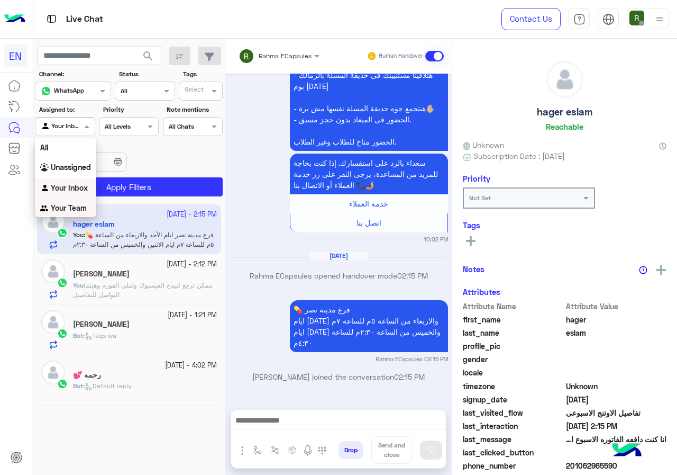
click at [71, 207] on b "Your Team" at bounding box center [69, 207] width 36 height 9
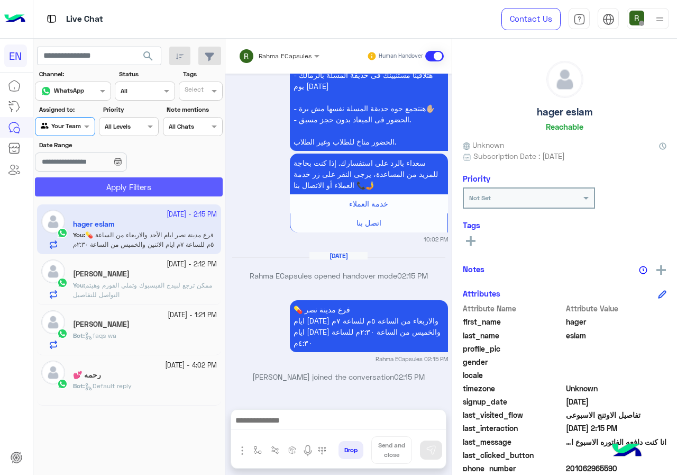
click at [91, 194] on button "Apply Filters" at bounding box center [129, 186] width 188 height 19
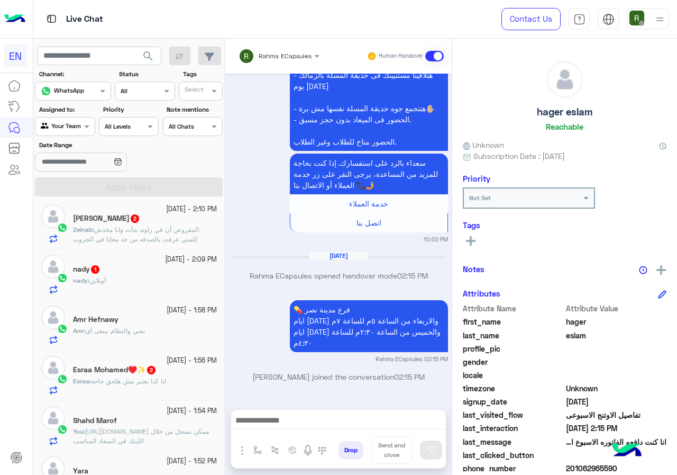
scroll to position [53, 0]
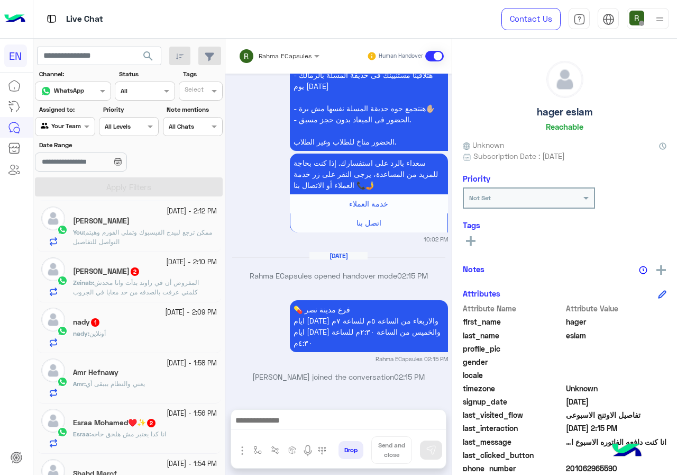
click at [145, 296] on span "المفروض أن في راوند بدأت وانا محدش كلمني عرفت بالصدفه من حد معايا في الجروب" at bounding box center [136, 286] width 126 height 17
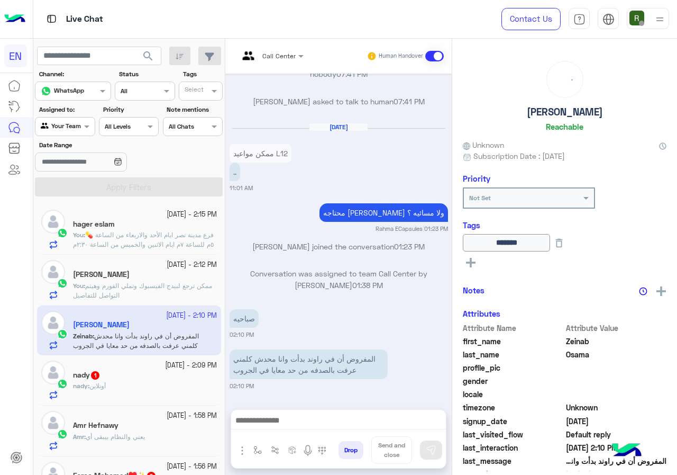
click at [69, 112] on label "Assigned to:" at bounding box center [66, 110] width 54 height 10
click at [68, 130] on div "Your Team" at bounding box center [61, 126] width 40 height 11
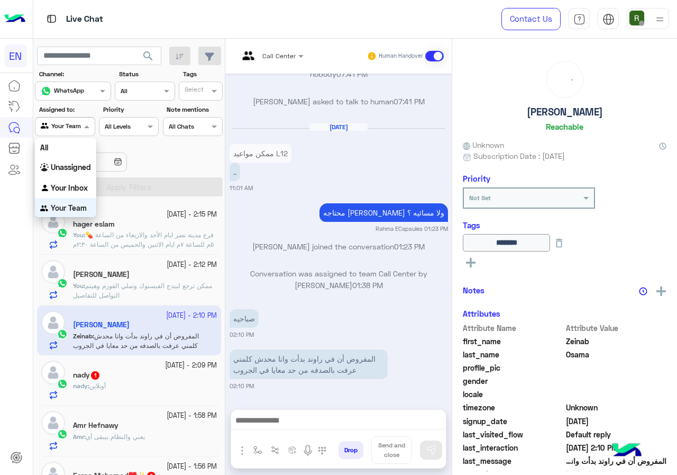
scroll to position [1, 0]
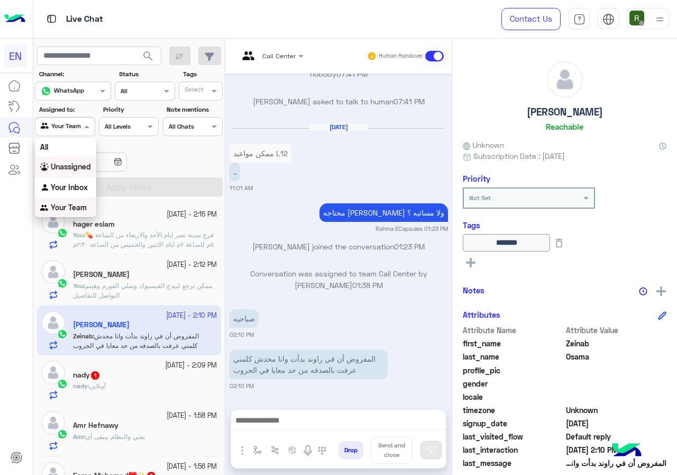
click at [77, 165] on b "Unassigned" at bounding box center [71, 166] width 40 height 9
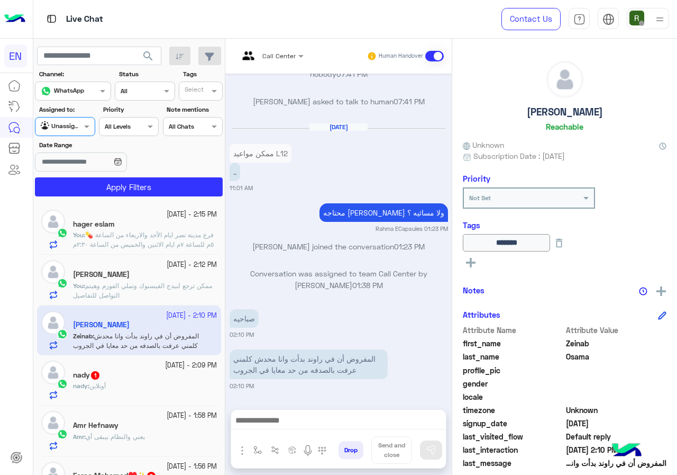
click at [102, 201] on div "[DATE] - 2:15 PM hager eslam You : 💊 فرع مدينة نصر ايام [DATE] والاربعاء من الس…" at bounding box center [129, 339] width 192 height 278
click at [103, 194] on button "Apply Filters" at bounding box center [129, 186] width 188 height 19
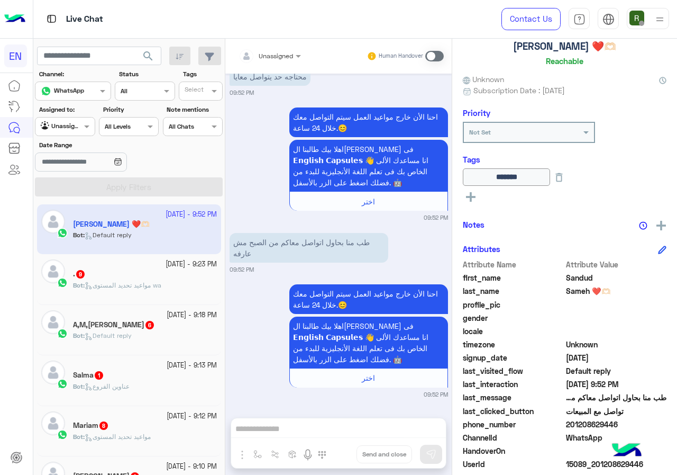
scroll to position [117, 0]
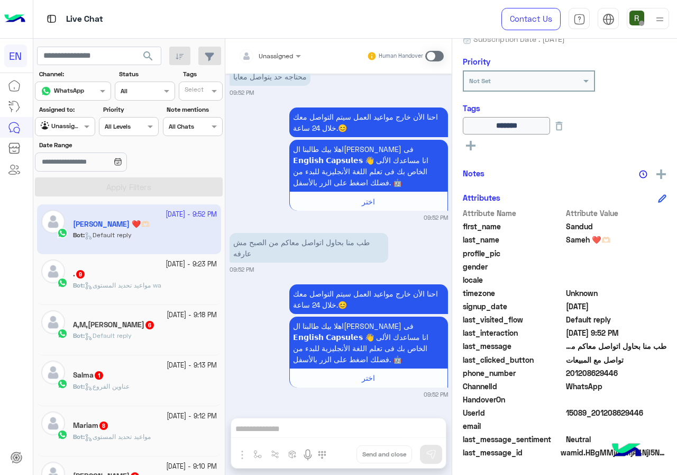
drag, startPoint x: 567, startPoint y: 373, endPoint x: 641, endPoint y: 373, distance: 74.1
click at [641, 373] on span "201208629446" at bounding box center [616, 372] width 101 height 11
copy span "01208629446"
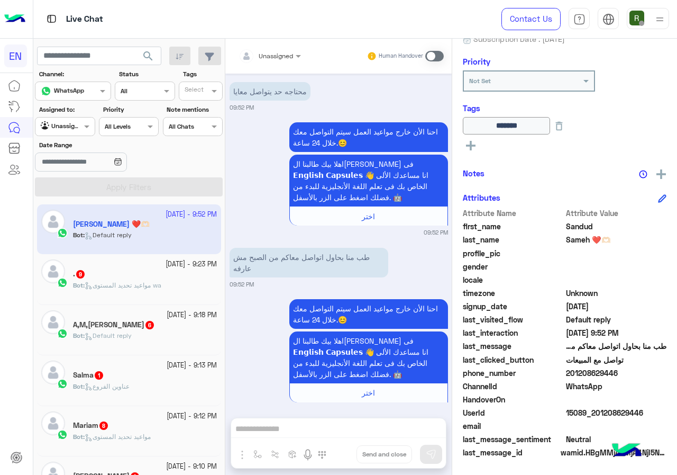
scroll to position [770, 0]
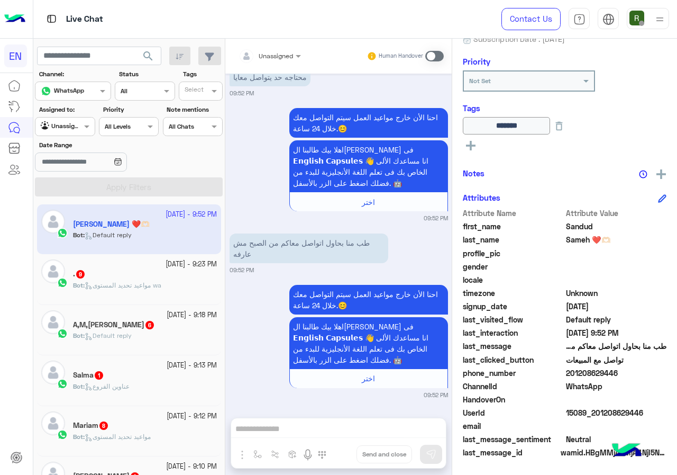
click at [439, 53] on span at bounding box center [434, 56] width 19 height 11
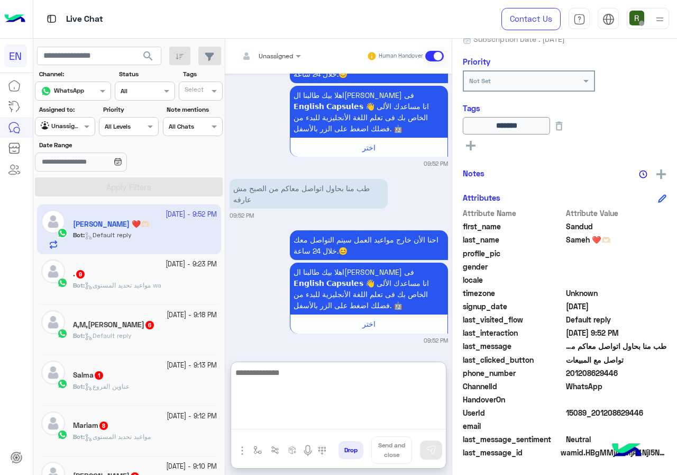
click at [296, 421] on textarea at bounding box center [338, 397] width 215 height 63
type textarea "**********"
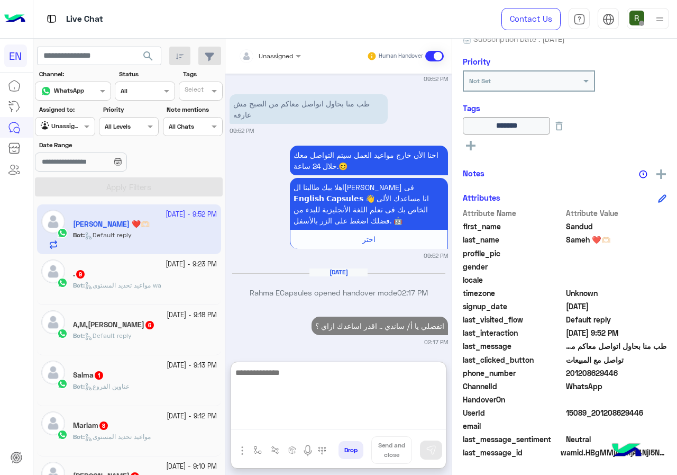
scroll to position [913, 0]
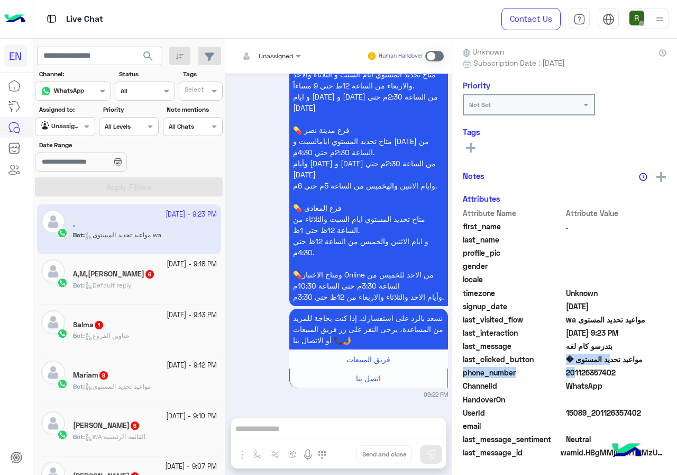
scroll to position [95, 0]
drag, startPoint x: 568, startPoint y: 373, endPoint x: 618, endPoint y: 373, distance: 50.3
click at [618, 373] on span "201126357402" at bounding box center [616, 372] width 101 height 11
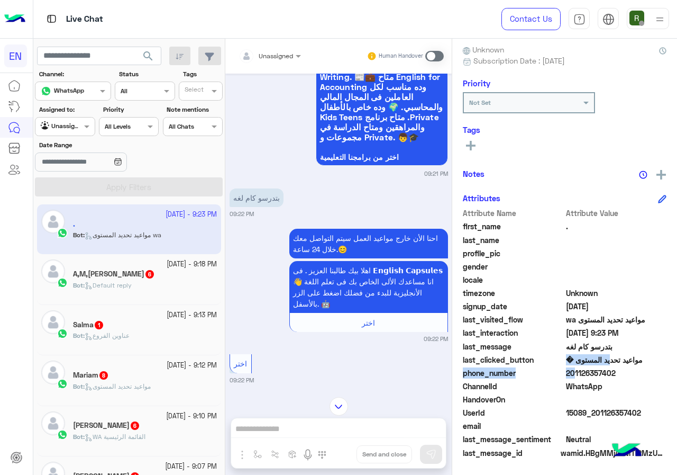
scroll to position [546, 0]
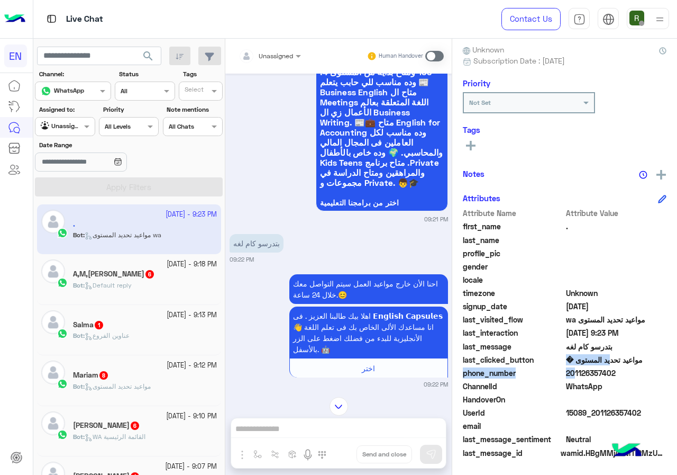
click at [261, 55] on input "text" at bounding box center [257, 55] width 37 height 10
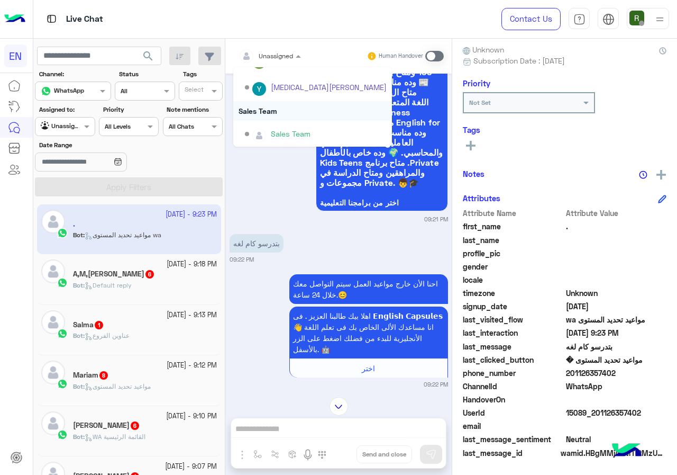
scroll to position [176, 0]
click at [286, 110] on div "Sales Team" at bounding box center [312, 110] width 159 height 20
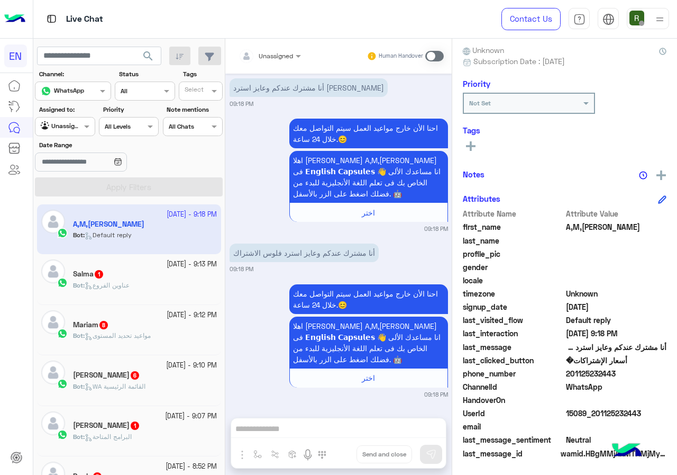
scroll to position [95, 0]
drag, startPoint x: 568, startPoint y: 372, endPoint x: 623, endPoint y: 371, distance: 54.5
click at [623, 371] on span "201125232443" at bounding box center [616, 372] width 101 height 11
copy span "01125232443"
click at [282, 58] on div at bounding box center [269, 54] width 73 height 10
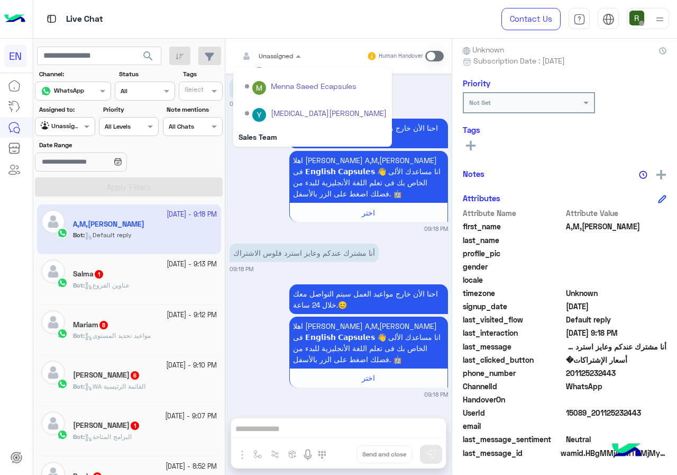
scroll to position [176, 0]
click at [307, 107] on div "Sales Team" at bounding box center [312, 110] width 159 height 20
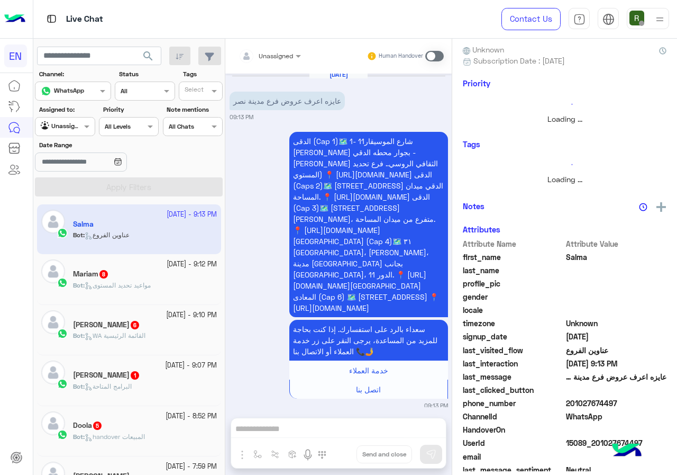
scroll to position [93, 0]
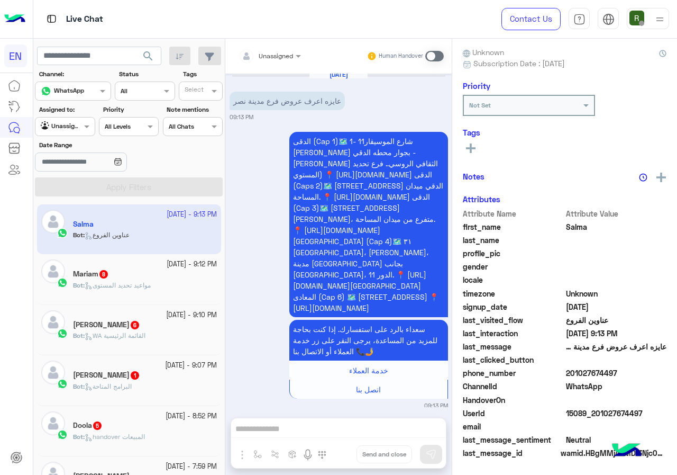
drag, startPoint x: 569, startPoint y: 370, endPoint x: 640, endPoint y: 373, distance: 71.5
click at [640, 373] on span "201027674497" at bounding box center [616, 372] width 101 height 11
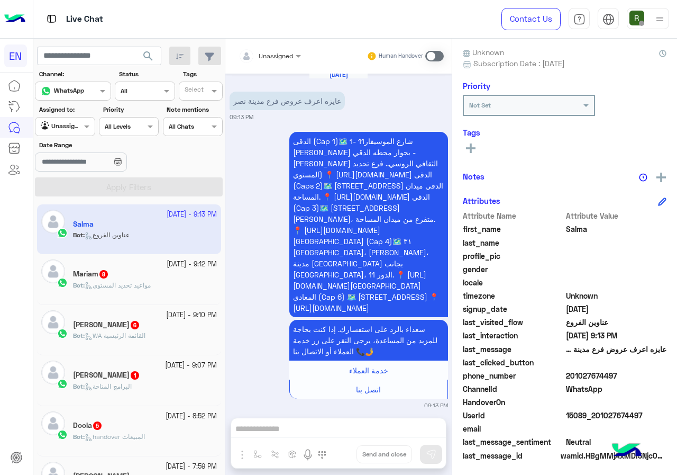
copy span "01027674497"
click at [281, 63] on div "Unassigned" at bounding box center [266, 55] width 54 height 21
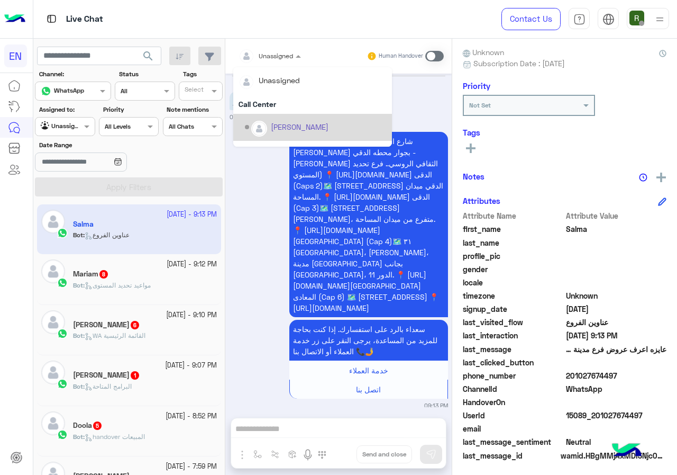
scroll to position [176, 0]
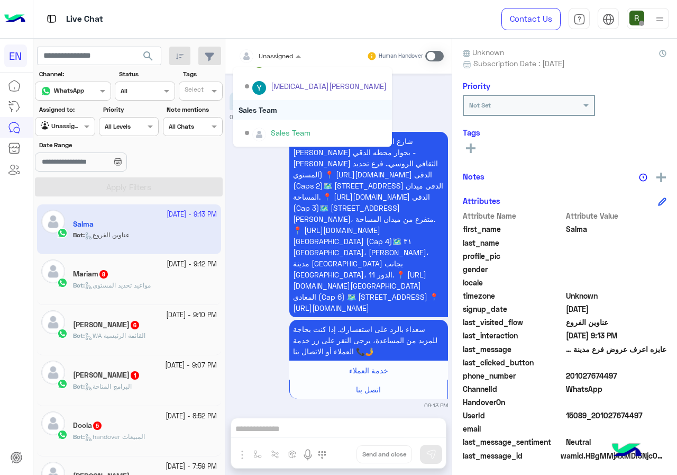
click at [272, 111] on div "Sales Team" at bounding box center [312, 110] width 159 height 20
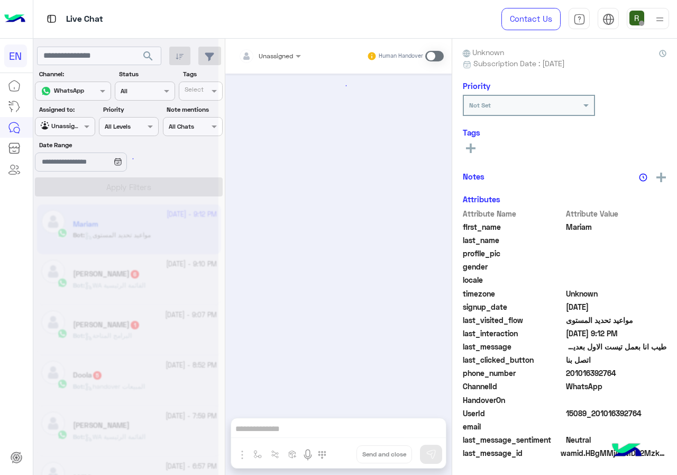
scroll to position [1662, 0]
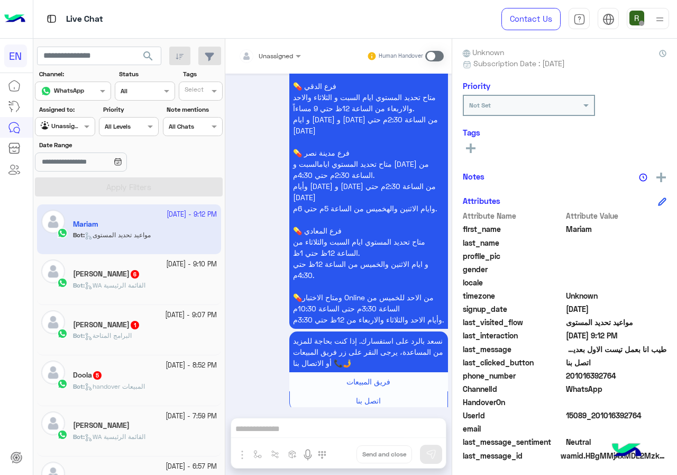
click at [259, 242] on div "مواعيد تحديد المستوي الخاصة بكل برامجنا التعليمية.👩‍🏫📚 💊 فرع الدقي متاح تحديد ا…" at bounding box center [339, 231] width 218 height 380
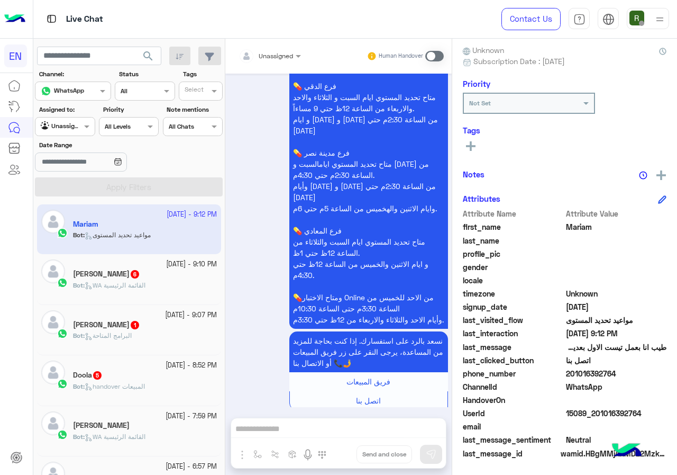
scroll to position [95, 0]
drag, startPoint x: 570, startPoint y: 373, endPoint x: 621, endPoint y: 370, distance: 50.9
click at [621, 370] on span "201016392764" at bounding box center [616, 372] width 101 height 11
copy span "01016392764"
click at [274, 39] on div "Unassigned Human Handover" at bounding box center [338, 56] width 226 height 35
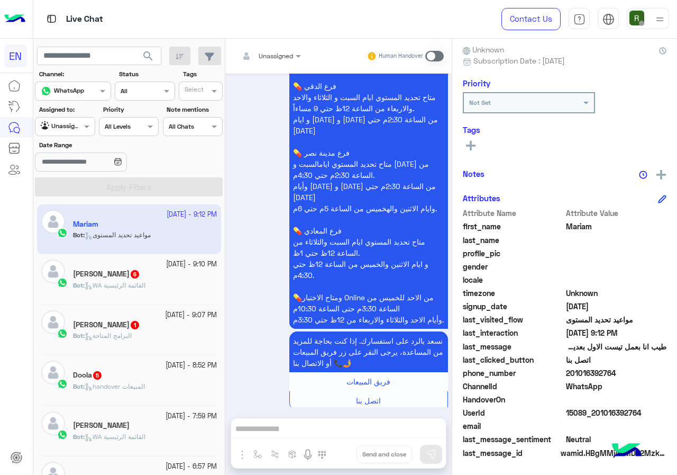
click at [275, 50] on input "text" at bounding box center [257, 55] width 37 height 10
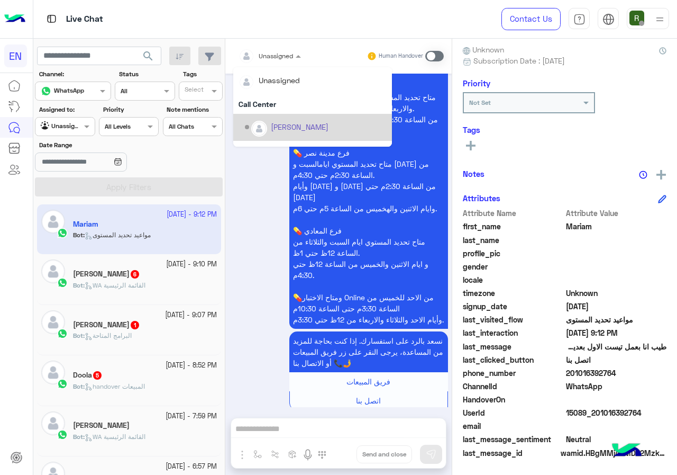
scroll to position [176, 0]
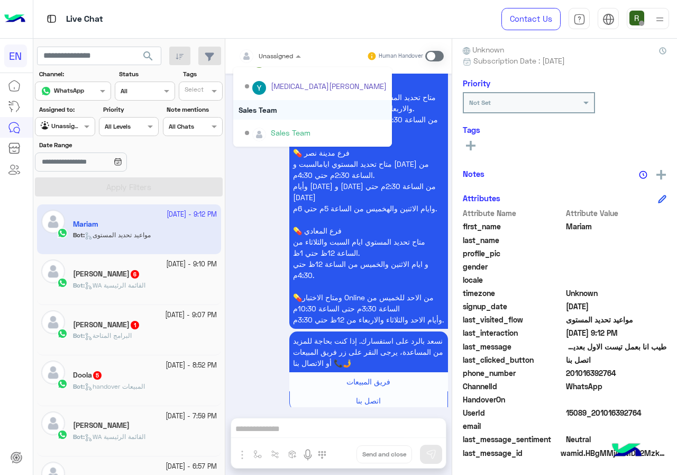
click at [287, 102] on div "Sales Team" at bounding box center [312, 110] width 159 height 20
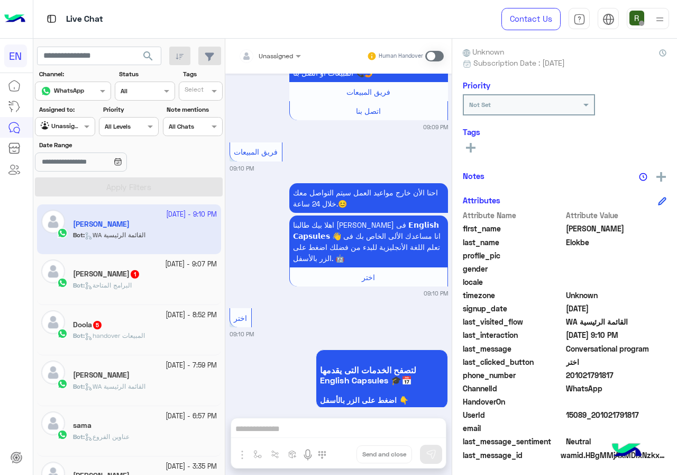
scroll to position [95, 0]
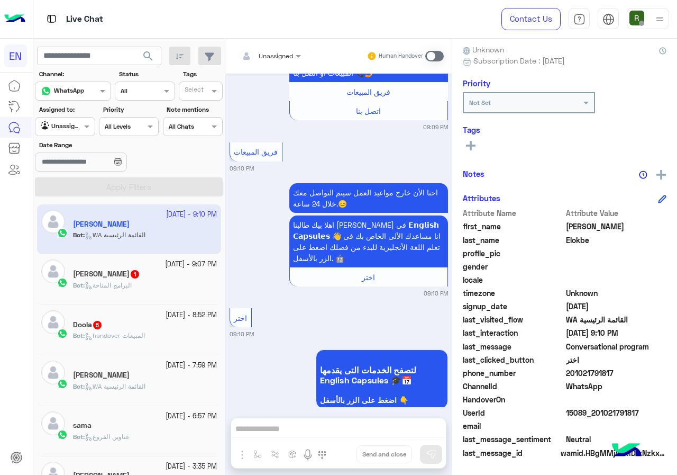
drag, startPoint x: 567, startPoint y: 370, endPoint x: 612, endPoint y: 373, distance: 45.6
click at [612, 373] on span "201021791817" at bounding box center [616, 372] width 101 height 11
copy span "01021791817"
click at [278, 63] on div "Unassigned" at bounding box center [266, 55] width 54 height 21
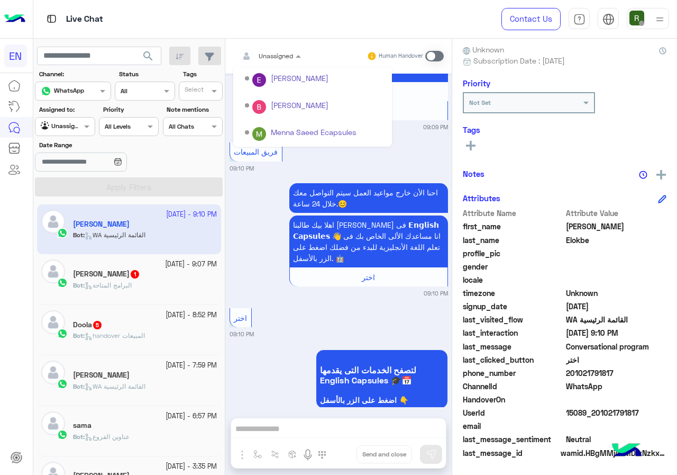
scroll to position [176, 0]
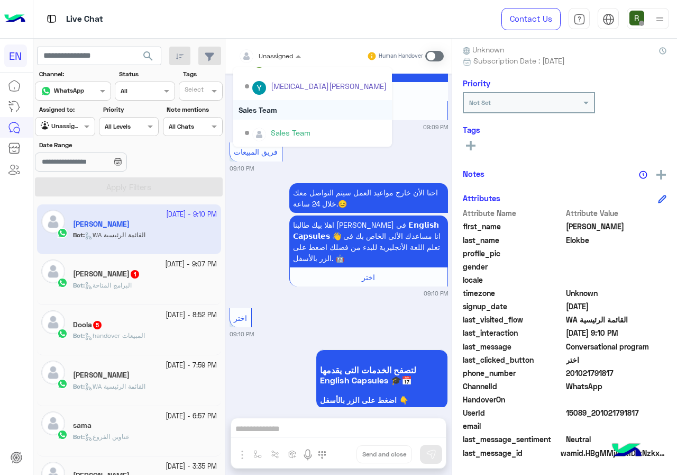
click at [284, 114] on div "Sales Team" at bounding box center [312, 110] width 159 height 20
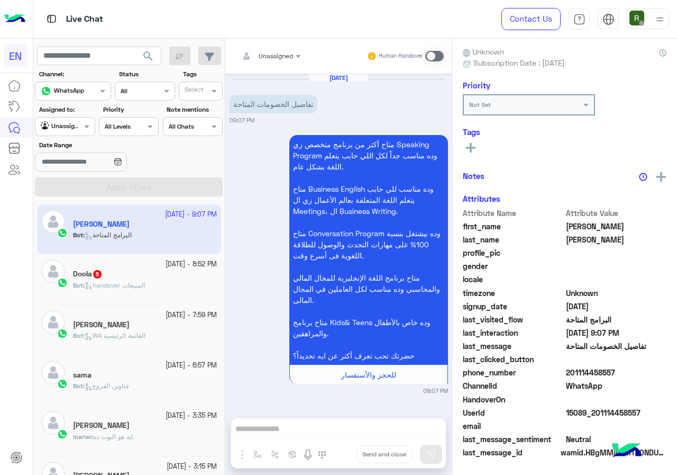
scroll to position [93, 0]
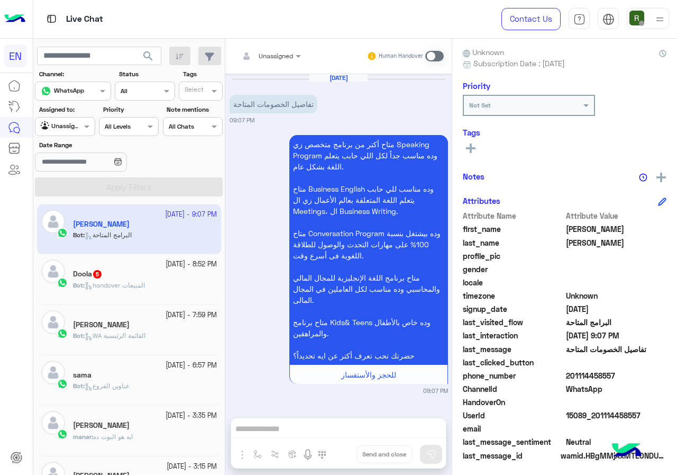
drag, startPoint x: 569, startPoint y: 372, endPoint x: 612, endPoint y: 372, distance: 42.3
click at [612, 372] on span "201114458557" at bounding box center [616, 375] width 101 height 11
click at [277, 261] on div "متاح أكتر من برنامج متخصص زي Speaking Program وده مناسب جداً لكل اللي حابب يتعل…" at bounding box center [339, 263] width 218 height 262
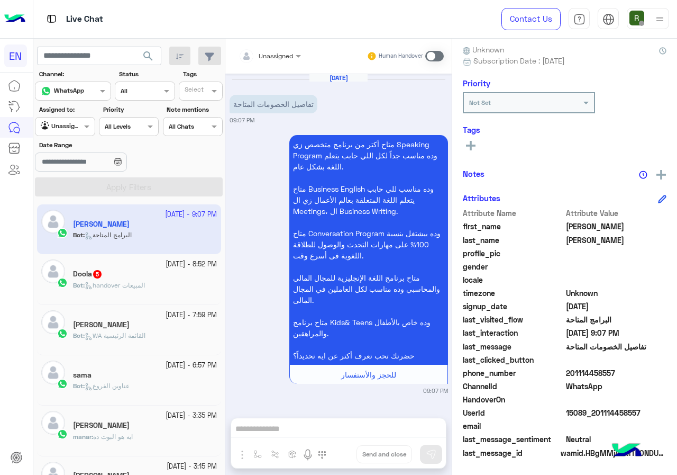
drag, startPoint x: 568, startPoint y: 373, endPoint x: 615, endPoint y: 372, distance: 47.1
click at [615, 372] on span "201114458557" at bounding box center [616, 372] width 101 height 11
copy span "01114458557"
click at [279, 48] on div "Unassigned" at bounding box center [266, 55] width 54 height 21
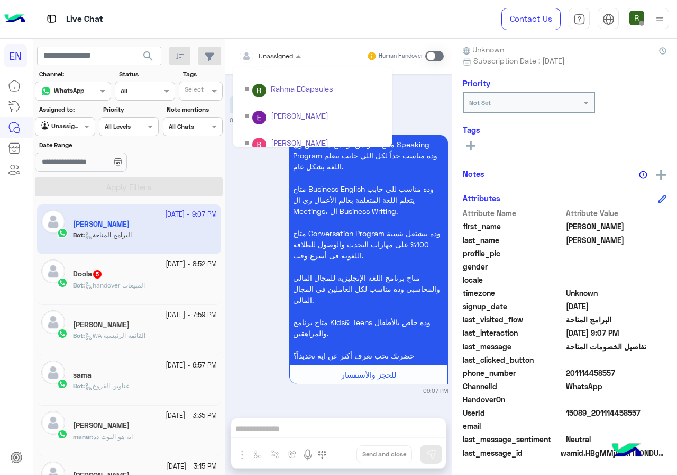
scroll to position [176, 0]
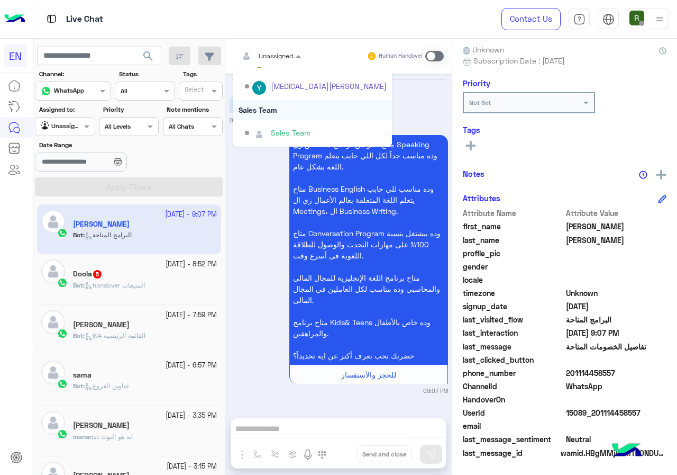
click at [293, 107] on div "Sales Team" at bounding box center [312, 110] width 159 height 20
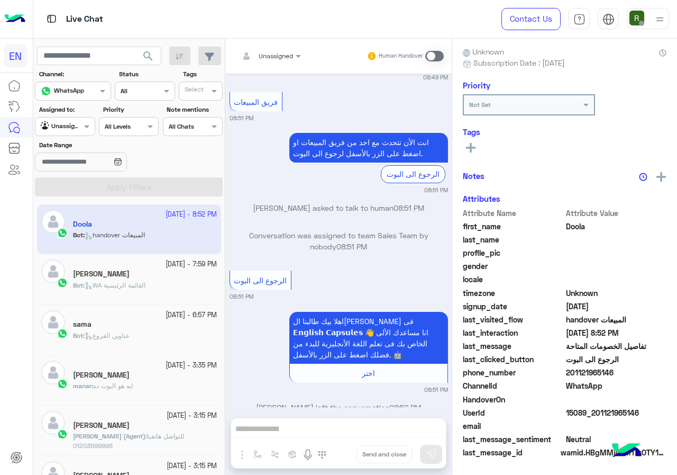
scroll to position [93, 0]
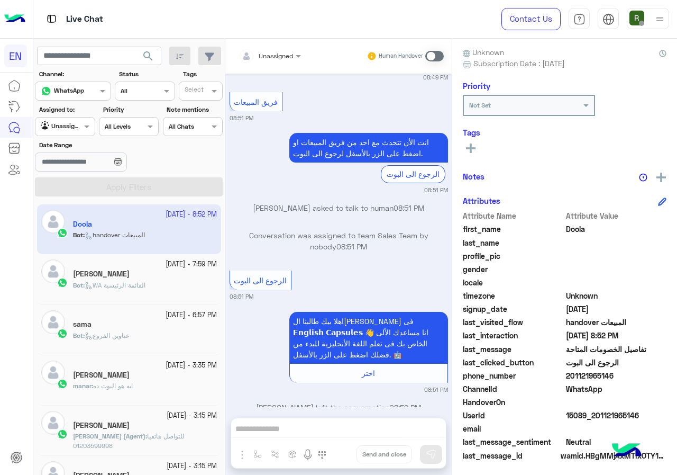
drag, startPoint x: 580, startPoint y: 373, endPoint x: 631, endPoint y: 372, distance: 50.3
click at [631, 372] on span "201121965146" at bounding box center [616, 375] width 101 height 11
copy span "01121965146"
click at [278, 60] on div "Unassigned" at bounding box center [276, 56] width 34 height 10
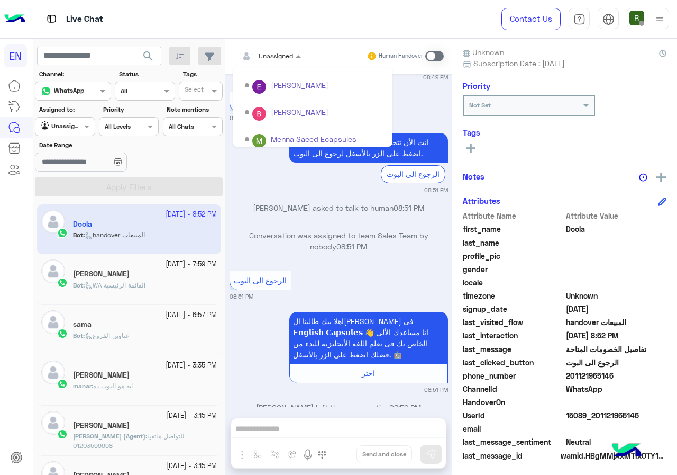
scroll to position [176, 0]
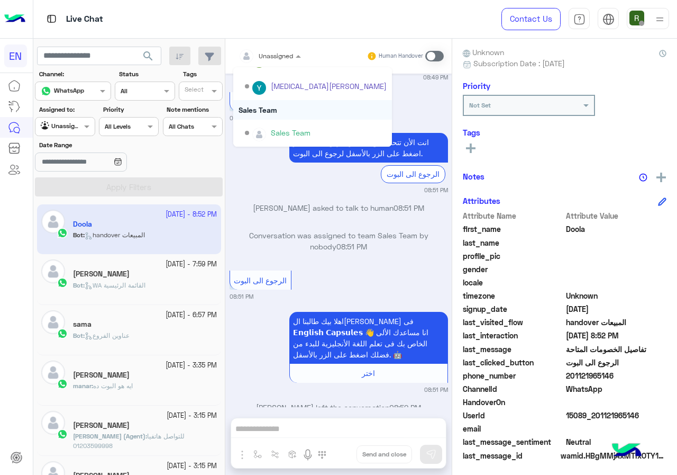
click at [322, 117] on div "Sales Team" at bounding box center [312, 110] width 159 height 20
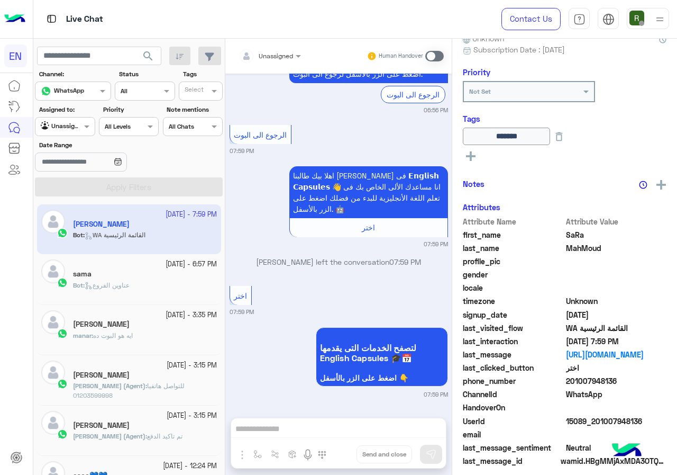
scroll to position [114, 0]
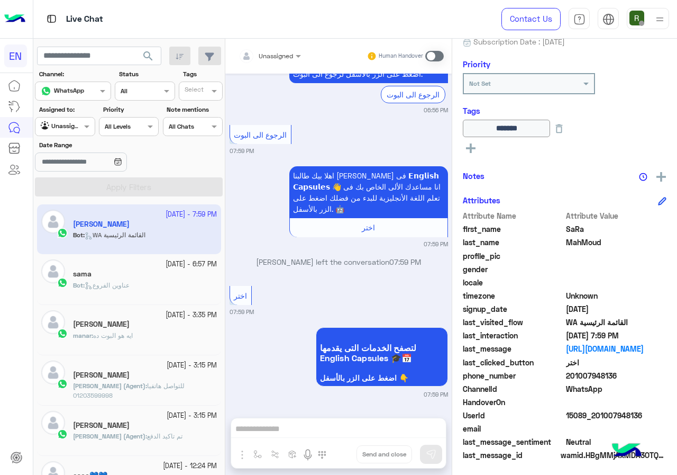
drag, startPoint x: 567, startPoint y: 373, endPoint x: 616, endPoint y: 375, distance: 48.7
click at [616, 375] on span "201007948136" at bounding box center [616, 375] width 101 height 11
copy span "01007948136"
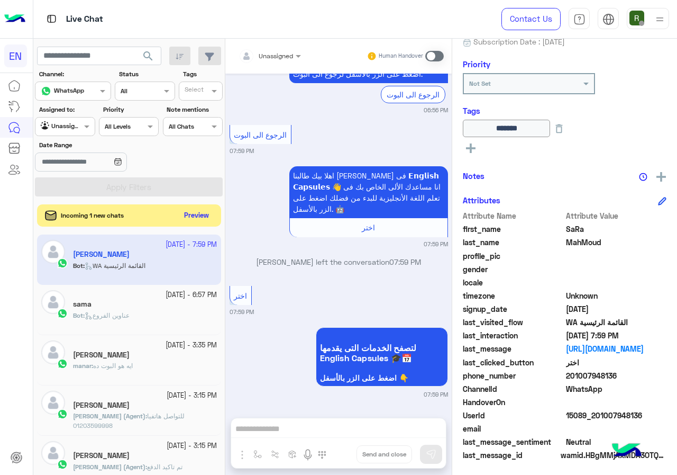
click at [187, 215] on button "Preview" at bounding box center [196, 215] width 33 height 14
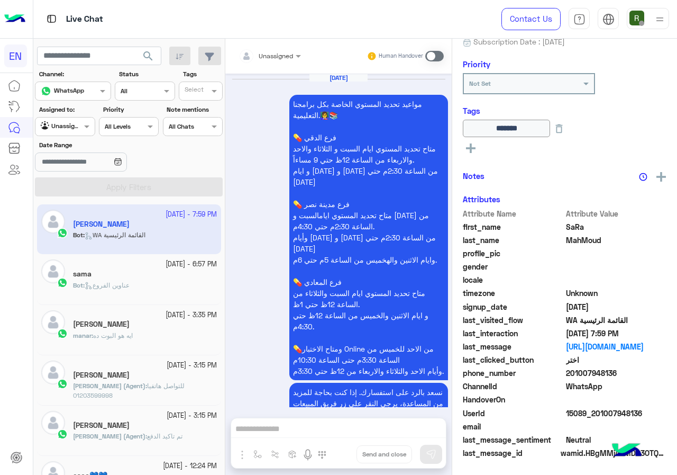
scroll to position [985, 0]
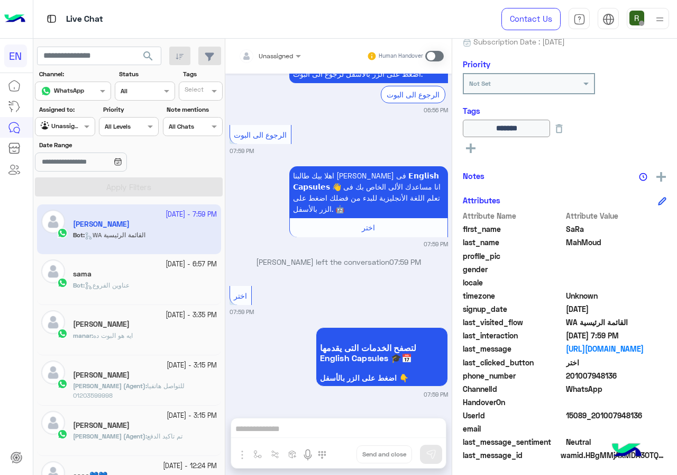
drag, startPoint x: 597, startPoint y: 367, endPoint x: 592, endPoint y: 378, distance: 11.4
click at [592, 378] on span "201007948136" at bounding box center [616, 375] width 101 height 11
drag, startPoint x: 568, startPoint y: 375, endPoint x: 613, endPoint y: 372, distance: 44.5
click at [613, 372] on span "201007948136" at bounding box center [616, 375] width 101 height 11
copy span "01007948136"
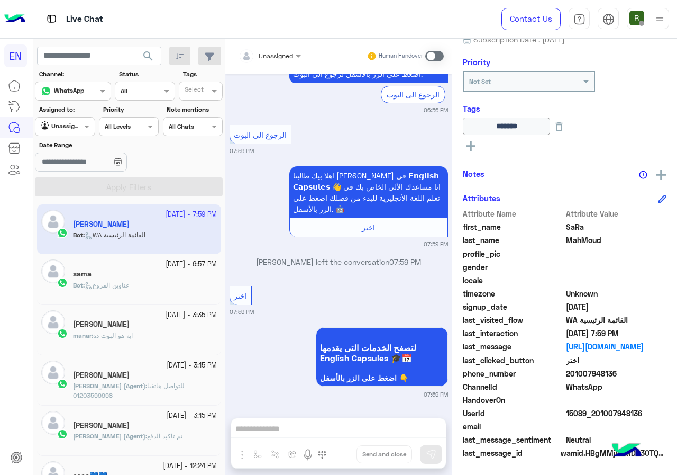
scroll to position [117, 0]
copy span "01007948136"
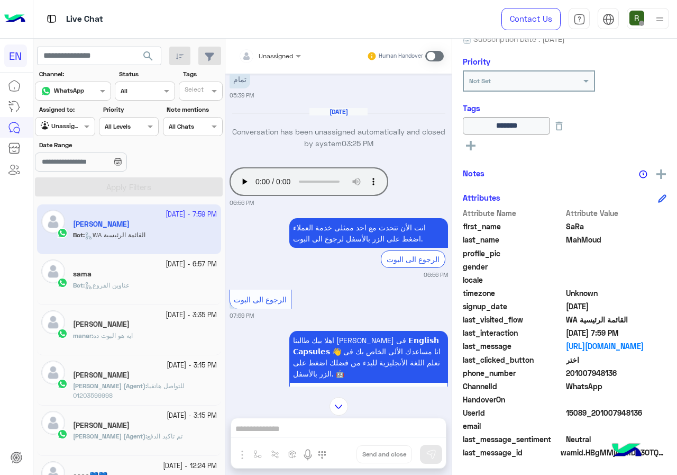
scroll to position [773, 0]
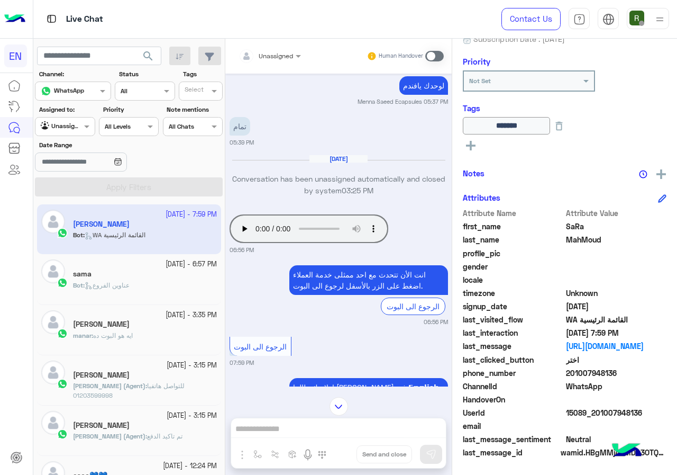
click at [273, 52] on input "text" at bounding box center [257, 55] width 37 height 10
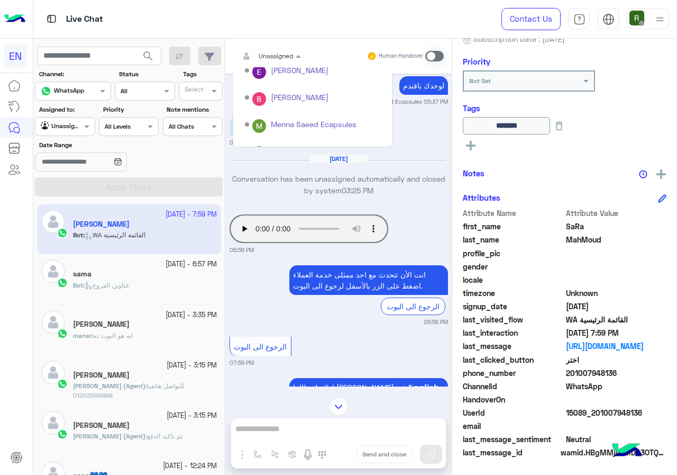
scroll to position [176, 0]
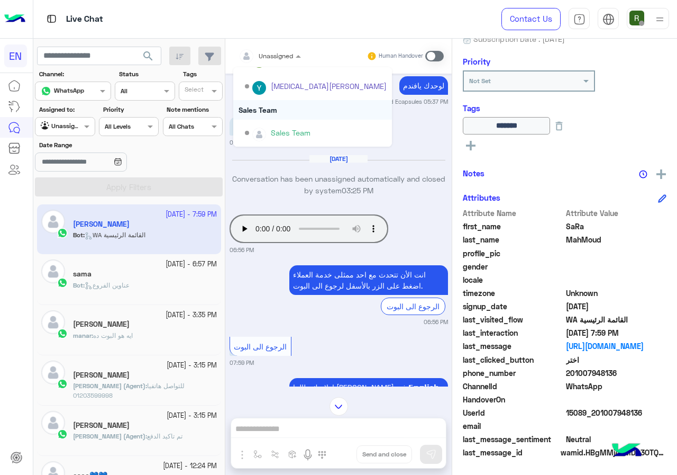
click at [295, 106] on div "Sales Team" at bounding box center [312, 110] width 159 height 20
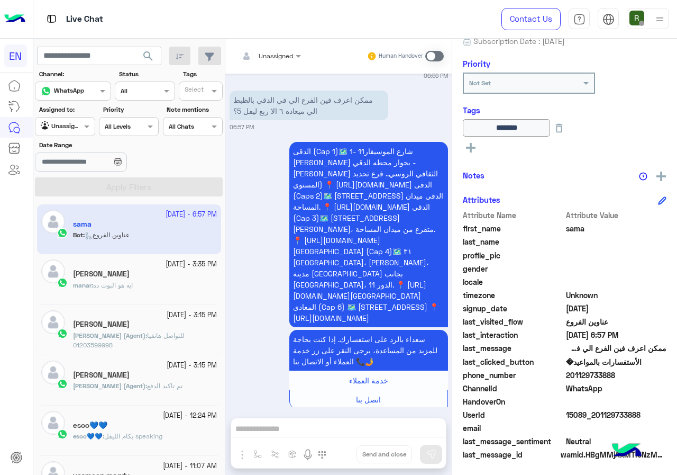
scroll to position [117, 0]
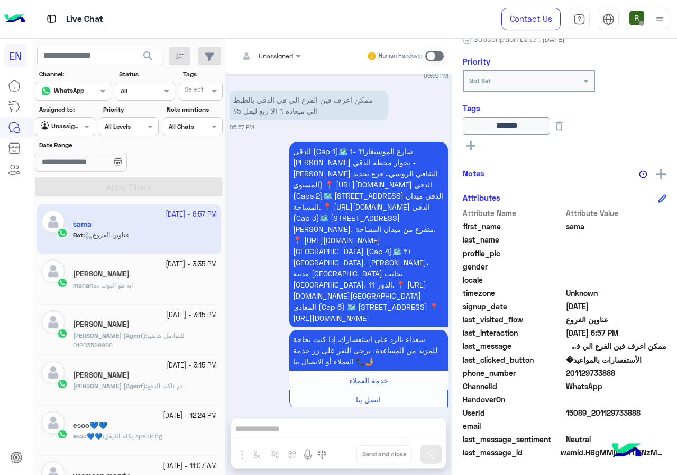
drag, startPoint x: 570, startPoint y: 376, endPoint x: 642, endPoint y: 370, distance: 72.2
click at [642, 370] on span "201129733888" at bounding box center [616, 372] width 101 height 11
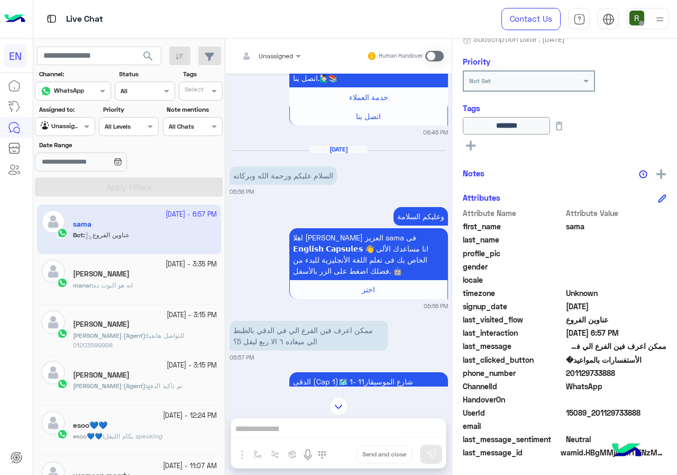
scroll to position [886, 0]
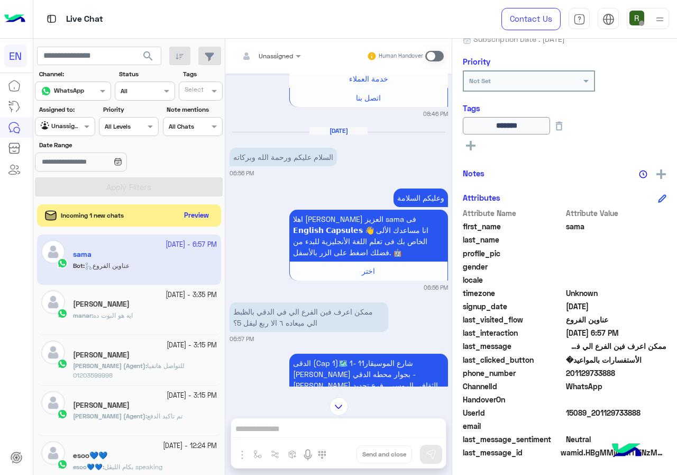
click at [208, 219] on button "Preview" at bounding box center [196, 215] width 33 height 14
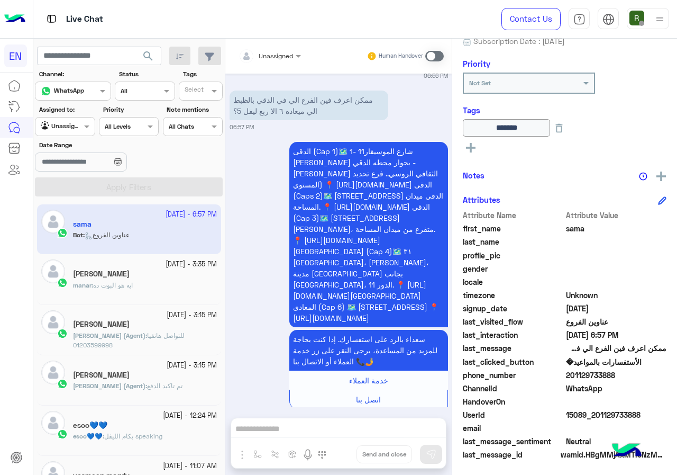
scroll to position [117, 0]
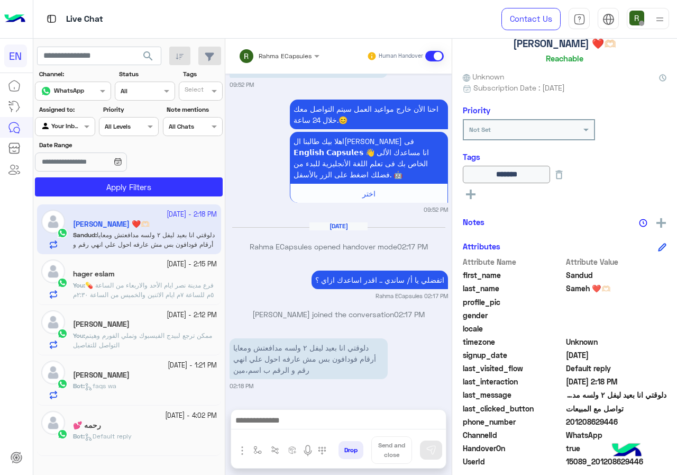
scroll to position [117, 0]
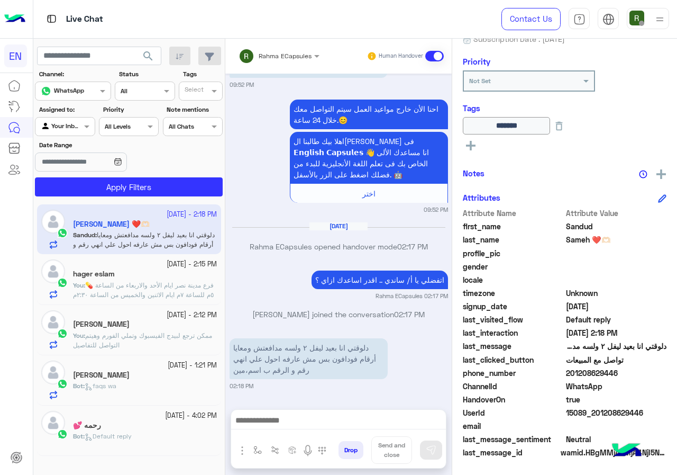
click at [270, 43] on div "Rahma ECapsules Human Handover" at bounding box center [338, 56] width 226 height 35
click at [271, 54] on input "text" at bounding box center [265, 55] width 53 height 10
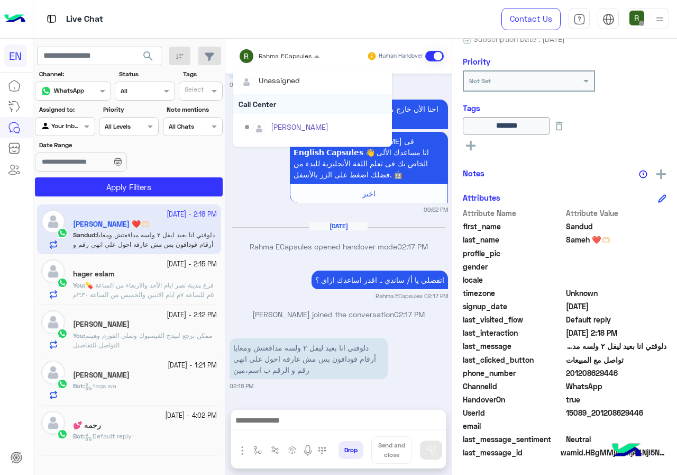
click at [272, 97] on div "Call Center" at bounding box center [312, 104] width 159 height 20
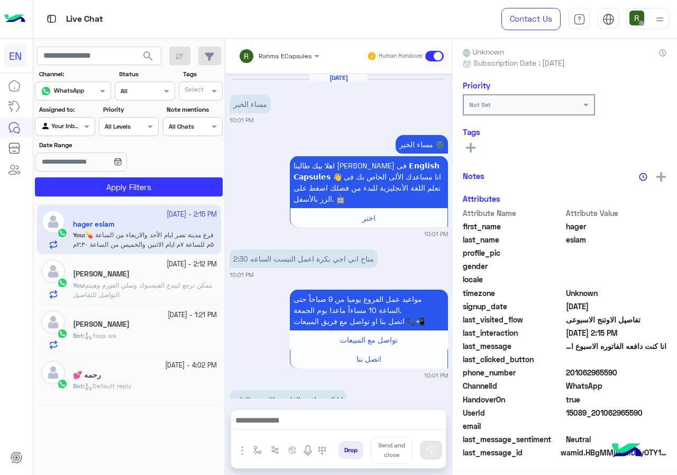
scroll to position [521, 0]
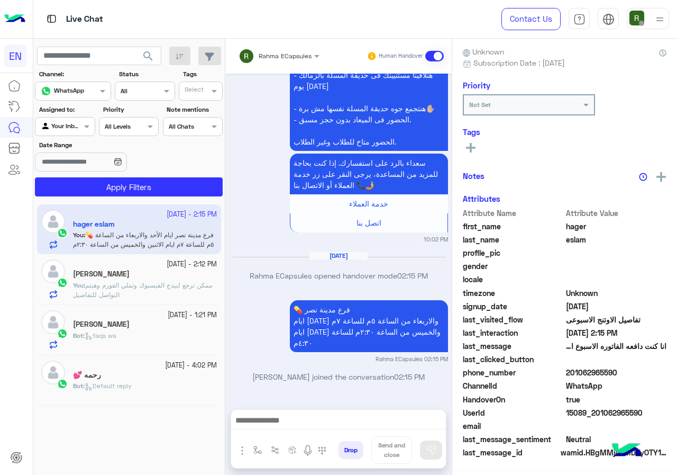
click at [272, 56] on input "text" at bounding box center [265, 55] width 53 height 10
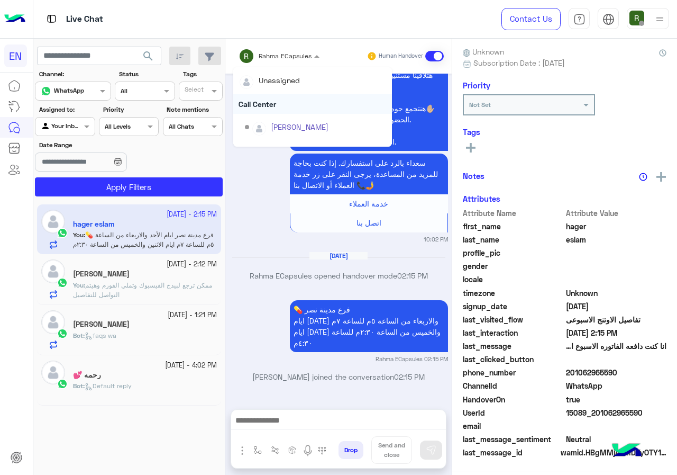
click at [276, 106] on div "Call Center" at bounding box center [312, 104] width 159 height 20
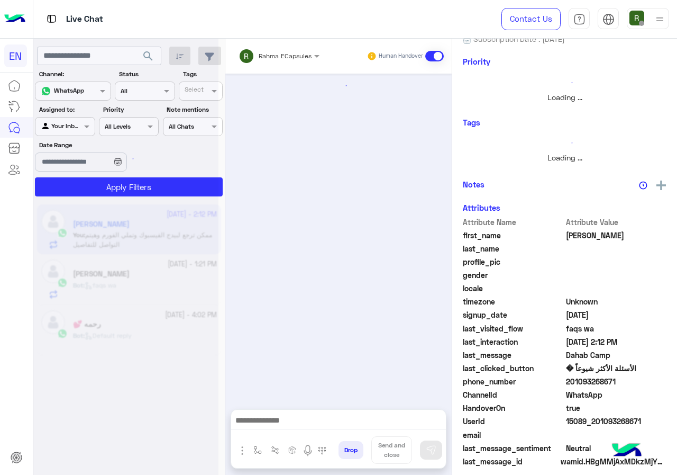
click at [280, 56] on input "text" at bounding box center [265, 55] width 53 height 10
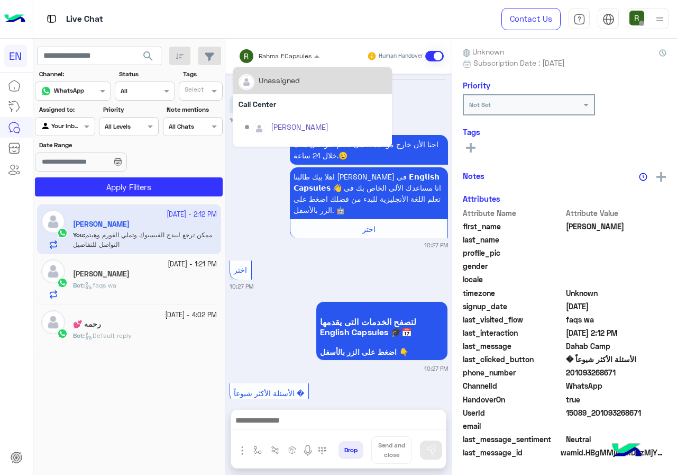
scroll to position [222, 0]
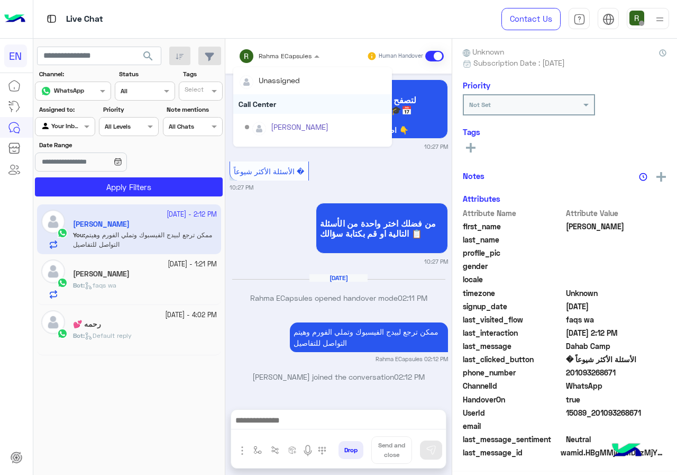
click at [280, 98] on div "Call Center" at bounding box center [312, 104] width 159 height 20
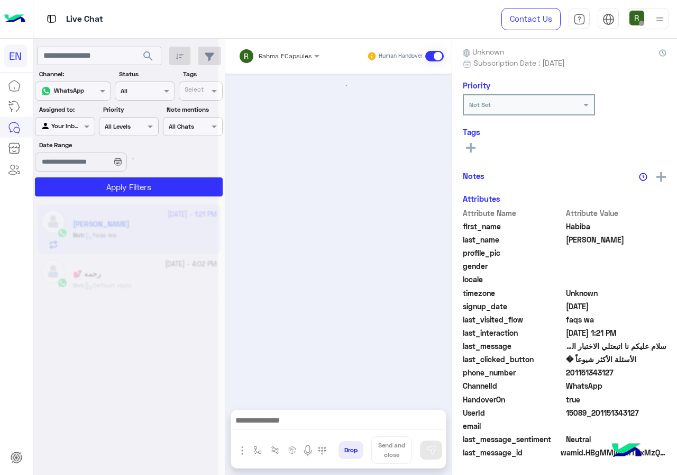
click at [271, 45] on div "Rahma ECapsules Human Handover" at bounding box center [338, 56] width 226 height 35
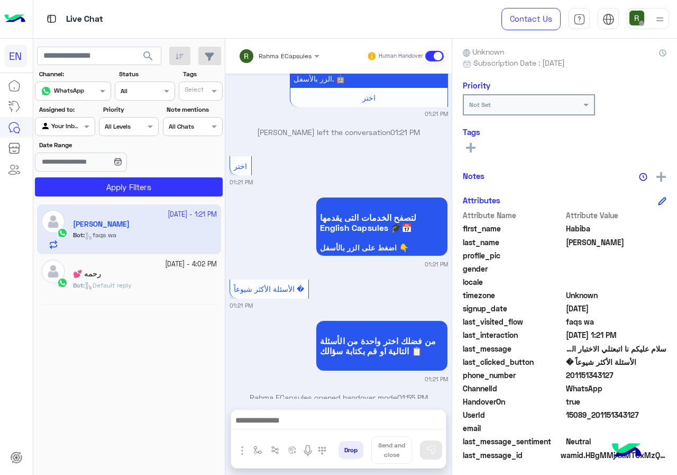
scroll to position [95, 0]
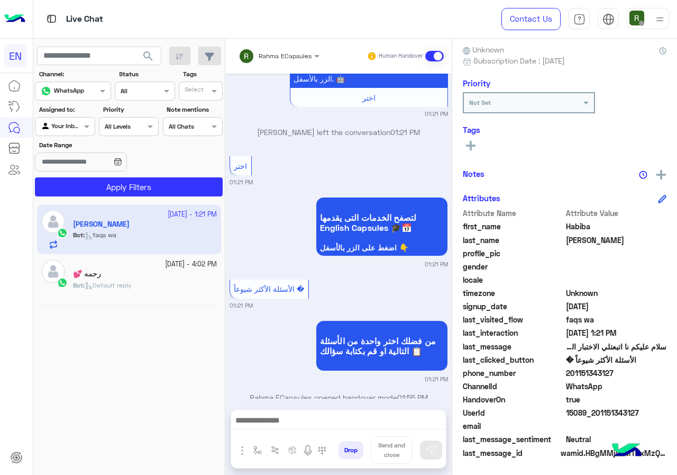
click at [266, 45] on div "Rahma ECapsules Human Handover" at bounding box center [338, 56] width 226 height 35
click at [266, 58] on input "text" at bounding box center [265, 55] width 53 height 10
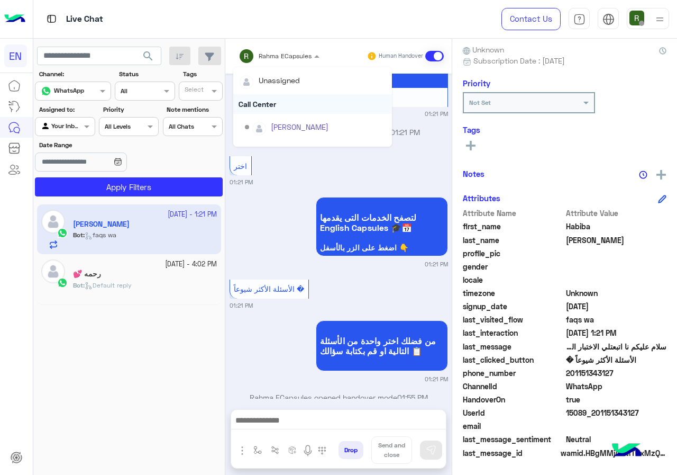
click at [268, 105] on div "Call Center" at bounding box center [312, 104] width 159 height 20
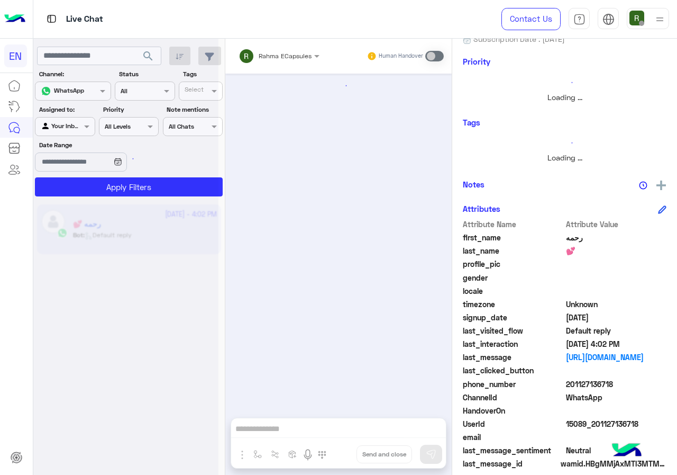
scroll to position [674, 0]
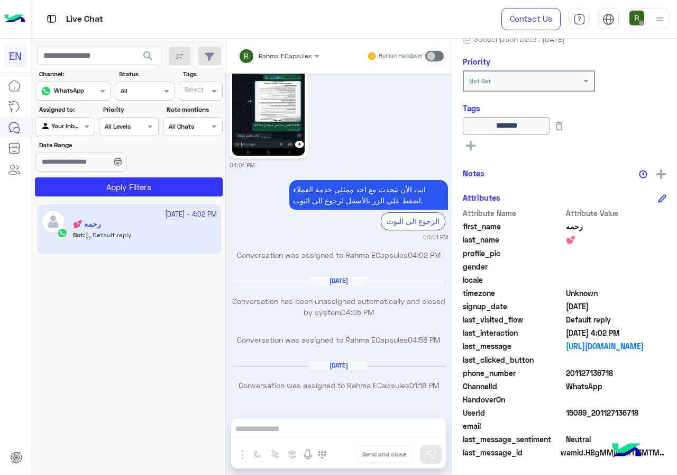
click at [60, 127] on input "text" at bounding box center [53, 126] width 24 height 10
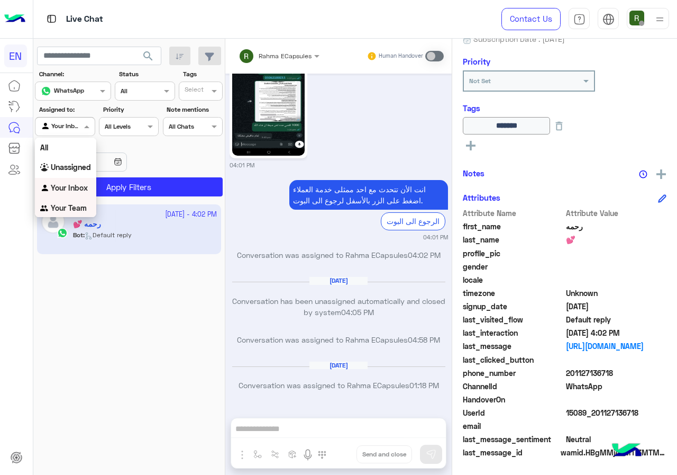
click at [71, 213] on div "Your Team" at bounding box center [65, 208] width 61 height 21
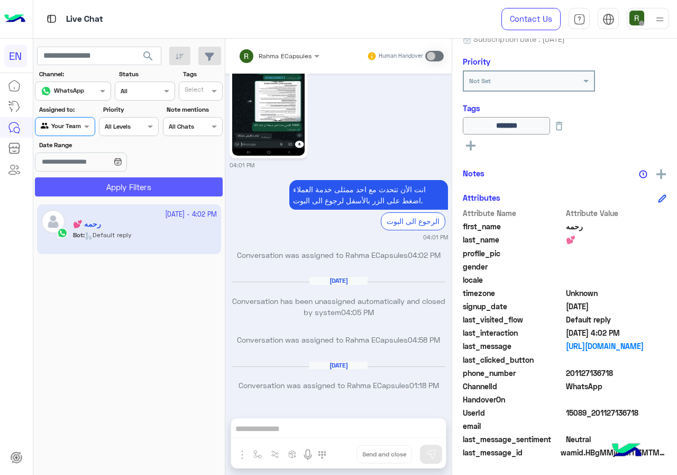
click at [87, 179] on button "Apply Filters" at bounding box center [129, 186] width 188 height 19
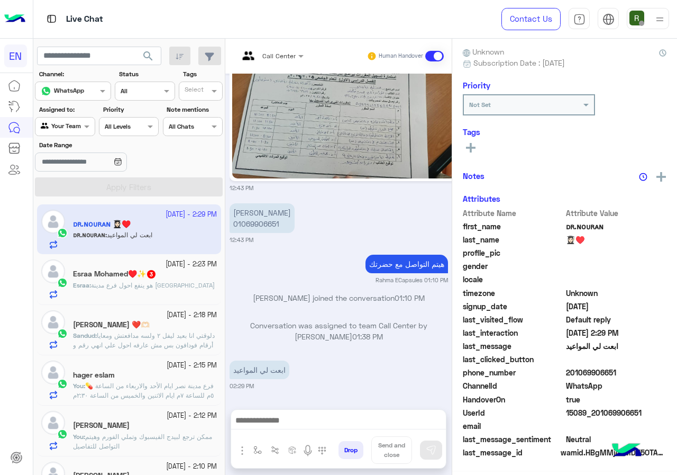
scroll to position [95, 0]
click at [75, 130] on div "Your Team" at bounding box center [61, 126] width 40 height 11
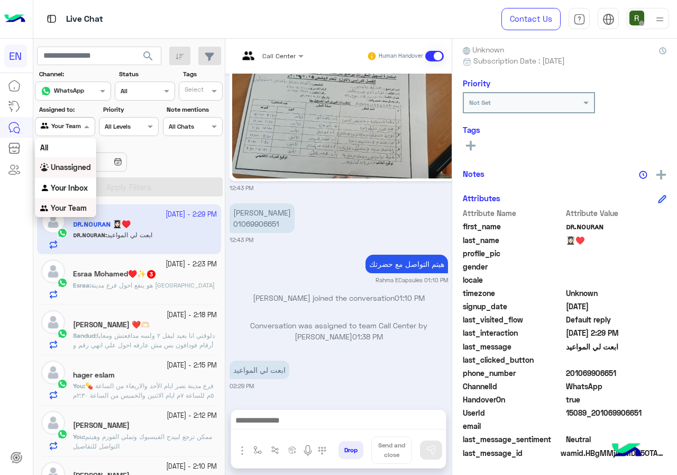
scroll to position [2, 0]
click at [76, 166] on b "Unassigned" at bounding box center [71, 165] width 40 height 9
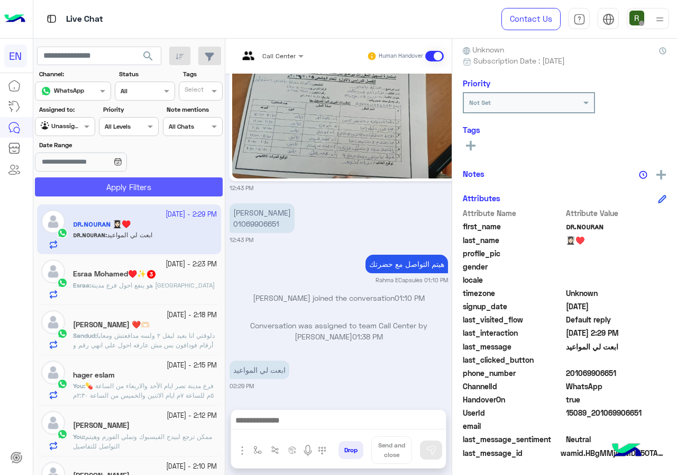
click at [88, 190] on button "Apply Filters" at bounding box center [129, 186] width 188 height 19
